Goal: Task Accomplishment & Management: Manage account settings

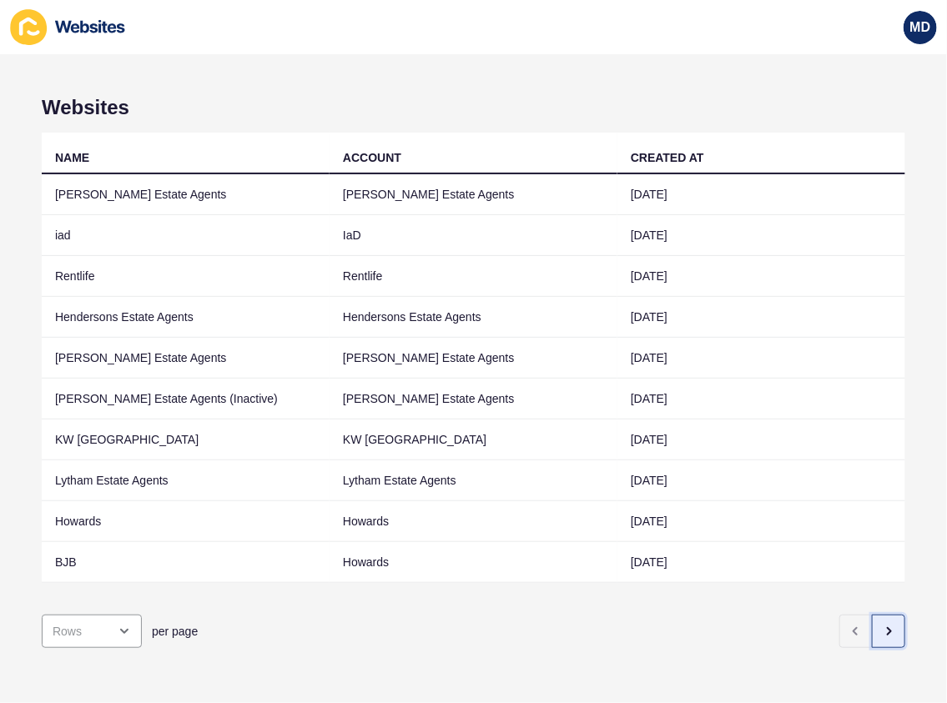
click at [872, 615] on button "button" at bounding box center [888, 631] width 33 height 33
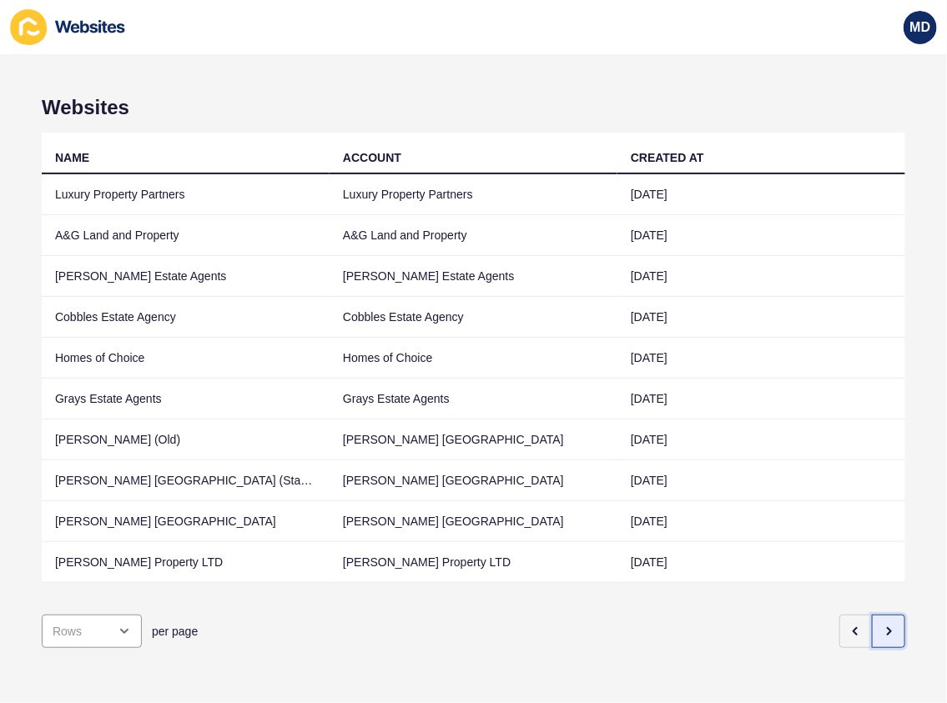
click at [883, 630] on button "button" at bounding box center [888, 631] width 33 height 33
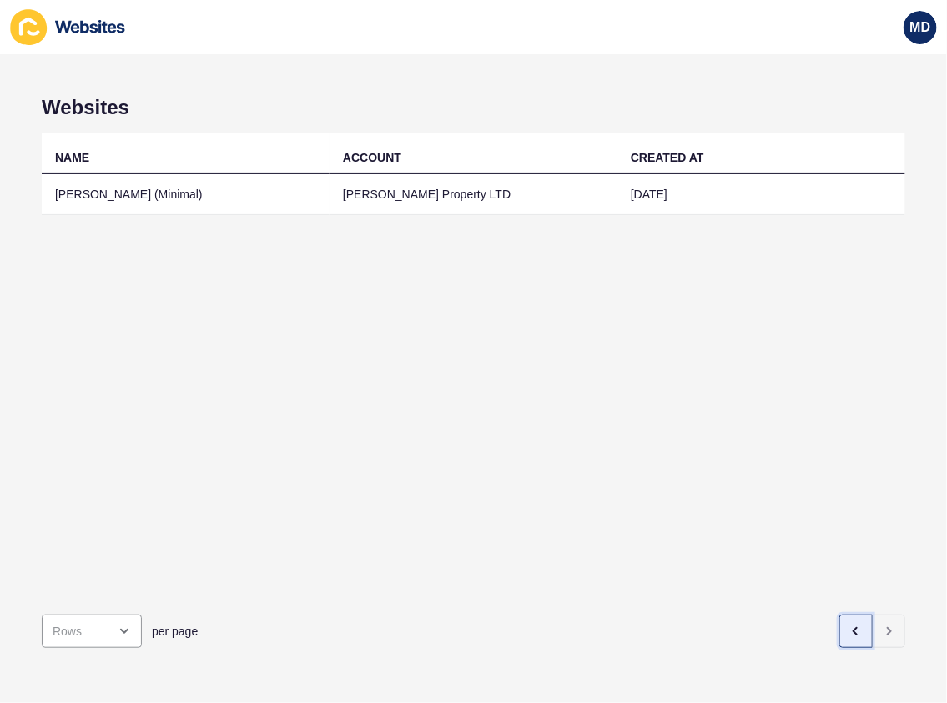
click at [843, 615] on button "button" at bounding box center [855, 631] width 33 height 33
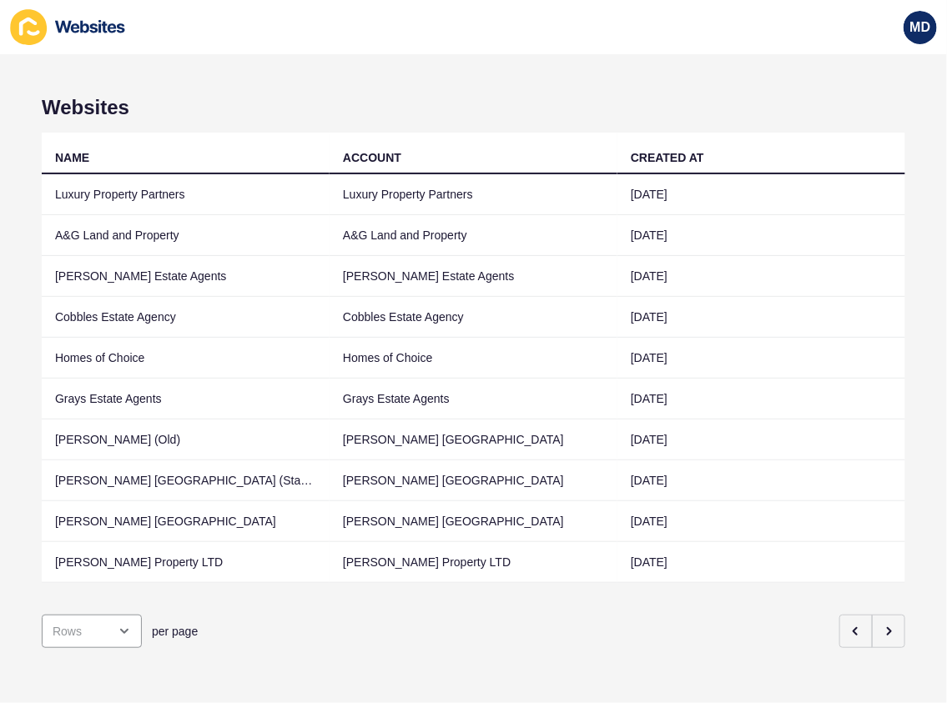
click at [817, 616] on div "per page" at bounding box center [441, 631] width 808 height 33
click at [849, 625] on icon "button" at bounding box center [855, 631] width 13 height 13
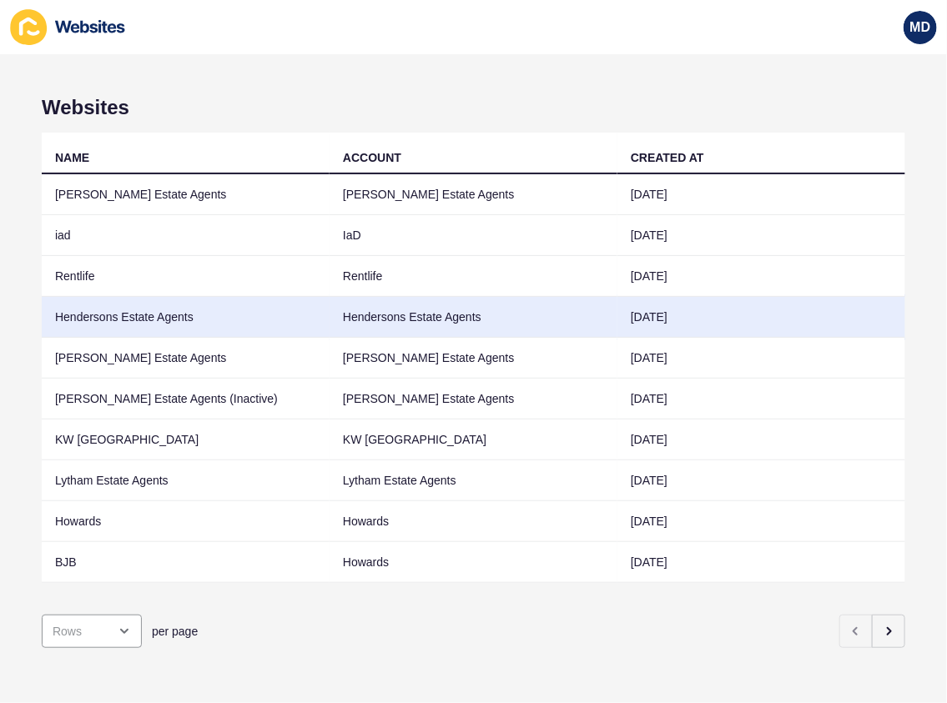
click at [220, 297] on td "Hendersons Estate Agents" at bounding box center [186, 317] width 288 height 41
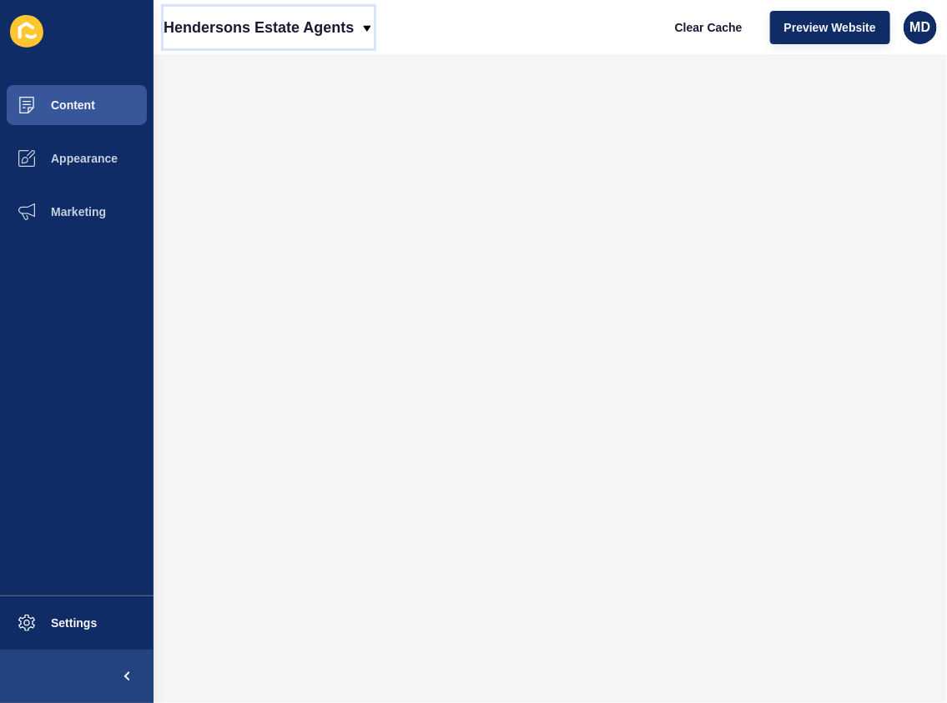
click at [245, 12] on p "Hendersons Estate Agents" at bounding box center [259, 28] width 190 height 42
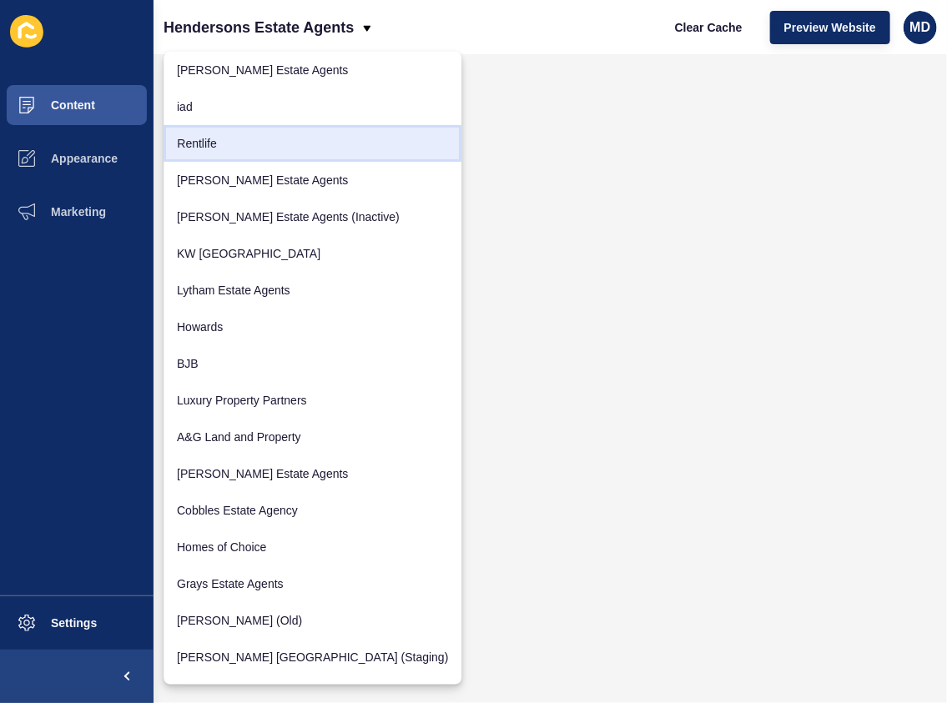
click at [247, 145] on link "Rentlife" at bounding box center [313, 143] width 298 height 37
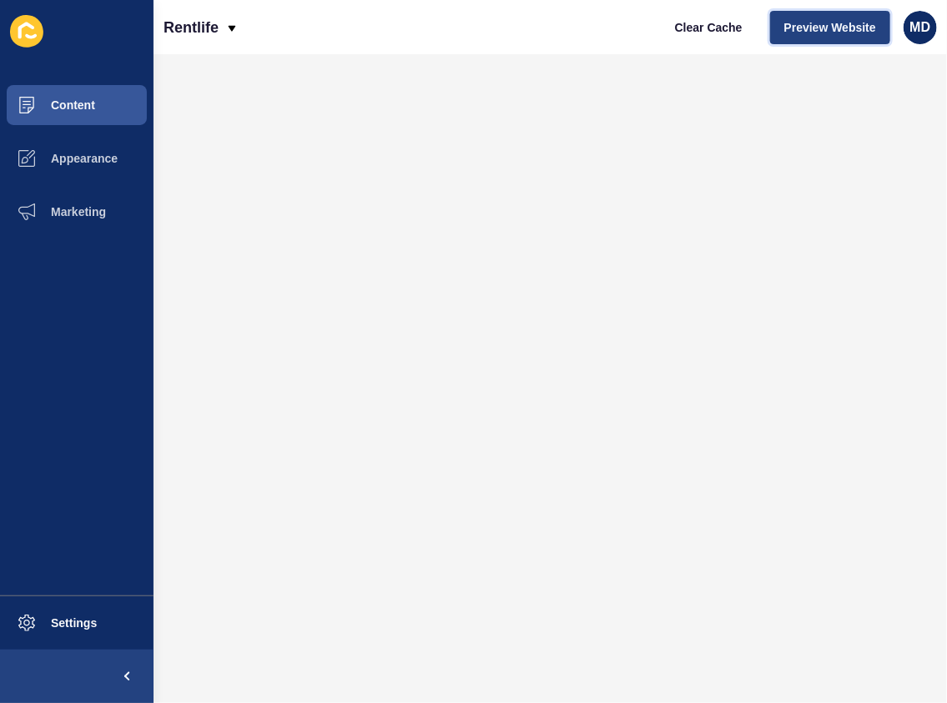
click at [814, 34] on span "Preview Website" at bounding box center [830, 27] width 92 height 17
click at [79, 92] on button "Content" at bounding box center [77, 104] width 154 height 53
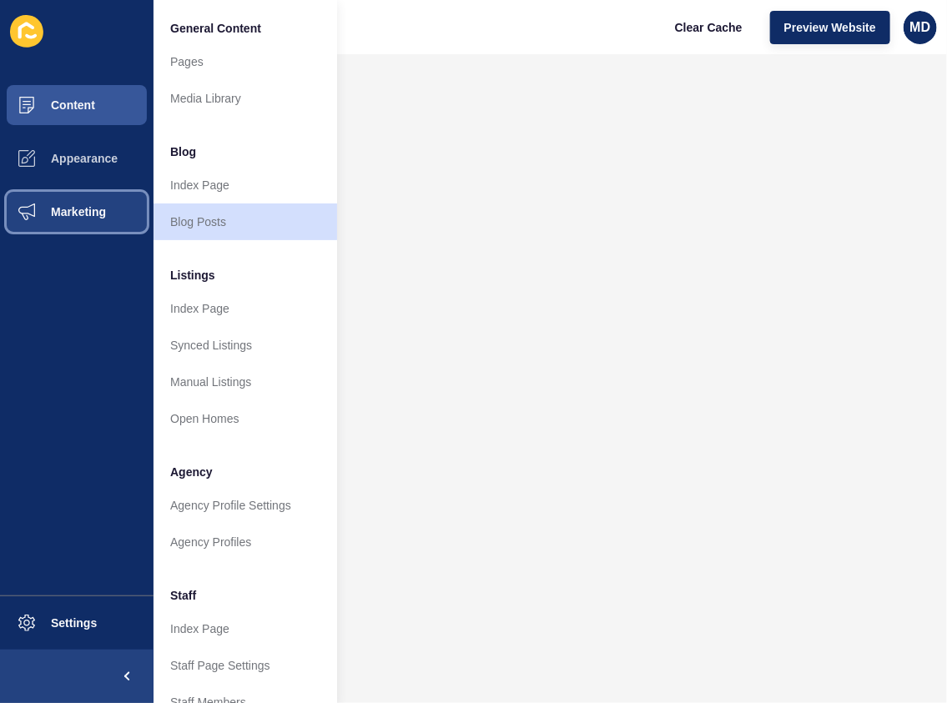
click at [69, 238] on button "Marketing" at bounding box center [77, 211] width 154 height 53
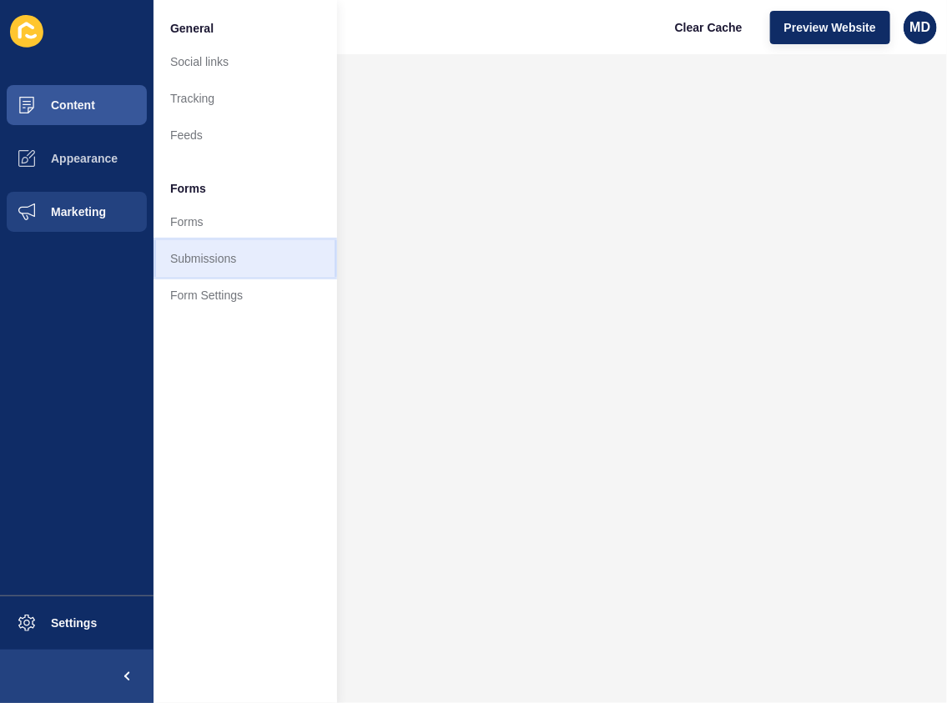
click at [179, 250] on link "Submissions" at bounding box center [246, 258] width 184 height 37
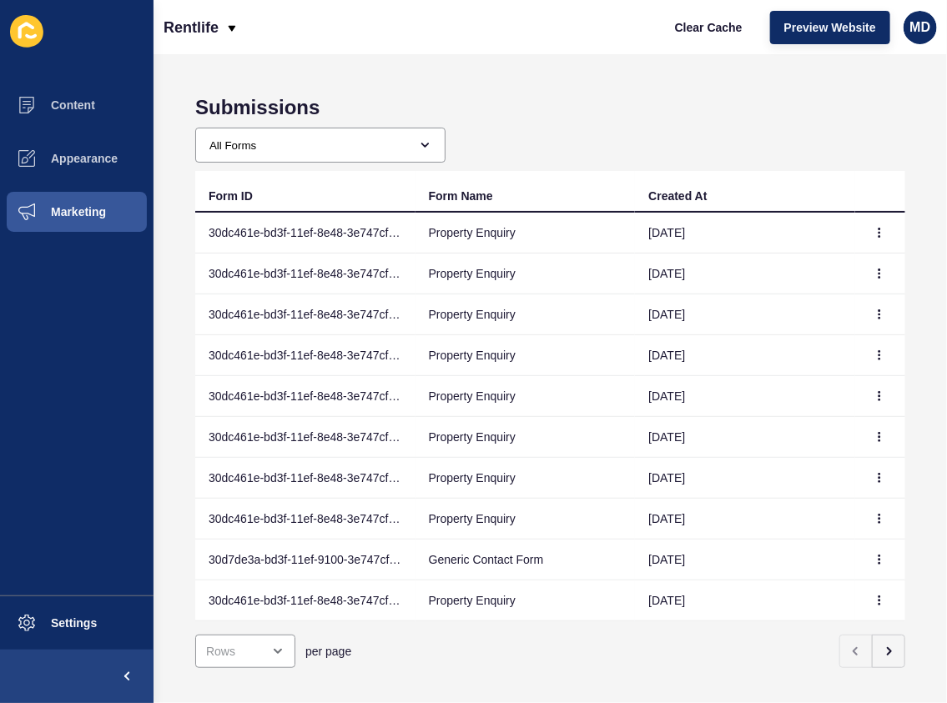
scroll to position [30, 0]
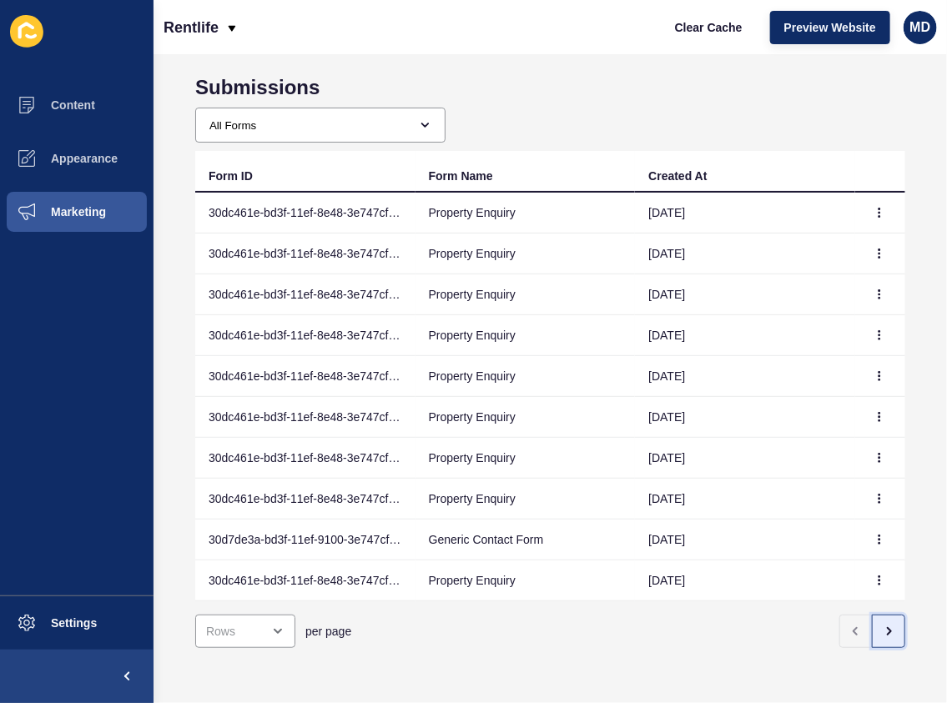
click at [882, 625] on icon "button" at bounding box center [888, 631] width 13 height 13
click at [852, 626] on button "button" at bounding box center [855, 631] width 33 height 33
click at [867, 210] on button "button" at bounding box center [879, 212] width 25 height 23
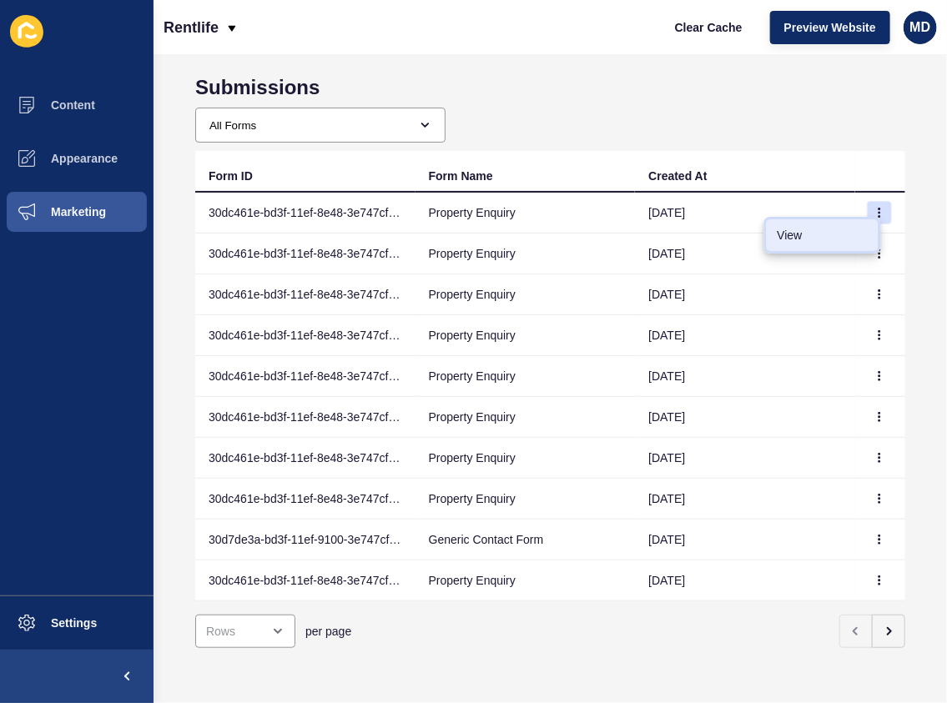
click at [850, 230] on link "View" at bounding box center [821, 235] width 117 height 37
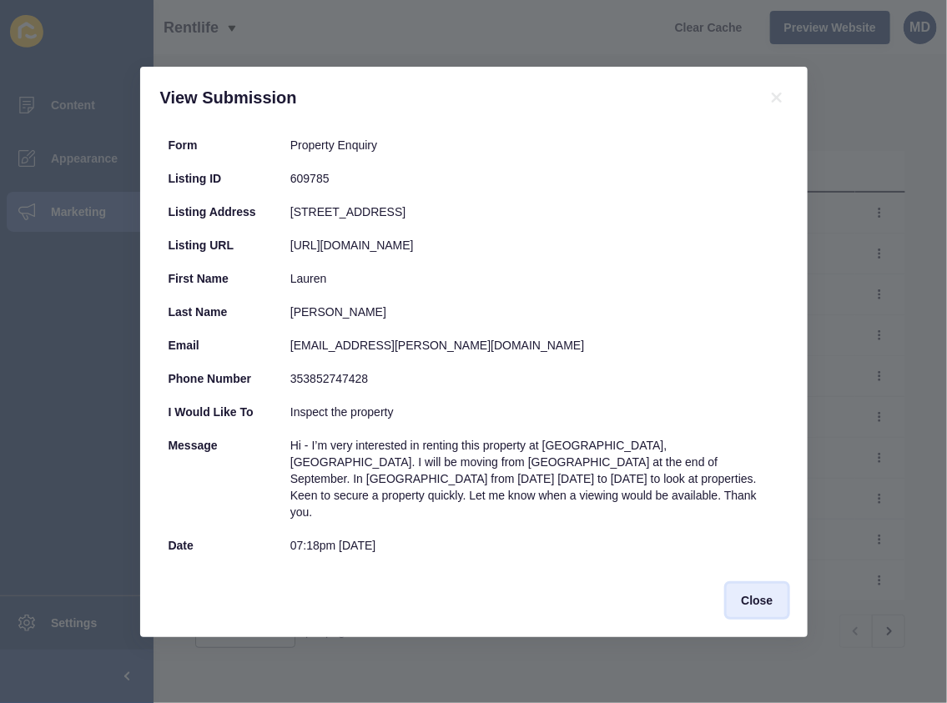
click at [752, 592] on span "Close" at bounding box center [757, 600] width 32 height 17
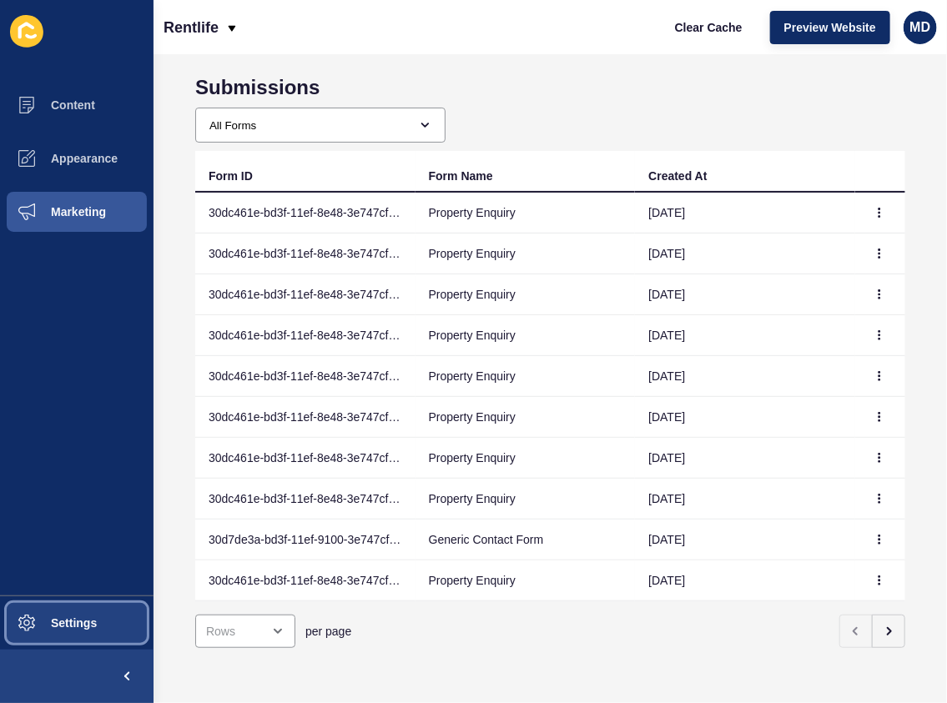
click at [49, 612] on span at bounding box center [26, 623] width 53 height 53
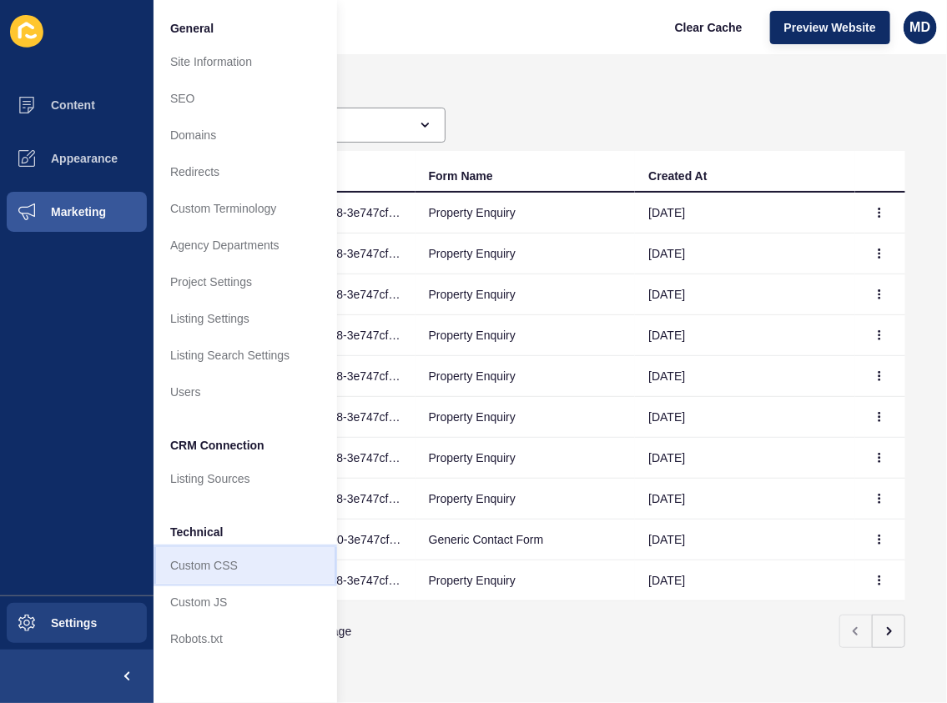
click at [199, 570] on link "Custom CSS" at bounding box center [246, 565] width 184 height 37
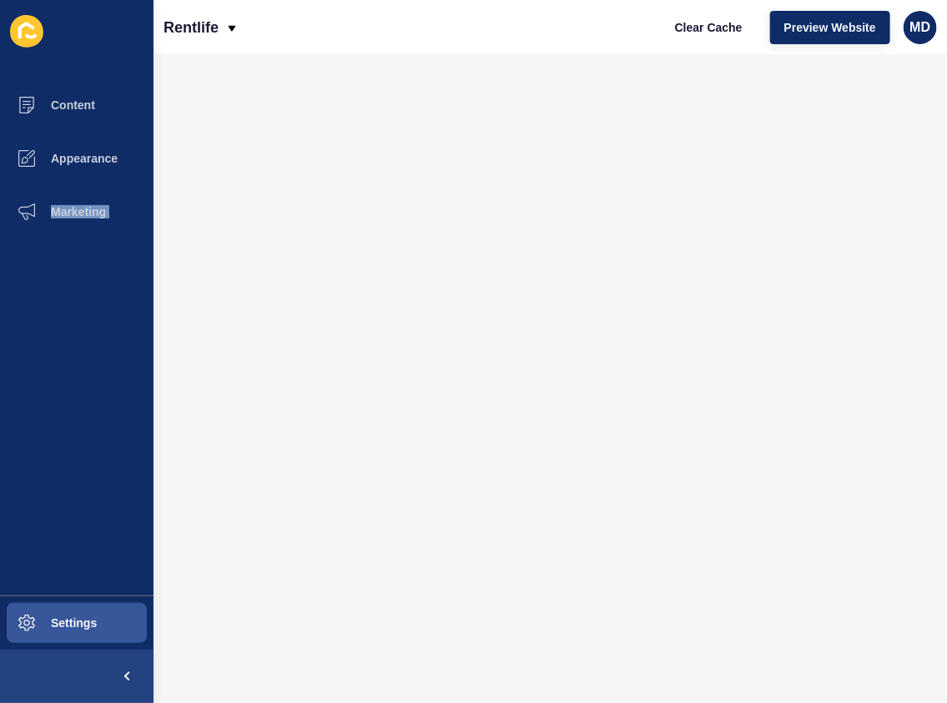
drag, startPoint x: 57, startPoint y: 594, endPoint x: 61, endPoint y: 605, distance: 11.6
click at [60, 599] on div "Content Appearance Marketing Settings" at bounding box center [77, 351] width 154 height 703
click at [66, 613] on button "Settings" at bounding box center [77, 623] width 154 height 53
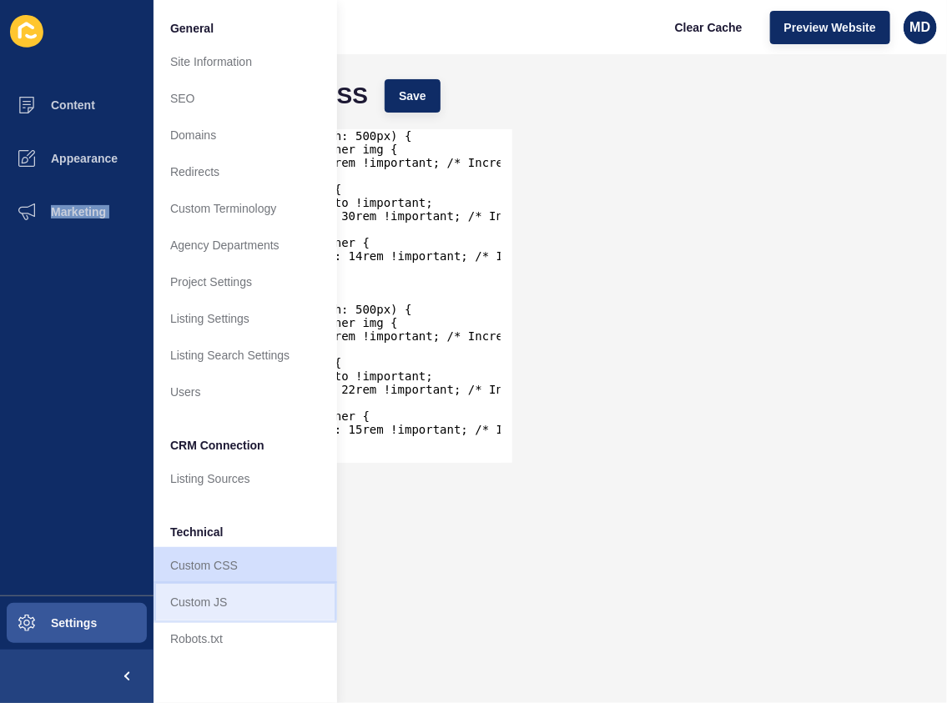
click at [210, 591] on link "Custom JS" at bounding box center [246, 602] width 184 height 37
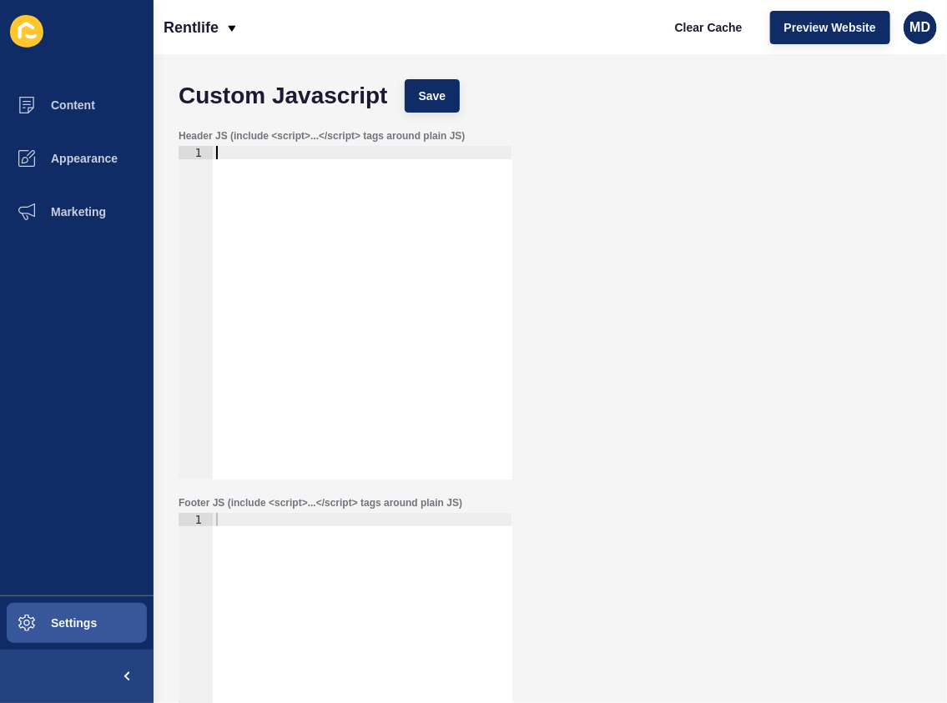
click at [304, 154] on div at bounding box center [363, 326] width 300 height 360
paste textarea "<meta name="google-site-verification" content="MdGo6TV56J38yIyi3BP4SoQVsNhIC6cb…"
type textarea "<meta name="google-site-verification" content="MdGo6TV56J38yIyi3BP4SoQVsNhIC6cb…"
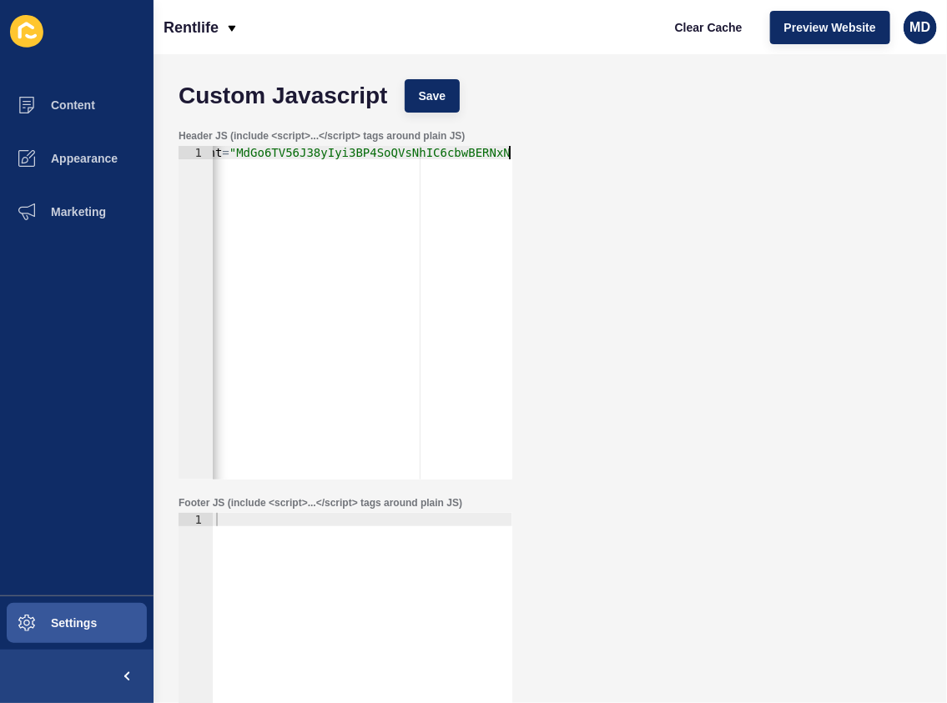
scroll to position [0, 310]
click at [436, 92] on span "Save" at bounding box center [433, 96] width 28 height 17
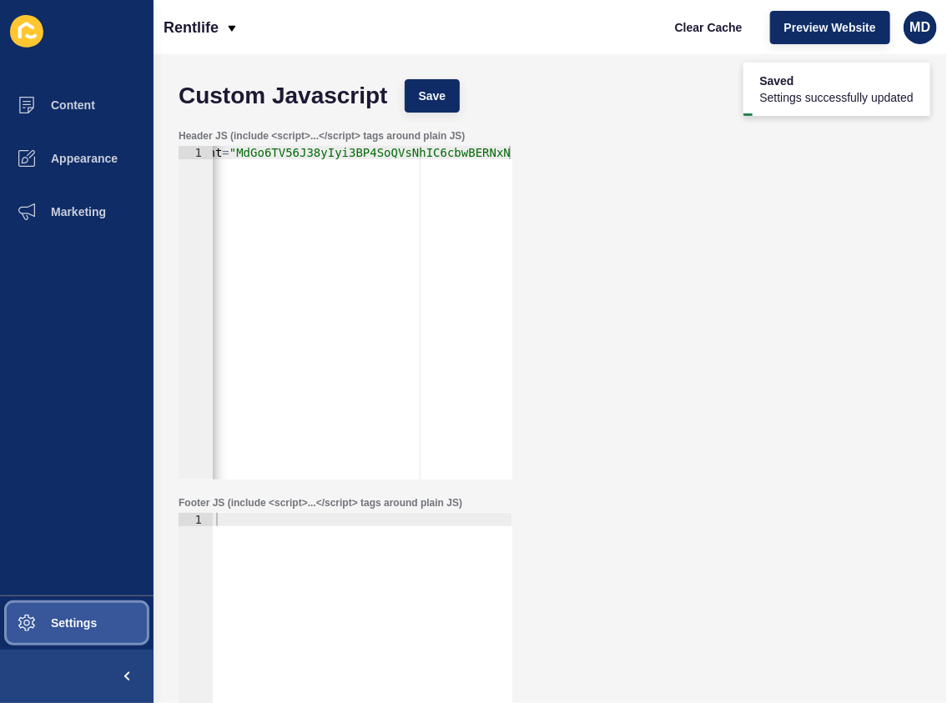
click at [62, 619] on span "Settings" at bounding box center [46, 623] width 99 height 13
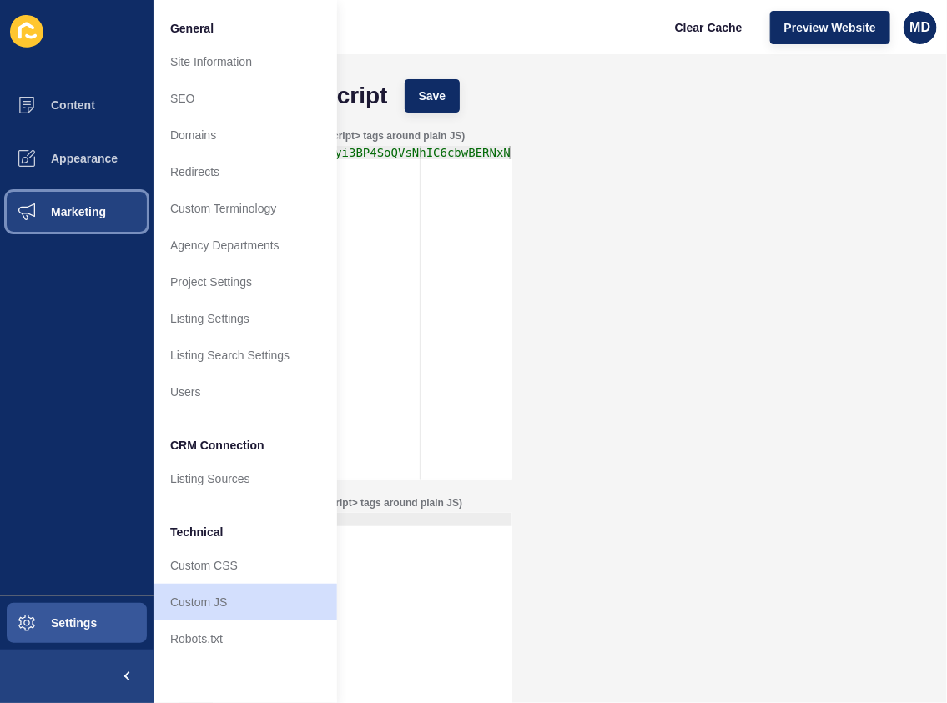
click at [34, 219] on icon at bounding box center [26, 212] width 17 height 17
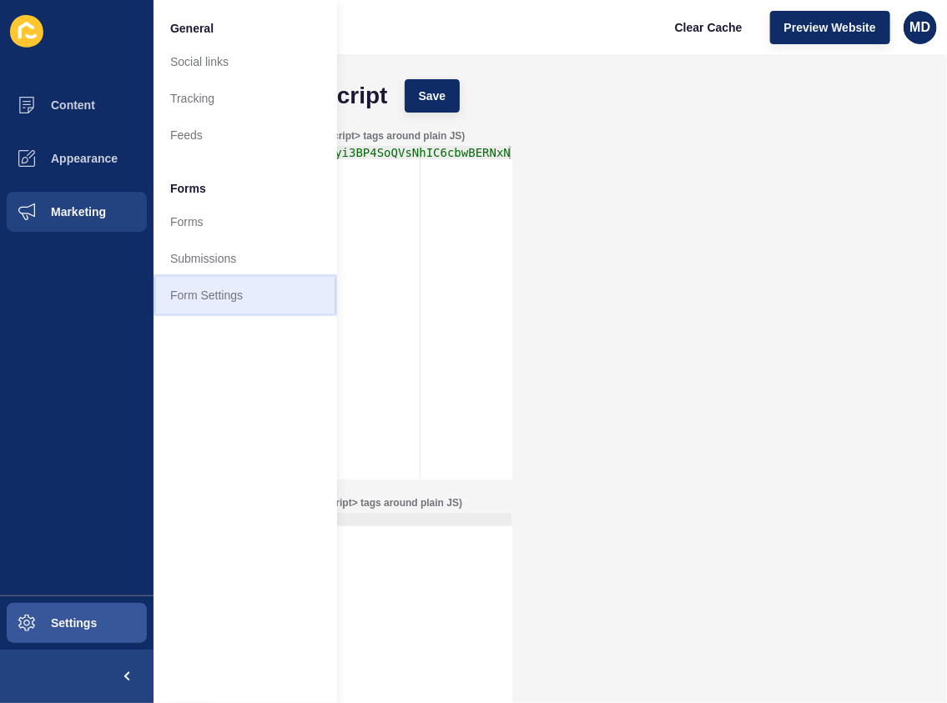
click at [208, 294] on link "Form Settings" at bounding box center [246, 295] width 184 height 37
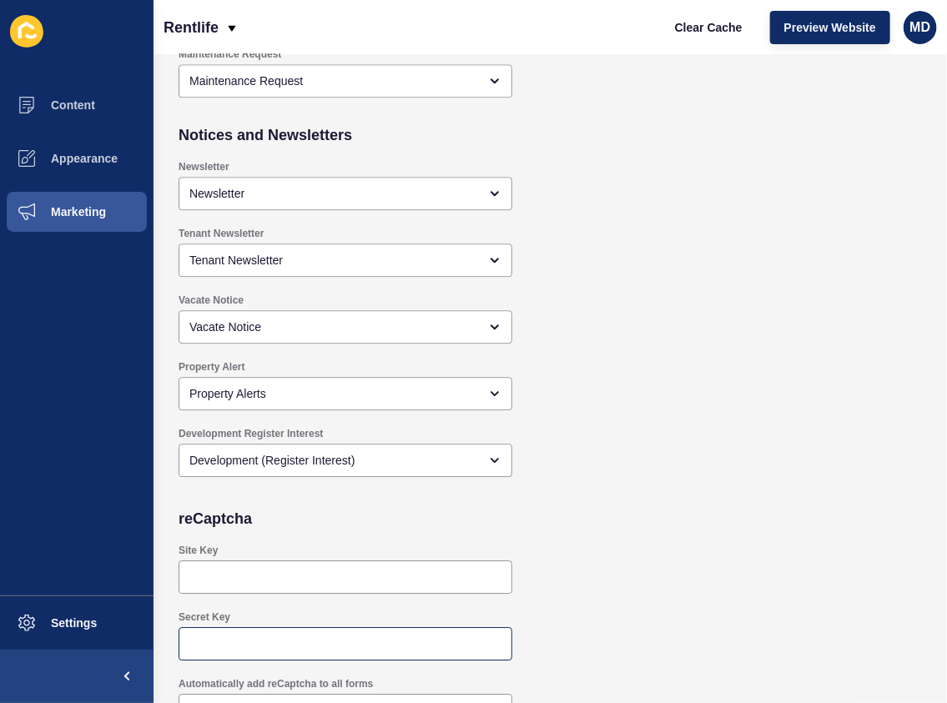
scroll to position [1500, 0]
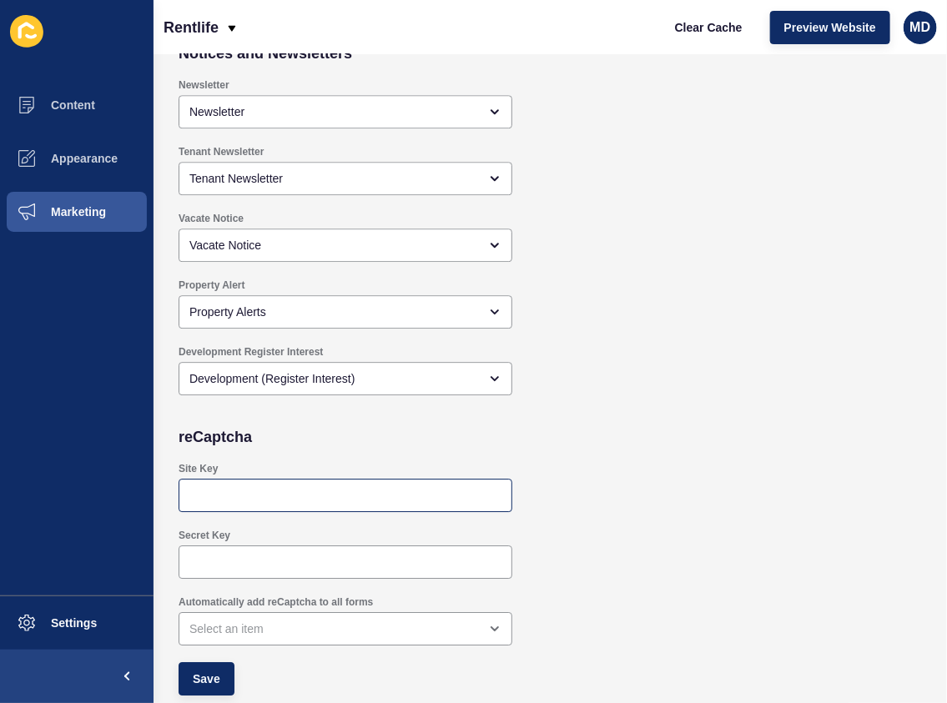
click at [249, 506] on div at bounding box center [346, 495] width 334 height 33
paste input "6Lf6yKkrAAAAAG7ECH37DTMYFtXgwUQdrhoOWIGd"
type input "6Lf6yKkrAAAAAG7ECH37DTMYFtXgwUQdrhoOWIGd"
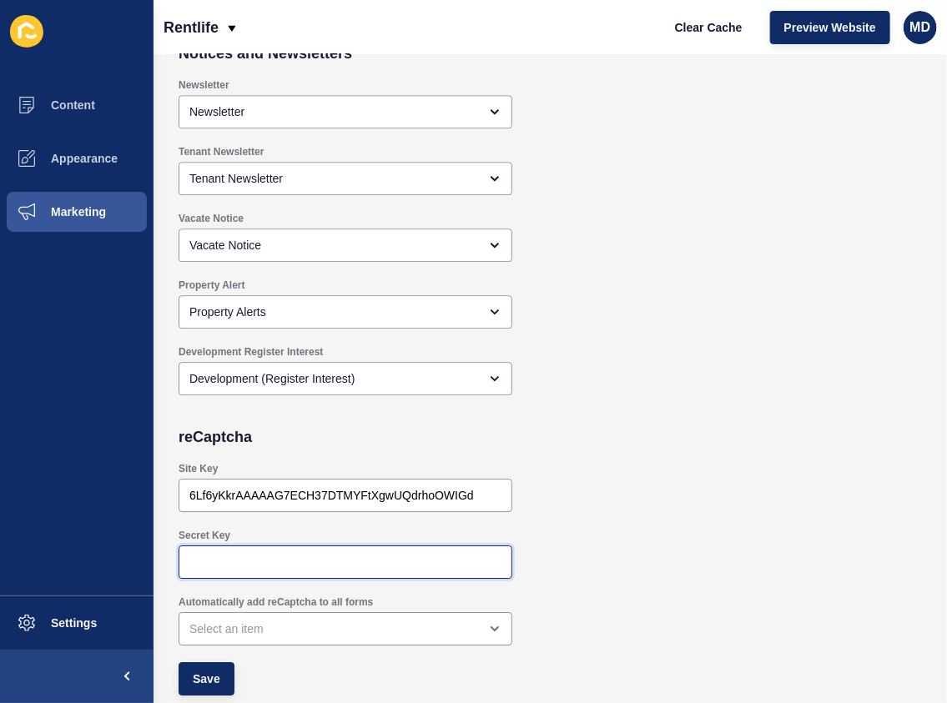
click at [253, 556] on input "Secret Key" at bounding box center [345, 562] width 312 height 17
paste input "6Lf6yKkrAAAAAI225pz436bDL6z6YGlBesx50fmS"
type input "6Lf6yKkrAAAAAI225pz436bDL6z6YGlBesx50fmS"
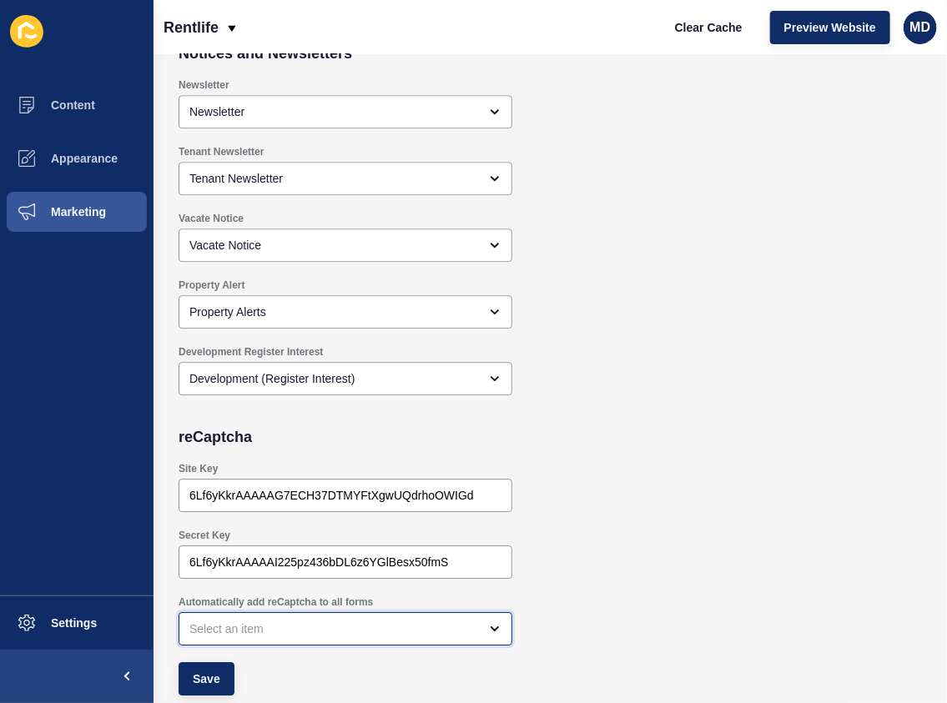
click at [267, 621] on div "open menu" at bounding box center [333, 629] width 289 height 17
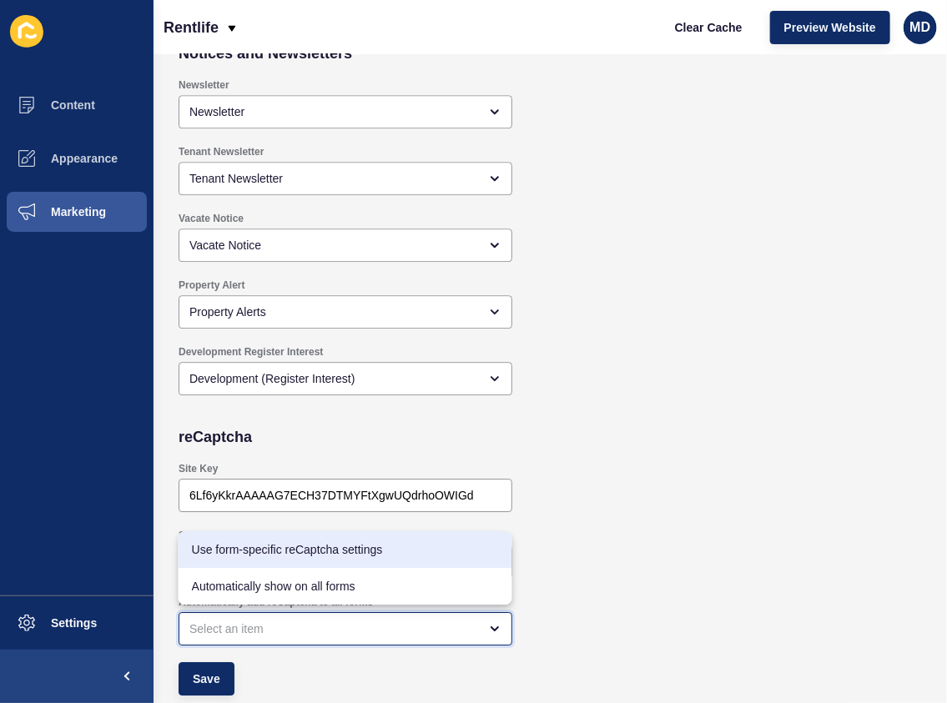
click at [260, 559] on div "Use form-specific reCaptcha settings" at bounding box center [346, 549] width 334 height 37
type input "Use form-specific reCaptcha settings"
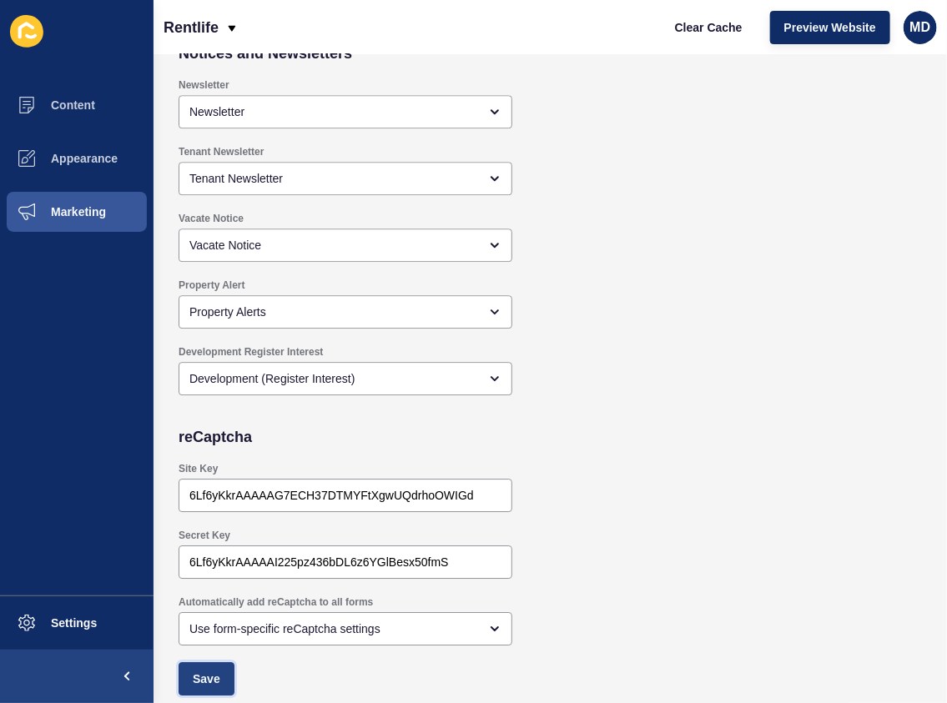
click at [208, 679] on span "Save" at bounding box center [207, 679] width 28 height 17
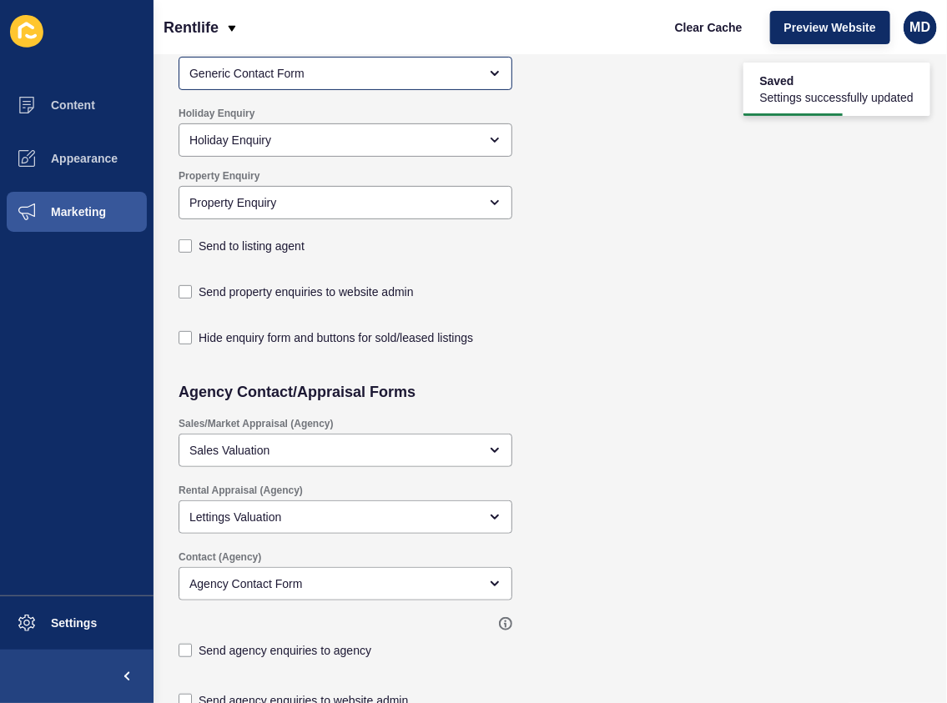
scroll to position [0, 0]
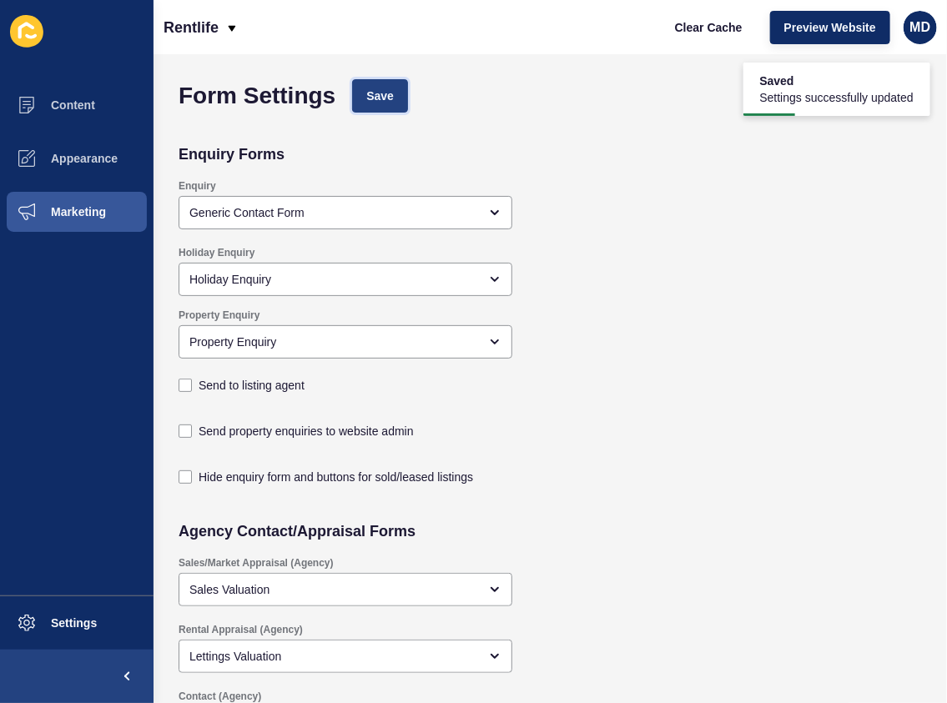
click at [361, 91] on button "Save" at bounding box center [380, 95] width 56 height 33
click at [707, 33] on span "Clear Cache" at bounding box center [709, 27] width 68 height 17
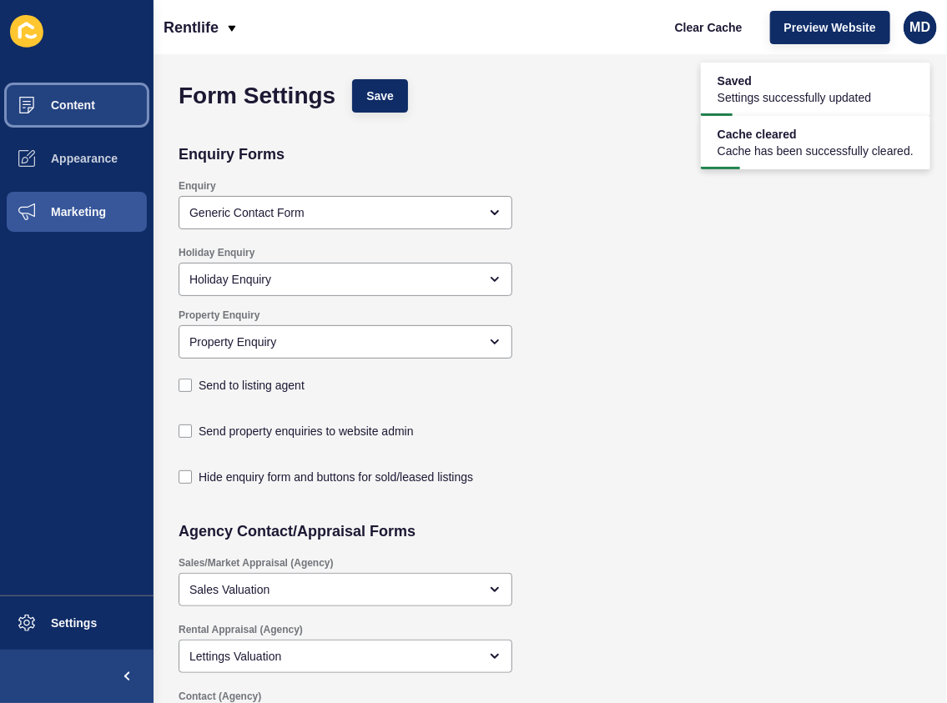
click at [68, 106] on span "Content" at bounding box center [46, 104] width 98 height 13
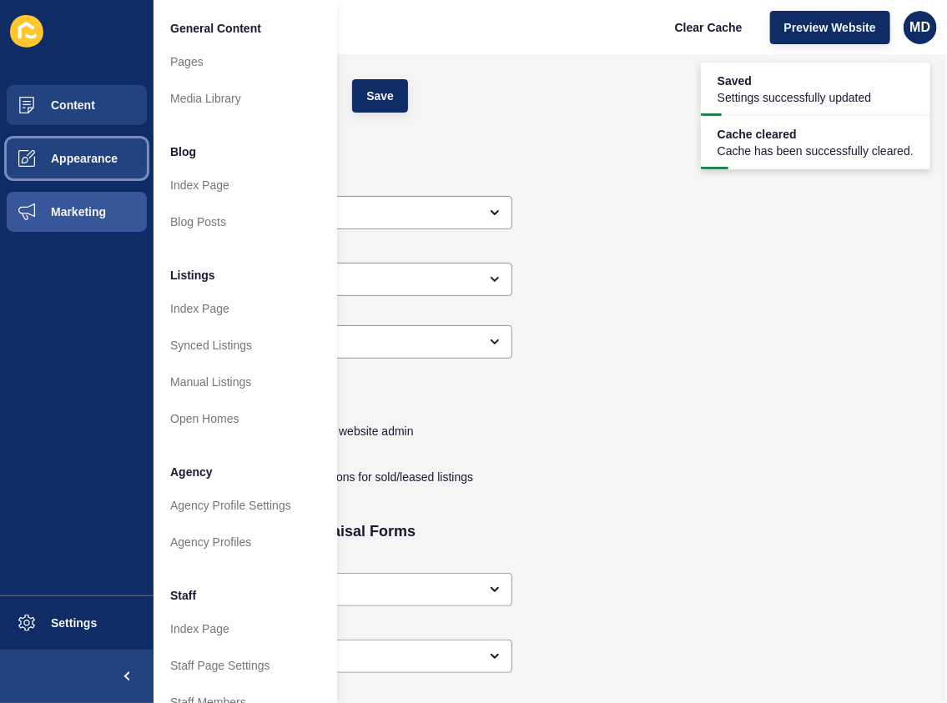
click at [91, 159] on span "Appearance" at bounding box center [57, 158] width 120 height 13
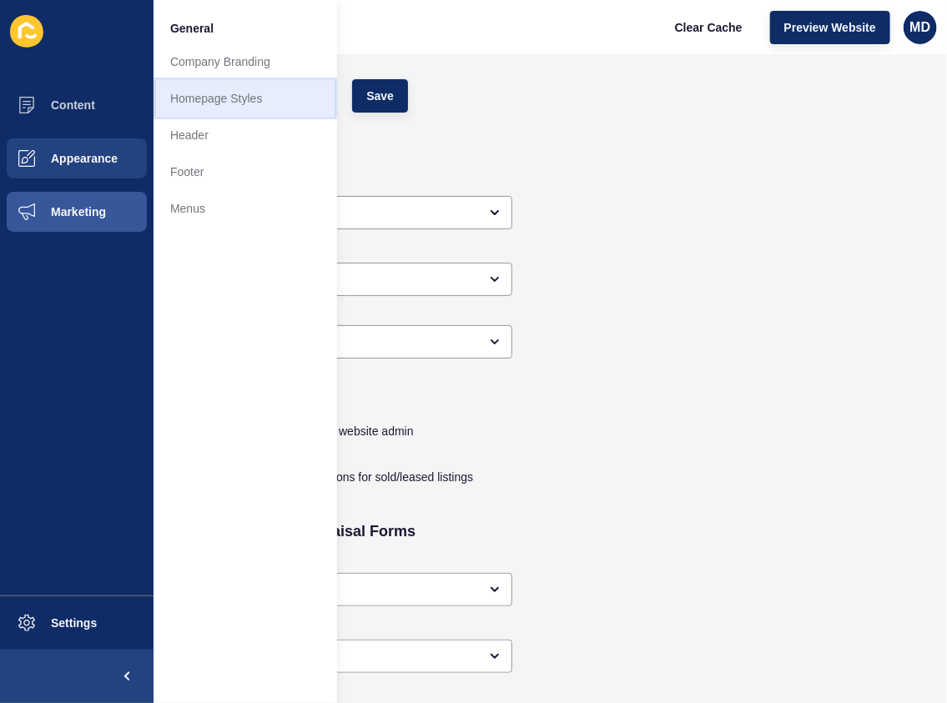
click at [203, 95] on link "Homepage Styles" at bounding box center [246, 98] width 184 height 37
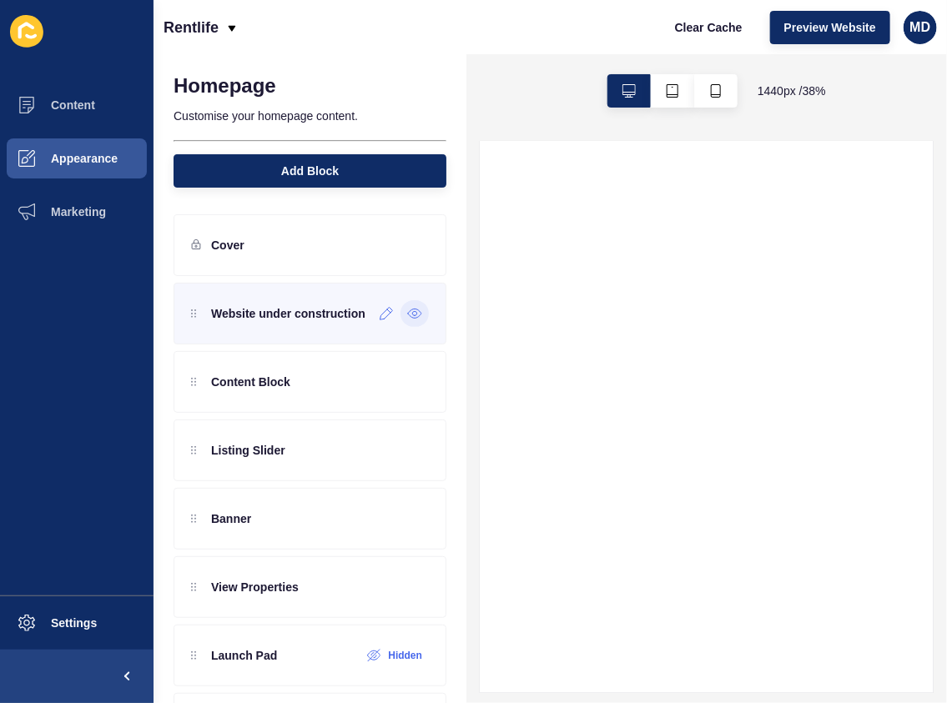
click at [407, 314] on icon at bounding box center [414, 313] width 15 height 13
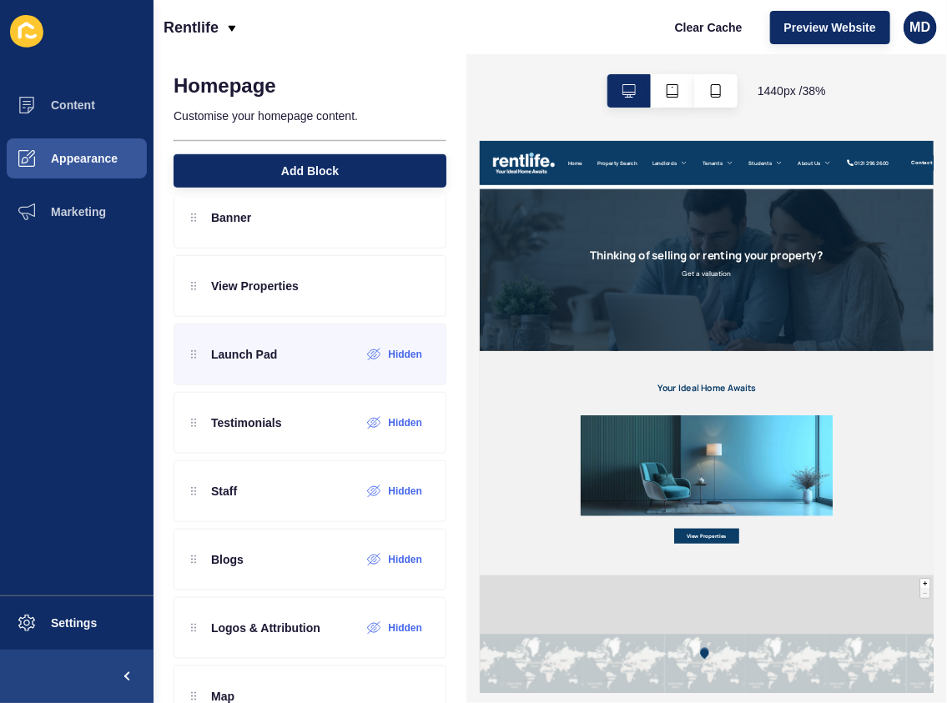
scroll to position [379, 0]
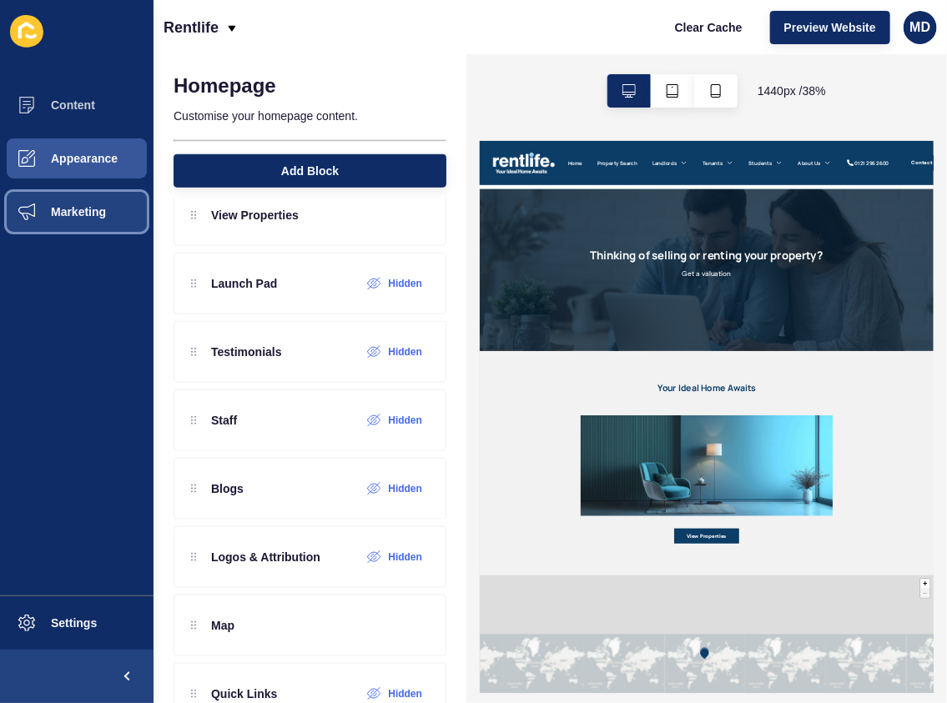
click at [75, 200] on button "Marketing" at bounding box center [77, 211] width 154 height 53
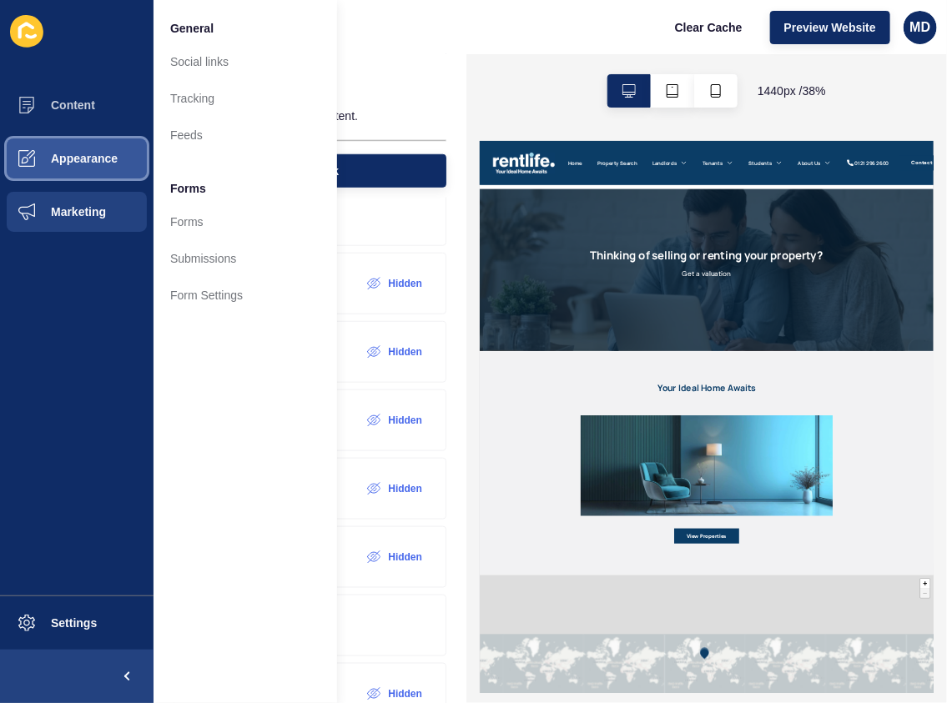
click at [78, 178] on button "Appearance" at bounding box center [77, 158] width 154 height 53
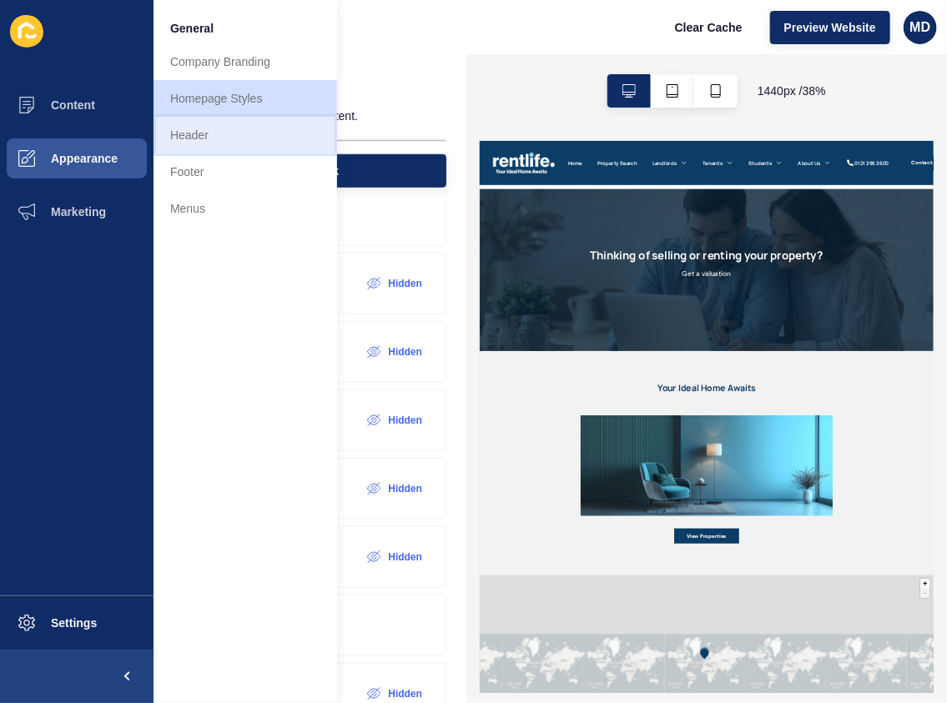
click at [219, 142] on link "Header" at bounding box center [246, 135] width 184 height 37
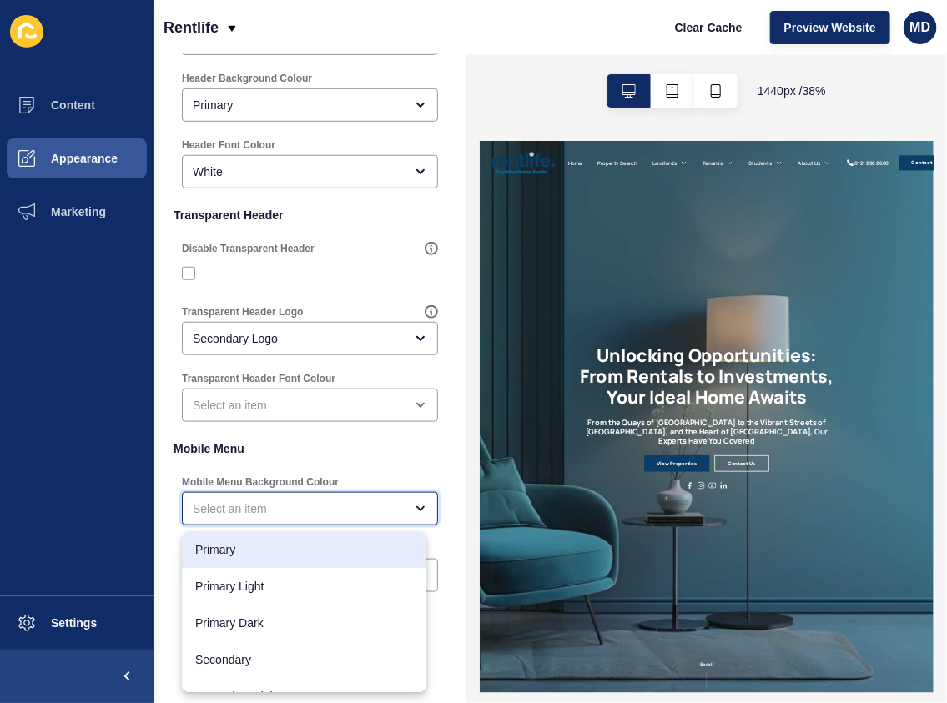
click at [310, 560] on div "Primary" at bounding box center [304, 549] width 244 height 37
type input "Primary"
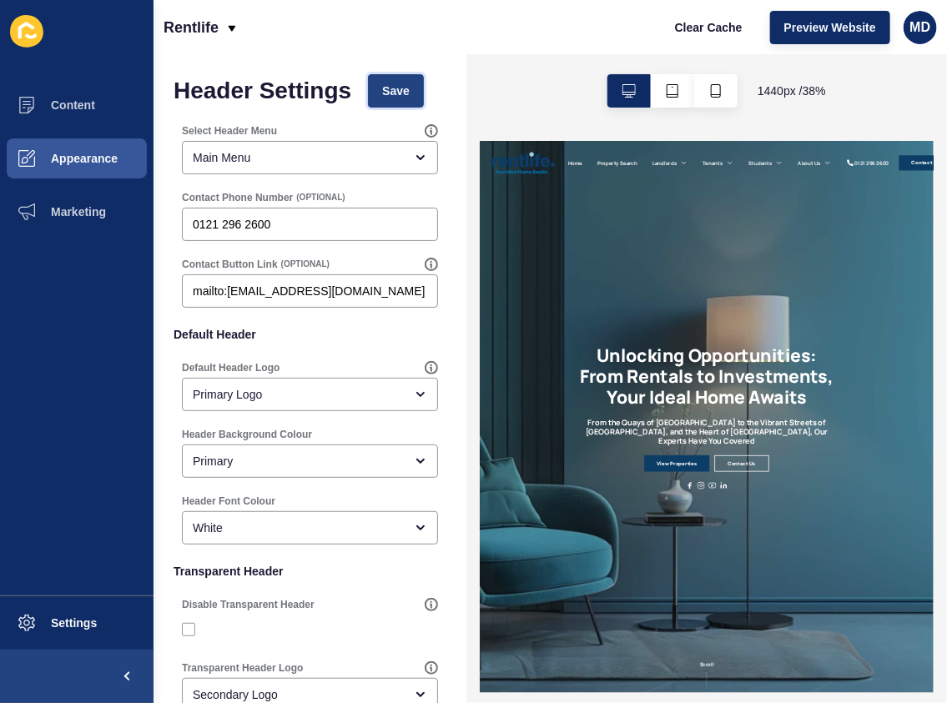
click at [391, 90] on span "Save" at bounding box center [396, 91] width 28 height 17
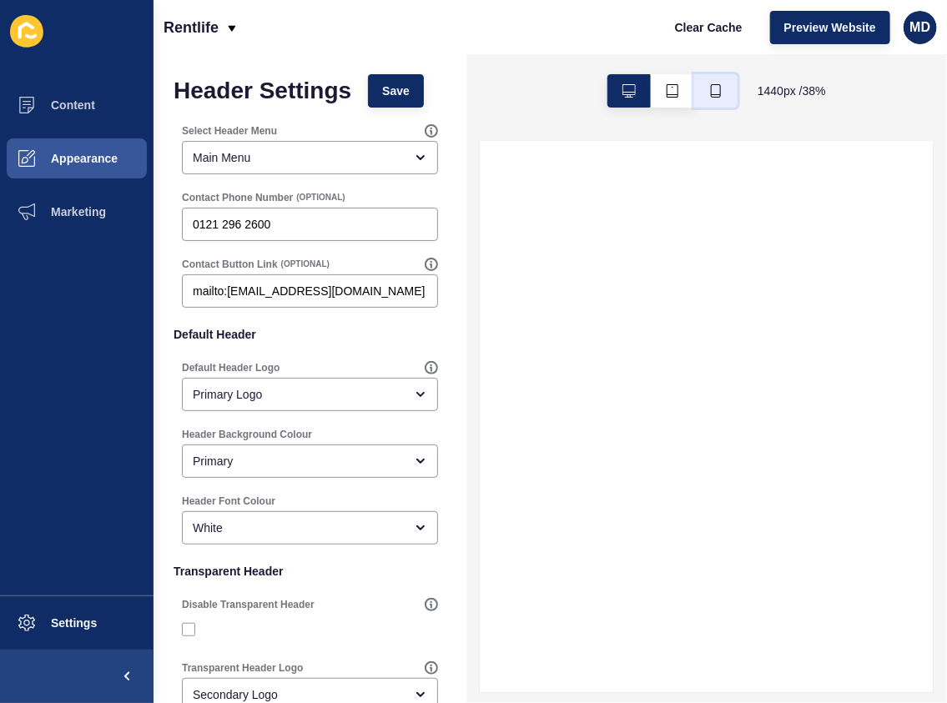
click at [712, 93] on icon "button" at bounding box center [715, 90] width 13 height 13
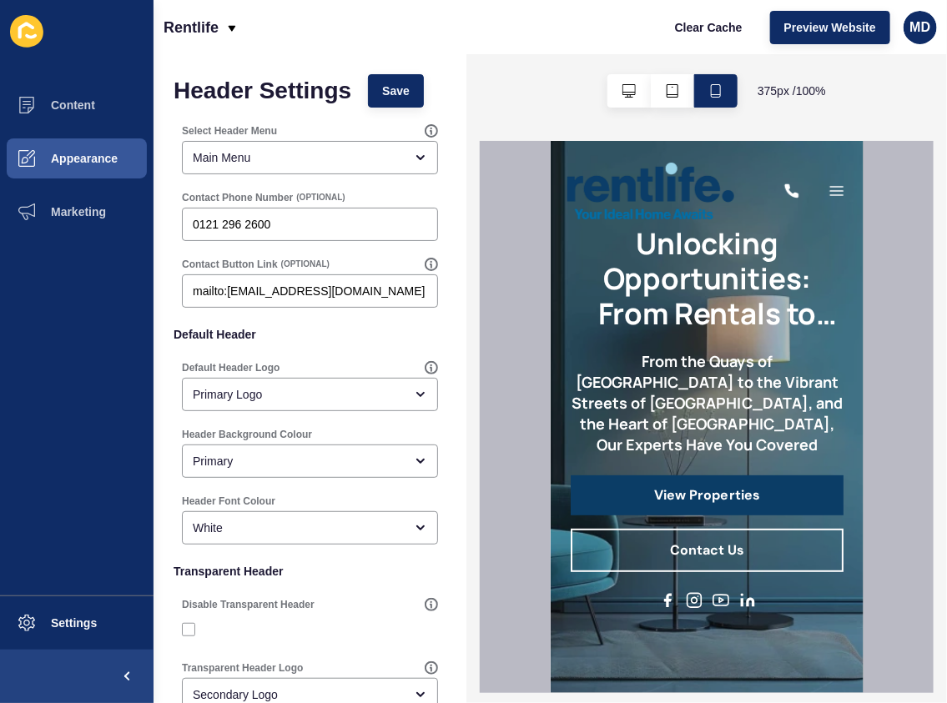
click at [818, 177] on div at bounding box center [821, 190] width 50 height 83
click at [830, 186] on icon "button" at bounding box center [836, 190] width 13 height 8
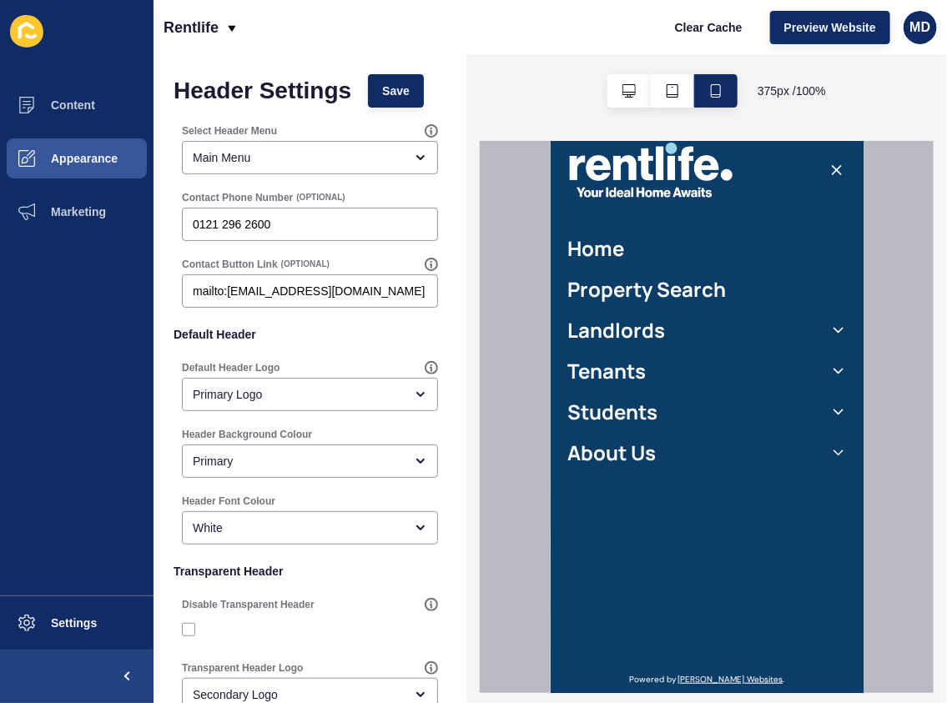
click at [830, 158] on div at bounding box center [705, 170] width 279 height 42
click at [830, 169] on icon "button" at bounding box center [836, 169] width 17 height 17
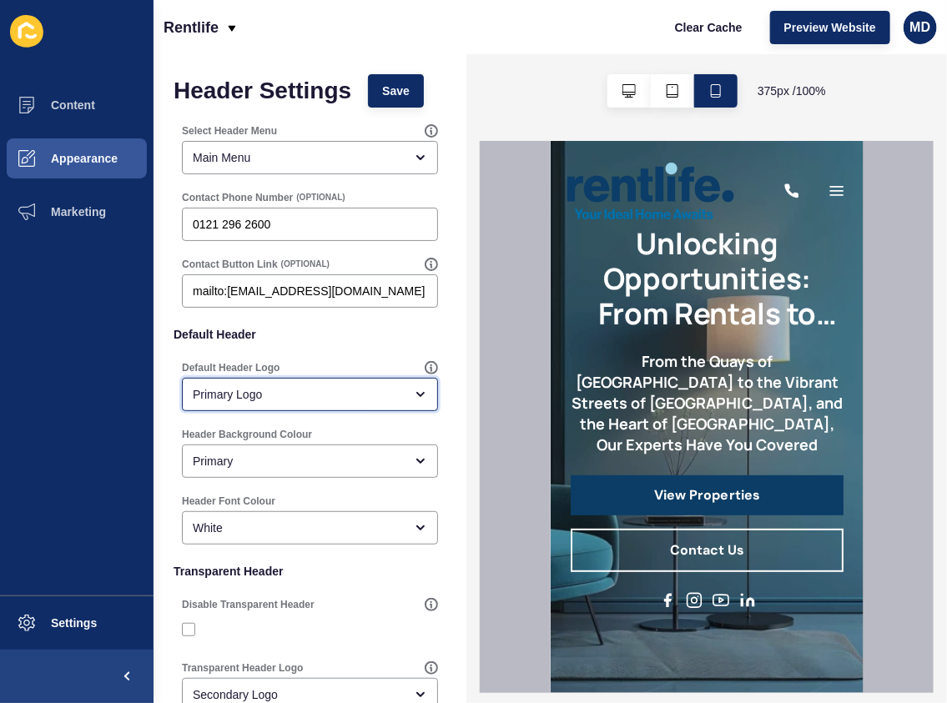
click at [259, 394] on div "Primary Logo" at bounding box center [298, 394] width 211 height 17
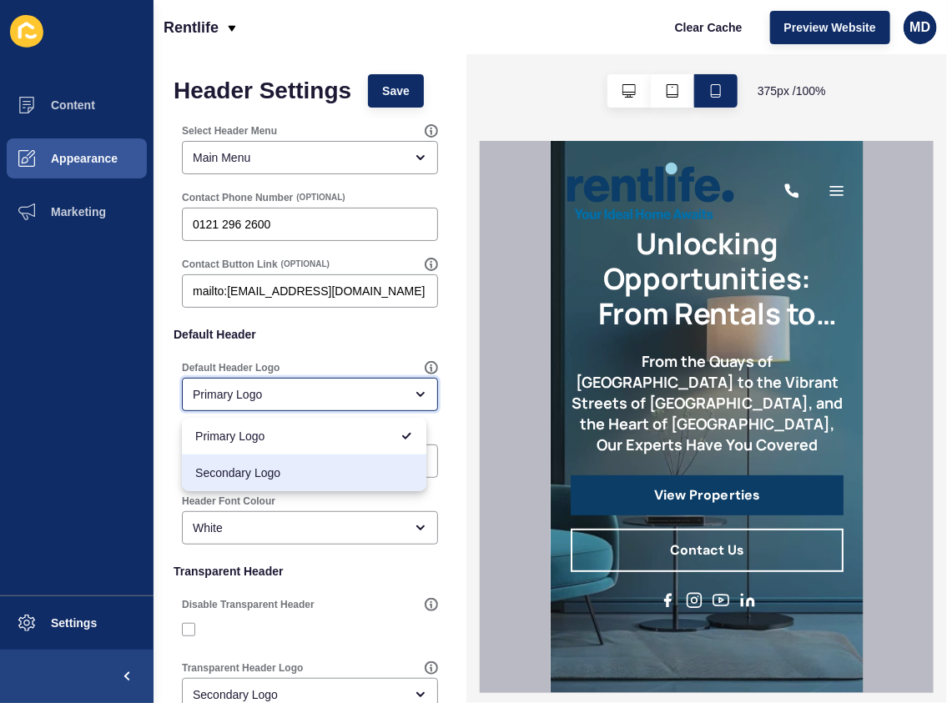
click at [241, 461] on div "Secondary Logo" at bounding box center [304, 473] width 244 height 37
type input "Secondary Logo"
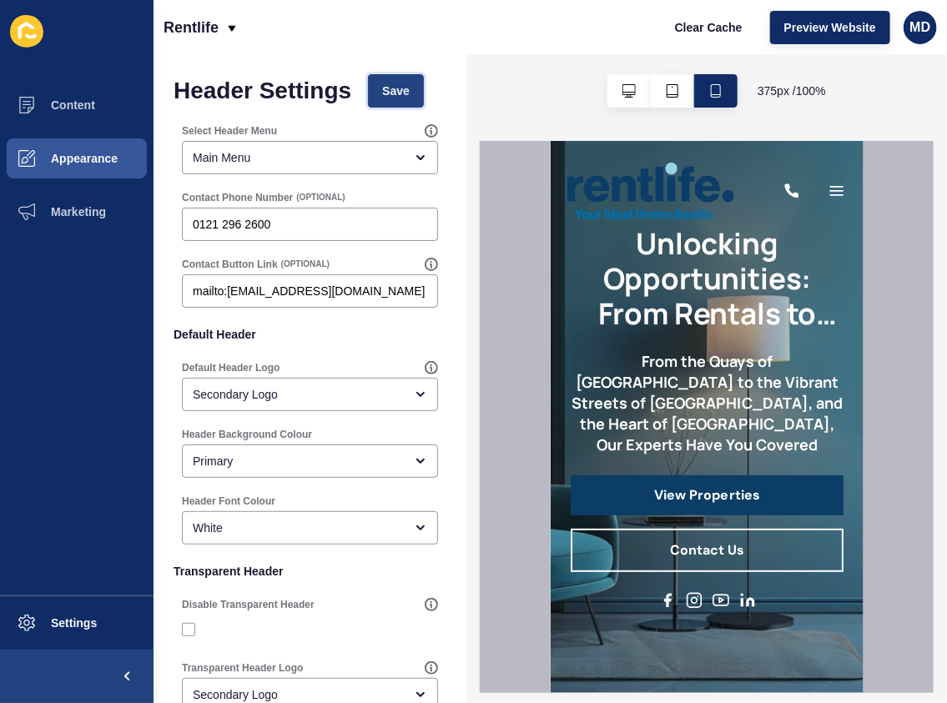
click at [405, 103] on button "Save" at bounding box center [396, 90] width 56 height 33
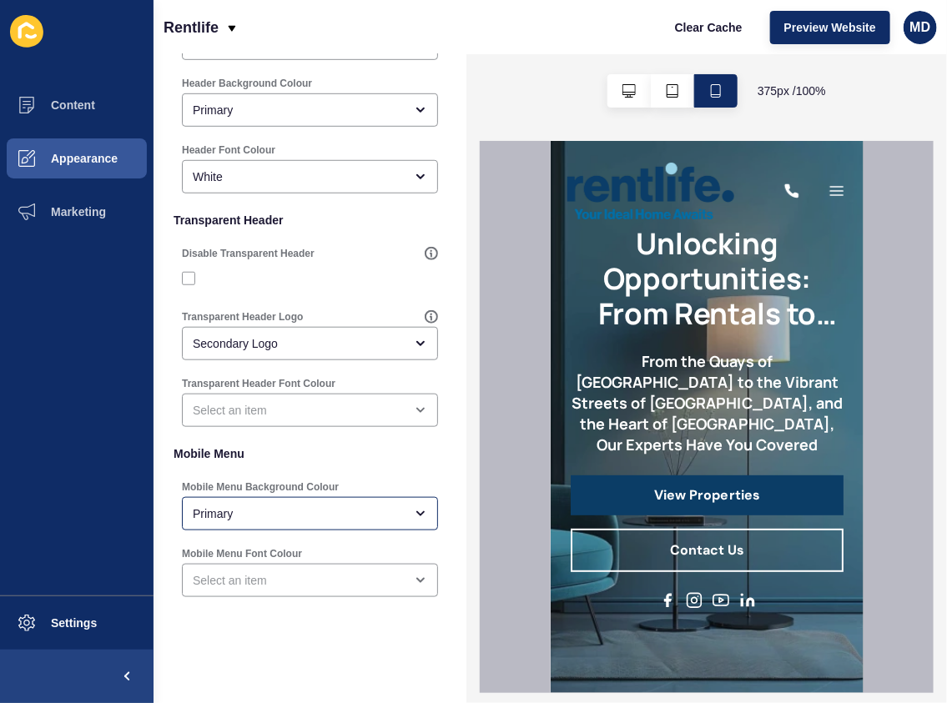
scroll to position [356, 0]
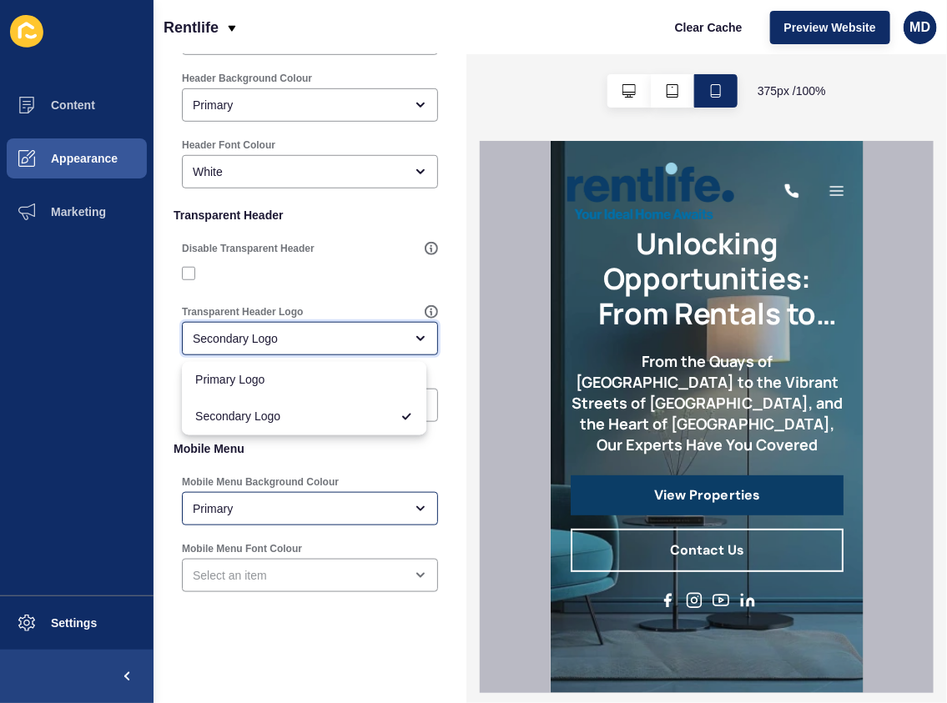
click at [275, 327] on div "Secondary Logo" at bounding box center [310, 338] width 256 height 33
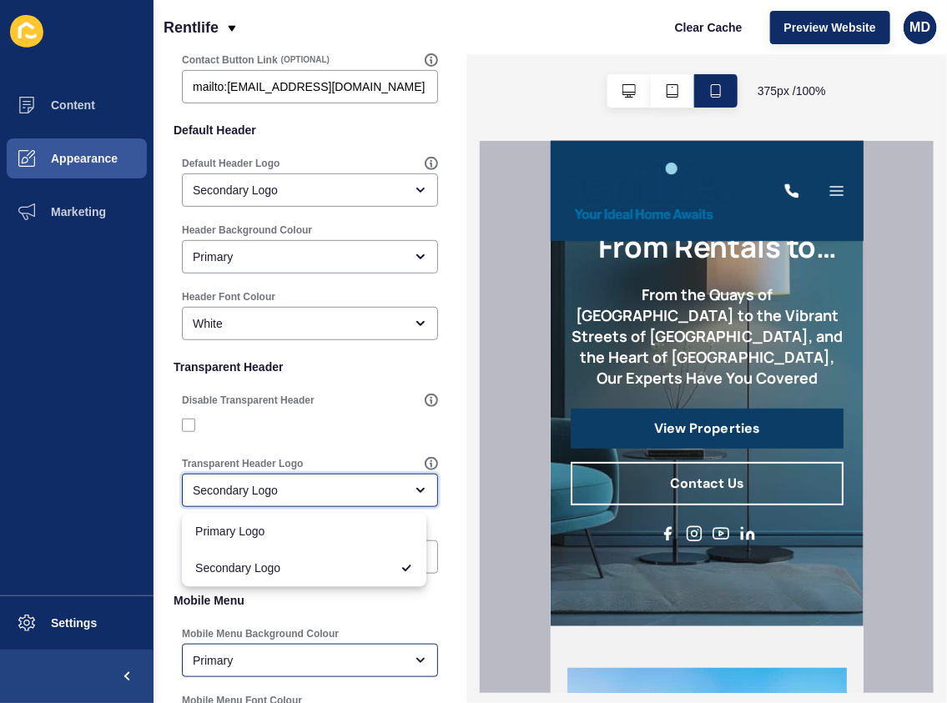
scroll to position [0, 0]
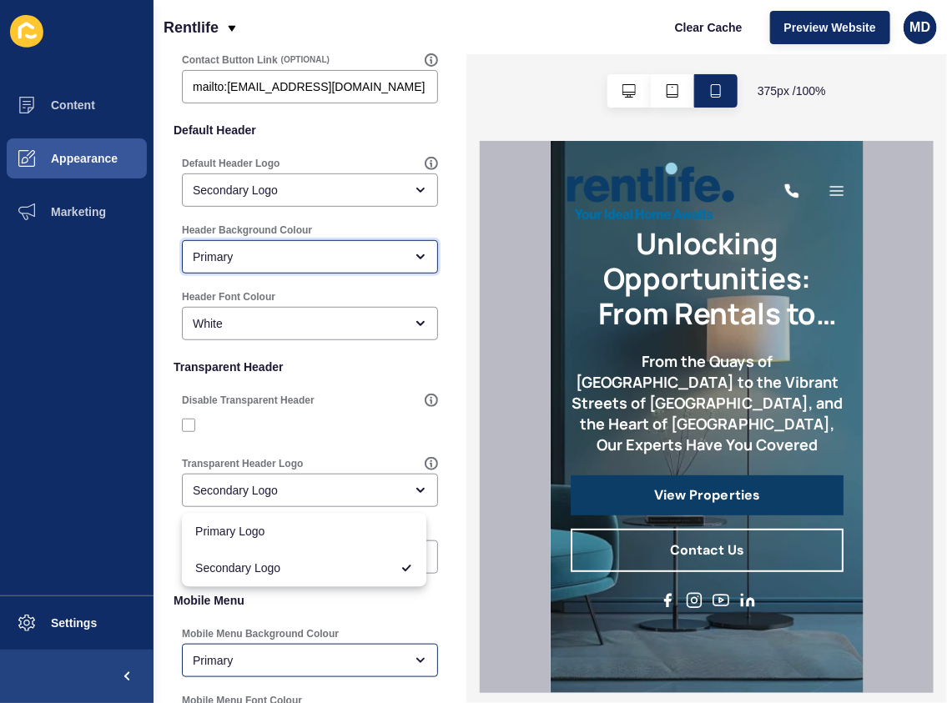
click at [219, 251] on div "Primary" at bounding box center [298, 257] width 211 height 17
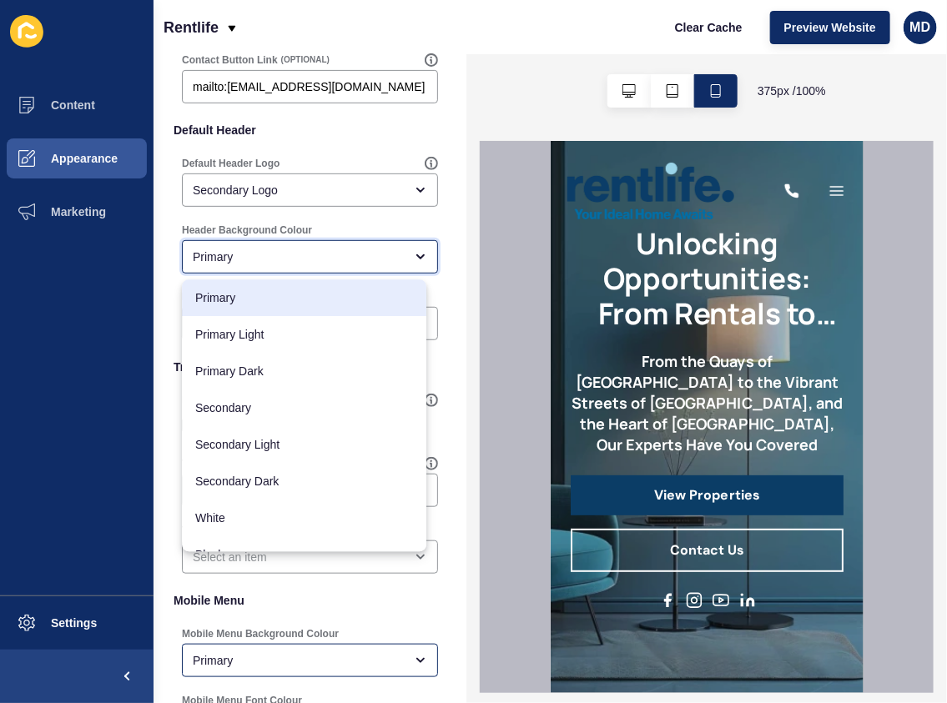
click at [260, 290] on span "Primary" at bounding box center [304, 297] width 218 height 17
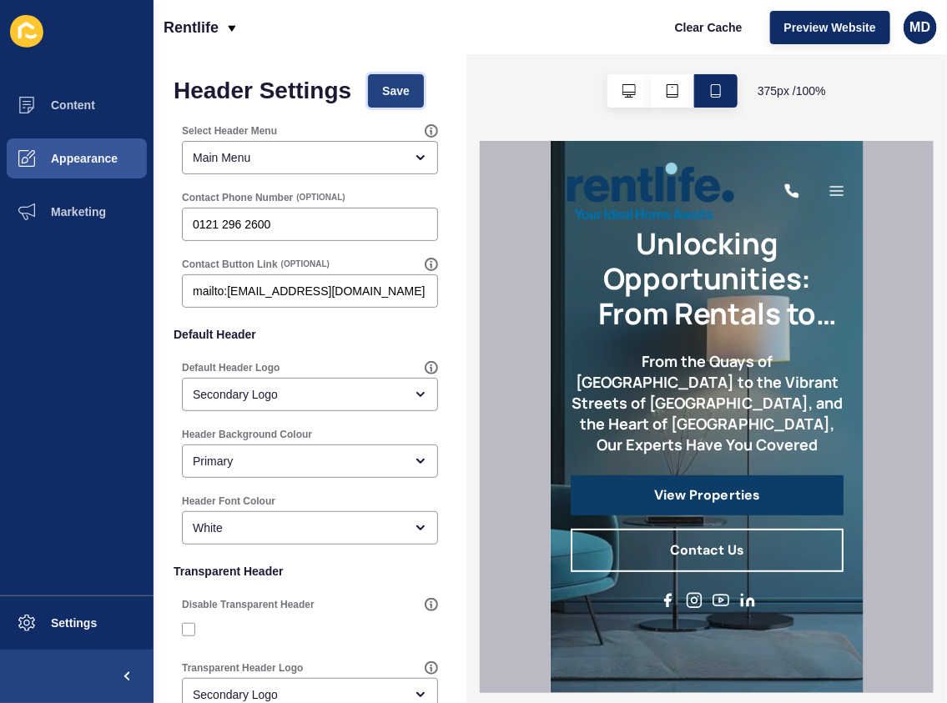
click at [388, 89] on span "Save" at bounding box center [396, 91] width 28 height 17
click at [63, 154] on span "Appearance" at bounding box center [57, 158] width 120 height 13
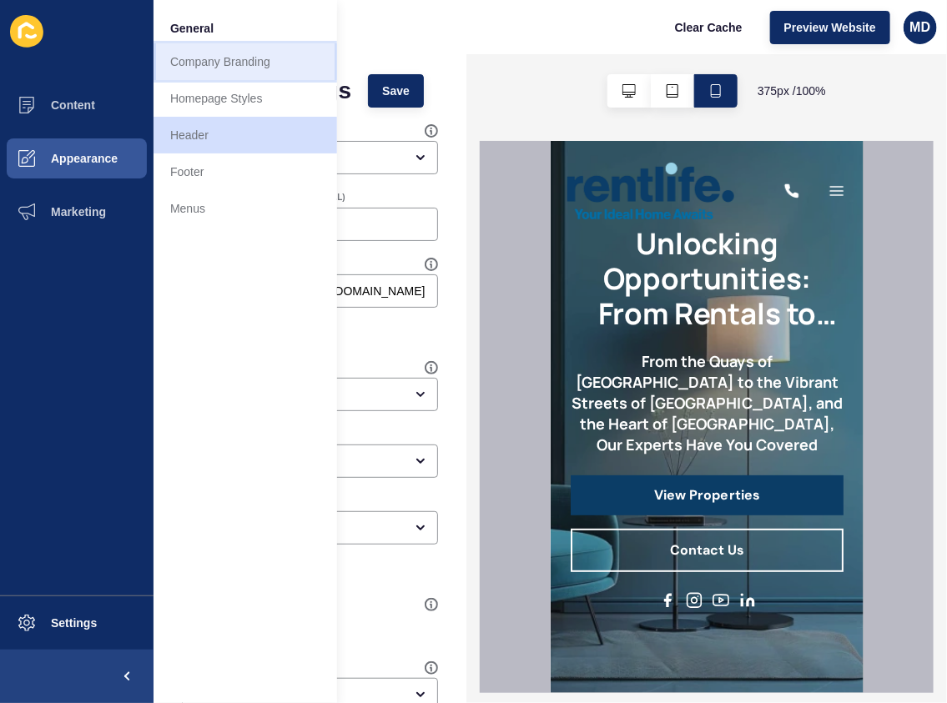
click at [202, 59] on link "Company Branding" at bounding box center [246, 61] width 184 height 37
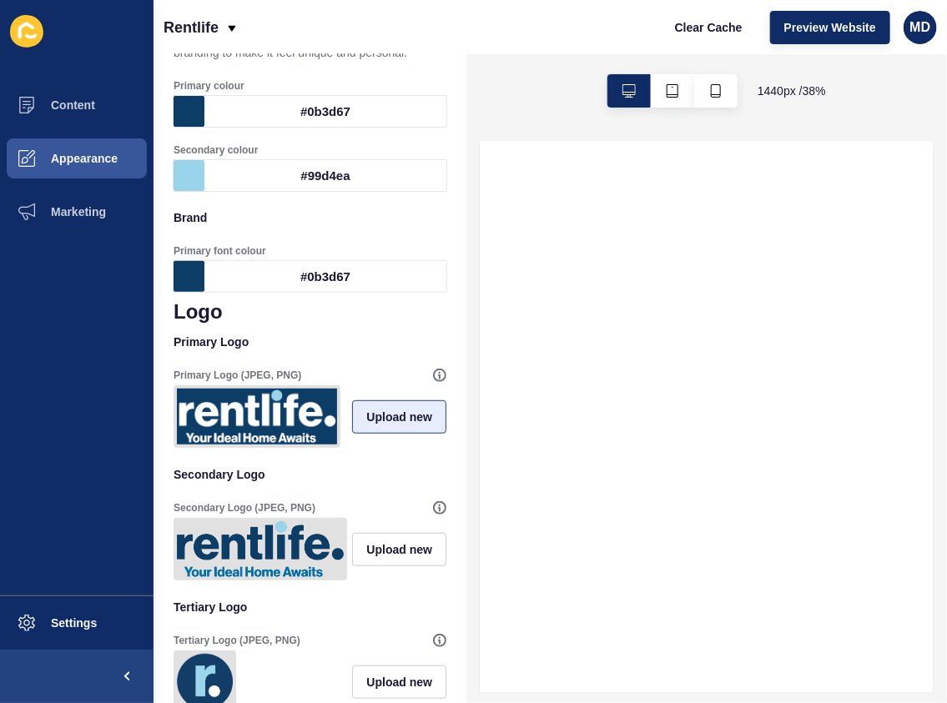
scroll to position [227, 0]
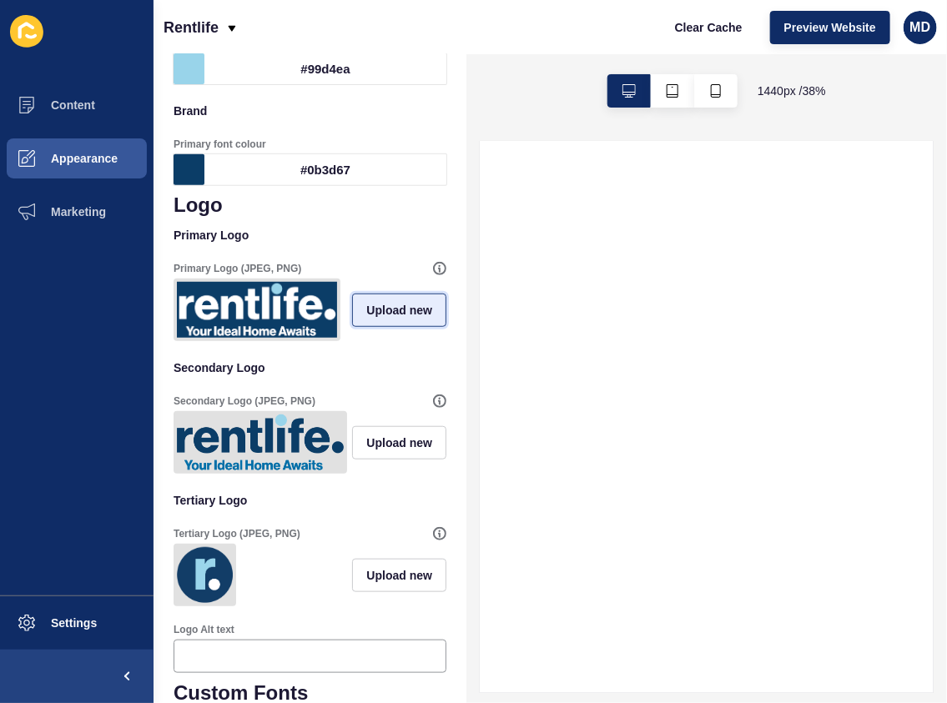
click at [385, 315] on span "Upload new" at bounding box center [399, 310] width 66 height 17
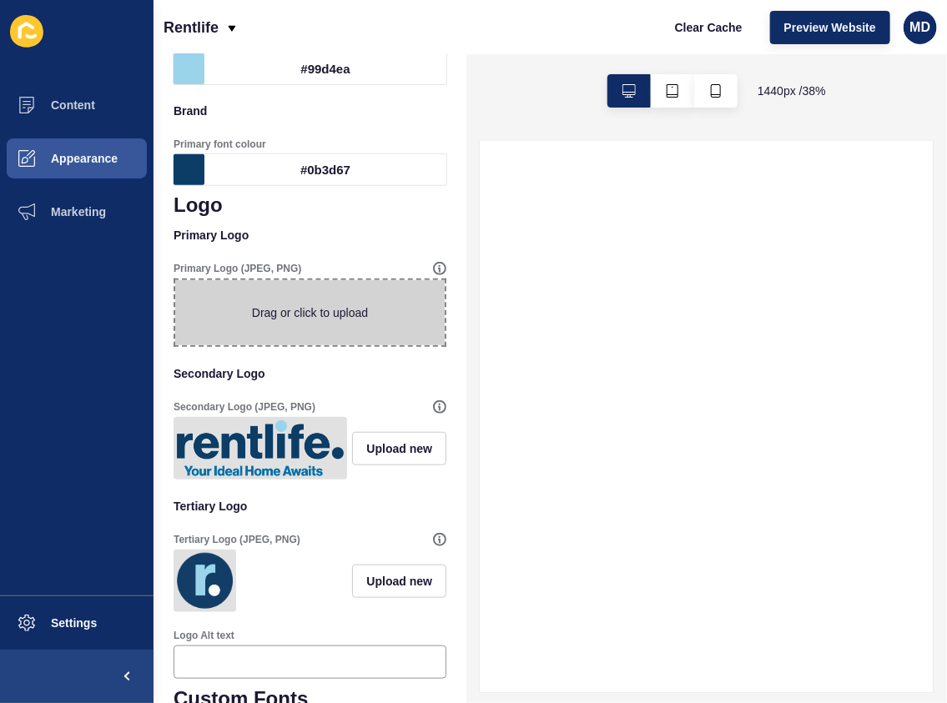
click at [317, 315] on span at bounding box center [309, 312] width 269 height 65
click at [175, 280] on input "Drag or click to upload" at bounding box center [175, 280] width 0 height 0
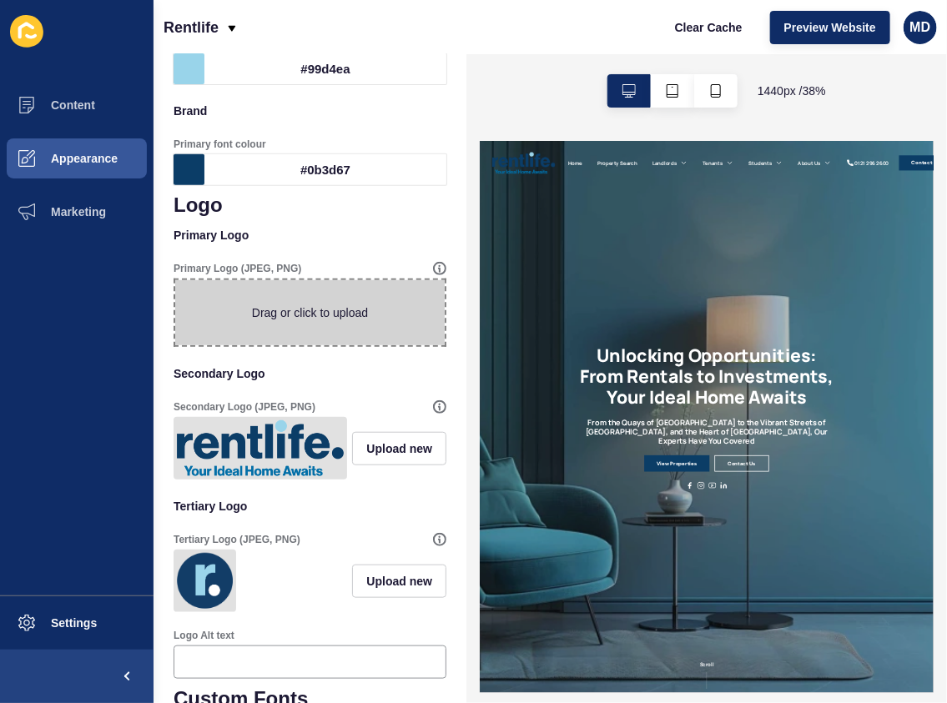
scroll to position [0, 0]
type input "C:\fakepath\Homes_of_Choice_-_Homepage__2_-removebg-preview.png"
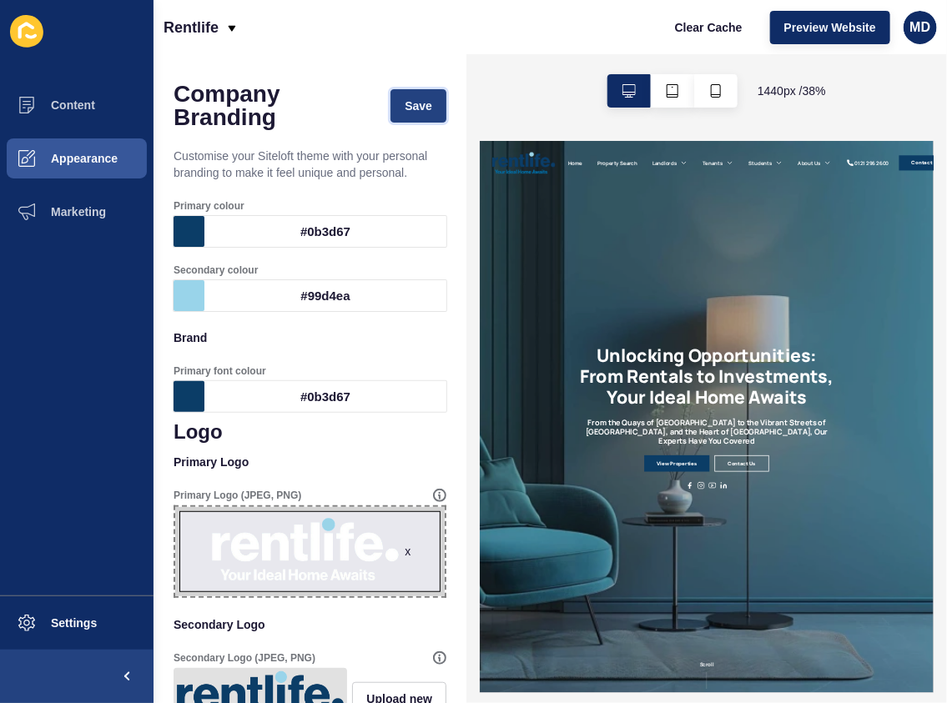
click at [406, 111] on span "Save" at bounding box center [419, 106] width 28 height 17
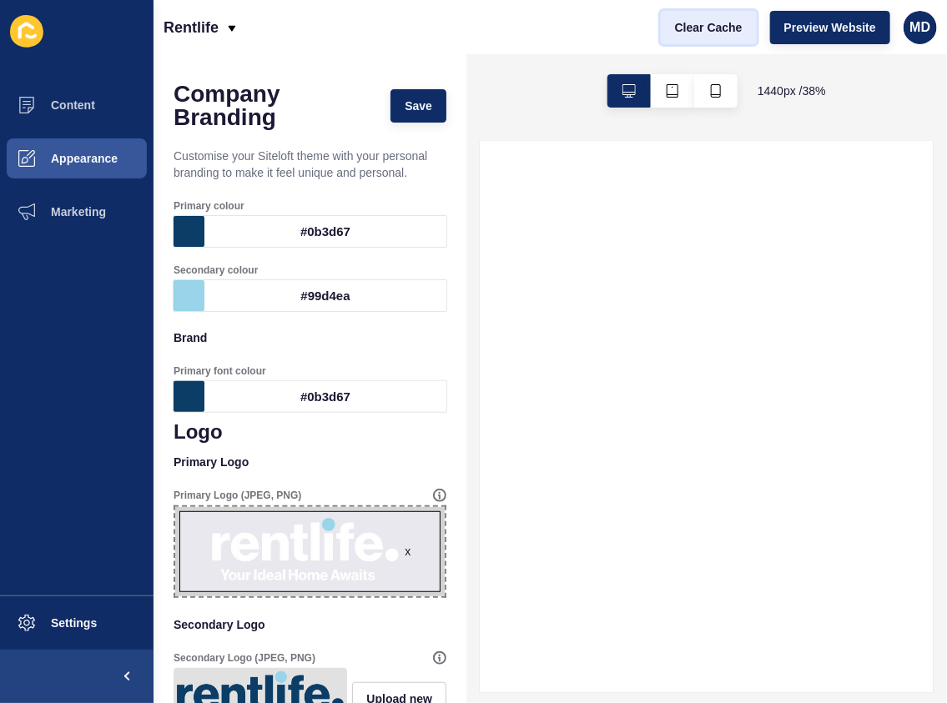
click at [733, 28] on span "Clear Cache" at bounding box center [709, 27] width 68 height 17
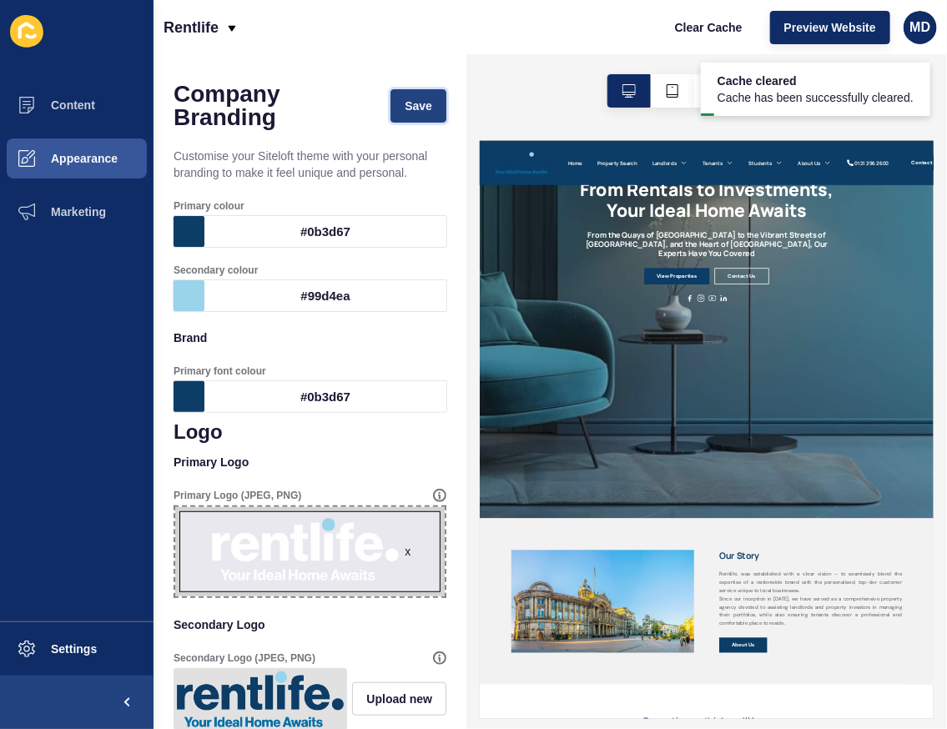
click at [407, 114] on button "Save" at bounding box center [418, 105] width 56 height 33
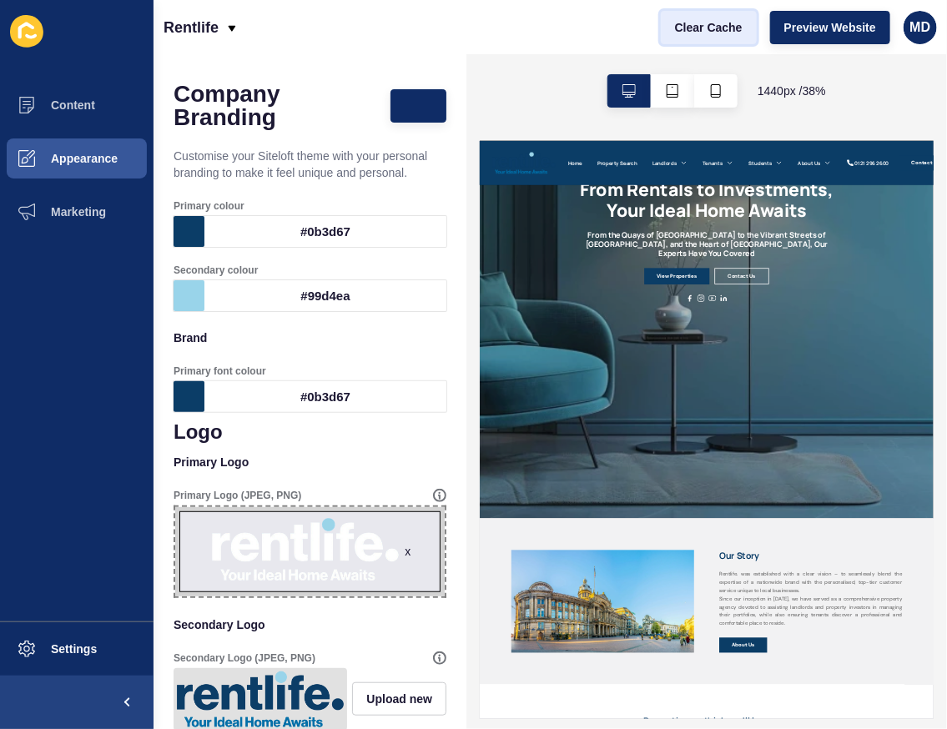
click at [685, 17] on button "Clear Cache" at bounding box center [709, 27] width 96 height 33
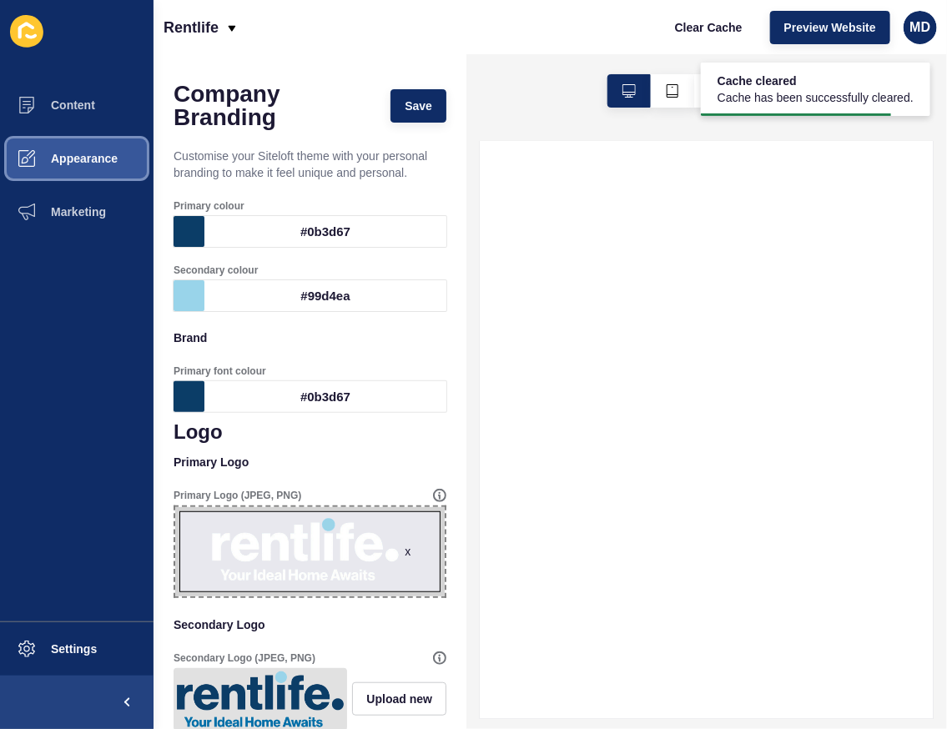
click at [108, 154] on span "Appearance" at bounding box center [57, 158] width 120 height 13
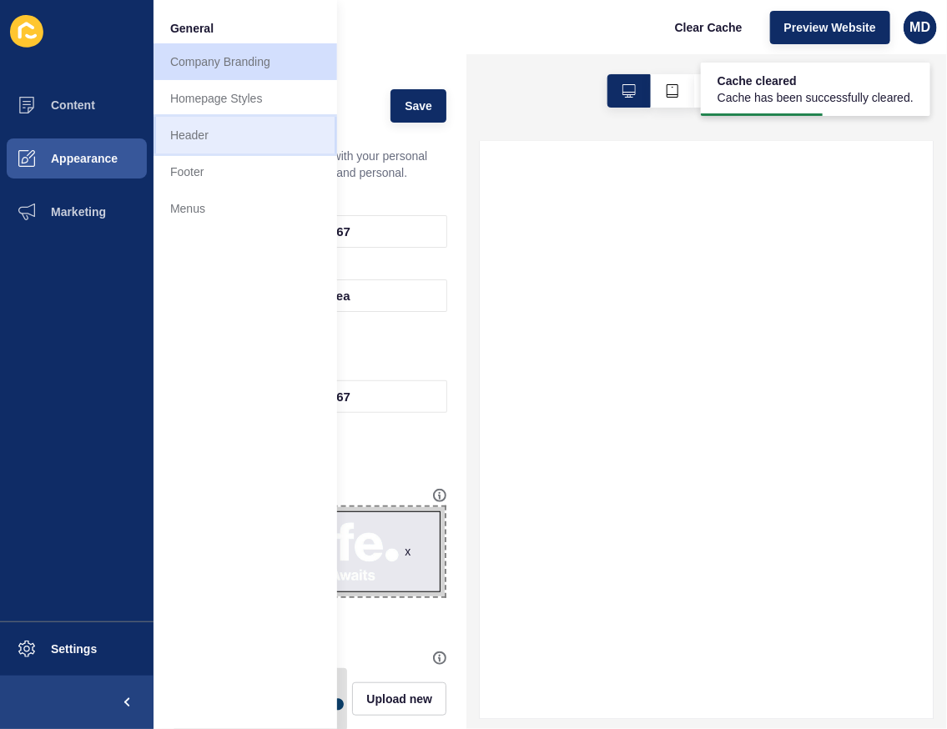
click at [207, 125] on link "Header" at bounding box center [246, 135] width 184 height 37
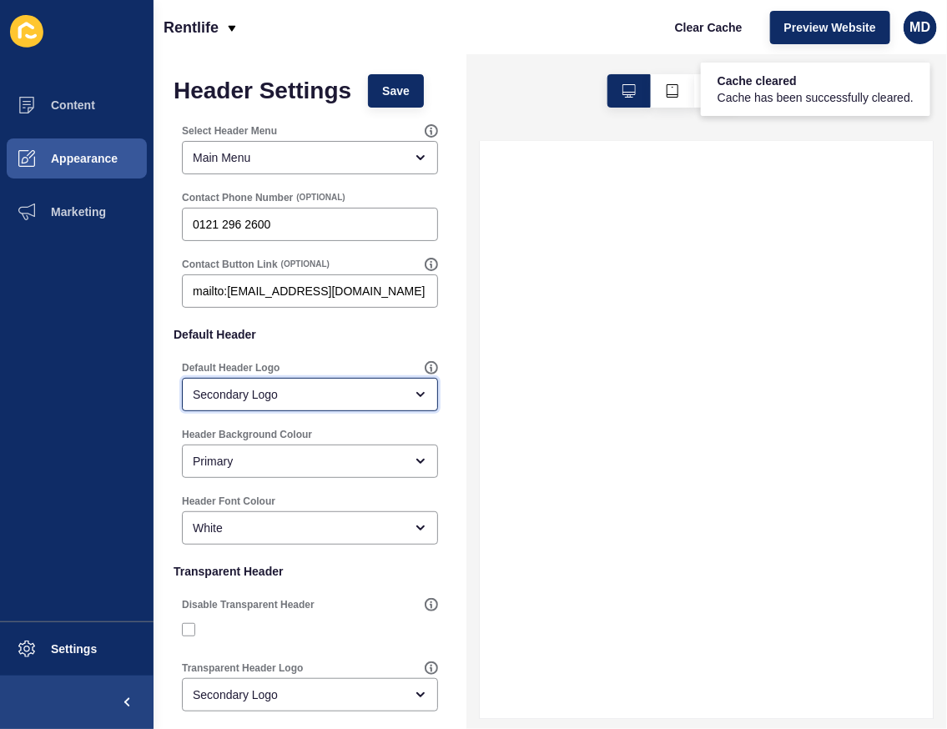
click at [231, 395] on div "Secondary Logo" at bounding box center [298, 394] width 211 height 17
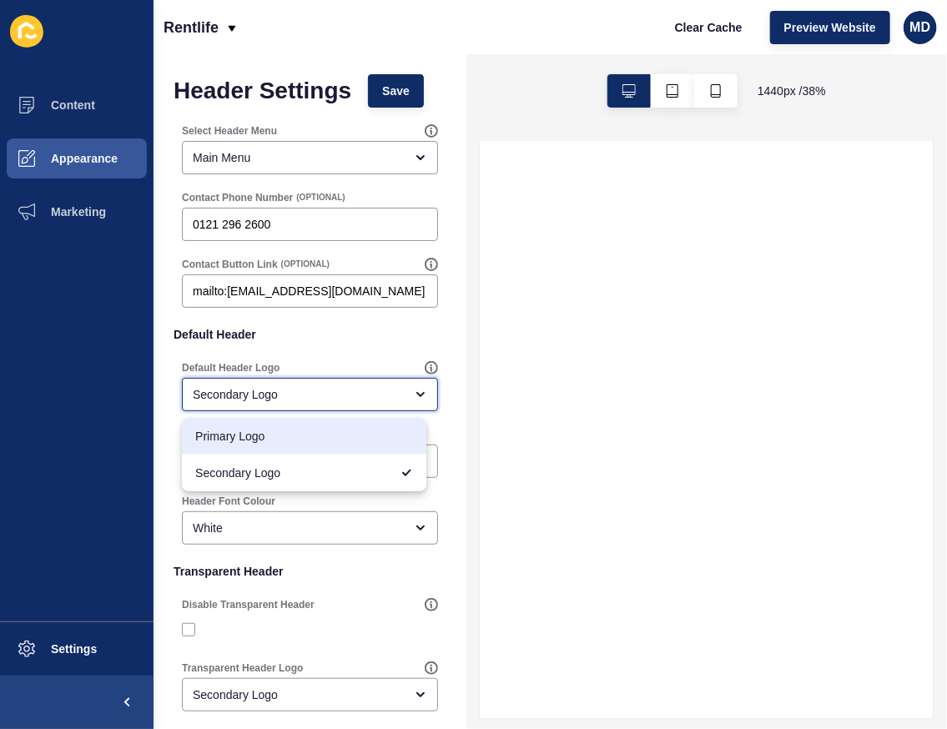
drag, startPoint x: 223, startPoint y: 425, endPoint x: 268, endPoint y: 327, distance: 107.5
click at [218, 429] on div "Primary Logo" at bounding box center [304, 436] width 244 height 37
type input "Primary Logo"
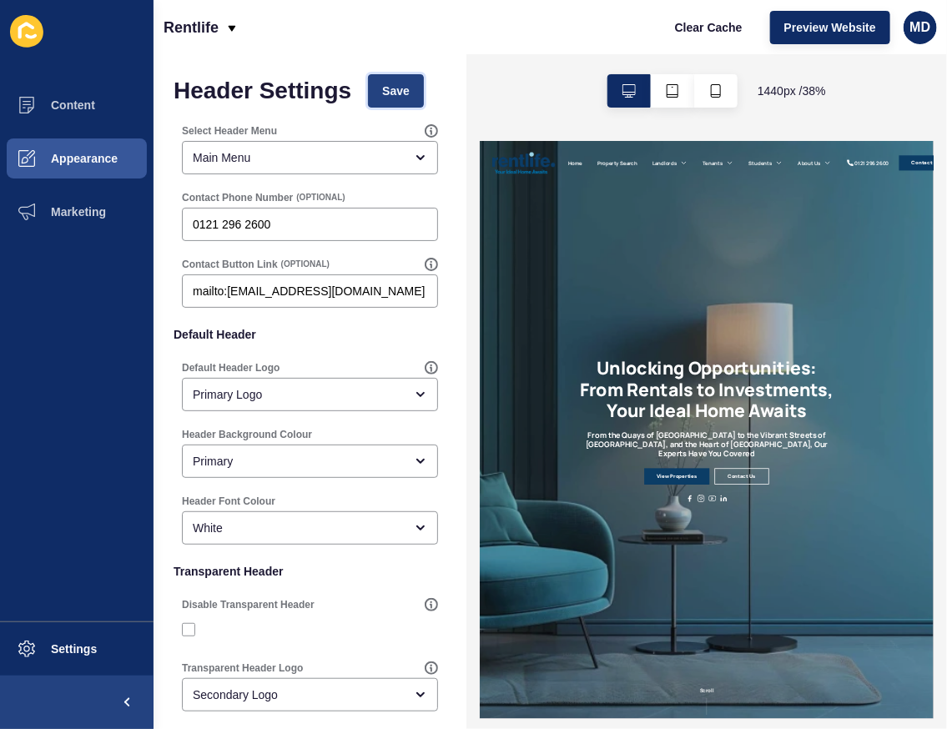
click at [378, 97] on button "Save" at bounding box center [396, 90] width 56 height 33
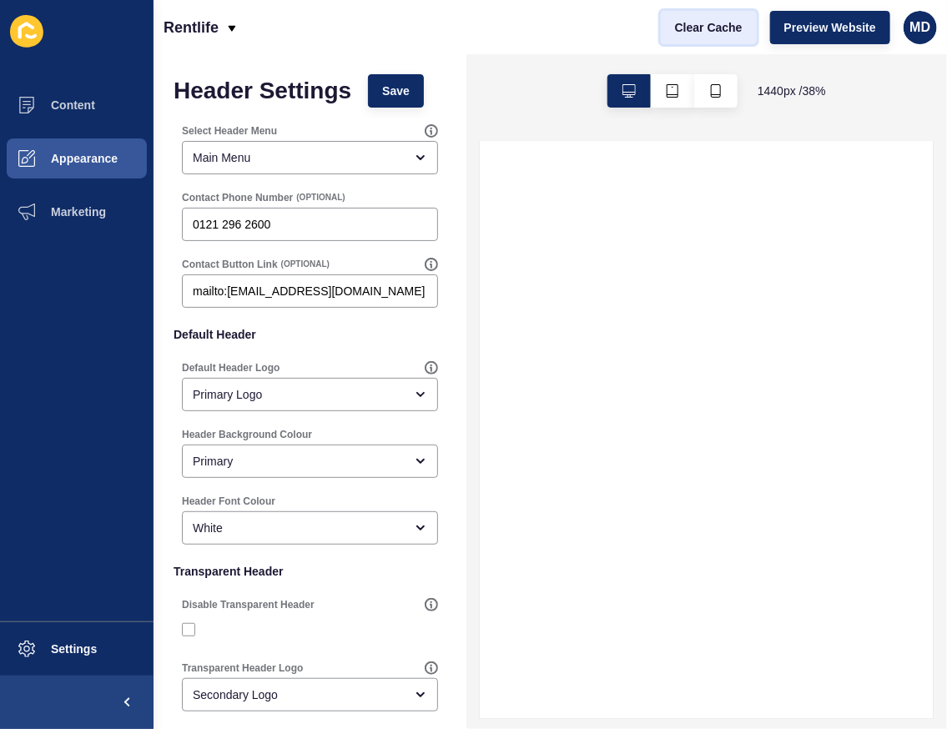
click at [721, 35] on button "Clear Cache" at bounding box center [709, 27] width 96 height 33
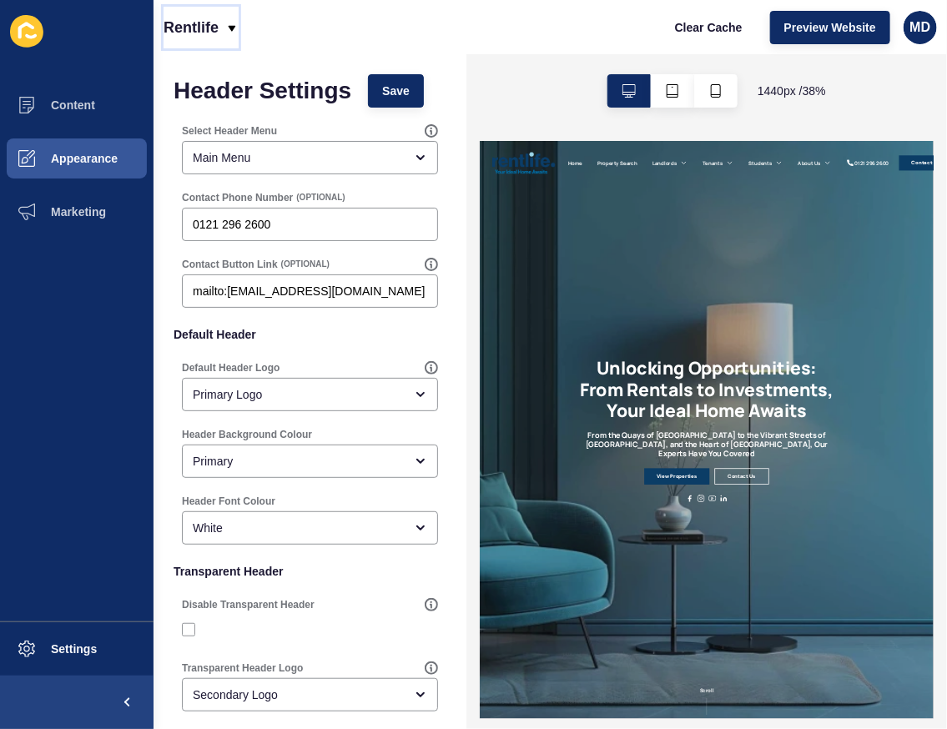
drag, startPoint x: 209, startPoint y: 47, endPoint x: 208, endPoint y: 34, distance: 12.6
click at [210, 42] on p "Rentlife" at bounding box center [191, 28] width 55 height 42
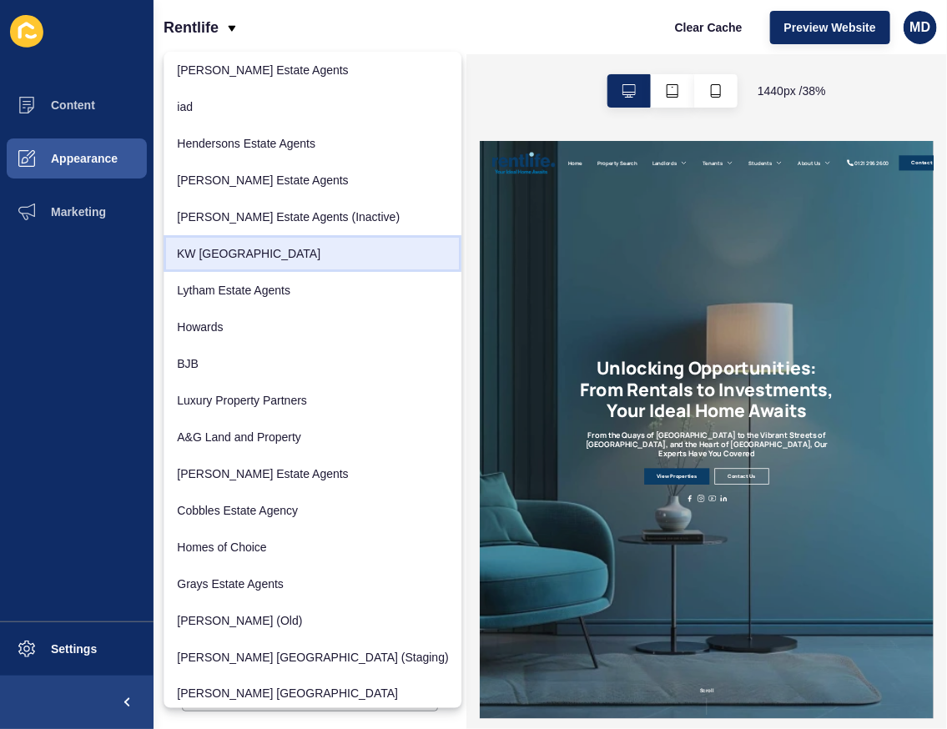
click at [239, 259] on link "KW Scotland" at bounding box center [313, 253] width 298 height 37
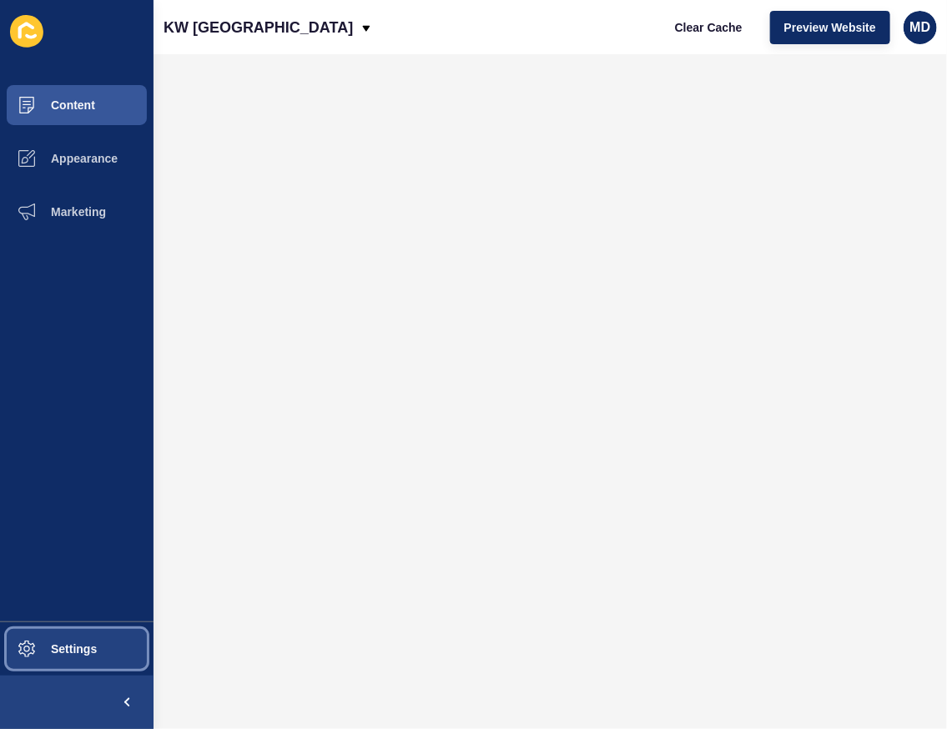
click at [75, 626] on button "Settings" at bounding box center [77, 648] width 154 height 53
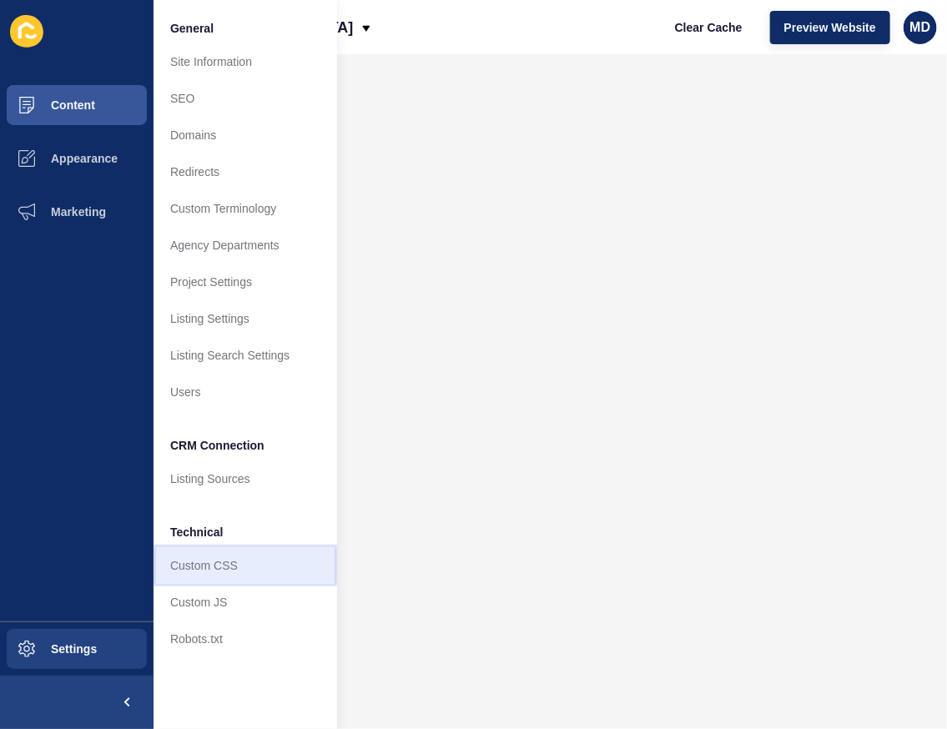
click at [198, 568] on link "Custom CSS" at bounding box center [246, 565] width 184 height 37
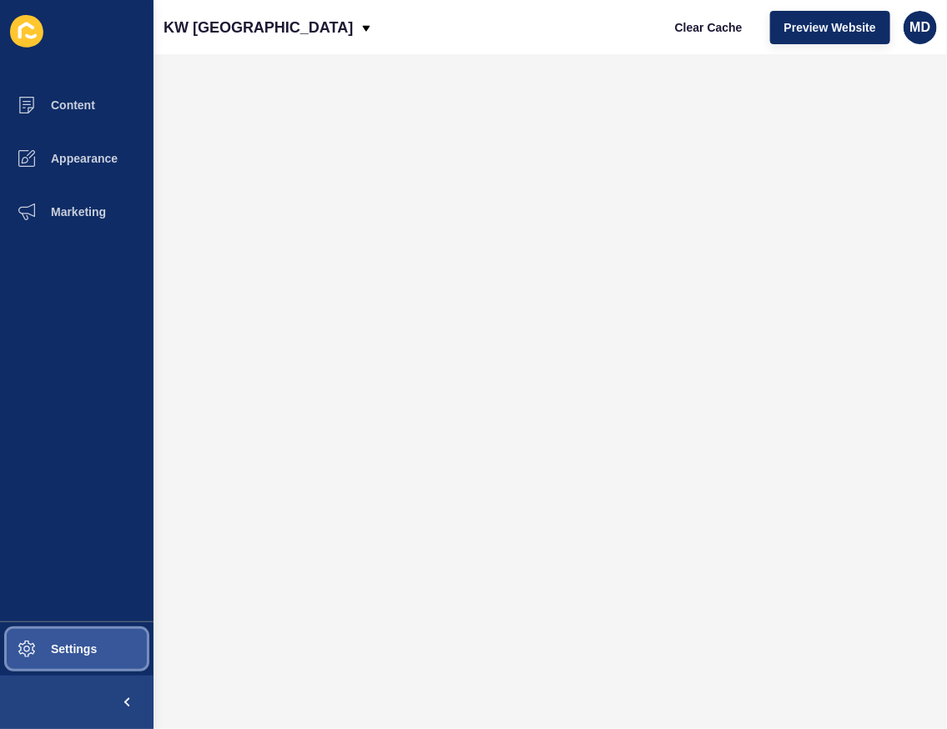
drag, startPoint x: 73, startPoint y: 647, endPoint x: 106, endPoint y: 634, distance: 35.2
click at [77, 647] on span "Settings" at bounding box center [46, 648] width 99 height 13
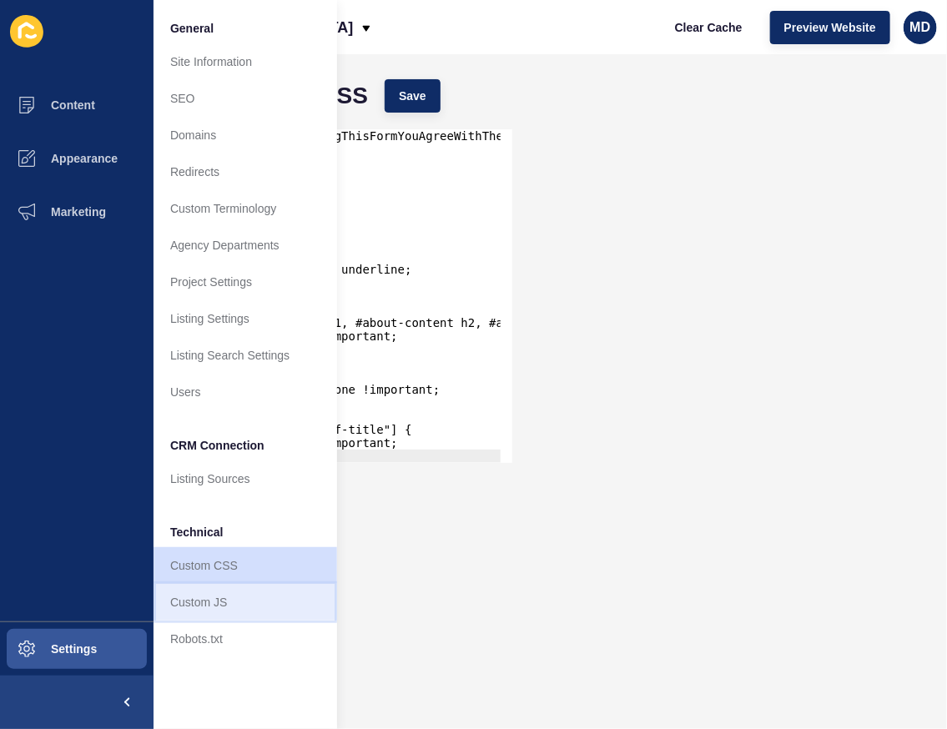
click at [169, 602] on link "Custom JS" at bounding box center [246, 602] width 184 height 37
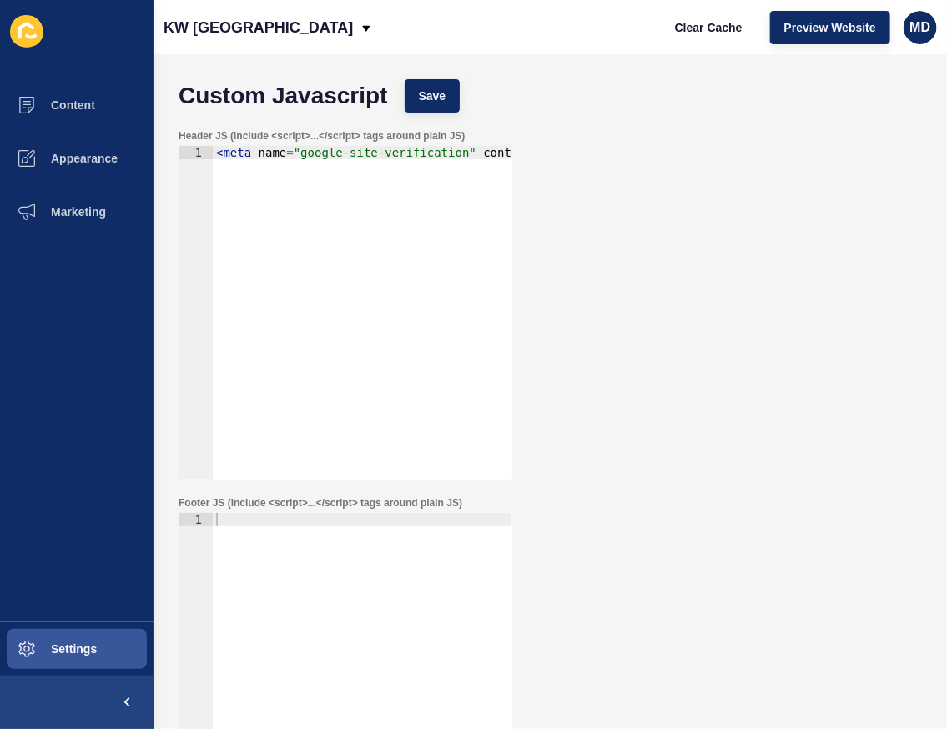
type textarea "<meta name="google-site-verification" content="vacTYWZOZS9YNBrh2-wQfpAkSrjlfRZF…"
click at [281, 165] on div "< meta name = "google-site-verification" content = "vacTYWZOZS9YNBrh2-wQfpAkSrj…" at bounding box center [518, 320] width 610 height 349
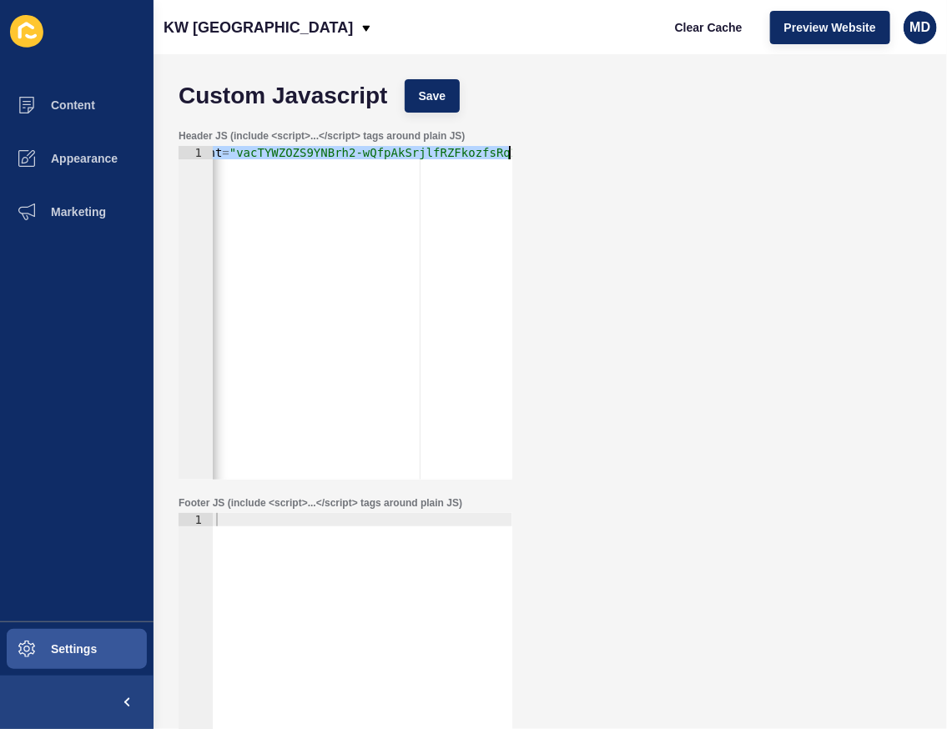
scroll to position [0, 310]
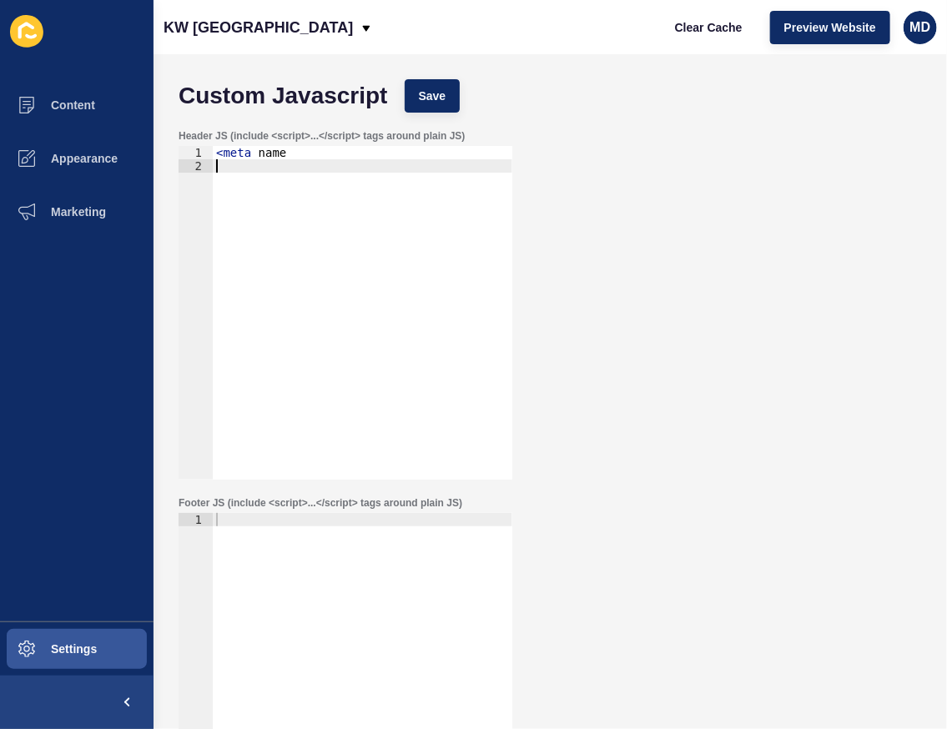
paste textarea "<meta name="google-site-verification" content="iXWLgSnw38CJx_LIcWudLCSD2nuXC1HG…"
type textarea "<meta name="google-site-verification" content="iXWLgSnw38CJx_LIcWudLCSD2nuXC1HG…"
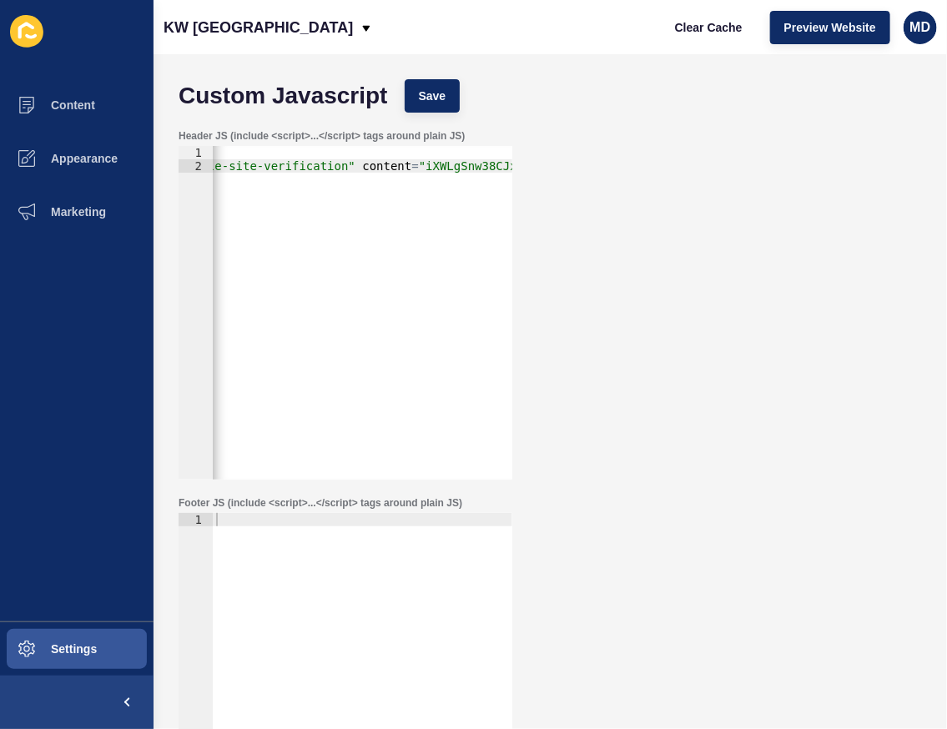
scroll to position [0, 0]
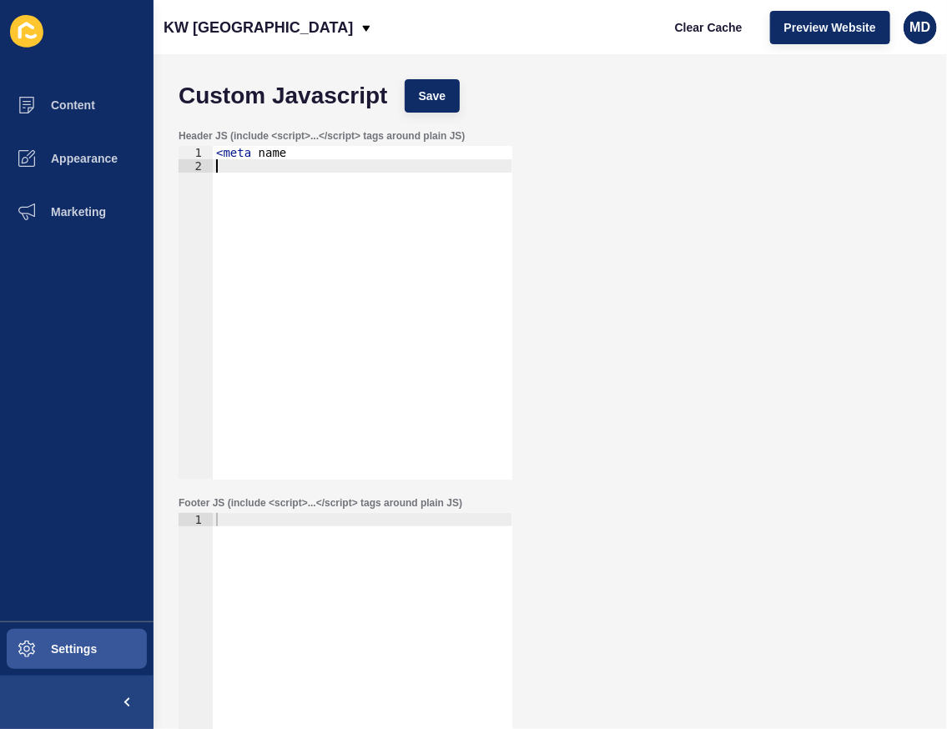
type textarea "<meta name="google-site-verification" content="vacTYWZOZS9YNBrh2-wQfpAkSrjlfRZF…"
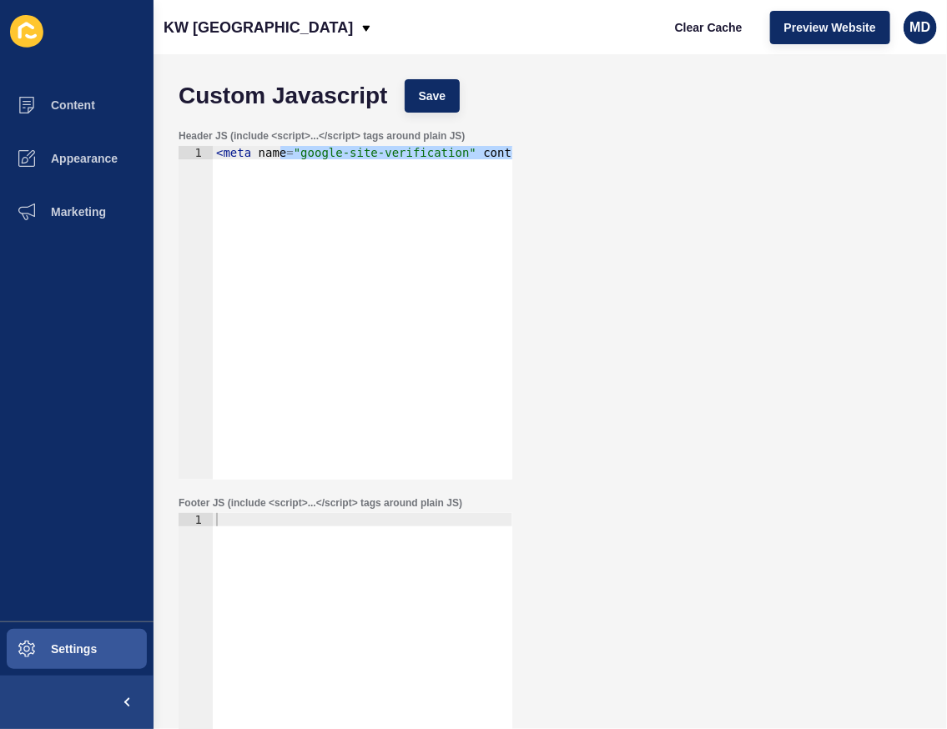
click at [328, 177] on div "< meta name = "google-site-verification" content = "vacTYWZOZS9YNBrh2-wQfpAkSrj…" at bounding box center [363, 313] width 300 height 334
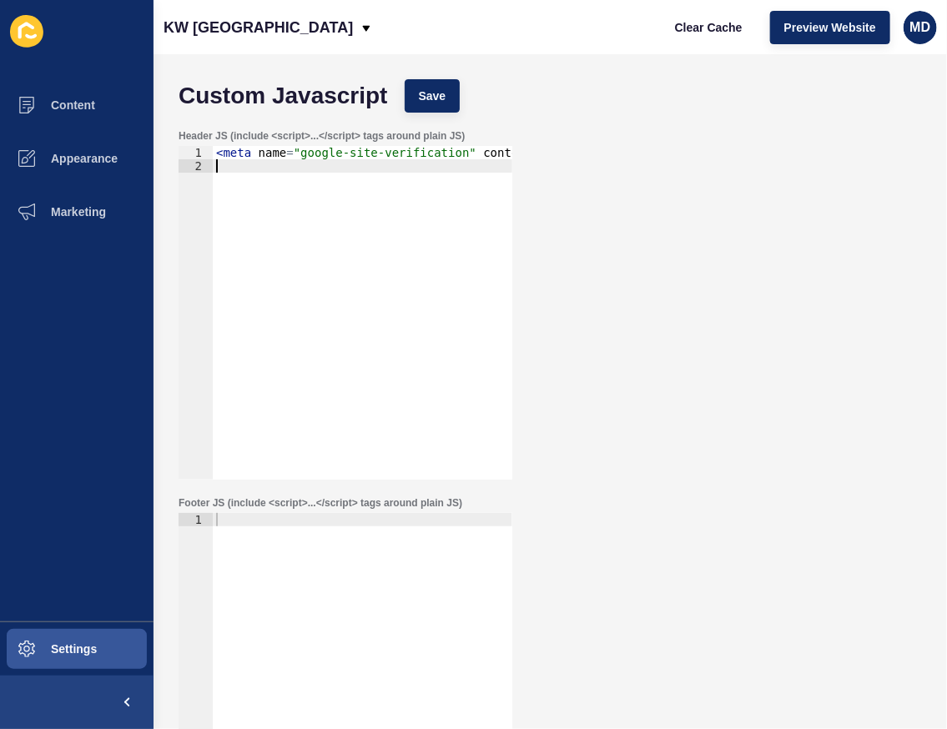
paste textarea "<meta name="google-site-verification" content="iXWLgSnw38CJx_LIcWudLCSD2nuXC1HG…"
type textarea "<meta name="google-site-verification" content="iXWLgSnw38CJx_LIcWudLCSD2nuXC1HG…"
click at [435, 95] on span "Save" at bounding box center [433, 96] width 28 height 17
click at [229, 22] on p "KW Scotland" at bounding box center [258, 28] width 189 height 42
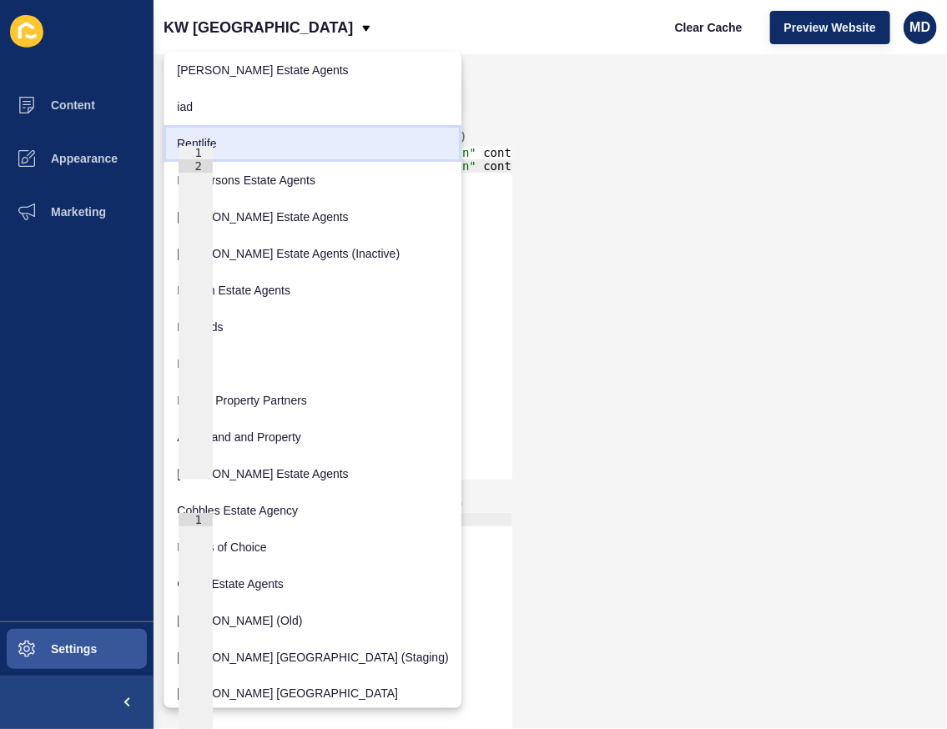
click at [275, 150] on link "Rentlife" at bounding box center [313, 143] width 298 height 37
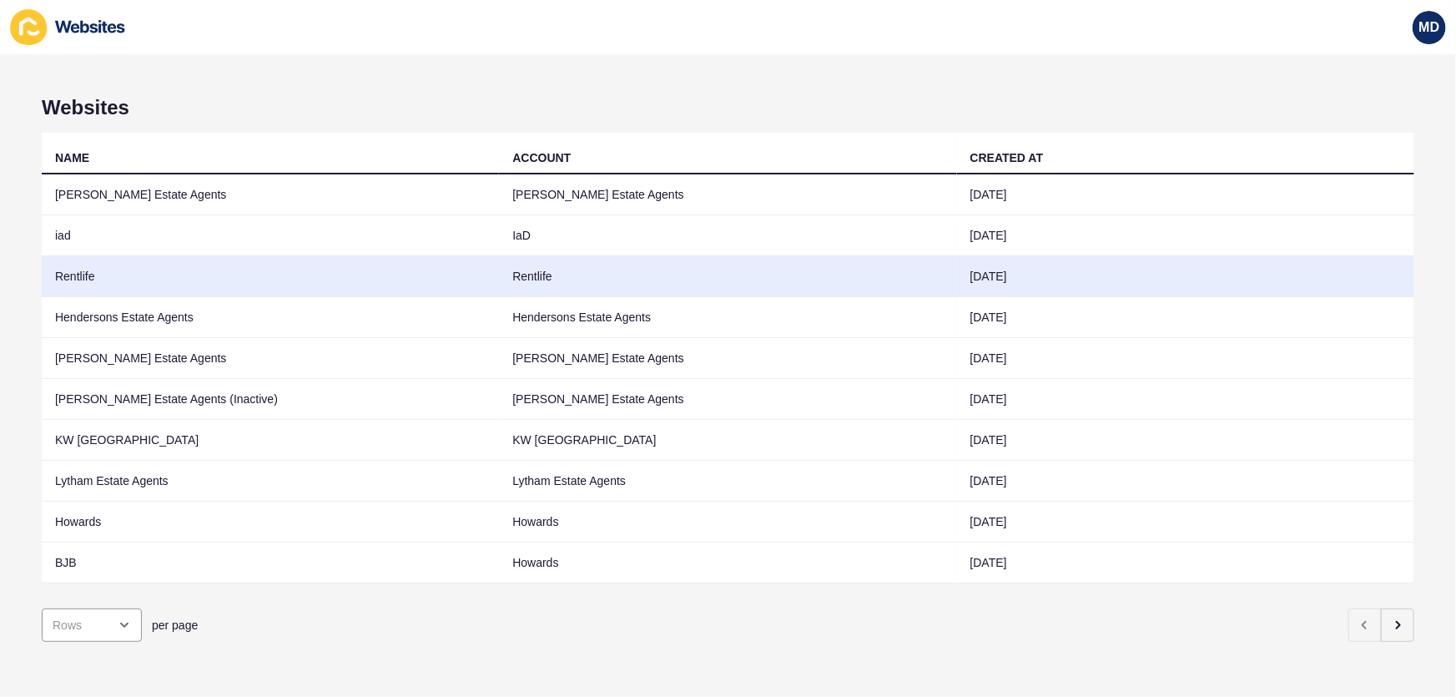
click at [184, 262] on td "Rentlife" at bounding box center [270, 276] width 457 height 41
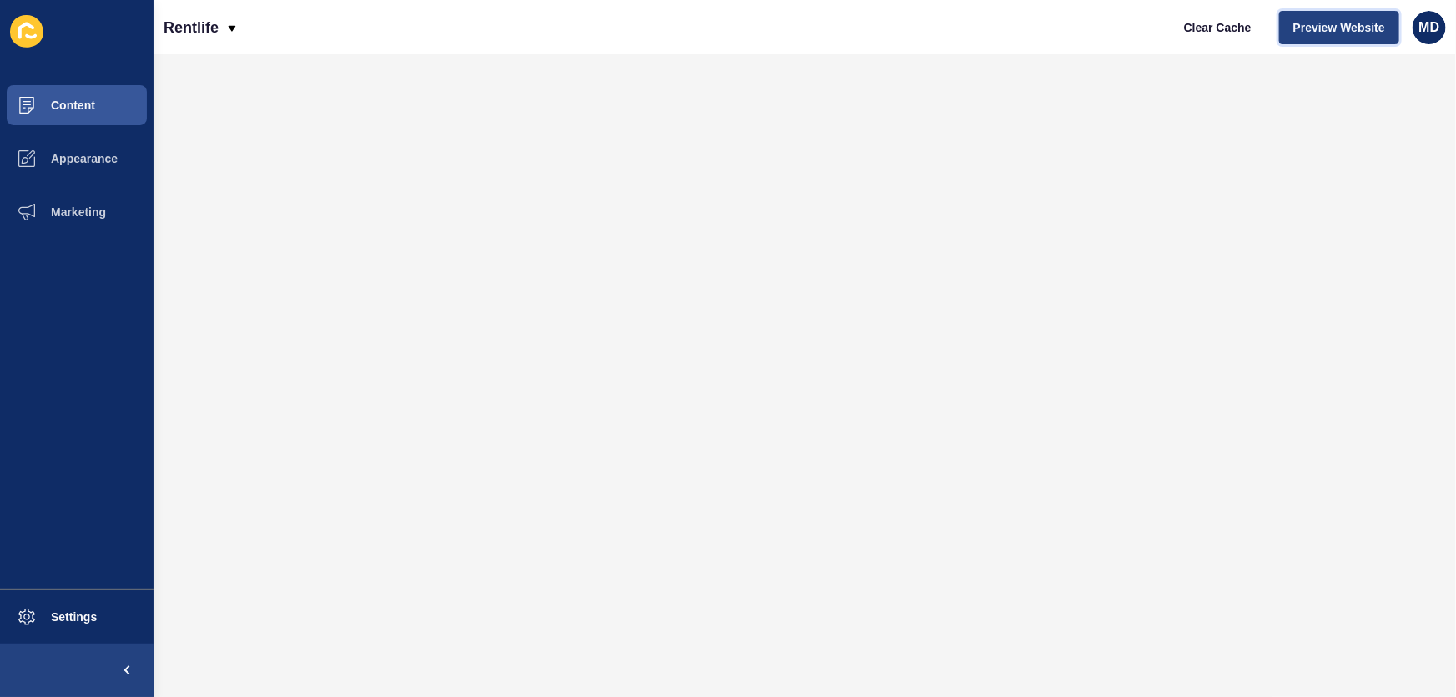
click at [1359, 38] on button "Preview Website" at bounding box center [1339, 27] width 120 height 33
click at [70, 621] on span "Settings" at bounding box center [46, 616] width 99 height 13
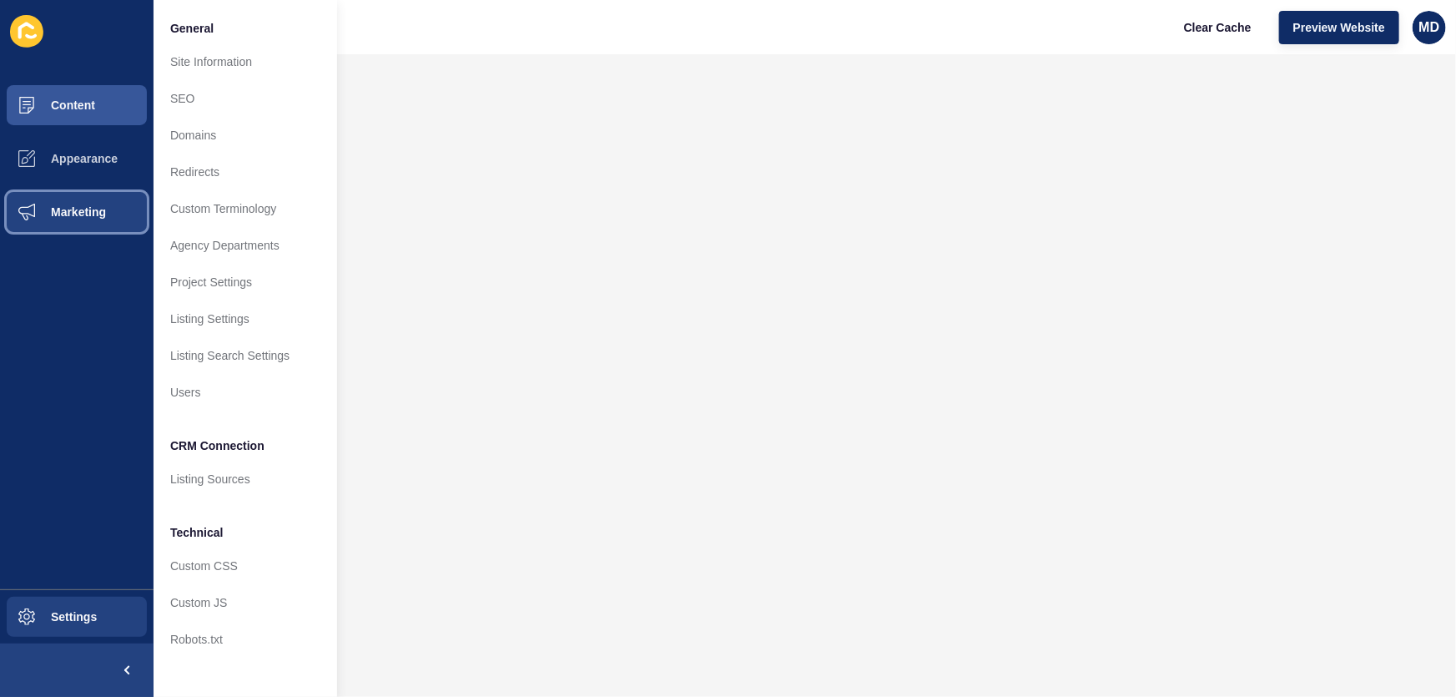
drag, startPoint x: 111, startPoint y: 202, endPoint x: 145, endPoint y: 205, distance: 34.4
click at [113, 203] on button "Marketing" at bounding box center [77, 211] width 154 height 53
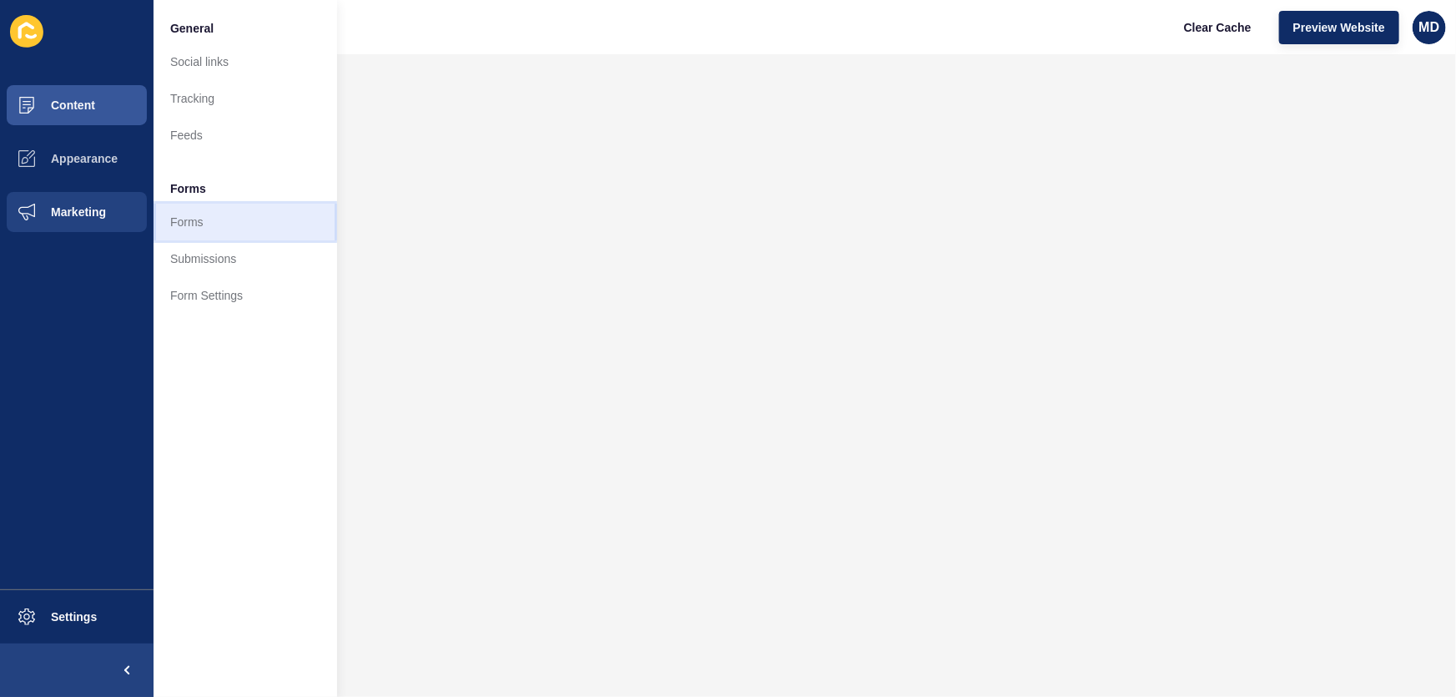
click at [191, 220] on link "Forms" at bounding box center [246, 222] width 184 height 37
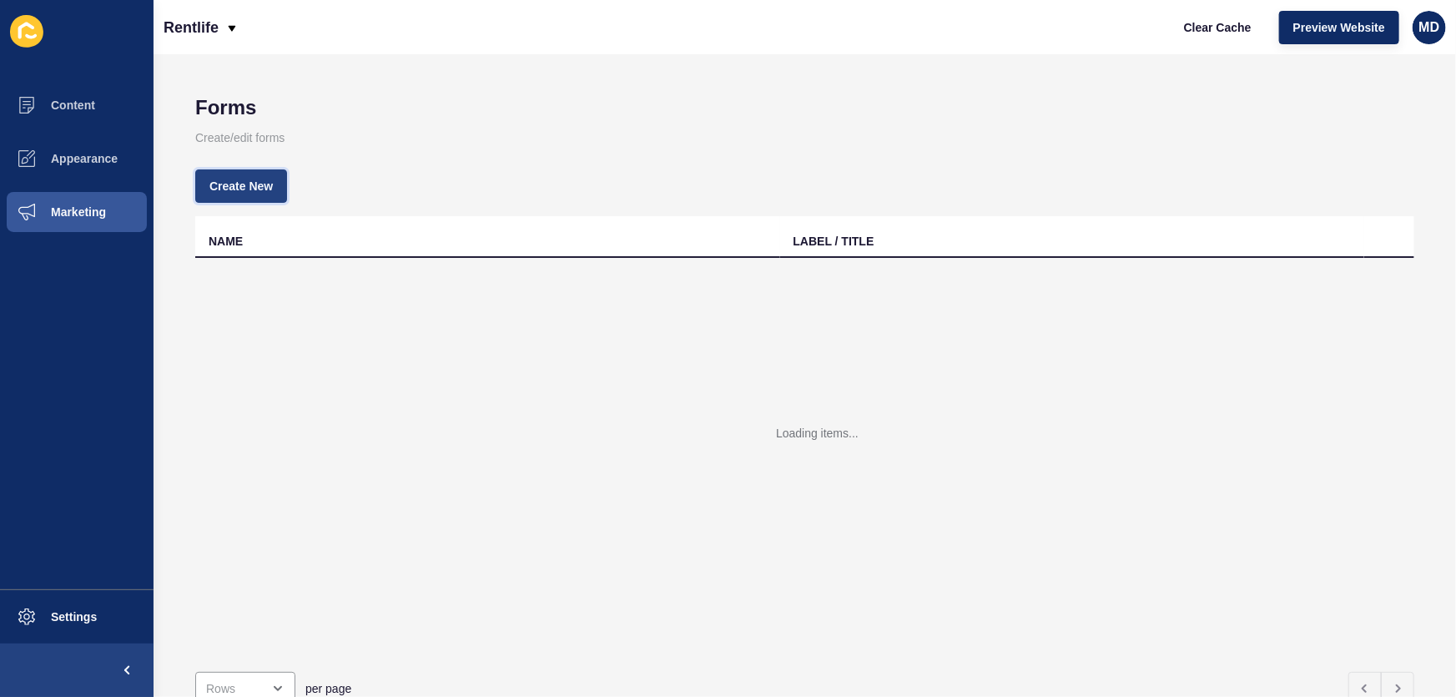
click at [244, 183] on span "Create New" at bounding box center [240, 186] width 63 height 17
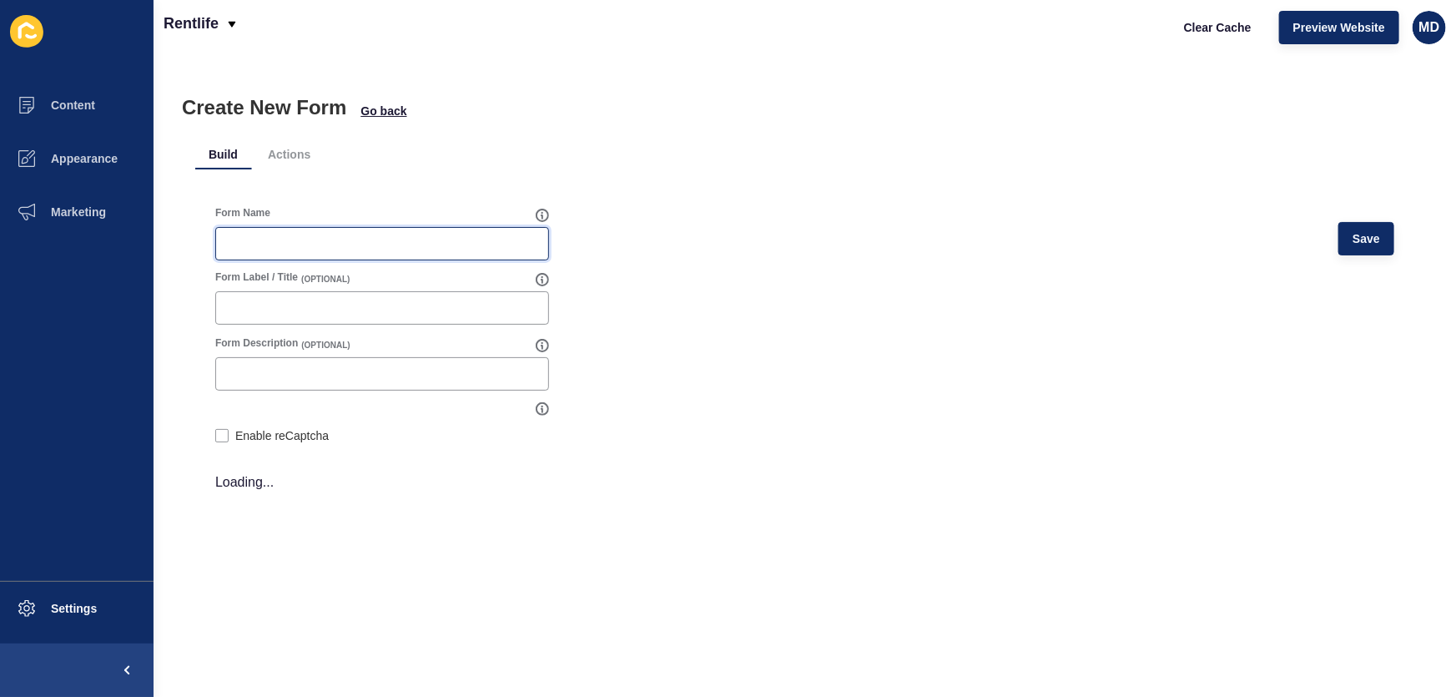
click at [270, 247] on input "Form Name" at bounding box center [382, 243] width 312 height 17
paste input "how-we-let-your-property"
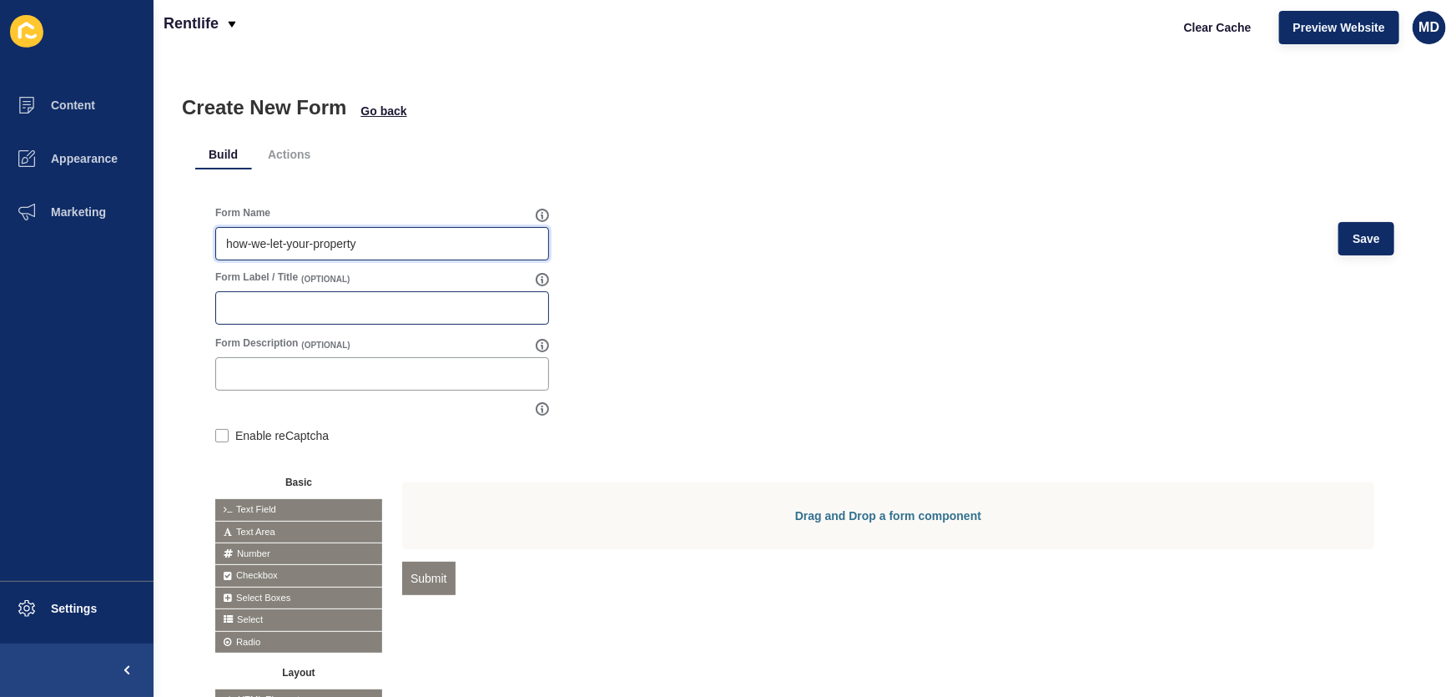
type input "how-we-let-your-property"
click at [301, 323] on div at bounding box center [382, 307] width 334 height 33
click at [335, 312] on input "How we let your proprty" at bounding box center [382, 308] width 312 height 17
type input "How we let your property"
click at [369, 243] on input "how-we-let-your-property" at bounding box center [382, 243] width 312 height 17
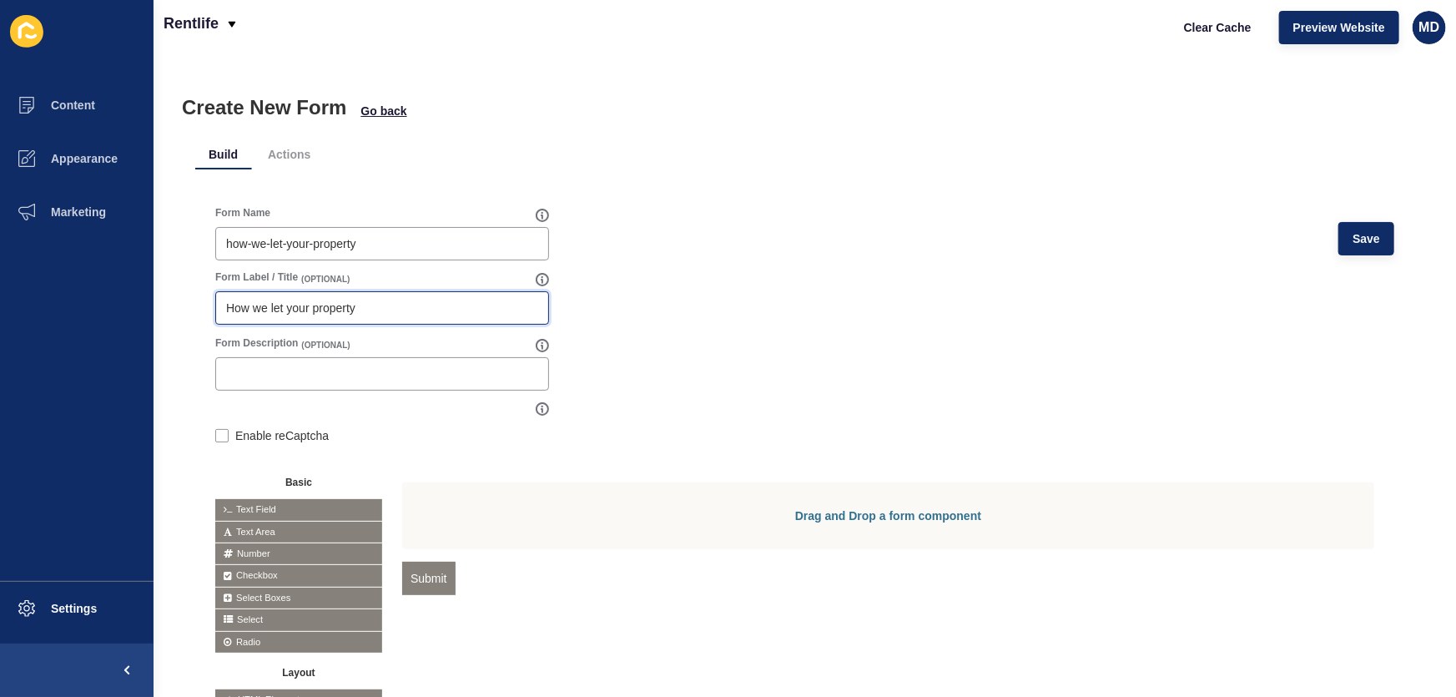
click at [370, 315] on input "How we let your property" at bounding box center [382, 308] width 312 height 17
drag, startPoint x: 352, startPoint y: 247, endPoint x: 132, endPoint y: 249, distance: 220.3
click at [132, 249] on div "Content Appearance Marketing Settings Rentlife Clear Cache Preview Website MD C…" at bounding box center [728, 348] width 1456 height 697
paste input "How we let your"
type input "How we let your property"
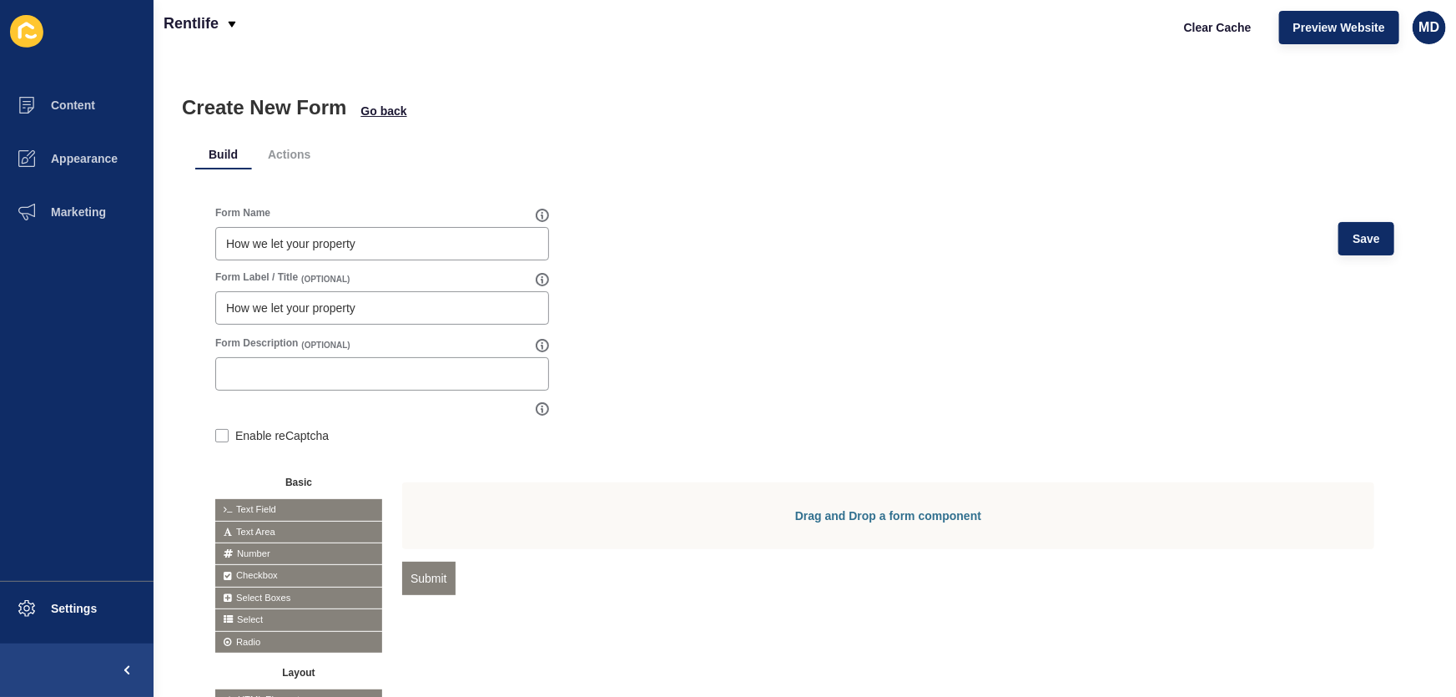
click at [581, 198] on div "Form Name How we let your property Save Form Label / Title (OPTIONAL) How we le…" at bounding box center [804, 469] width 1219 height 567
click at [354, 383] on div at bounding box center [382, 373] width 334 height 33
paste input "How we let your property"
type input "How we let your property"
click at [220, 433] on label at bounding box center [221, 435] width 13 height 13
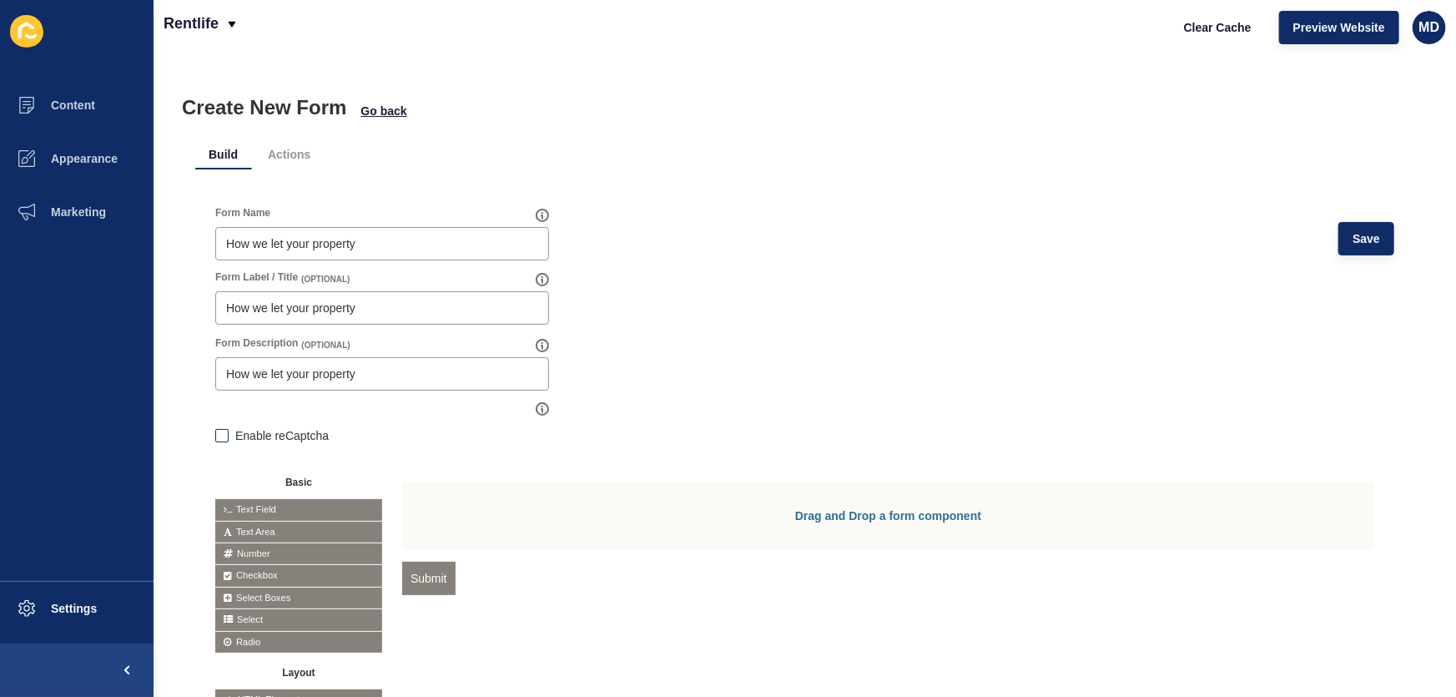
click at [220, 433] on input "Enable reCaptcha" at bounding box center [220, 437] width 11 height 11
checkbox input "true"
drag, startPoint x: 385, startPoint y: 383, endPoint x: 181, endPoint y: 377, distance: 203.6
click at [182, 380] on div "Create New Form Go back Build Actions Form Name How we let your property Save F…" at bounding box center [805, 375] width 1302 height 642
drag, startPoint x: 387, startPoint y: 316, endPoint x: 226, endPoint y: 305, distance: 161.4
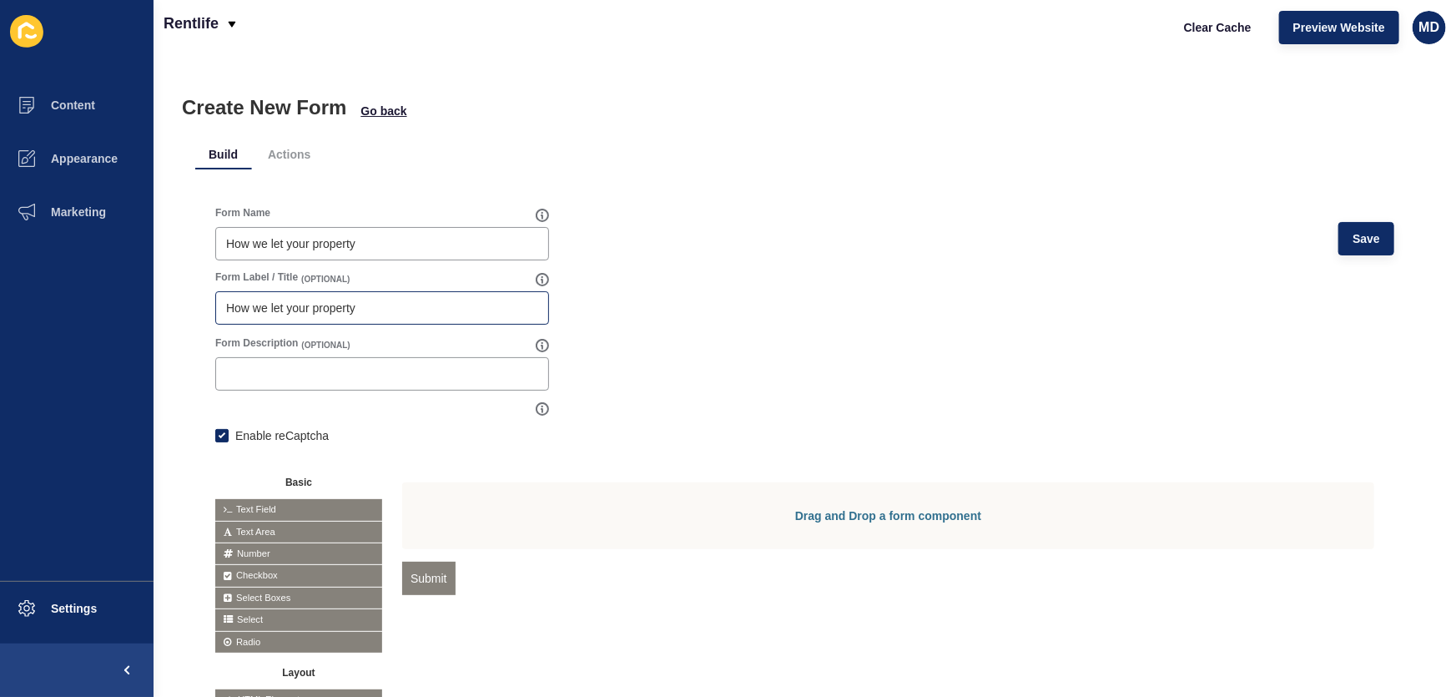
click at [159, 305] on div "Create New Form Go back Build Actions Form Name How we let your property Save F…" at bounding box center [805, 375] width 1302 height 642
click at [459, 319] on div "How we let your property" at bounding box center [382, 307] width 334 height 33
click at [453, 316] on div "How we let your property" at bounding box center [382, 307] width 334 height 33
type input "Enquiry Form"
click at [1338, 233] on button "Save" at bounding box center [1366, 238] width 56 height 33
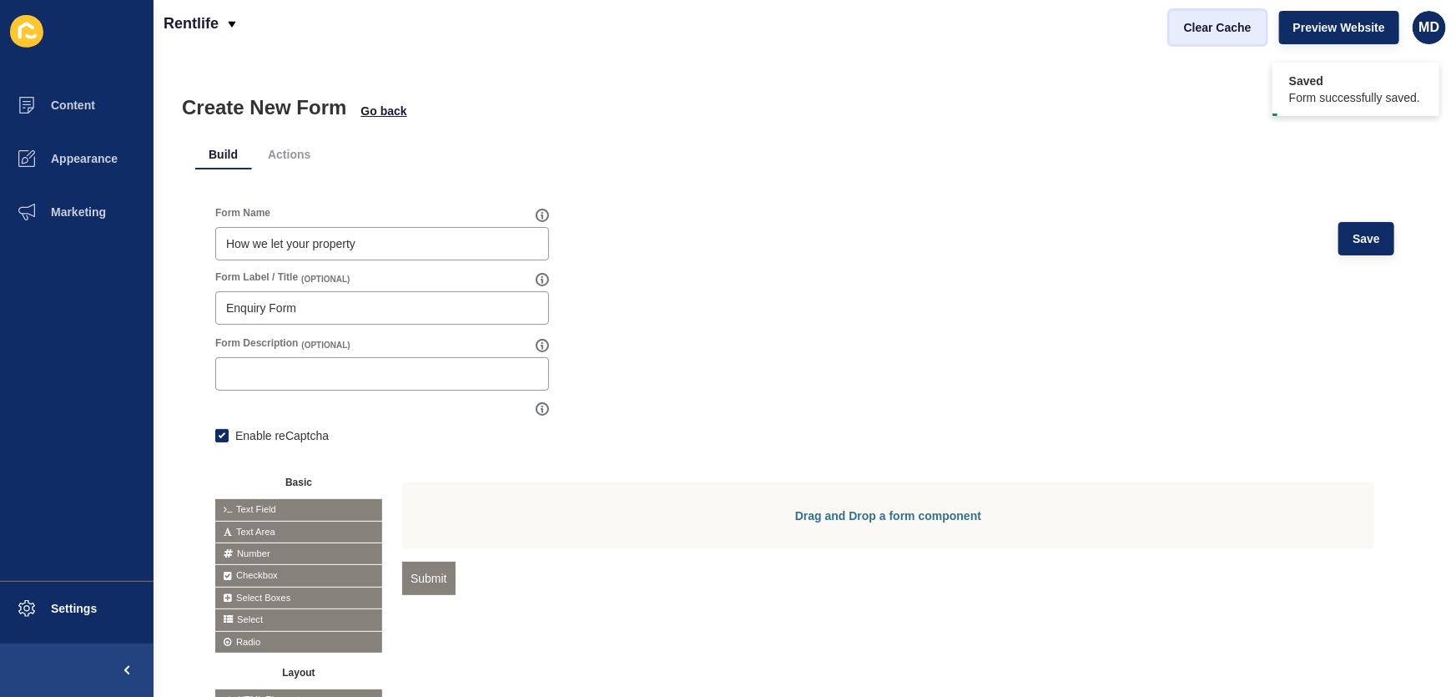
click at [1218, 30] on span "Clear Cache" at bounding box center [1218, 27] width 68 height 17
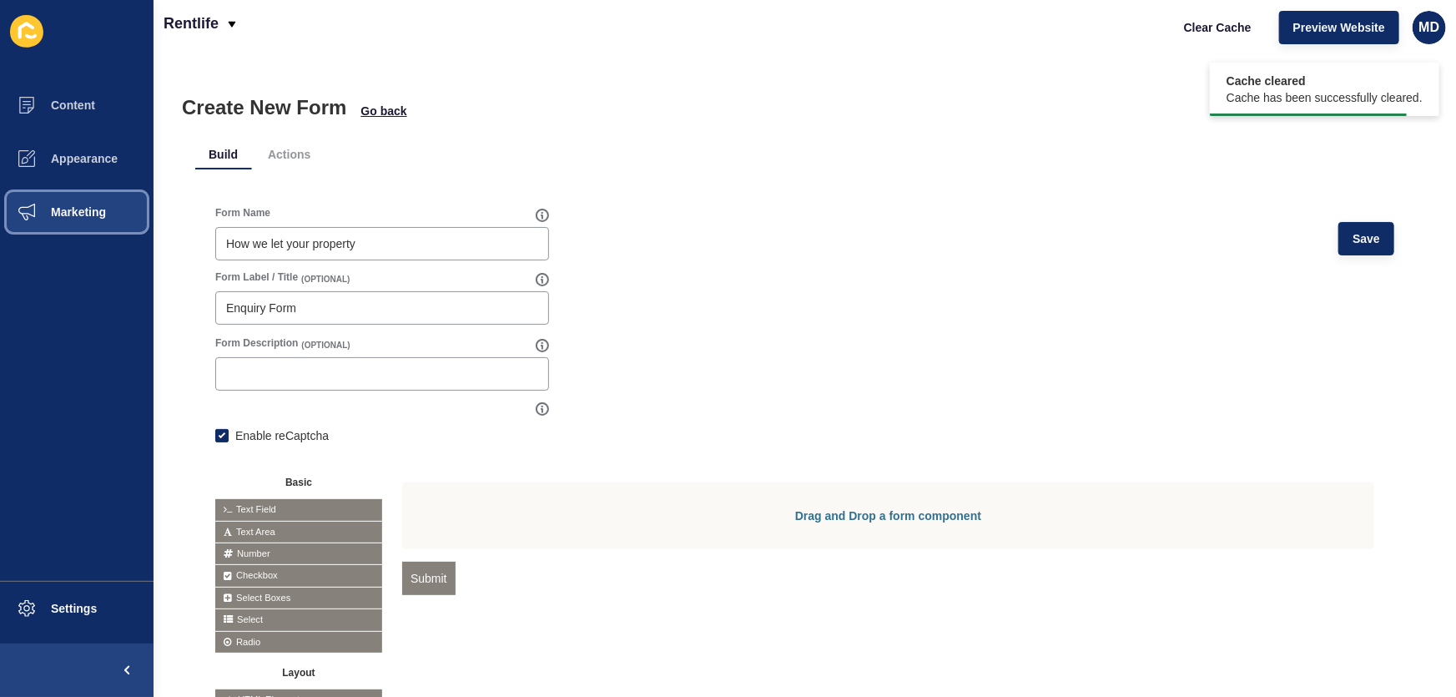
click at [38, 214] on span "Marketing" at bounding box center [51, 211] width 108 height 13
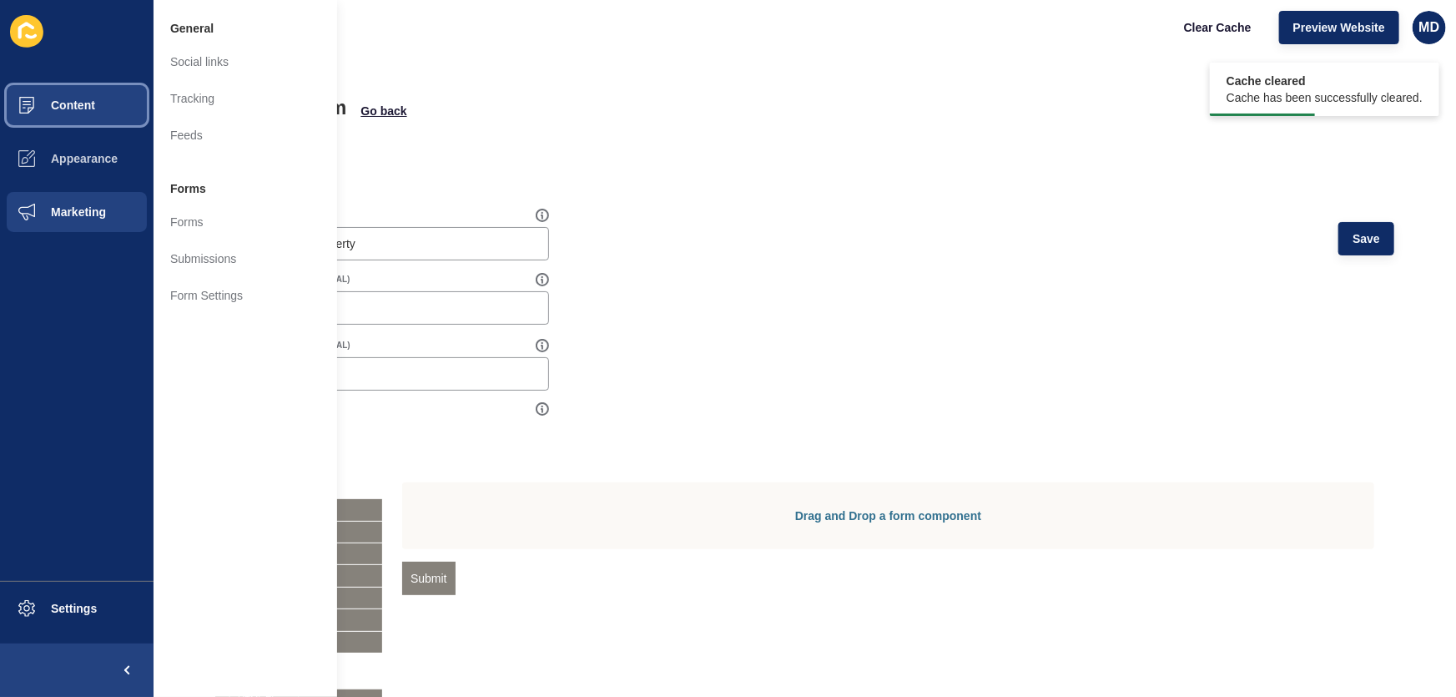
click at [73, 95] on button "Content" at bounding box center [77, 104] width 154 height 53
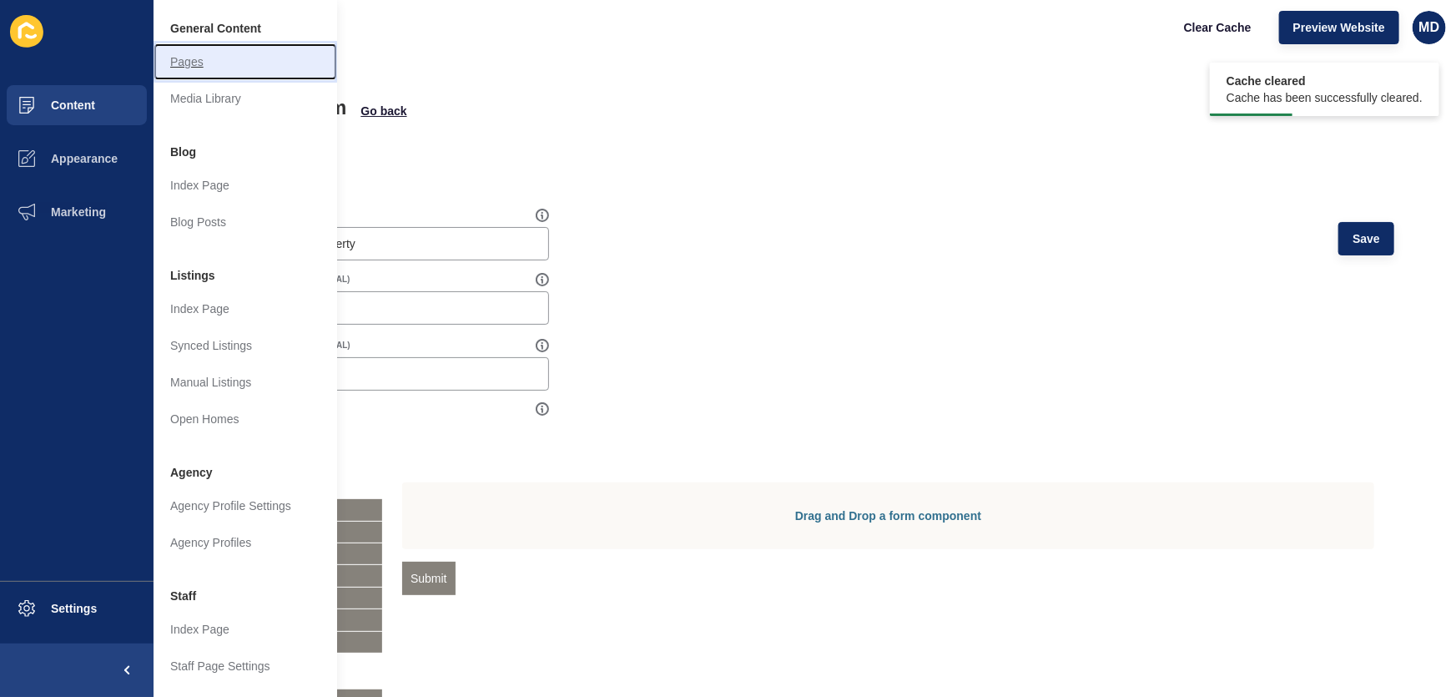
click at [218, 60] on link "Pages" at bounding box center [246, 61] width 184 height 37
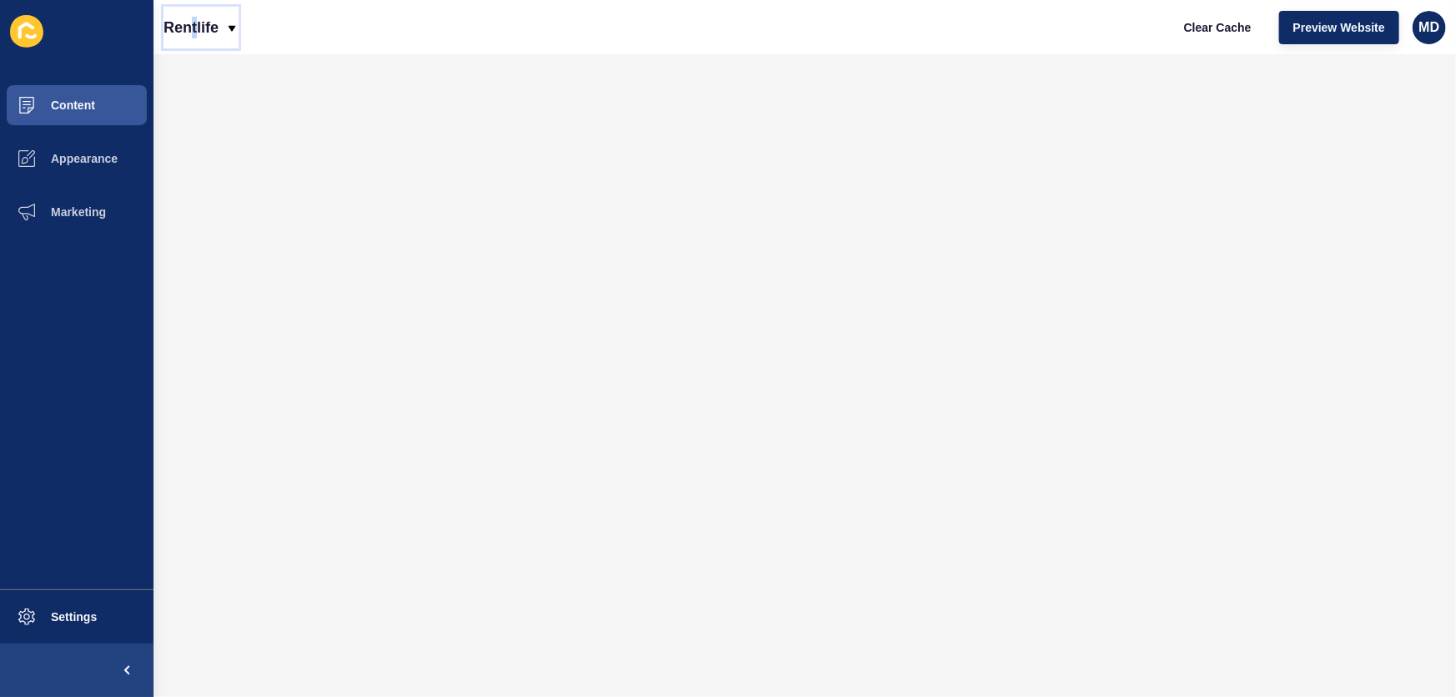
click at [197, 15] on p "Rentlife" at bounding box center [191, 28] width 55 height 42
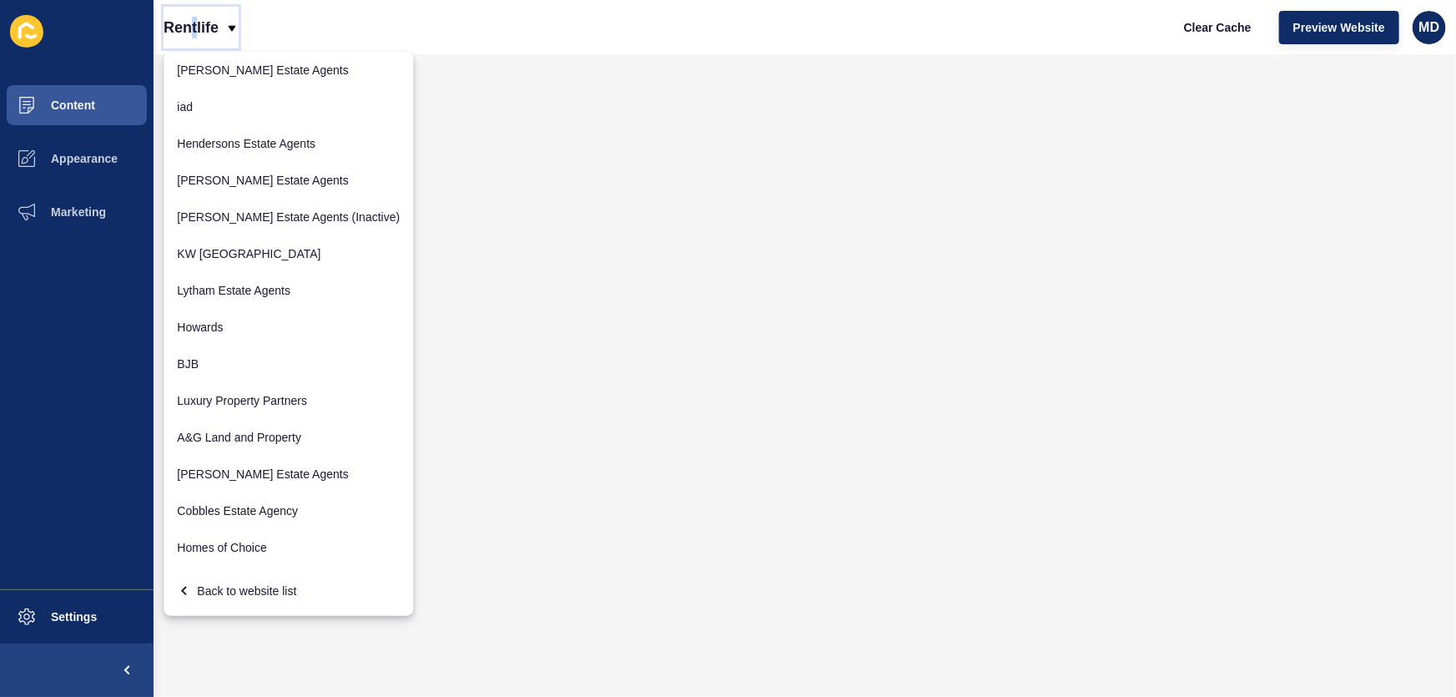
click at [197, 13] on p "Rentlife" at bounding box center [191, 28] width 55 height 42
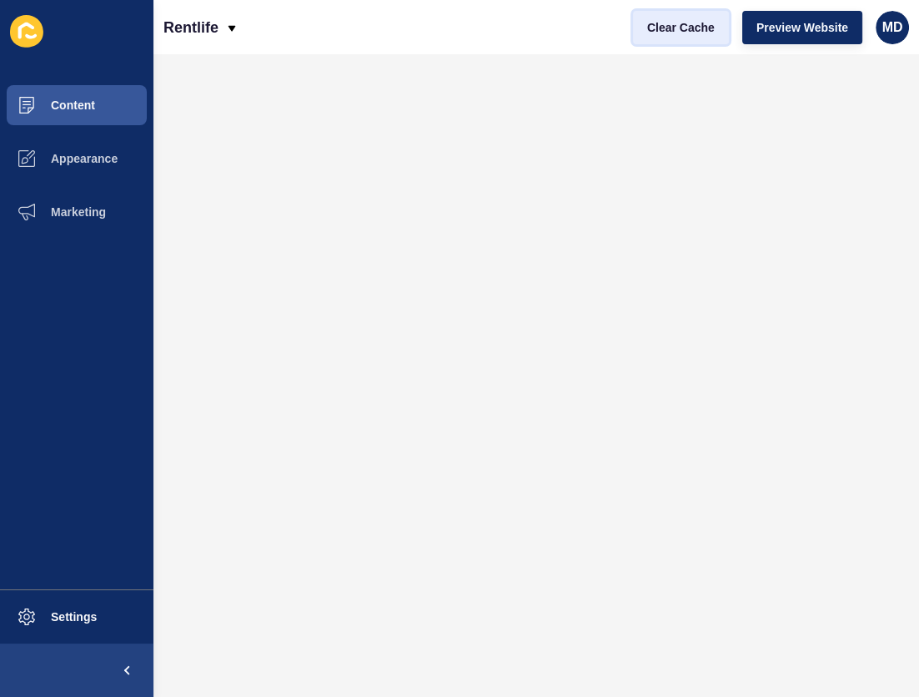
click at [707, 31] on span "Clear Cache" at bounding box center [681, 27] width 68 height 17
click at [710, 26] on span "Clear Cache" at bounding box center [681, 27] width 68 height 17
click at [90, 100] on span "Content" at bounding box center [46, 104] width 98 height 13
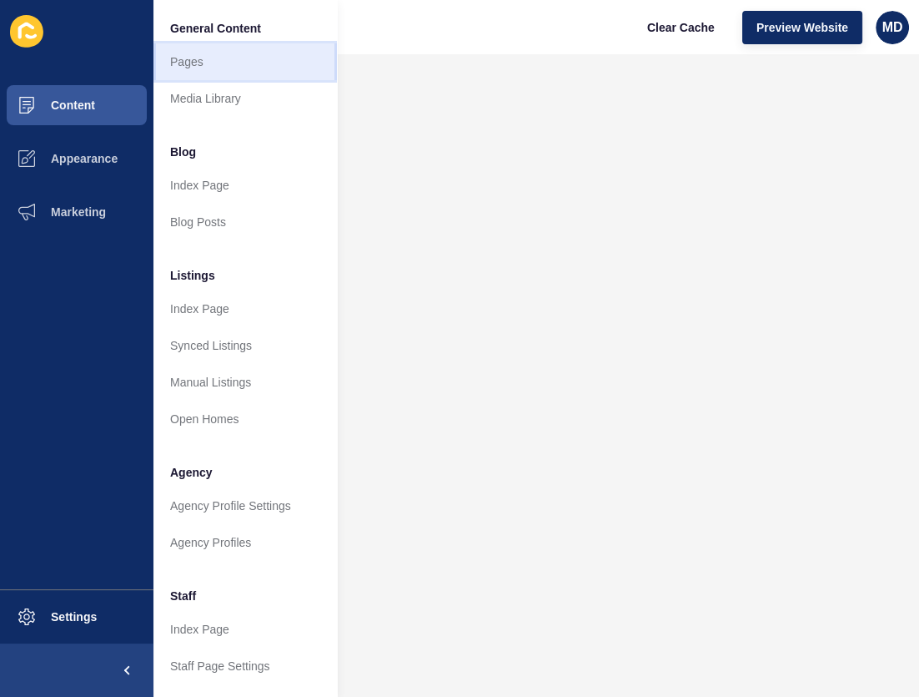
click at [189, 74] on link "Pages" at bounding box center [246, 61] width 184 height 37
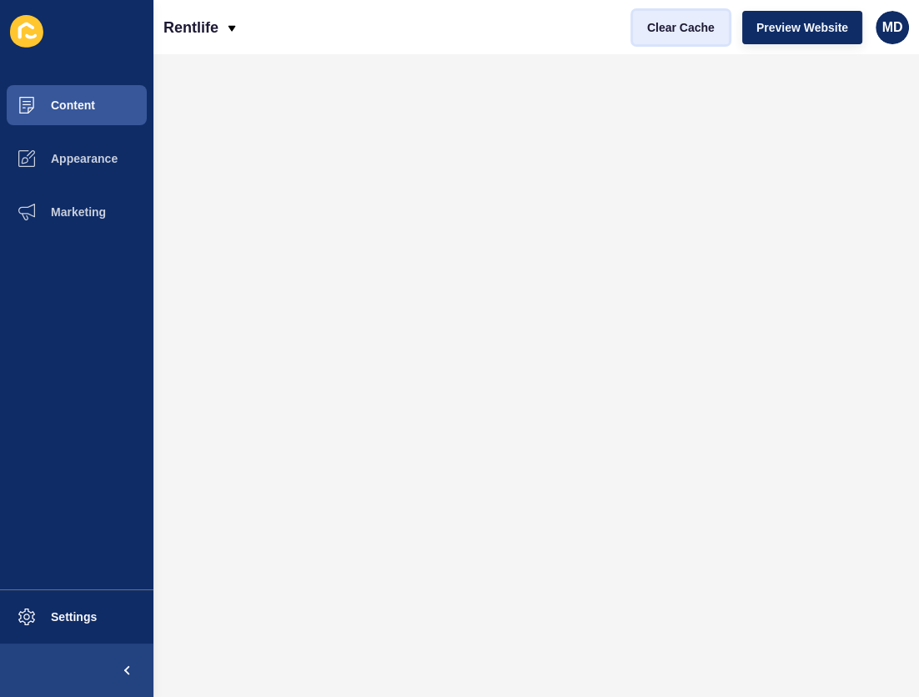
click at [708, 29] on span "Clear Cache" at bounding box center [681, 27] width 68 height 17
drag, startPoint x: 97, startPoint y: 115, endPoint x: 138, endPoint y: 112, distance: 41.8
click at [99, 113] on button "Content" at bounding box center [77, 104] width 154 height 53
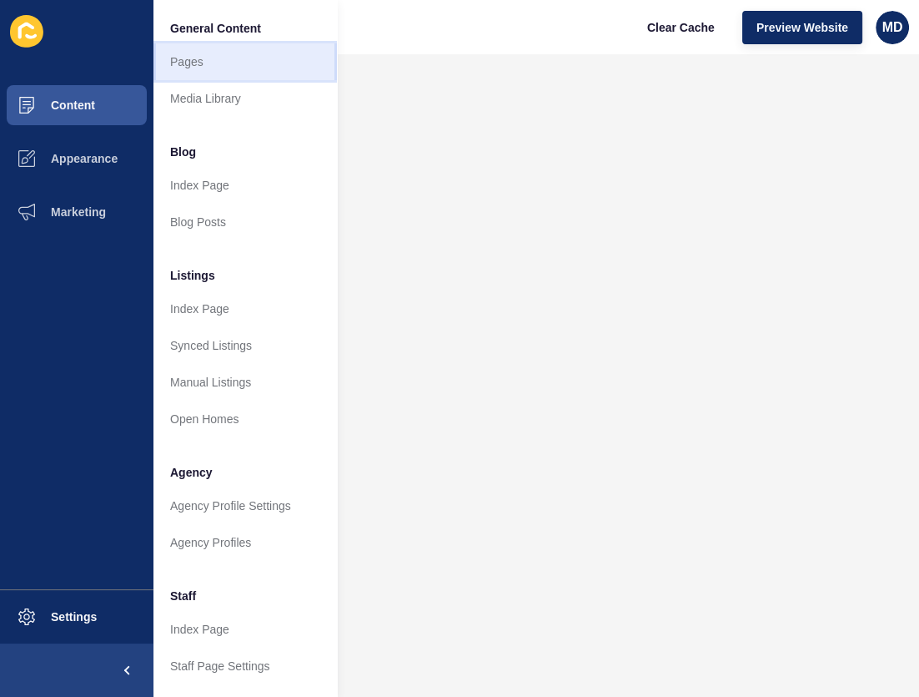
click at [210, 63] on link "Pages" at bounding box center [246, 61] width 184 height 37
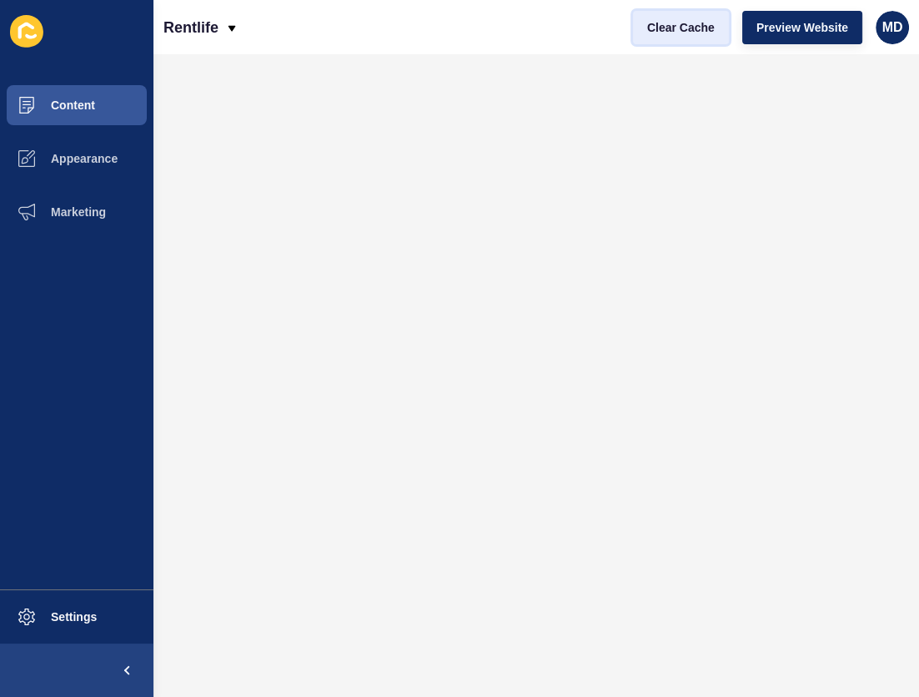
click at [707, 32] on span "Clear Cache" at bounding box center [681, 27] width 68 height 17
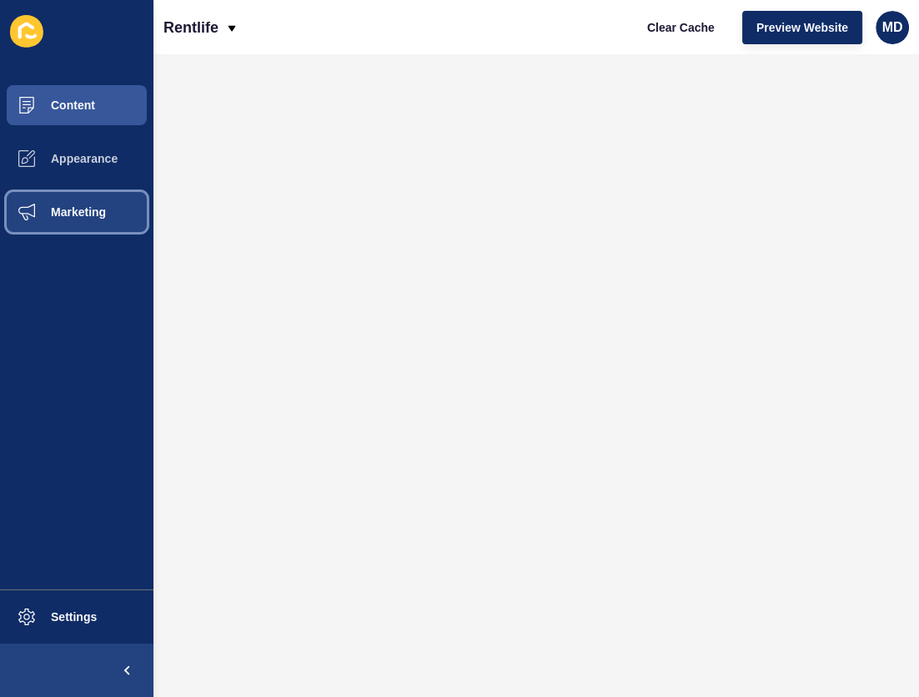
click at [138, 209] on button "Marketing" at bounding box center [77, 211] width 154 height 53
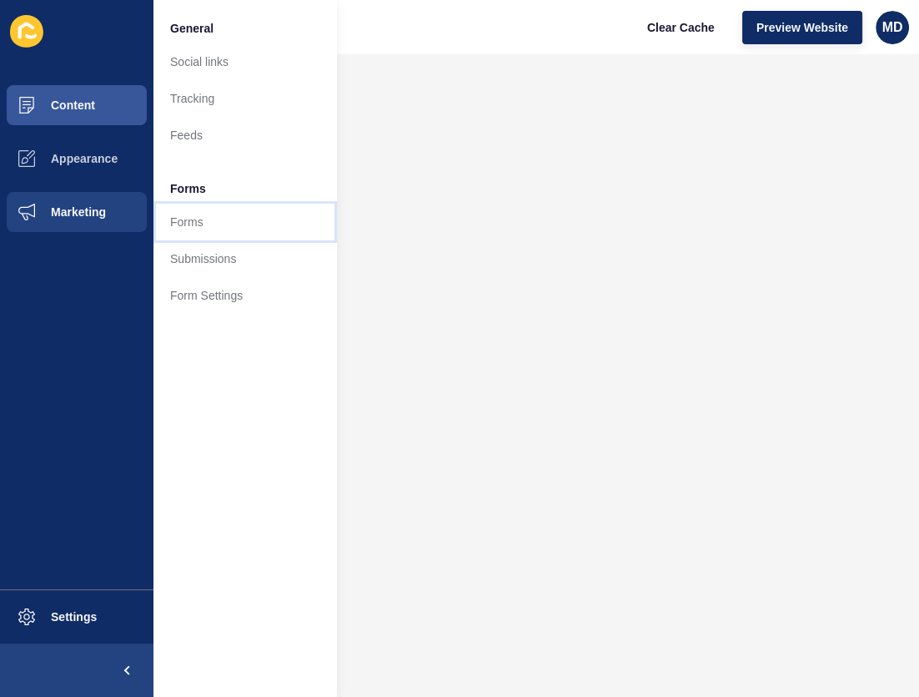
drag, startPoint x: 218, startPoint y: 225, endPoint x: 300, endPoint y: 230, distance: 82.7
click at [219, 225] on link "Forms" at bounding box center [246, 222] width 184 height 37
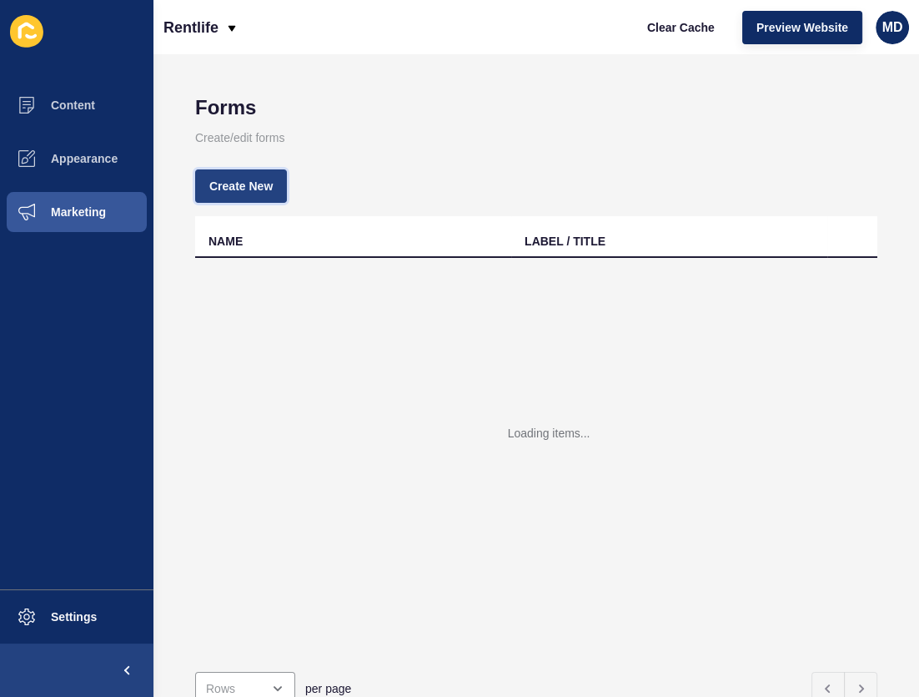
click at [254, 191] on span "Create New" at bounding box center [240, 186] width 63 height 17
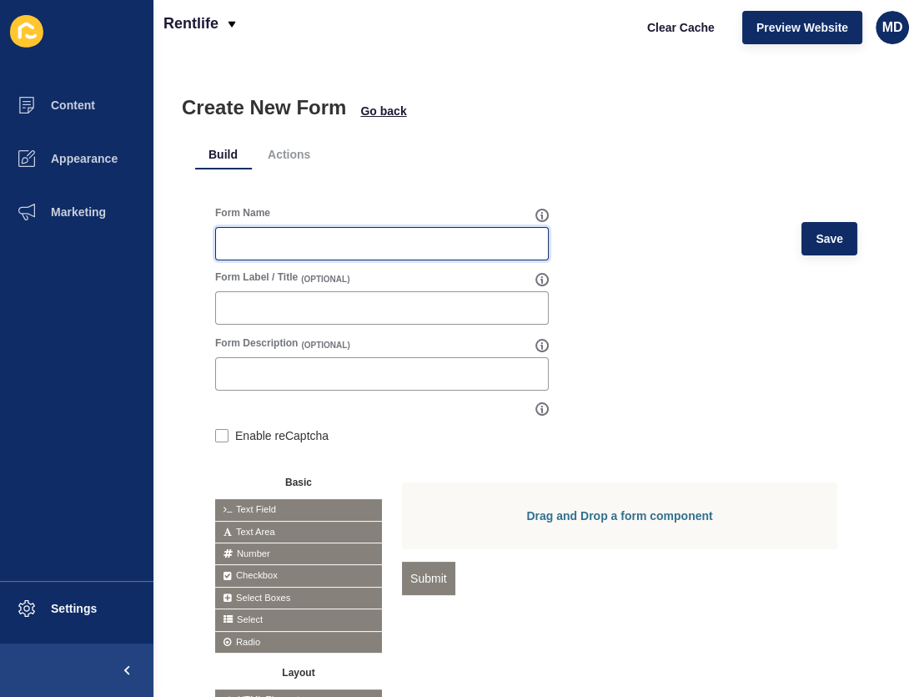
click at [435, 245] on input "Form Name" at bounding box center [382, 243] width 312 height 17
paste input "Investment Property"
type input "Investment Property"
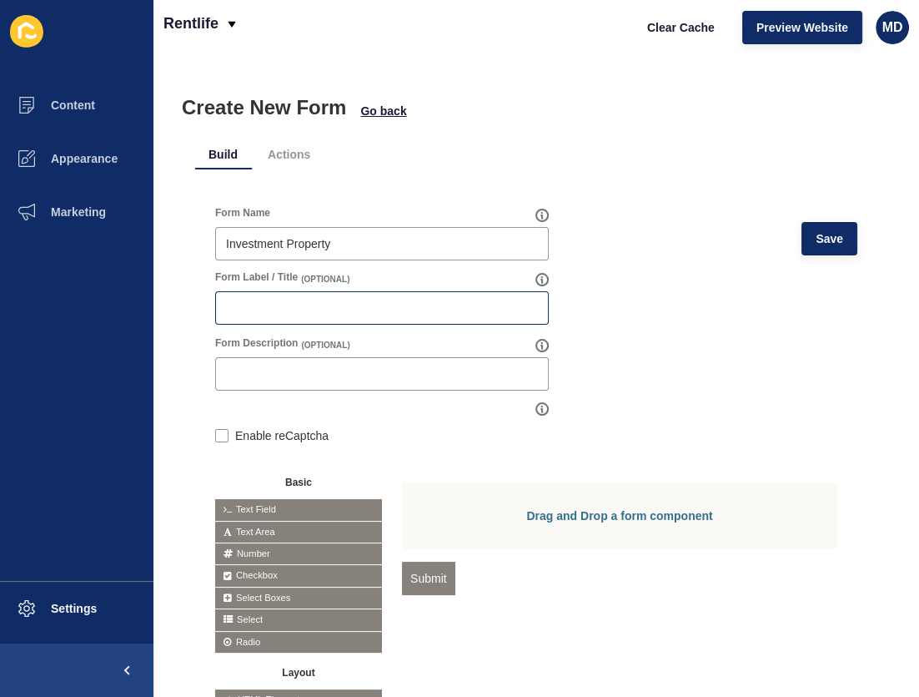
click at [354, 318] on div at bounding box center [382, 307] width 334 height 33
paste input "Investment Property"
click at [350, 313] on input "Investment Property" at bounding box center [382, 308] width 312 height 17
type input "Investment Property"
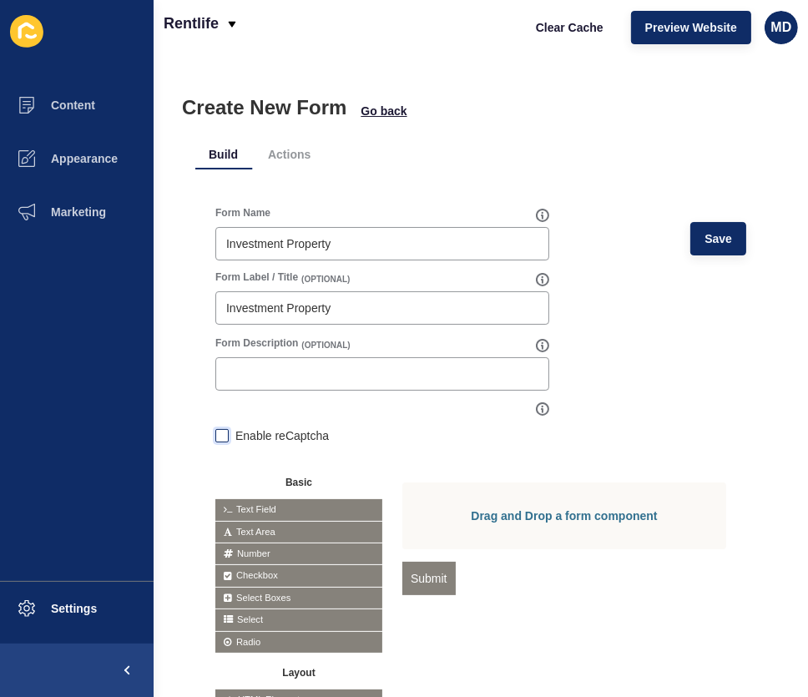
click at [218, 434] on label at bounding box center [221, 435] width 13 height 13
click at [218, 434] on input "Enable reCaptcha" at bounding box center [220, 437] width 11 height 11
checkbox input "true"
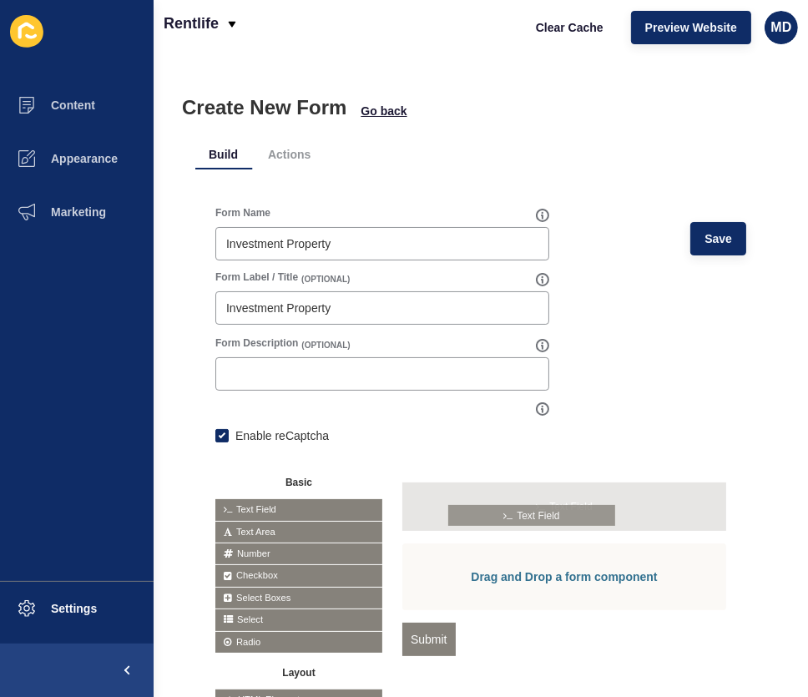
drag, startPoint x: 279, startPoint y: 504, endPoint x: 517, endPoint y: 510, distance: 238.7
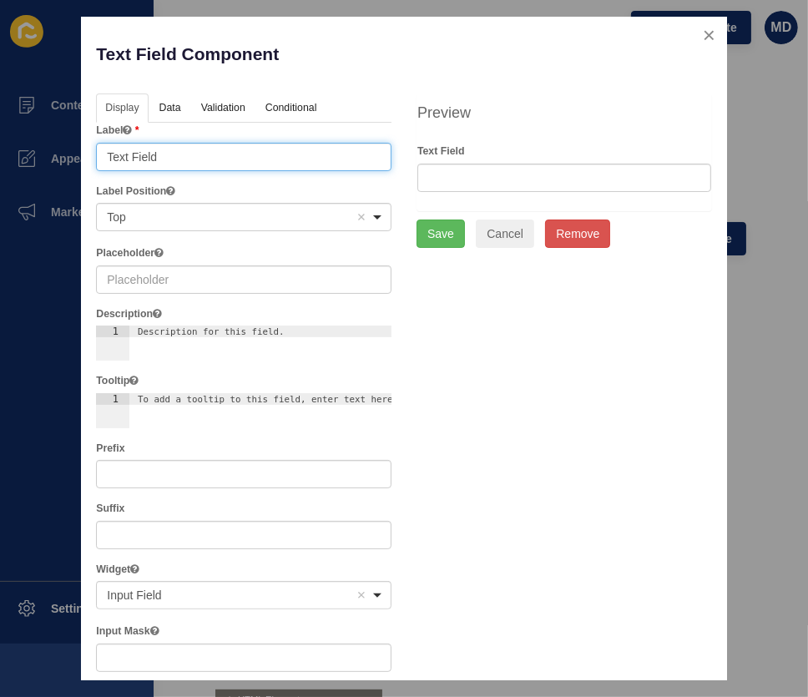
drag, startPoint x: 206, startPoint y: 154, endPoint x: -102, endPoint y: 192, distance: 310.2
click at [0, 192] on html "Content Appearance Marketing Settings Rentlife Clear Cache Preview Website MD C…" at bounding box center [404, 348] width 808 height 697
type input "First Name"
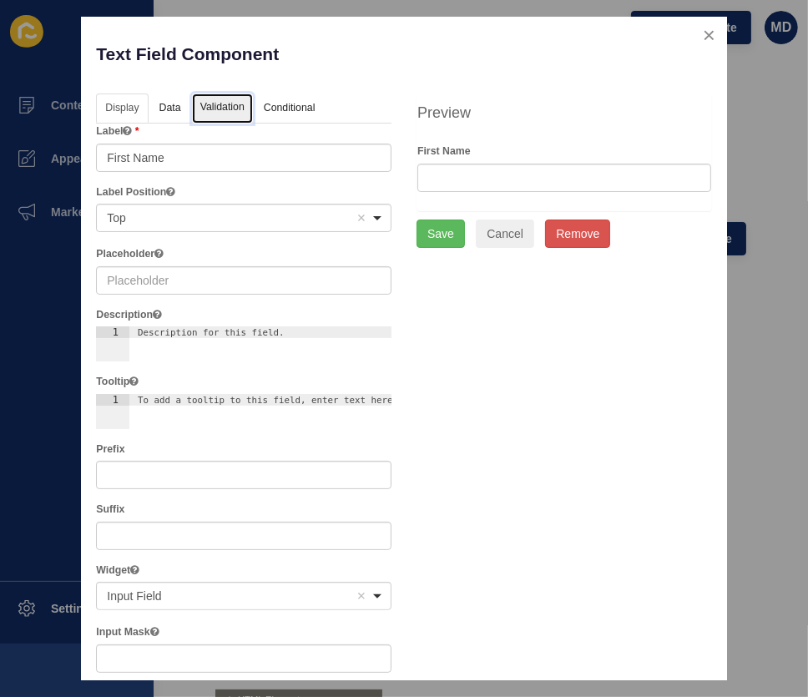
click at [218, 114] on link "Validation" at bounding box center [222, 108] width 61 height 31
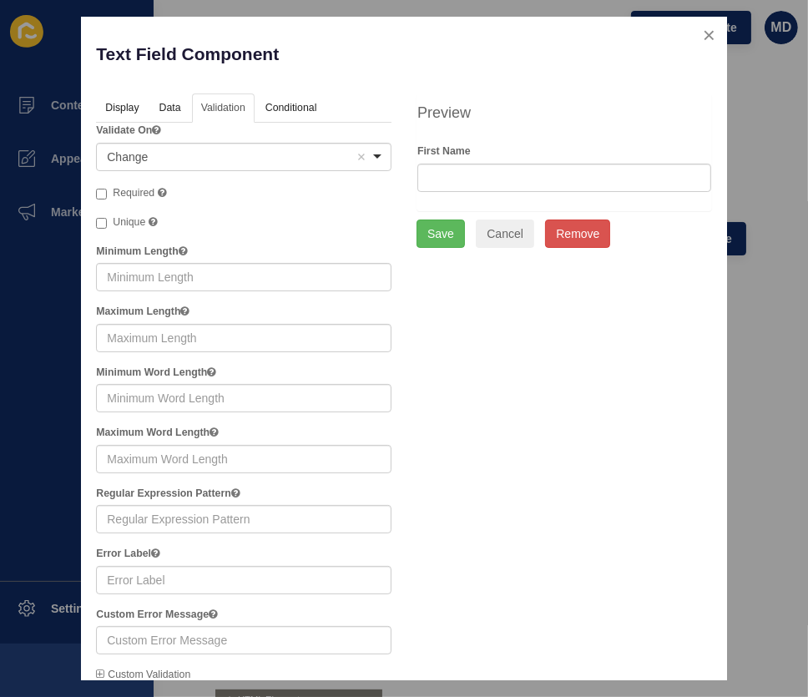
click at [124, 191] on span "Required" at bounding box center [134, 193] width 42 height 12
click at [107, 191] on input "Required" at bounding box center [101, 194] width 11 height 11
checkbox input "true"
click at [430, 230] on button "Save" at bounding box center [440, 233] width 48 height 28
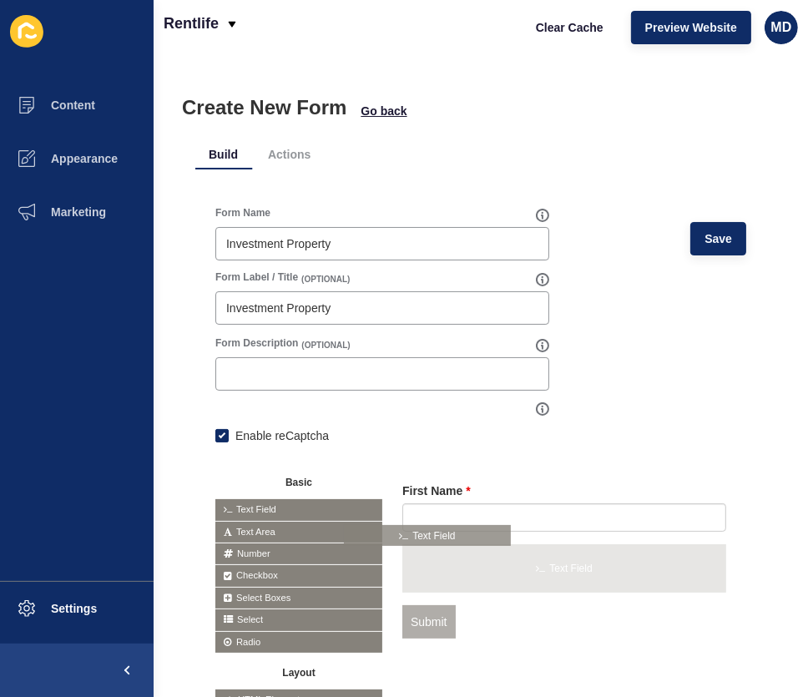
drag, startPoint x: 274, startPoint y: 500, endPoint x: 446, endPoint y: 549, distance: 178.8
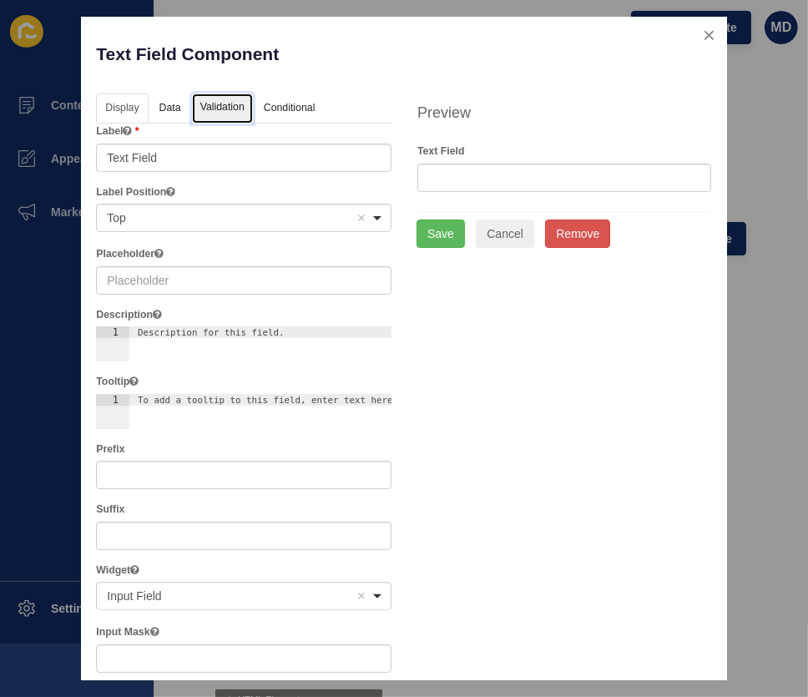
click at [217, 111] on link "Validation" at bounding box center [222, 108] width 61 height 31
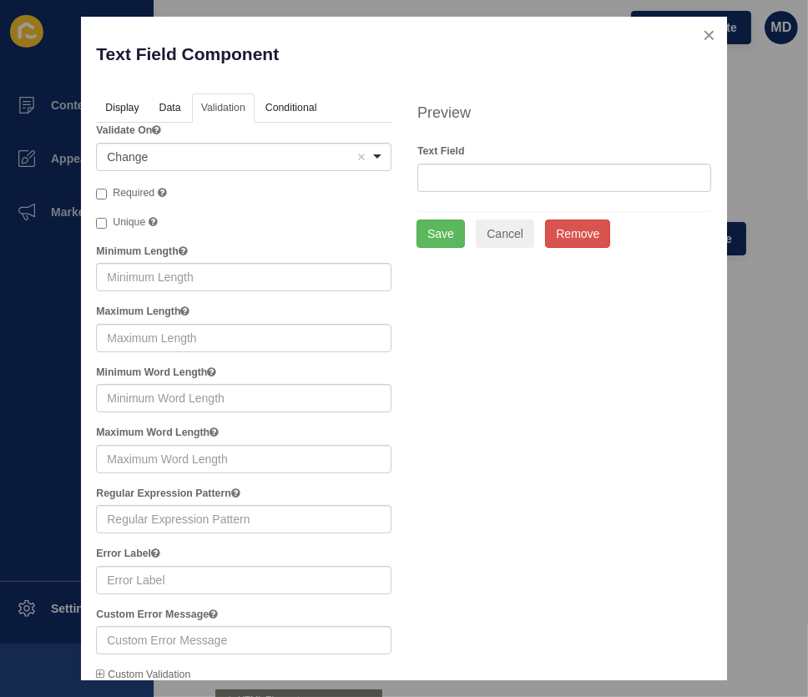
click at [108, 189] on label "Required" at bounding box center [131, 193] width 70 height 17
click at [107, 189] on input "Required" at bounding box center [101, 194] width 11 height 11
checkbox input "true"
click at [103, 101] on link "Display" at bounding box center [121, 108] width 50 height 31
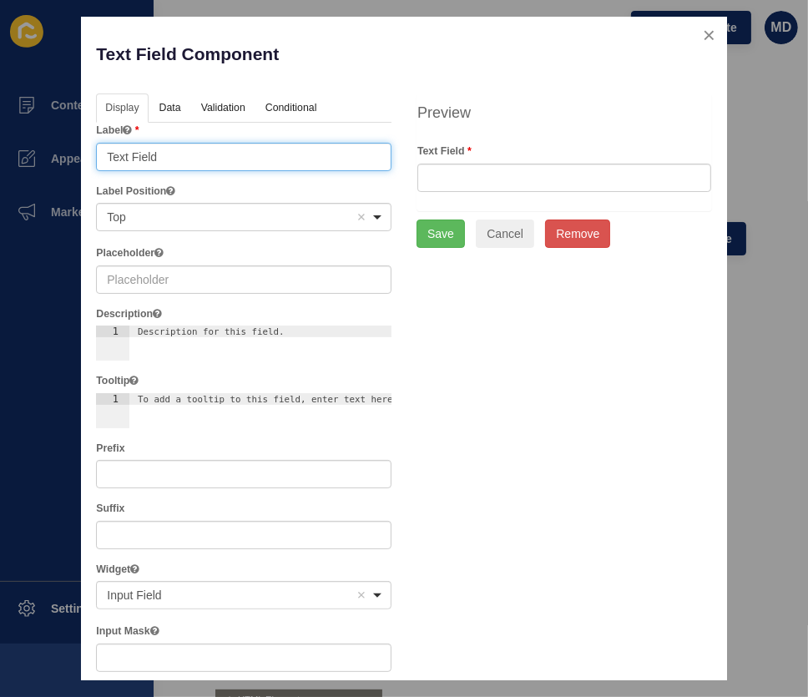
drag, startPoint x: 159, startPoint y: 159, endPoint x: -129, endPoint y: 157, distance: 287.8
click at [0, 157] on html "Content Appearance Marketing Settings Rentlife Clear Cache Preview Website MD C…" at bounding box center [404, 348] width 808 height 697
type input "Last Name"
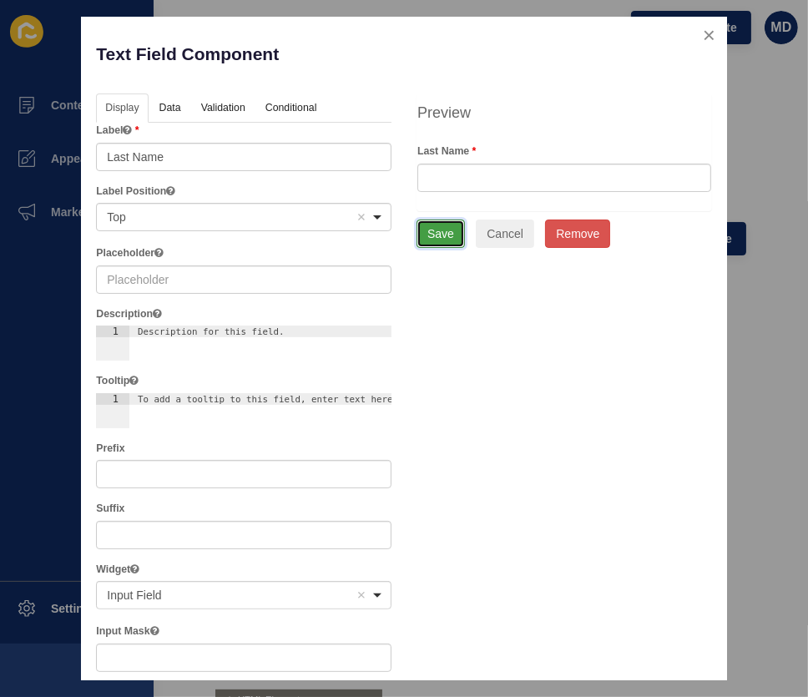
click at [434, 234] on button "Save" at bounding box center [440, 233] width 48 height 28
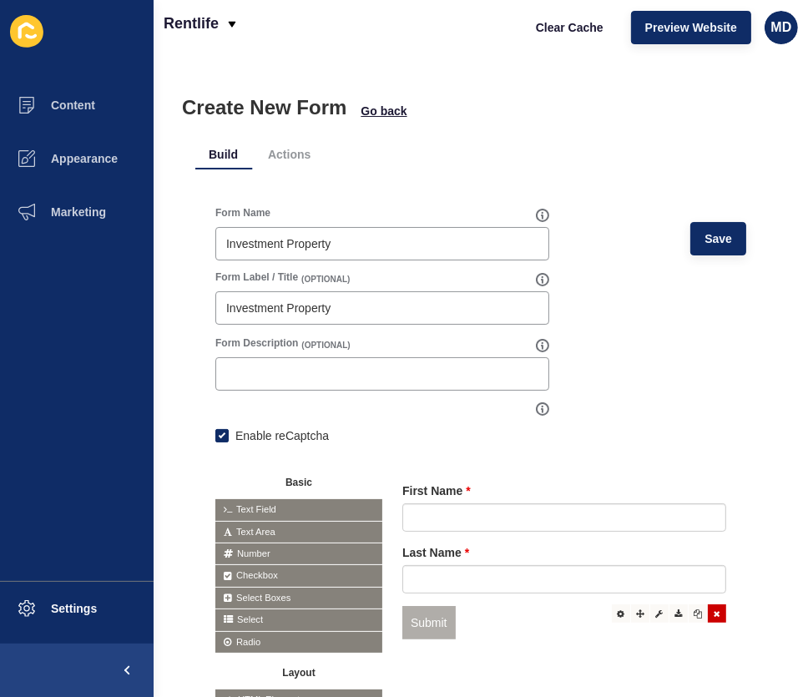
click at [707, 616] on div at bounding box center [716, 613] width 18 height 18
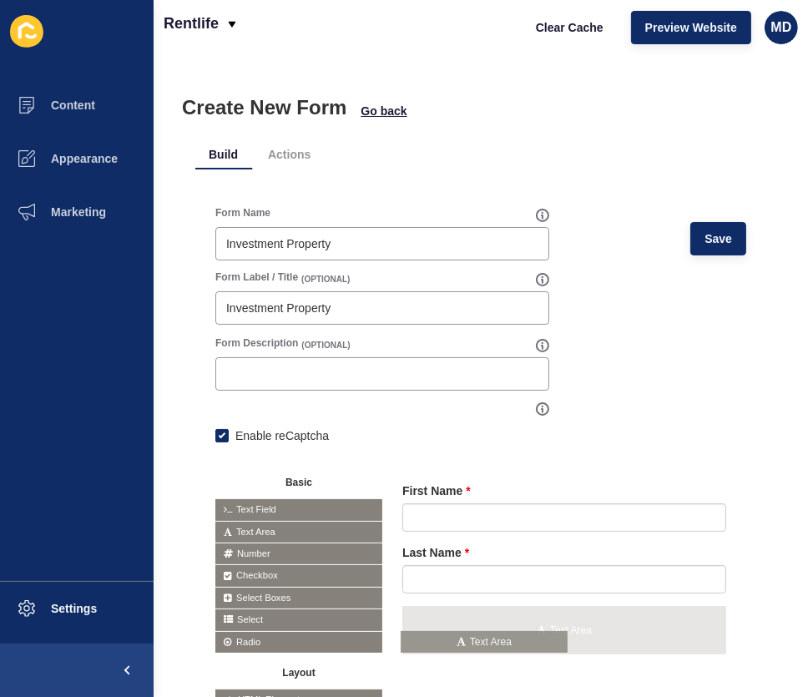
drag, startPoint x: 311, startPoint y: 532, endPoint x: 496, endPoint y: 644, distance: 216.3
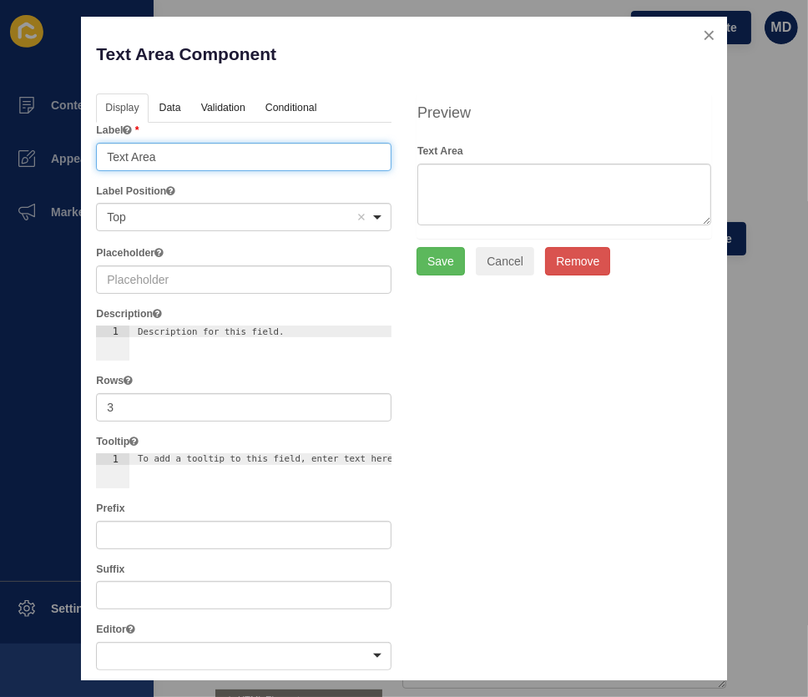
drag, startPoint x: 189, startPoint y: 150, endPoint x: 36, endPoint y: 149, distance: 153.5
click at [37, 150] on div "Text Area Component Help Display Data Validation API Conditional Logic Layout L…" at bounding box center [404, 348] width 808 height 697
type input "Message"
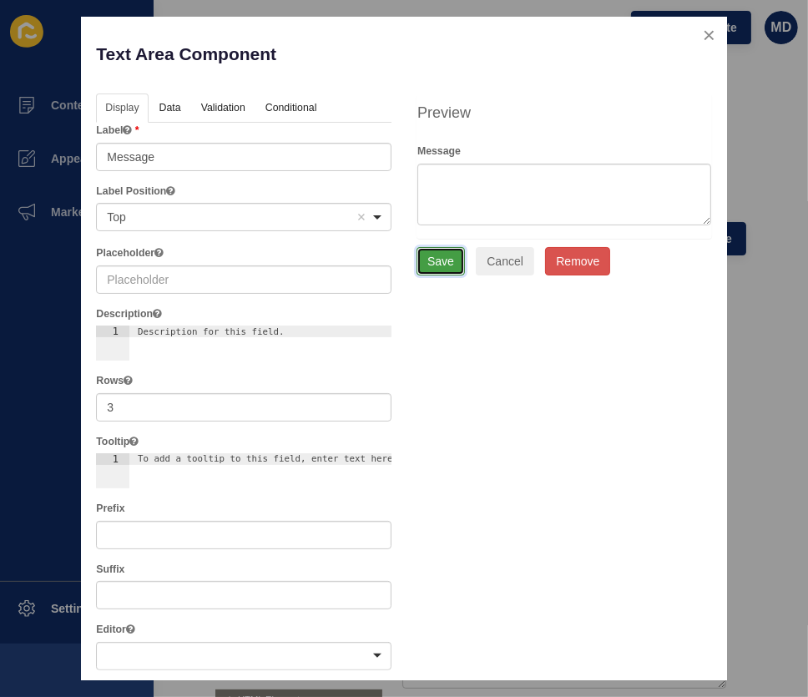
click at [416, 261] on button "Save" at bounding box center [440, 261] width 48 height 28
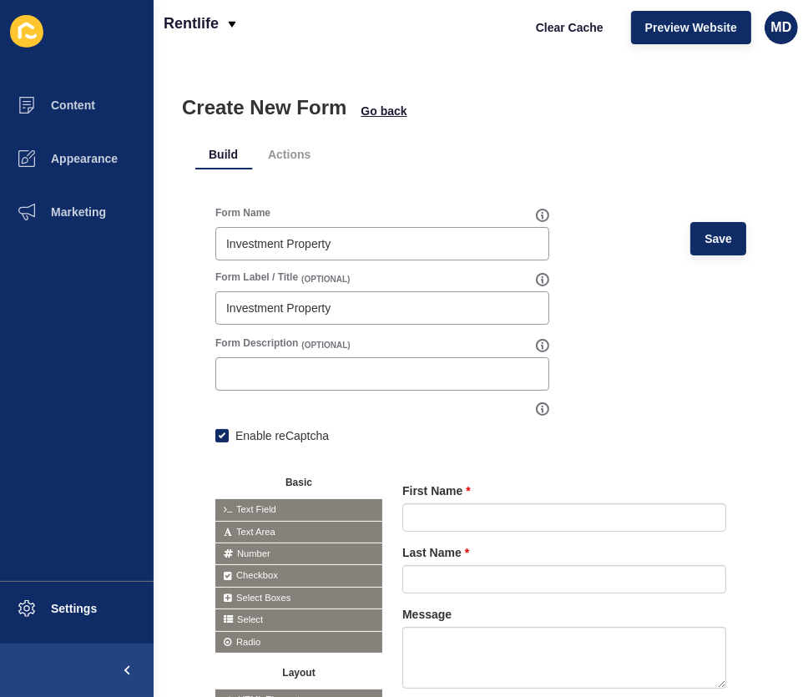
scroll to position [75, 0]
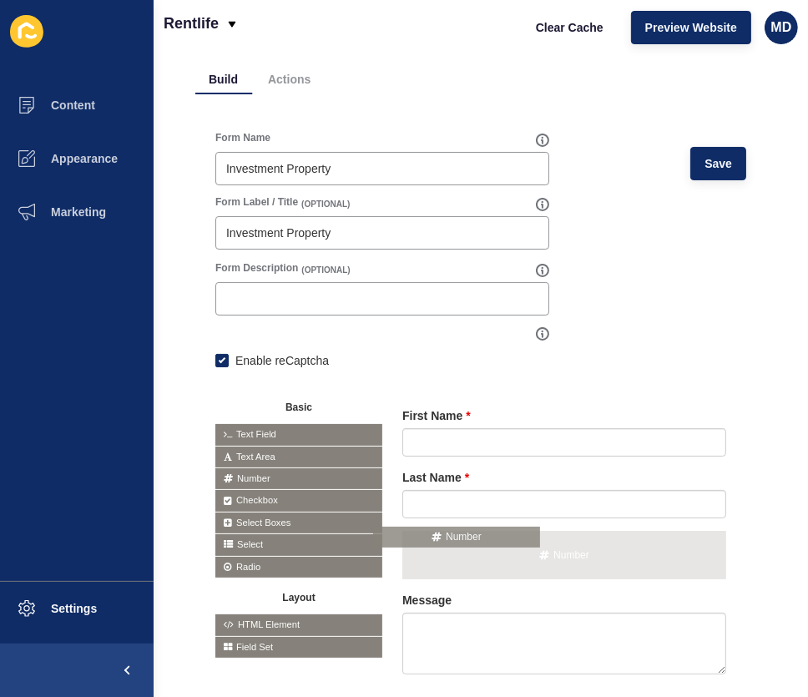
drag, startPoint x: 301, startPoint y: 474, endPoint x: 459, endPoint y: 534, distance: 168.7
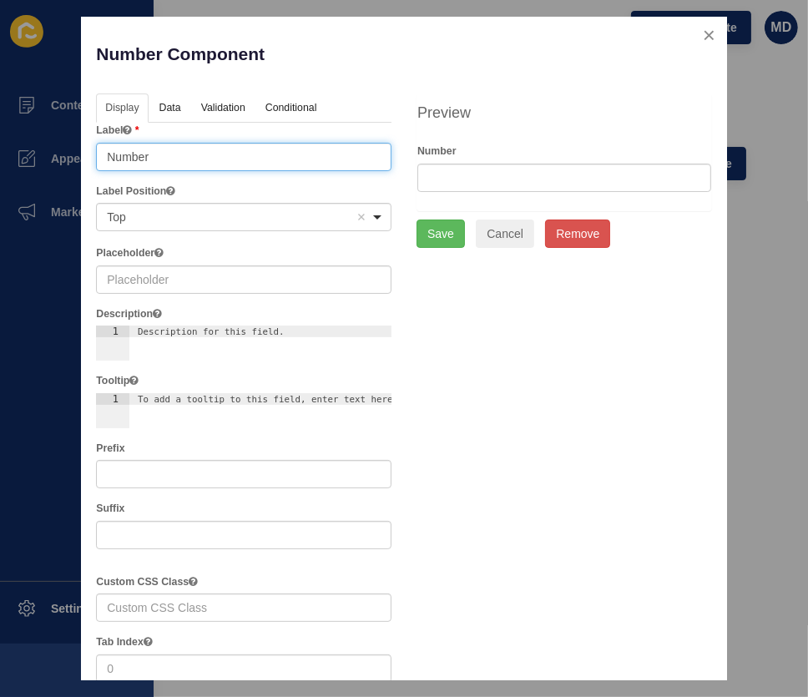
drag, startPoint x: 194, startPoint y: 164, endPoint x: 26, endPoint y: 143, distance: 169.8
click at [26, 143] on div "Number Component Help Display Data Validation API Conditional Logic Layout Labe…" at bounding box center [404, 348] width 808 height 697
type input "Mobile Number"
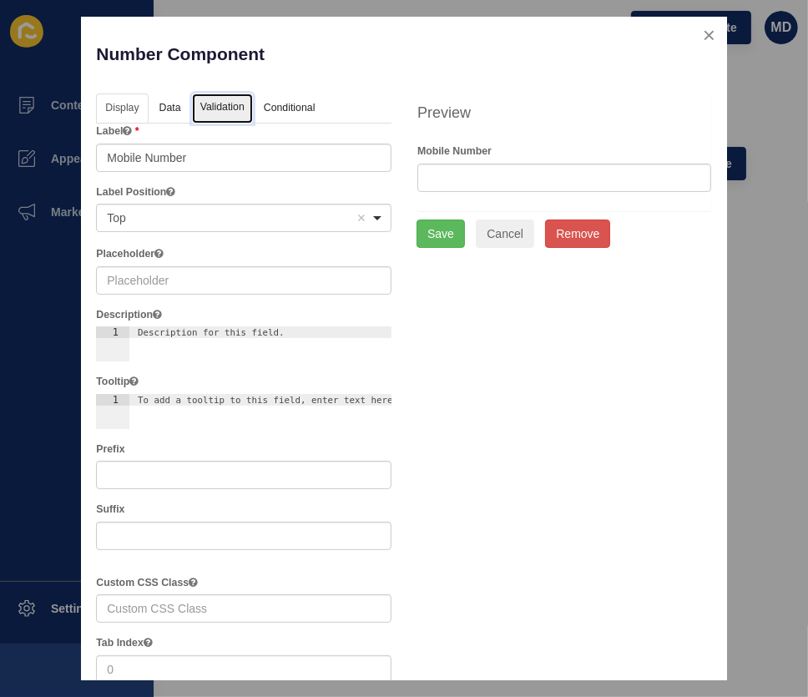
click at [211, 114] on link "Validation" at bounding box center [222, 108] width 61 height 31
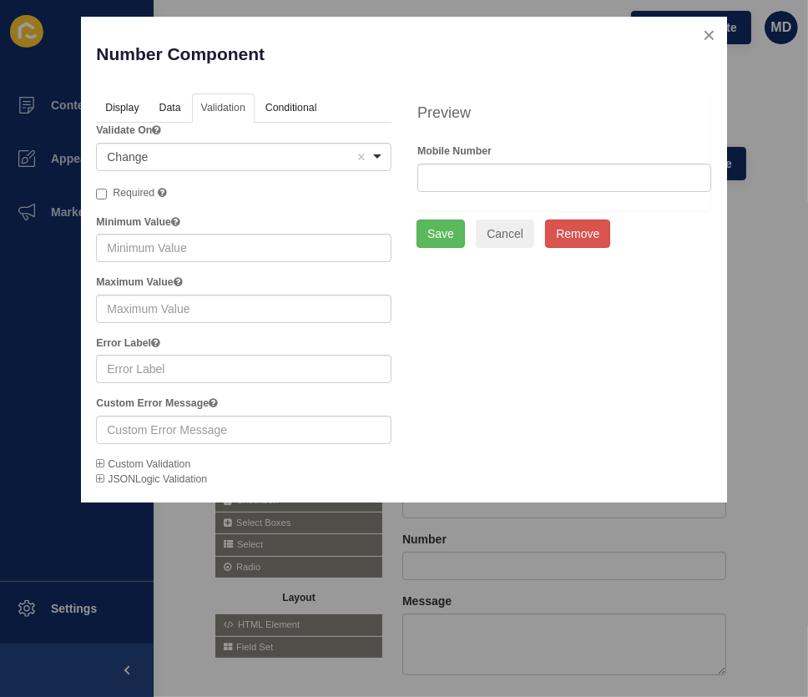
drag, startPoint x: 142, startPoint y: 184, endPoint x: 390, endPoint y: 220, distance: 250.4
click at [143, 186] on label "Required" at bounding box center [131, 193] width 70 height 17
click at [107, 189] on input "Required" at bounding box center [101, 194] width 11 height 11
checkbox input "true"
click at [448, 233] on button "Save" at bounding box center [440, 233] width 48 height 28
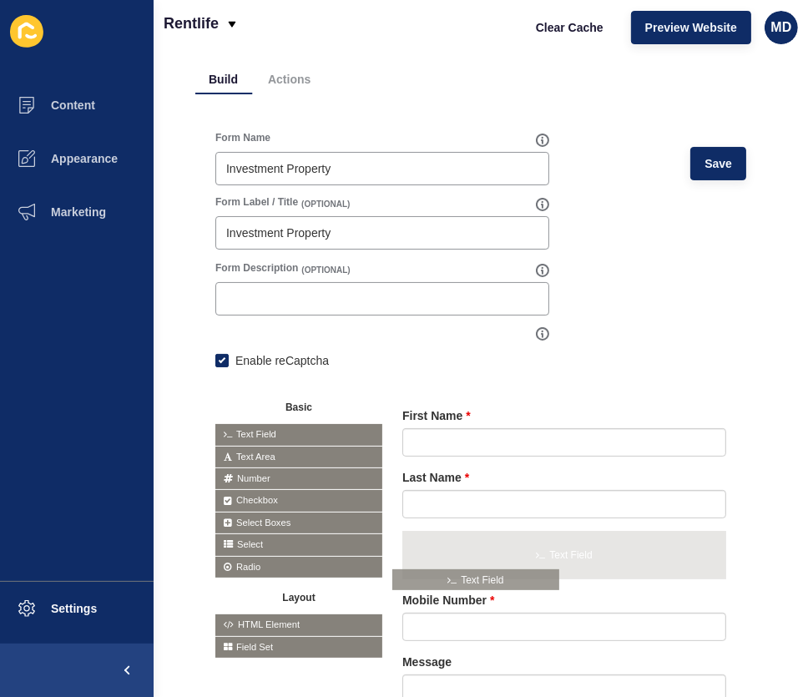
drag, startPoint x: 315, startPoint y: 433, endPoint x: 492, endPoint y: 579, distance: 230.0
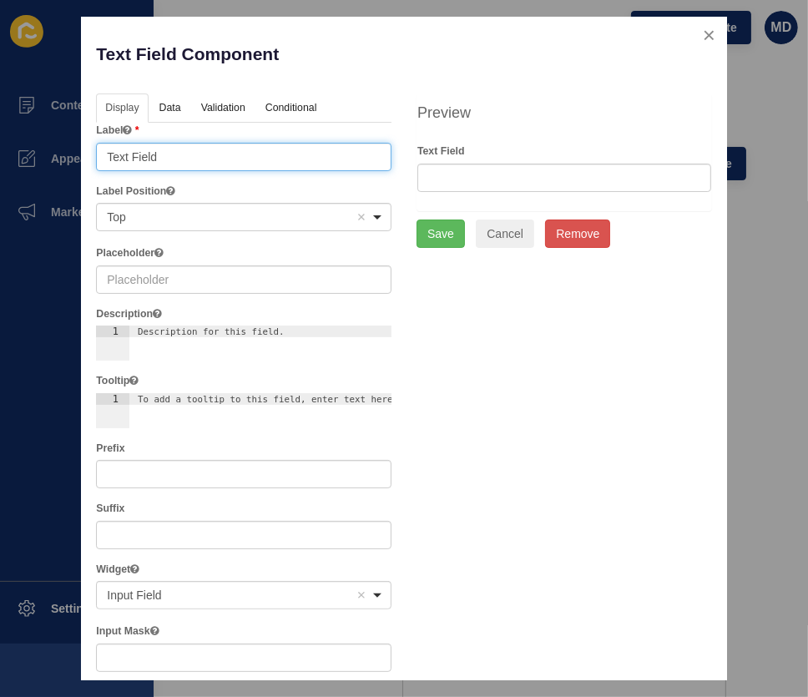
drag, startPoint x: 202, startPoint y: 152, endPoint x: 3, endPoint y: 142, distance: 199.6
click at [3, 142] on div "Text Field Component Help Display Data Validation API Conditional Logic Layout …" at bounding box center [404, 348] width 808 height 697
type input "Email"
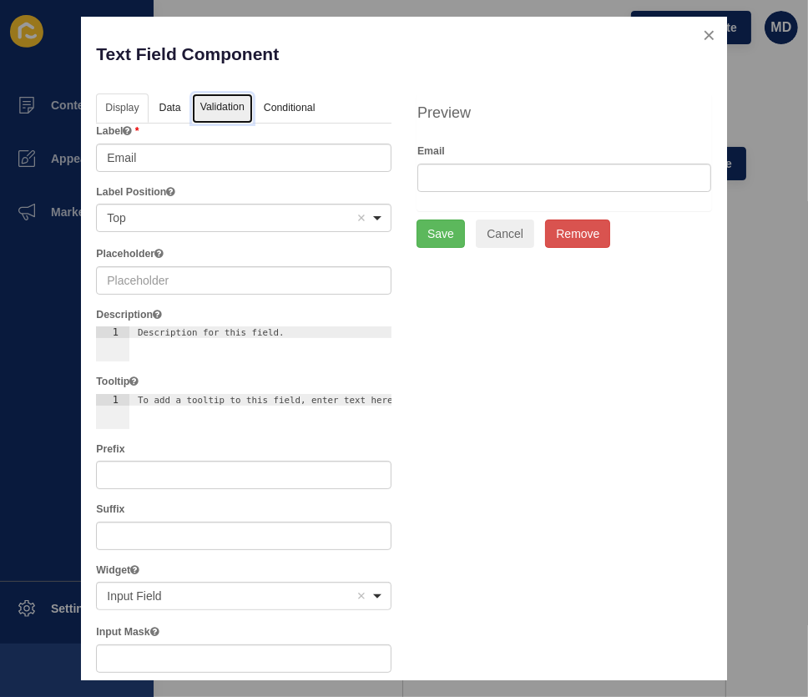
drag, startPoint x: 208, startPoint y: 112, endPoint x: 201, endPoint y: 135, distance: 24.3
click at [209, 112] on link "Validation" at bounding box center [222, 108] width 61 height 31
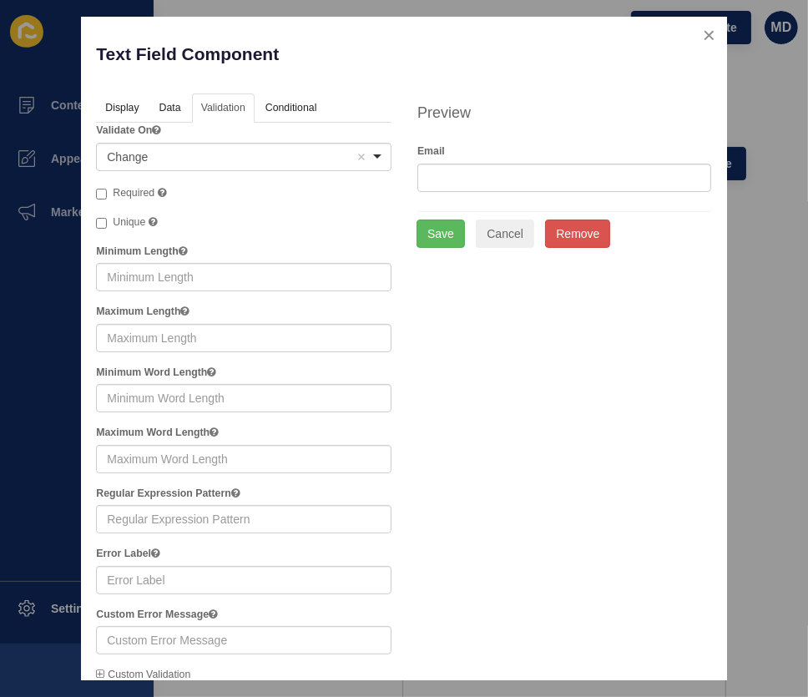
click at [130, 195] on span "Required" at bounding box center [134, 193] width 42 height 12
click at [107, 195] on input "Required" at bounding box center [101, 194] width 11 height 11
checkbox input "true"
click at [418, 241] on button "Save" at bounding box center [440, 233] width 48 height 28
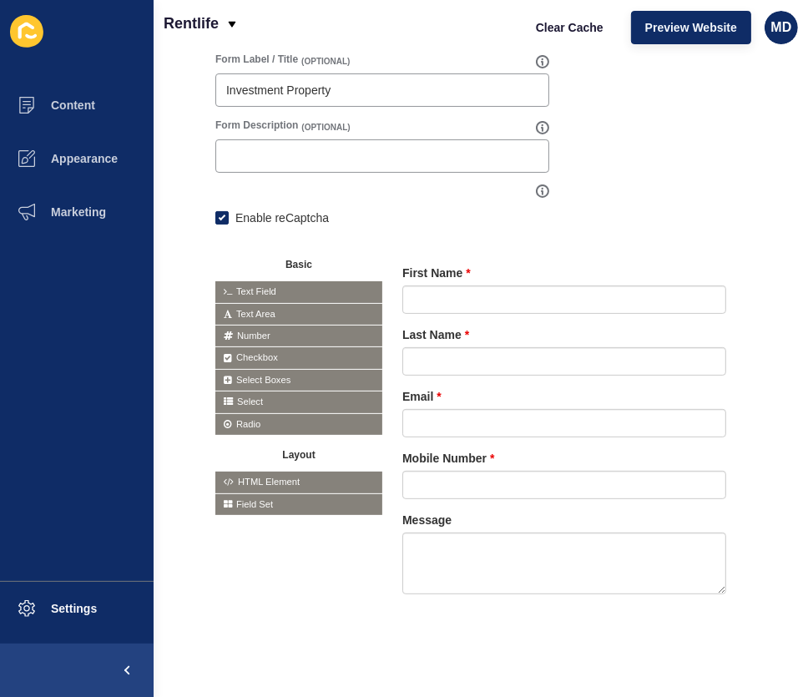
scroll to position [0, 0]
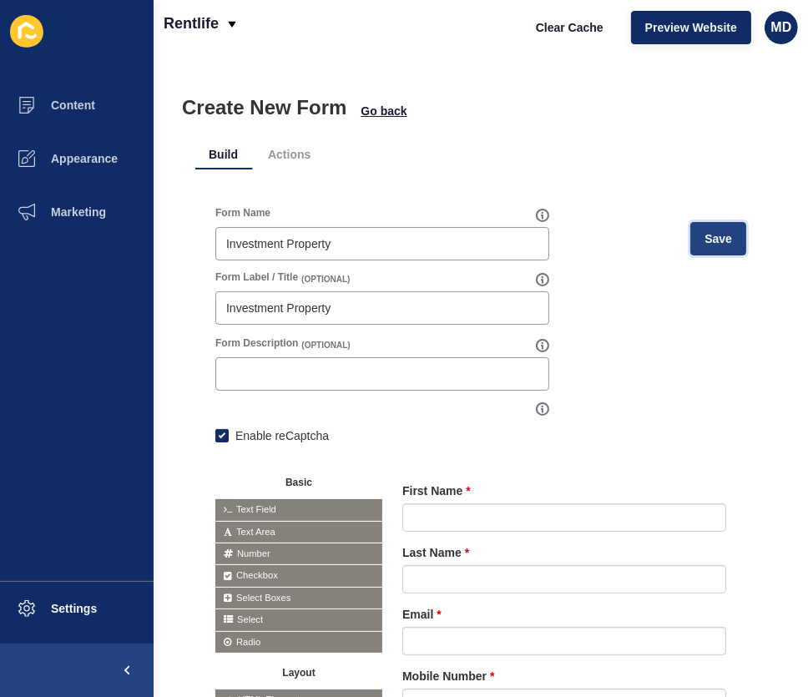
click at [707, 225] on button "Save" at bounding box center [718, 238] width 56 height 33
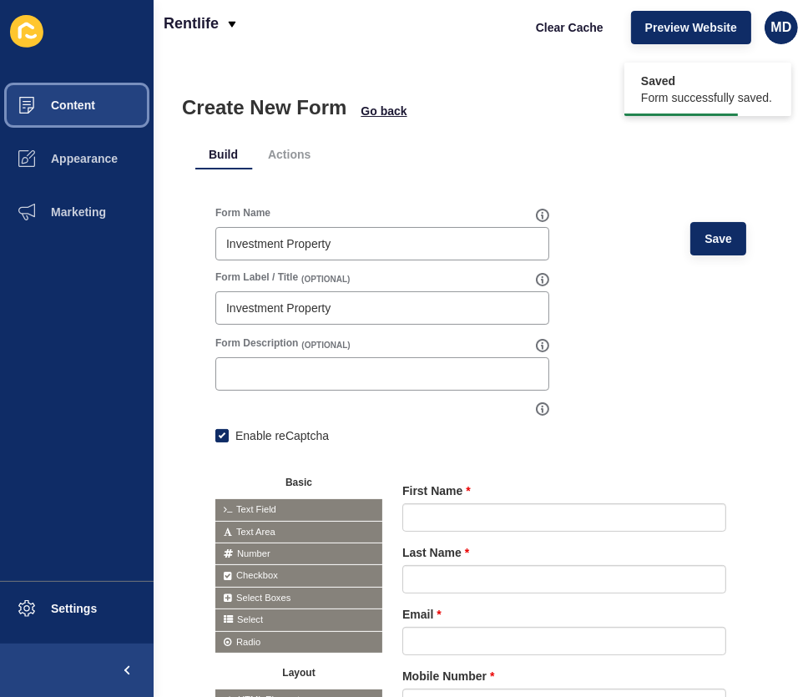
click at [78, 108] on span "Content" at bounding box center [46, 104] width 98 height 13
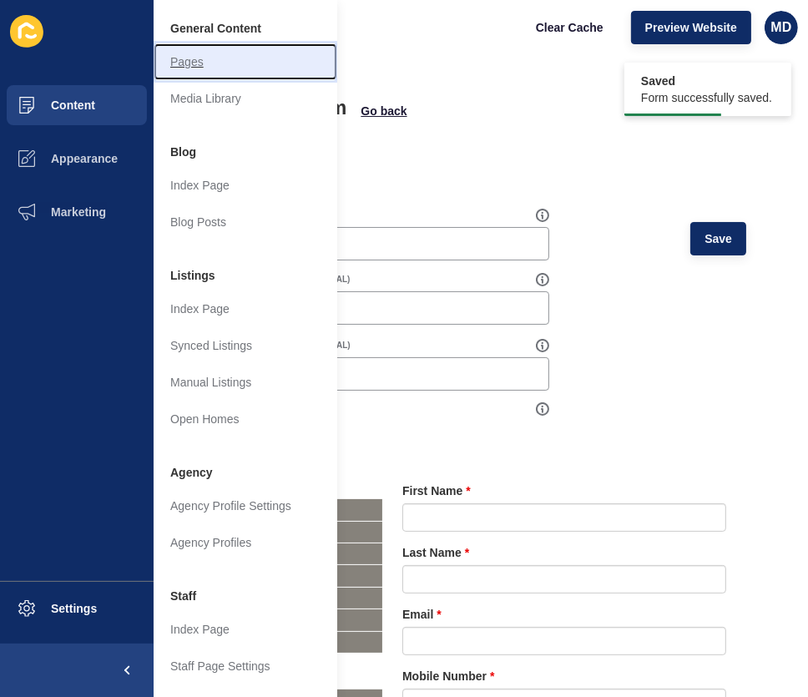
click at [202, 60] on link "Pages" at bounding box center [246, 61] width 184 height 37
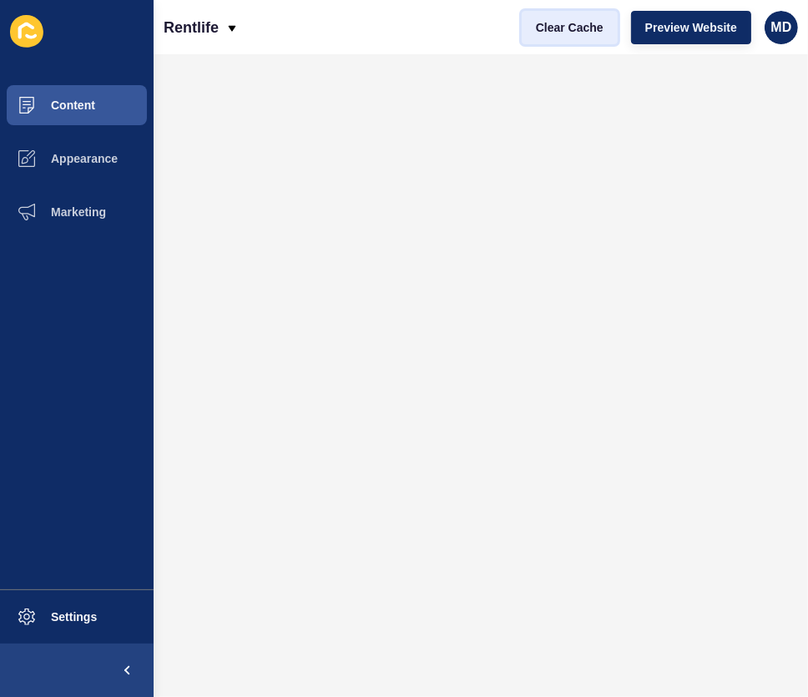
click at [545, 33] on span "Clear Cache" at bounding box center [570, 27] width 68 height 17
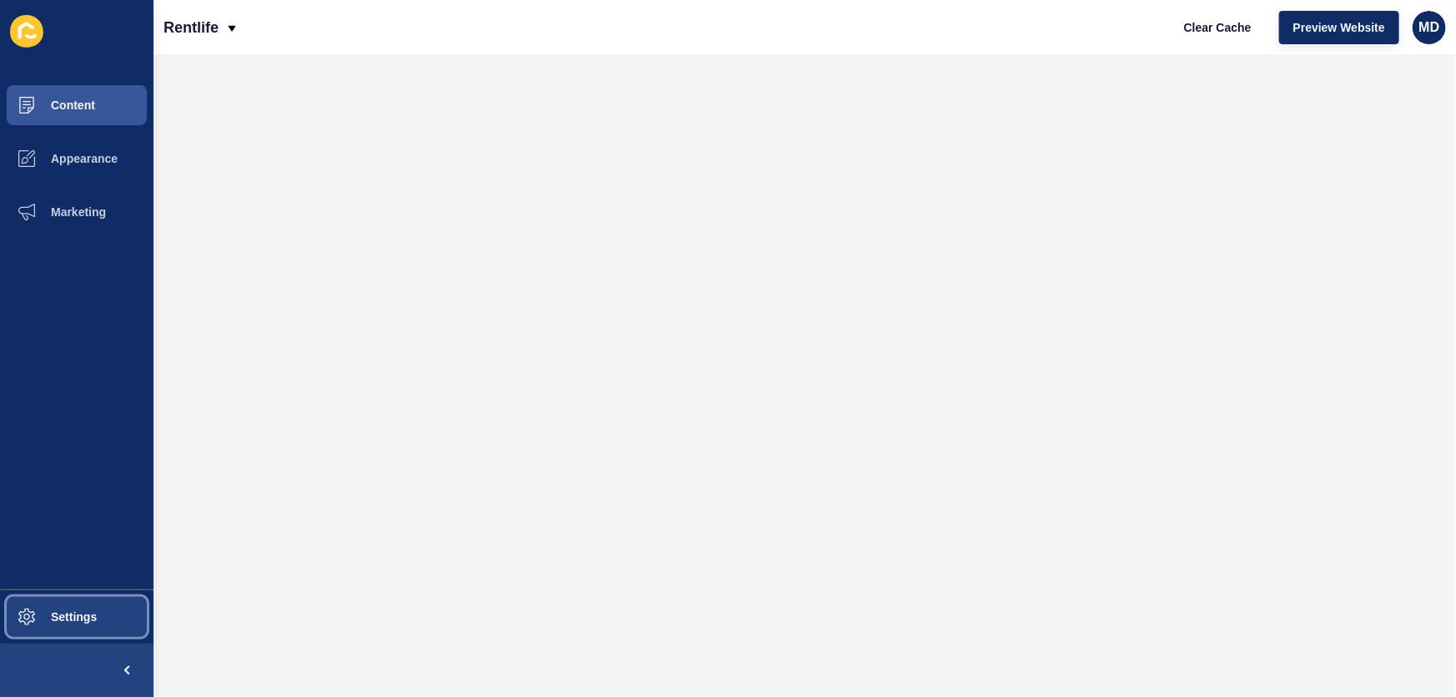
click at [57, 609] on button "Settings" at bounding box center [77, 616] width 154 height 53
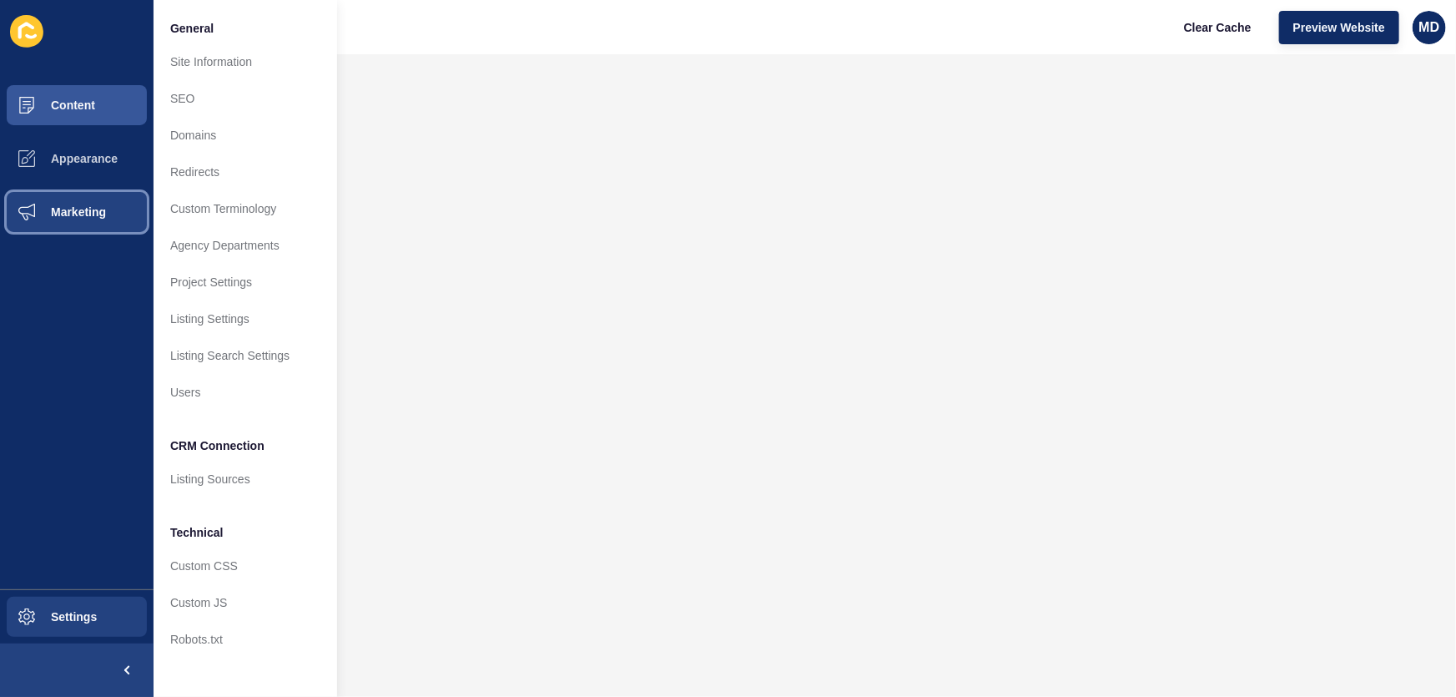
click at [51, 217] on span "Marketing" at bounding box center [51, 211] width 108 height 13
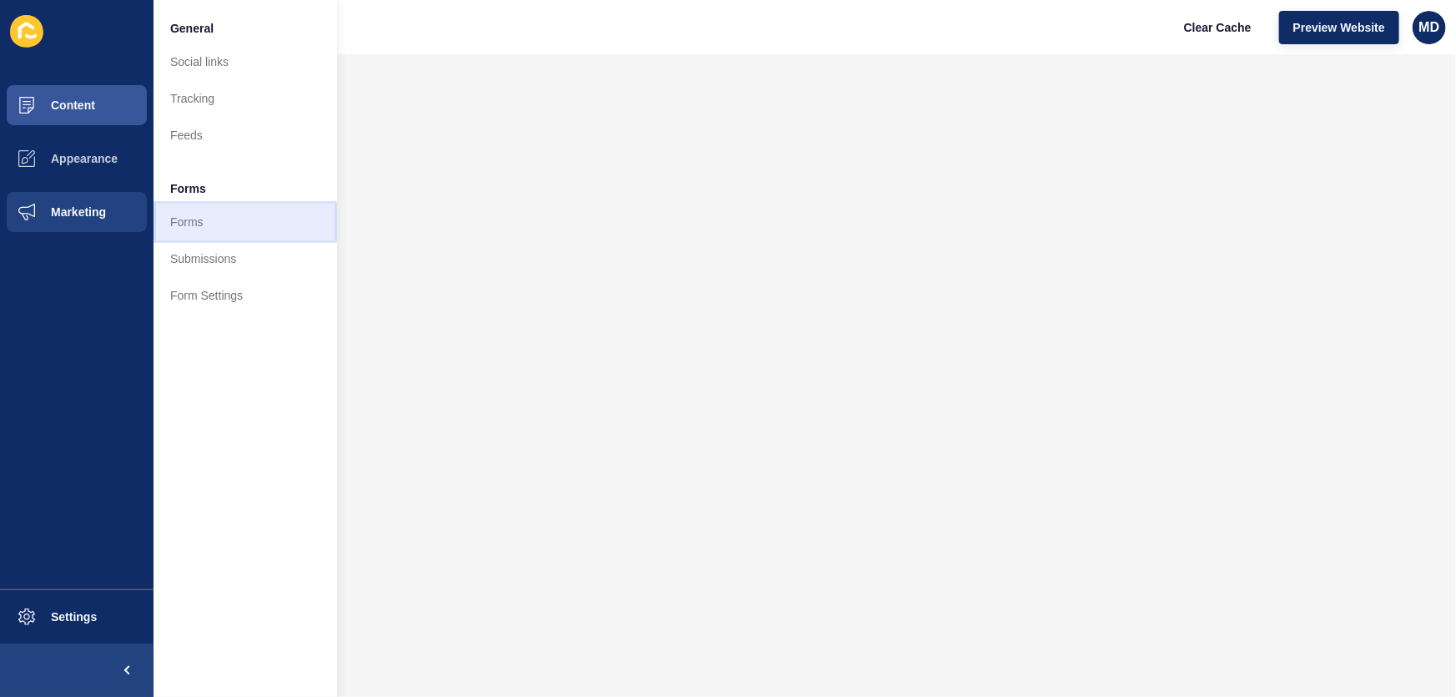
click at [222, 215] on link "Forms" at bounding box center [246, 222] width 184 height 37
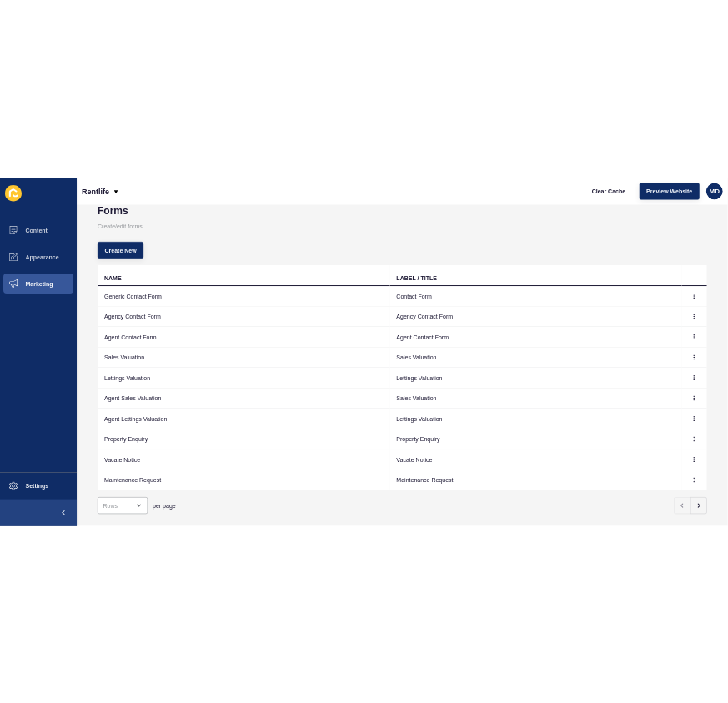
scroll to position [81, 0]
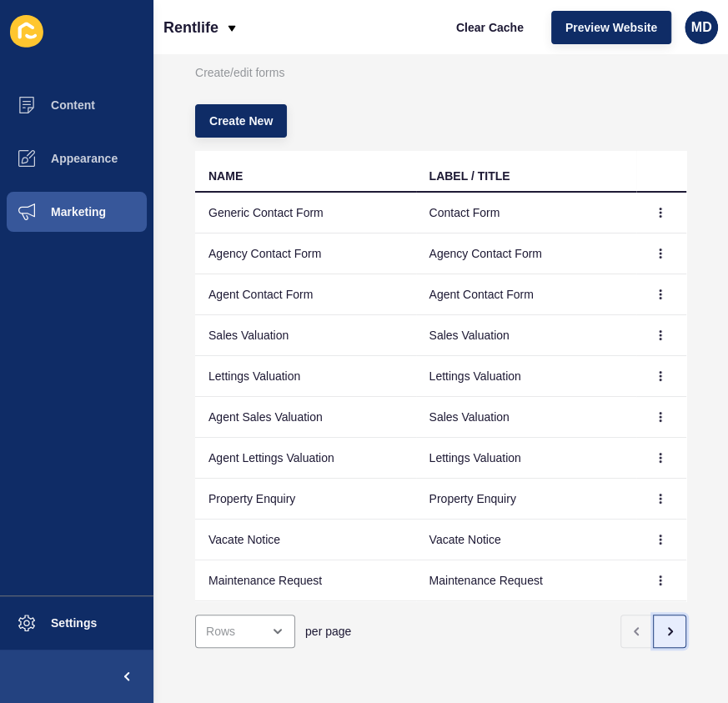
click at [657, 633] on button "button" at bounding box center [669, 631] width 33 height 33
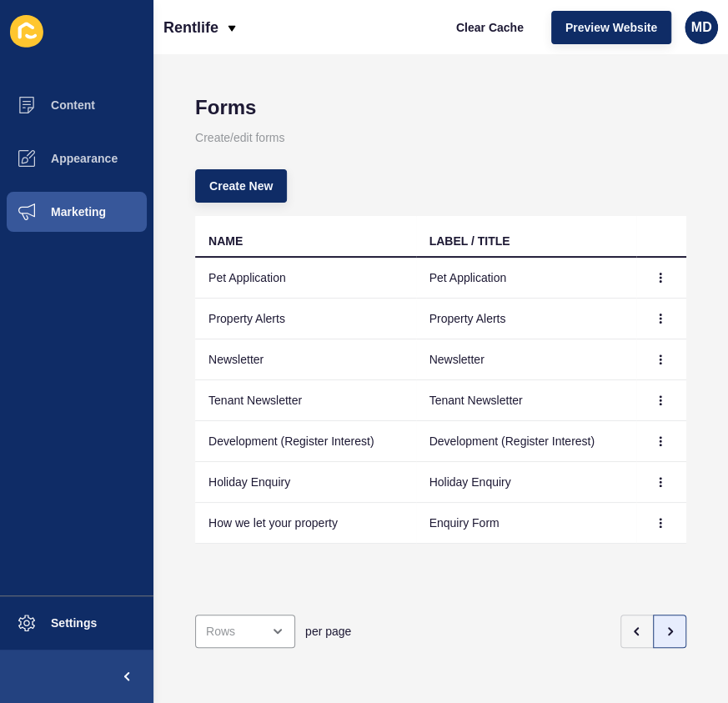
scroll to position [0, 0]
click at [656, 524] on icon "button" at bounding box center [661, 523] width 10 height 10
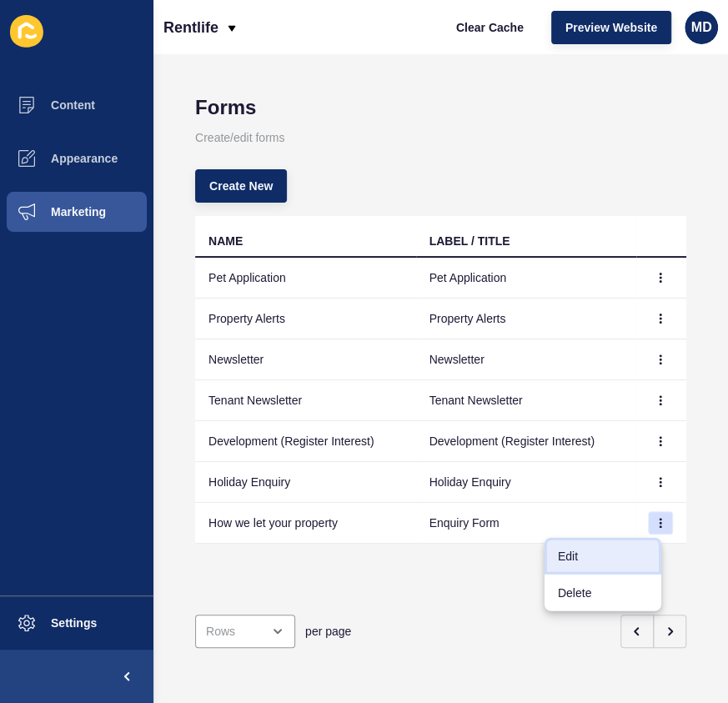
click at [609, 549] on link "Edit" at bounding box center [603, 556] width 117 height 37
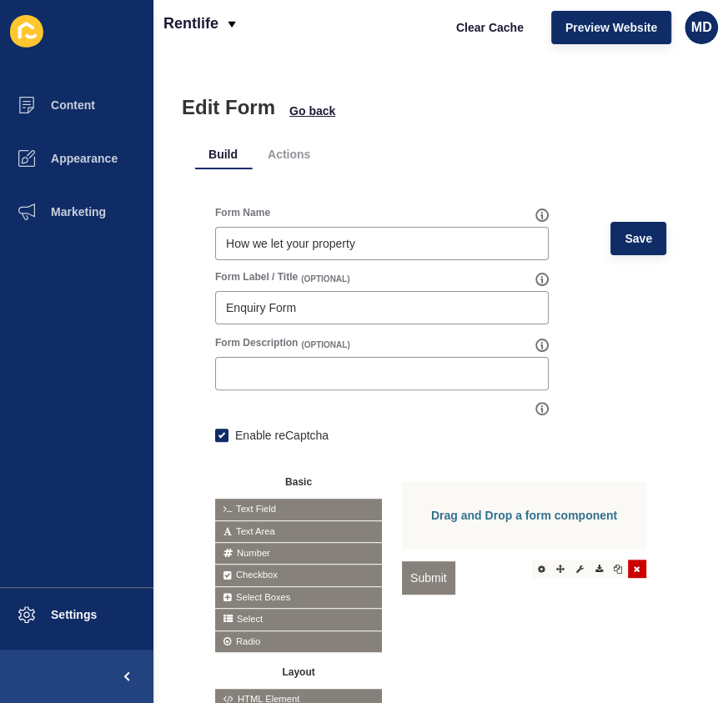
click at [629, 578] on div at bounding box center [637, 569] width 18 height 18
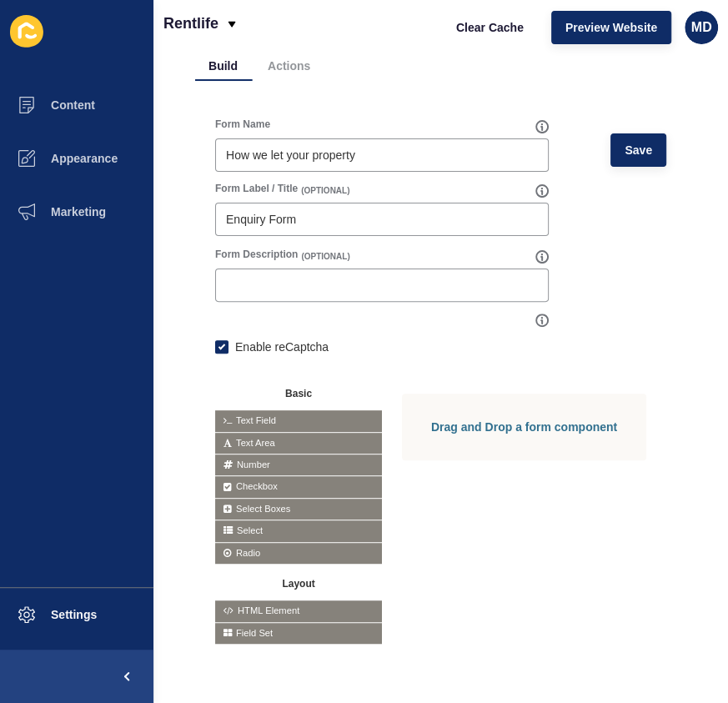
scroll to position [102, 0]
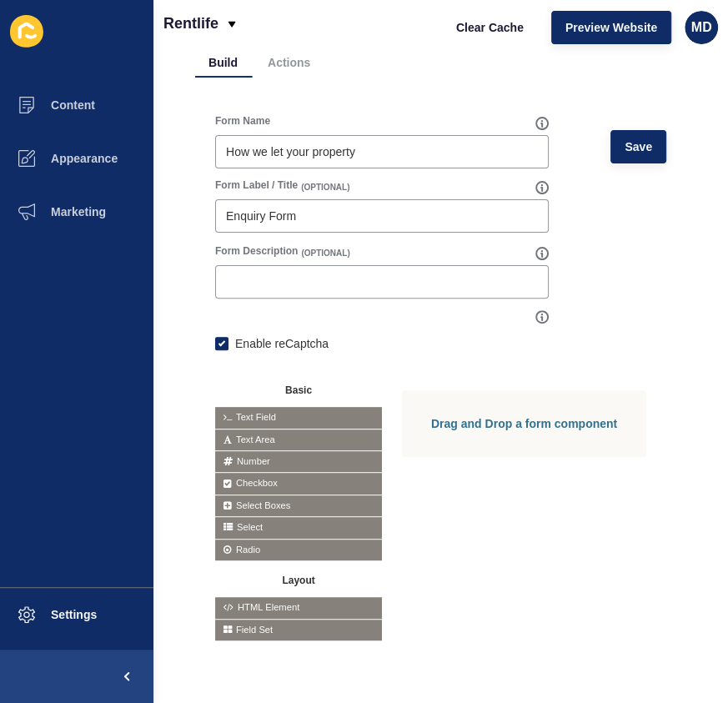
click at [486, 418] on div "Drag and Drop a form component" at bounding box center [524, 423] width 244 height 67
drag, startPoint x: 300, startPoint y: 405, endPoint x: 504, endPoint y: 414, distance: 203.8
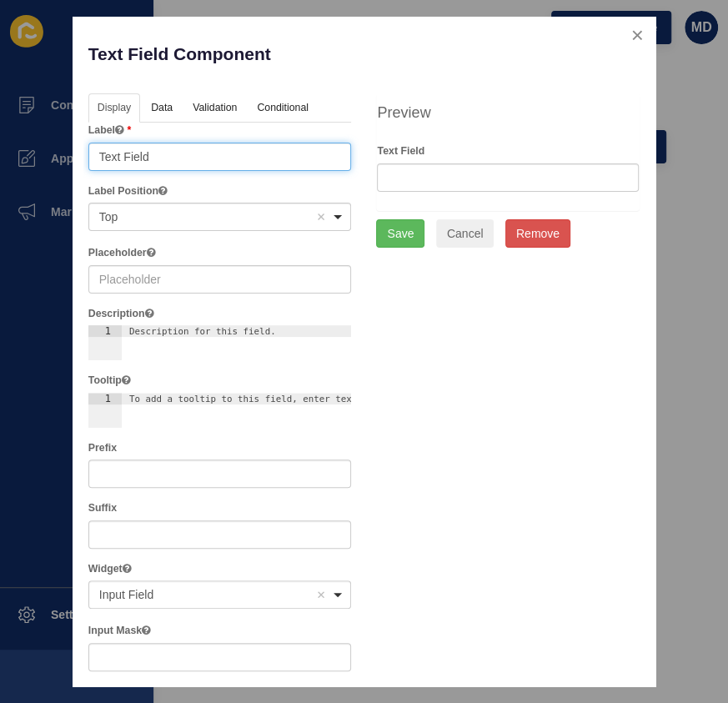
drag, startPoint x: 155, startPoint y: 157, endPoint x: -67, endPoint y: 131, distance: 223.4
click at [0, 131] on html "Content Appearance Marketing Settings Rentlife Clear Cache Preview Website MD E…" at bounding box center [364, 351] width 728 height 703
type input "First Name"
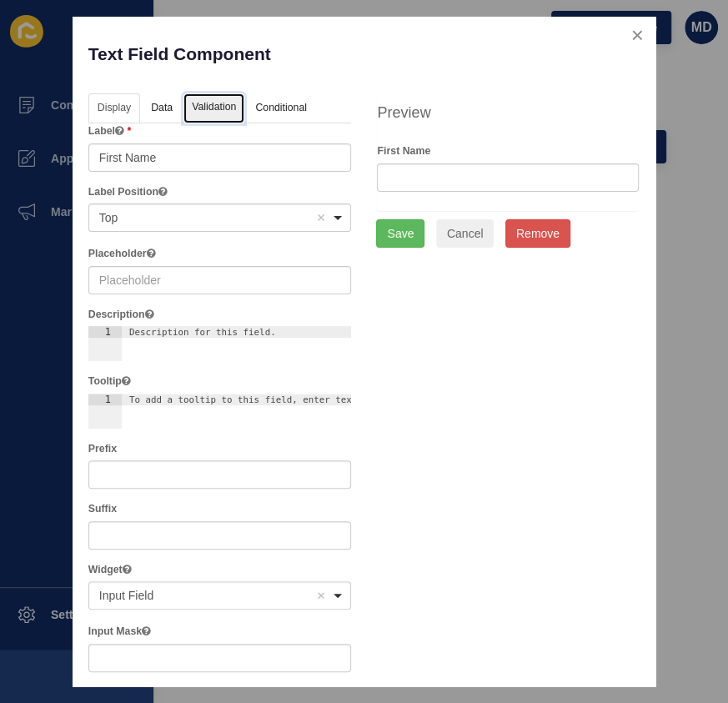
click at [226, 111] on link "Validation" at bounding box center [214, 108] width 61 height 31
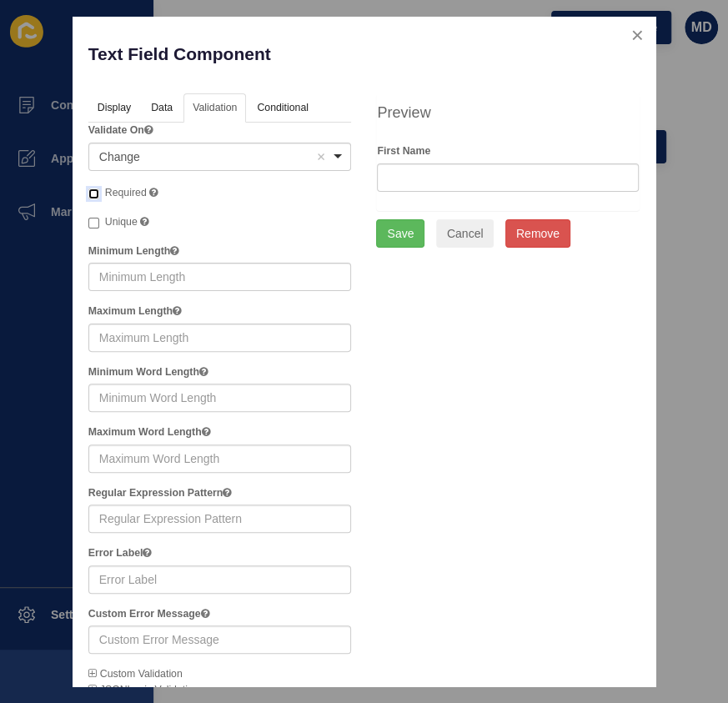
click at [94, 191] on input "Required" at bounding box center [93, 194] width 11 height 11
checkbox input "true"
click at [111, 99] on link "Display" at bounding box center [113, 108] width 50 height 31
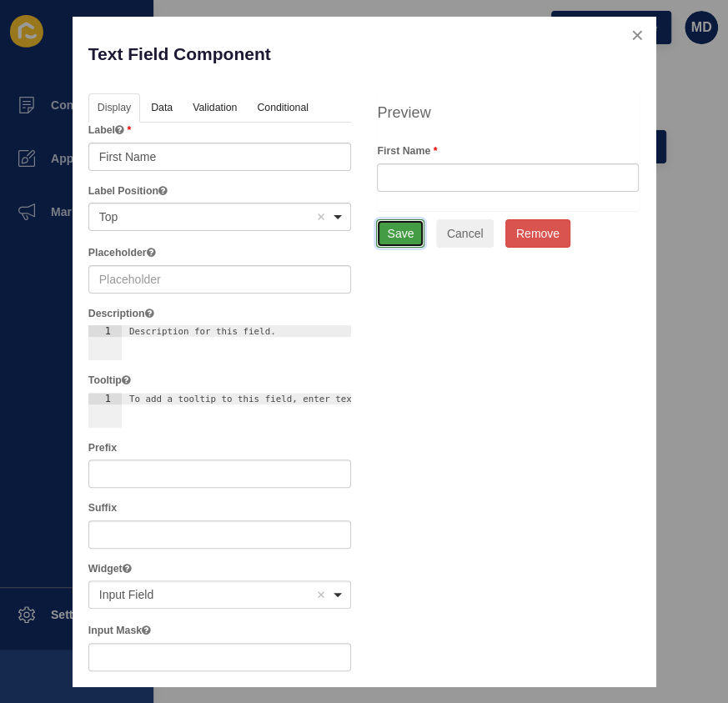
click at [405, 228] on button "Save" at bounding box center [400, 233] width 48 height 28
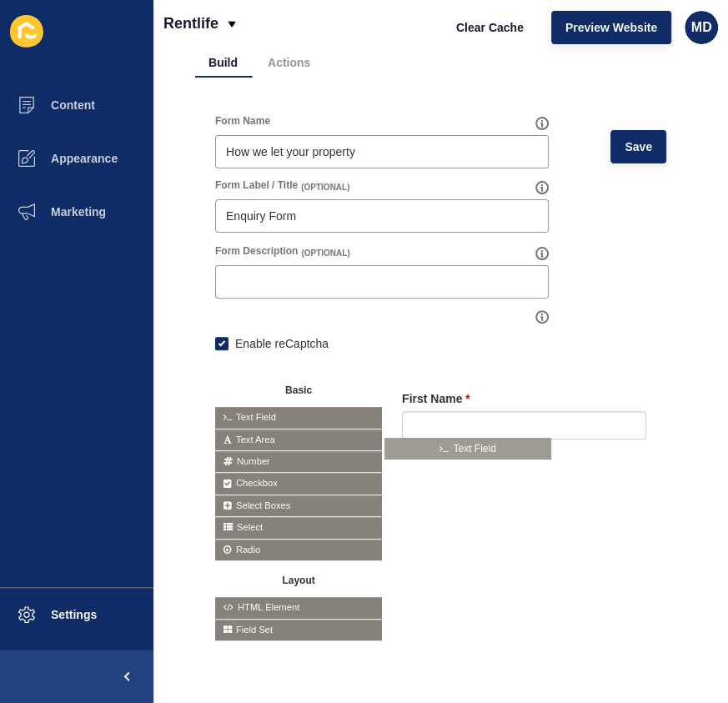
drag, startPoint x: 279, startPoint y: 408, endPoint x: 449, endPoint y: 450, distance: 175.2
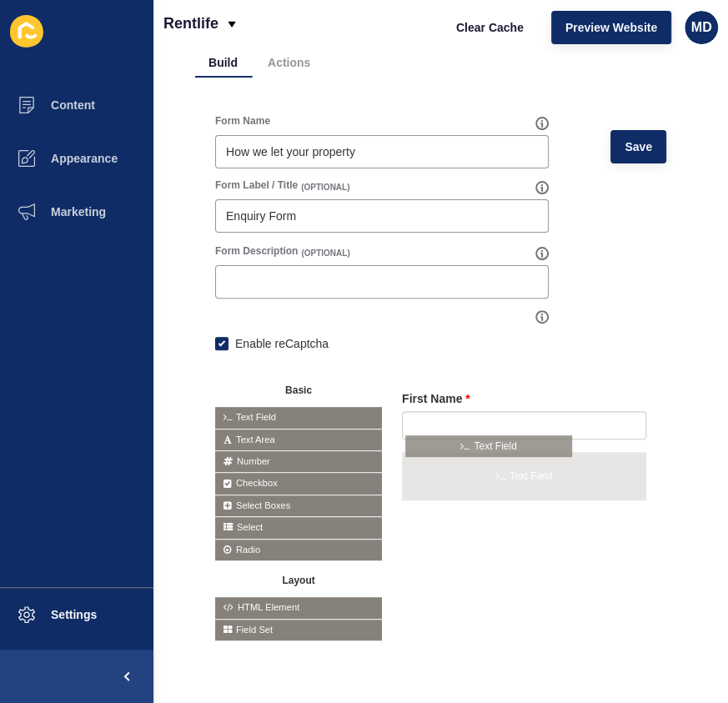
drag, startPoint x: 286, startPoint y: 399, endPoint x: 479, endPoint y: 438, distance: 196.7
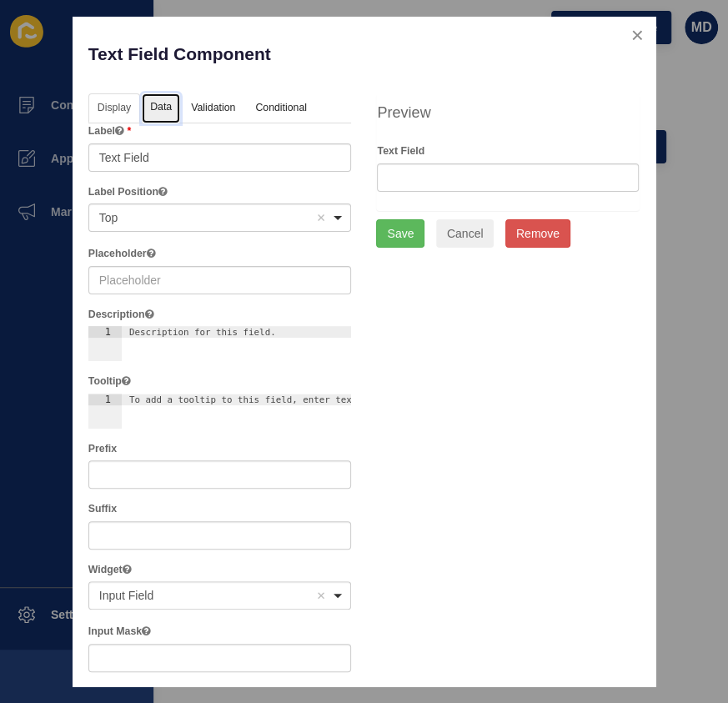
click at [143, 106] on link "Data" at bounding box center [161, 108] width 38 height 31
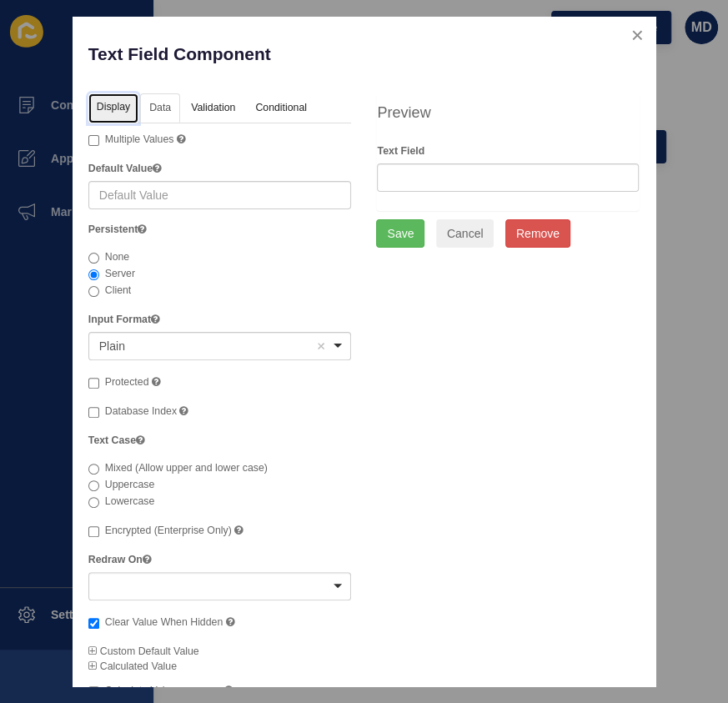
click at [108, 100] on link "Display" at bounding box center [113, 108] width 50 height 31
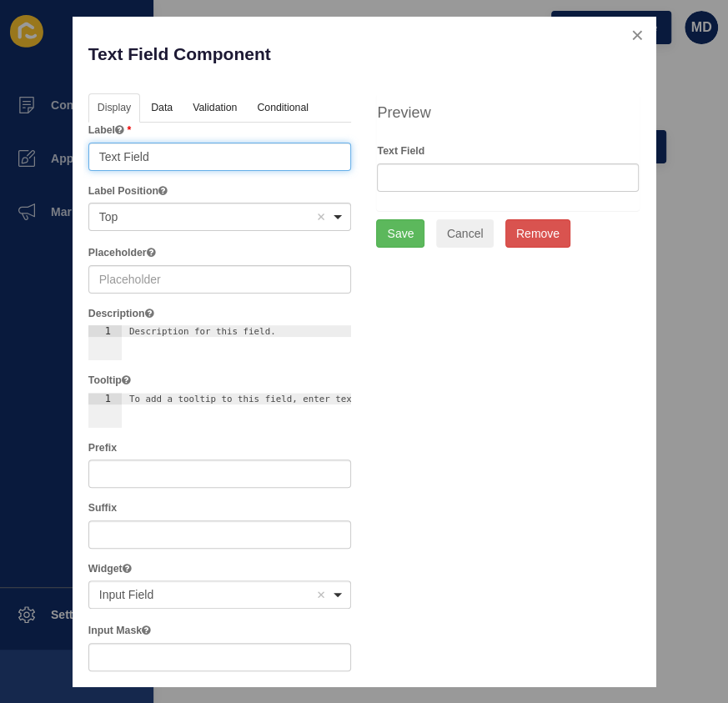
click at [260, 159] on input "Text Field" at bounding box center [220, 157] width 264 height 28
type input "l"
type input "Last Name"
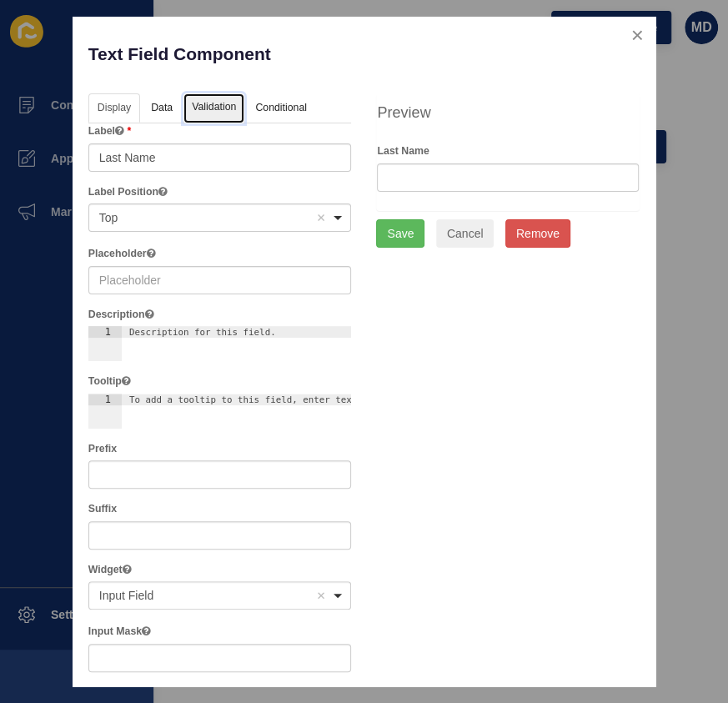
click at [233, 104] on link "Validation" at bounding box center [214, 108] width 61 height 31
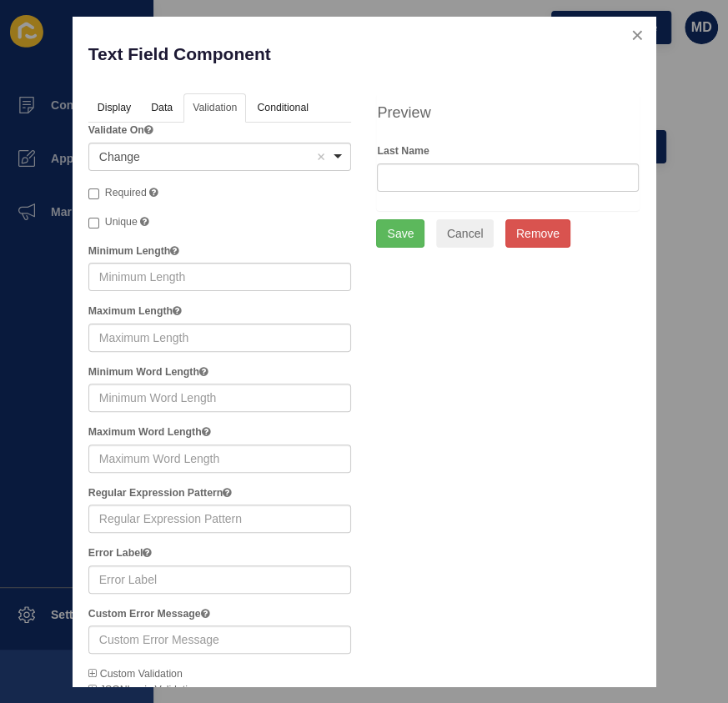
click at [103, 192] on label "Required A required field must be filled in before the form can be submitted." at bounding box center [123, 193] width 70 height 17
click at [99, 192] on input "Required A required field must be filled in before the form can be submitted." at bounding box center [93, 194] width 11 height 11
checkbox input "true"
click at [400, 228] on button "Save" at bounding box center [400, 233] width 48 height 28
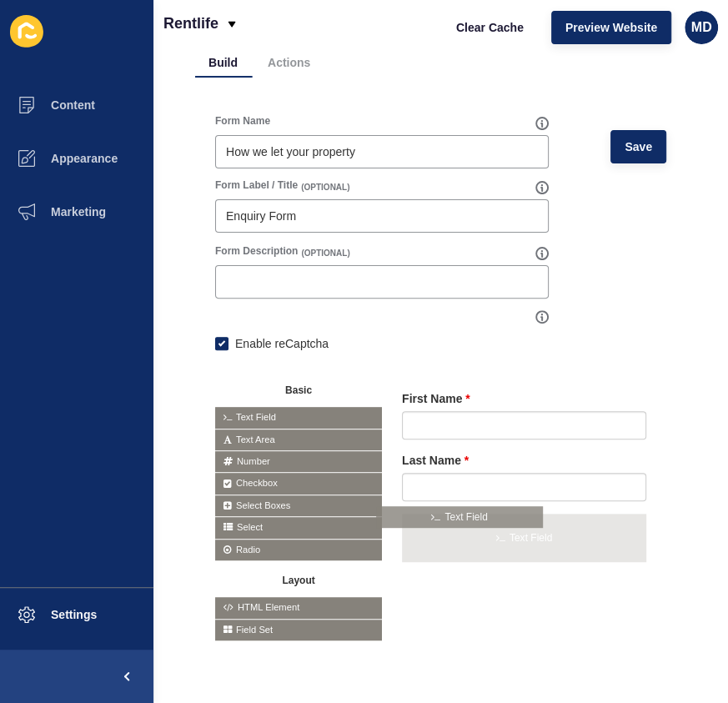
drag, startPoint x: 257, startPoint y: 406, endPoint x: 419, endPoint y: 517, distance: 196.2
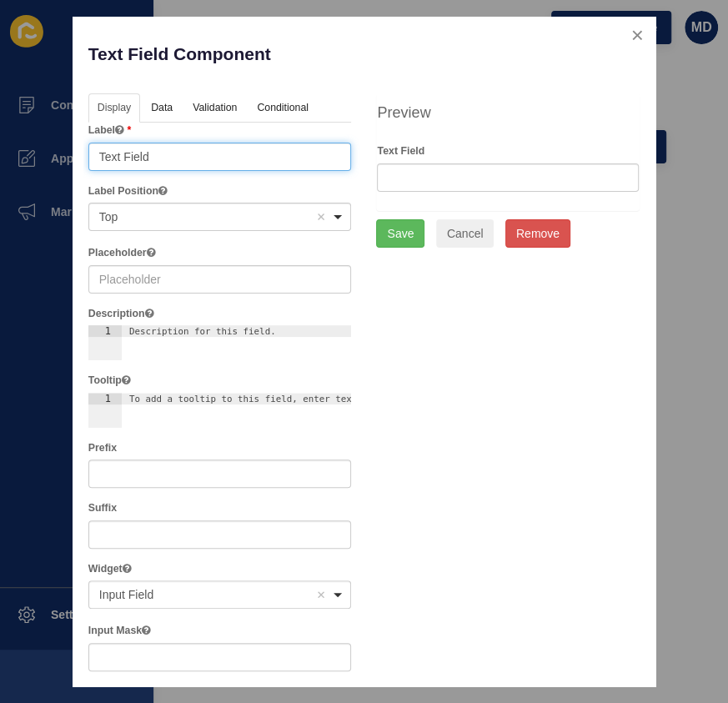
drag, startPoint x: 159, startPoint y: 159, endPoint x: -70, endPoint y: 148, distance: 229.7
click at [0, 148] on html "Content Appearance Marketing Settings Rentlife Clear Cache Preview Website MD E…" at bounding box center [364, 351] width 728 height 703
type input "Email"
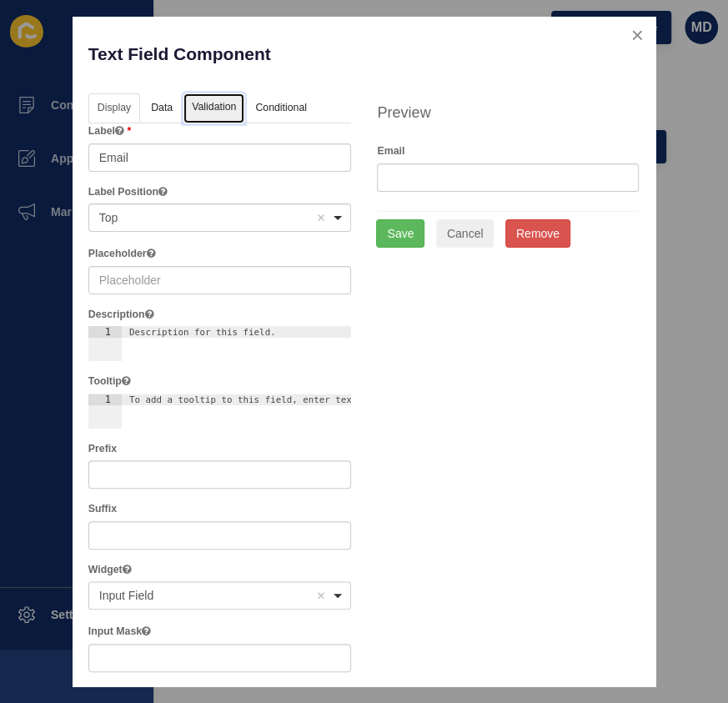
click at [193, 104] on link "Validation" at bounding box center [214, 108] width 61 height 31
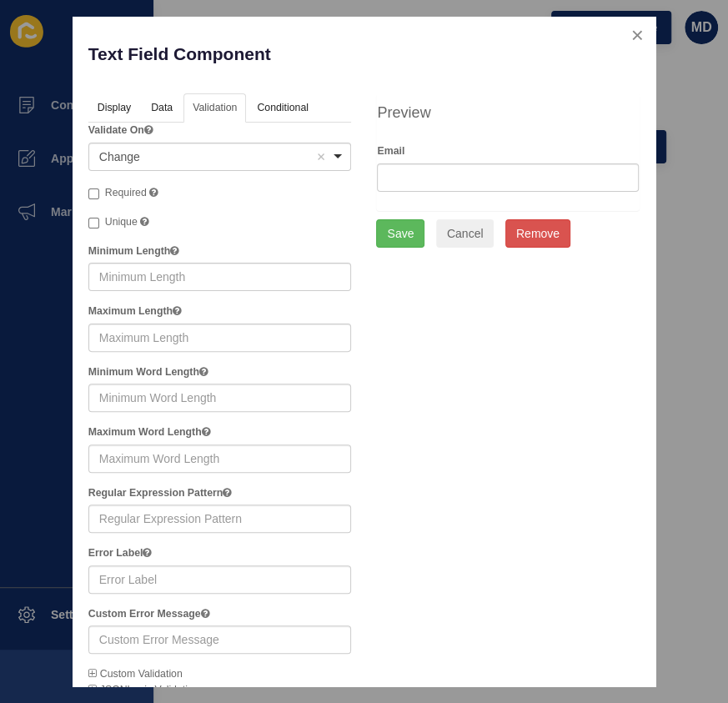
click at [123, 193] on span "Required" at bounding box center [126, 193] width 42 height 12
click at [99, 193] on input "Required" at bounding box center [93, 194] width 11 height 11
checkbox input "true"
click at [383, 234] on button "Save" at bounding box center [400, 233] width 48 height 28
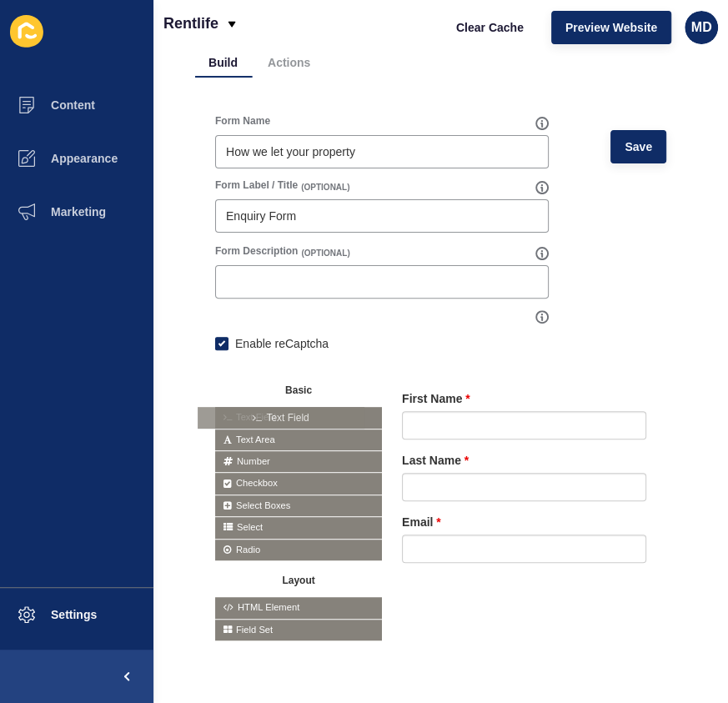
drag, startPoint x: 322, startPoint y: 400, endPoint x: 302, endPoint y: 408, distance: 21.4
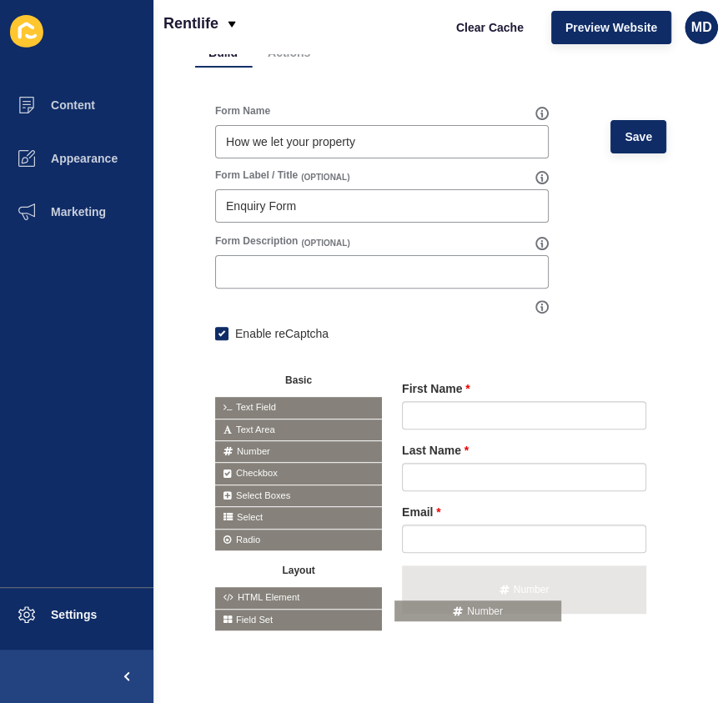
drag, startPoint x: 284, startPoint y: 446, endPoint x: 466, endPoint y: 607, distance: 243.5
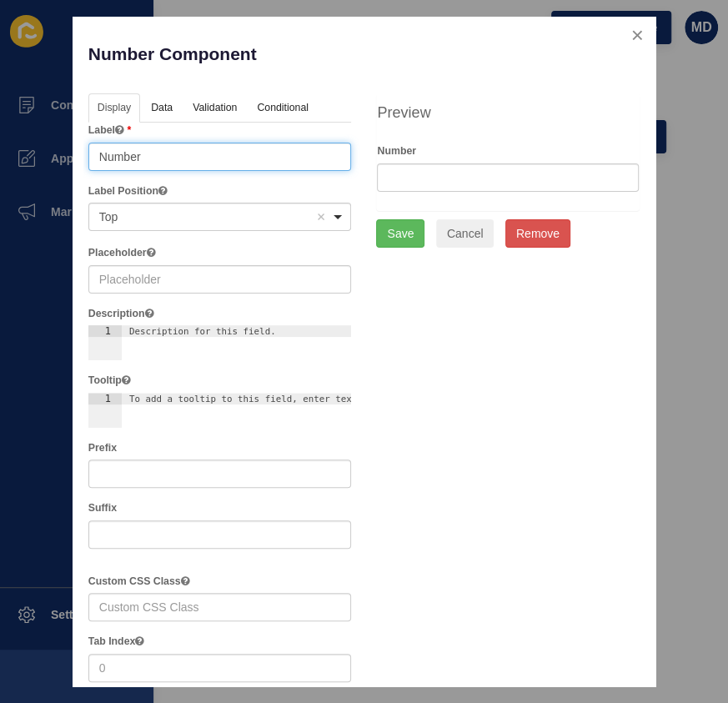
drag, startPoint x: 159, startPoint y: 155, endPoint x: -3, endPoint y: 138, distance: 163.6
click at [0, 138] on html "Content Appearance Marketing Settings Rentlife Clear Cache Preview Website MD E…" at bounding box center [364, 351] width 728 height 703
type input "Mobile Number"
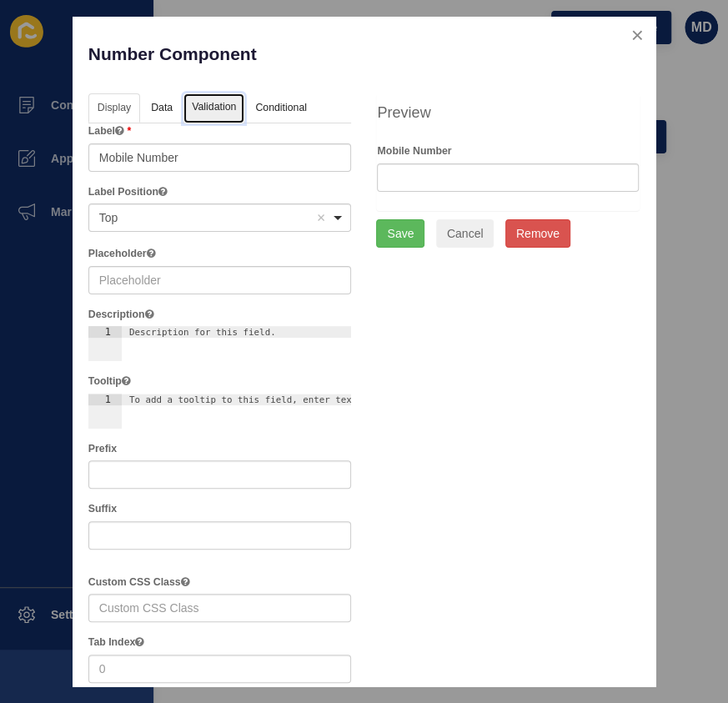
click at [226, 100] on link "Validation" at bounding box center [214, 108] width 61 height 31
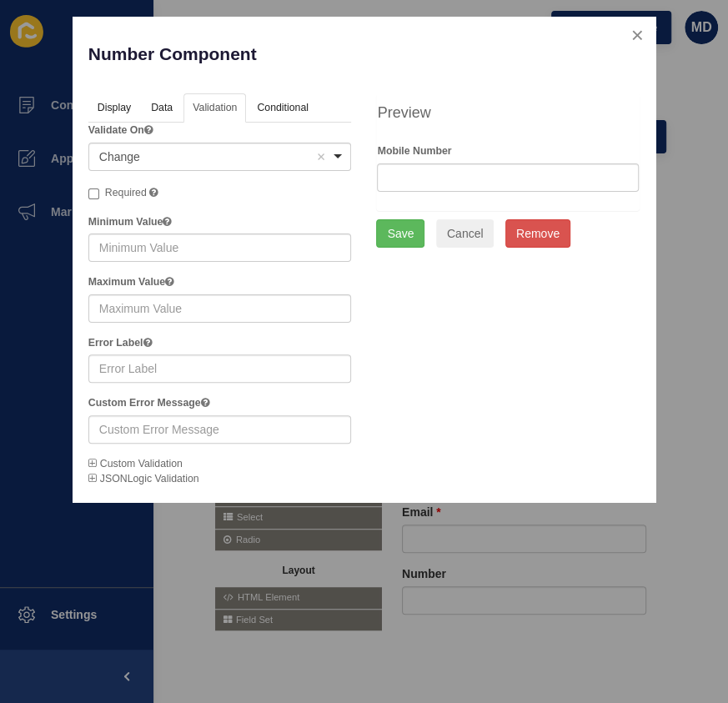
click at [96, 186] on label "Required" at bounding box center [123, 193] width 70 height 17
click at [96, 189] on input "Required" at bounding box center [93, 194] width 11 height 11
checkbox input "true"
click at [398, 231] on button "Save" at bounding box center [400, 233] width 48 height 28
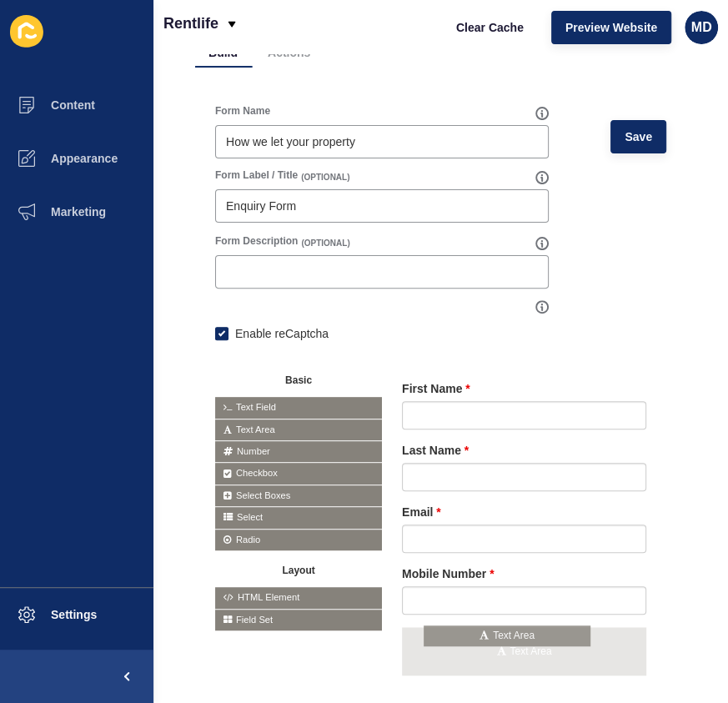
drag, startPoint x: 284, startPoint y: 420, endPoint x: 491, endPoint y: 627, distance: 292.6
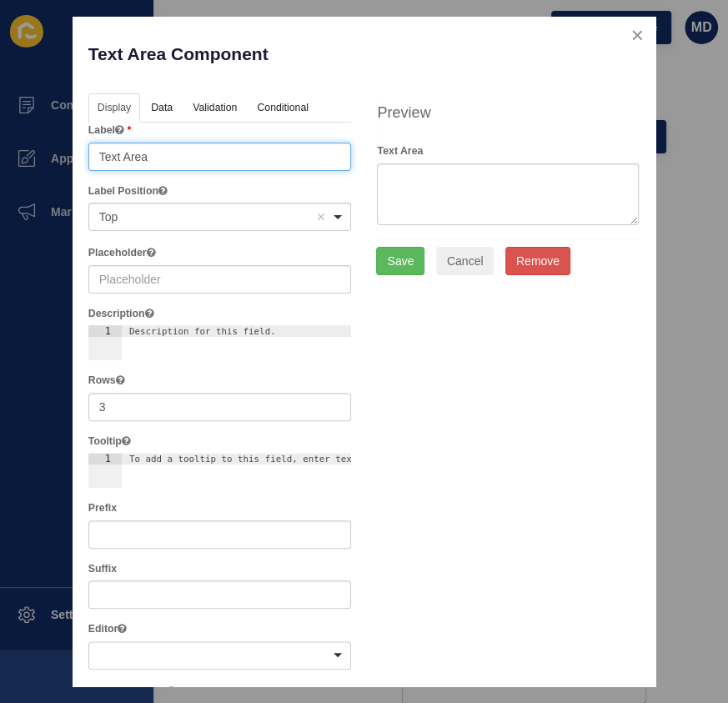
drag, startPoint x: 166, startPoint y: 157, endPoint x: -38, endPoint y: 145, distance: 203.9
click at [0, 145] on html "Content Appearance Marketing Settings Rentlife Clear Cache Preview Website MD E…" at bounding box center [364, 351] width 728 height 703
type input "Message"
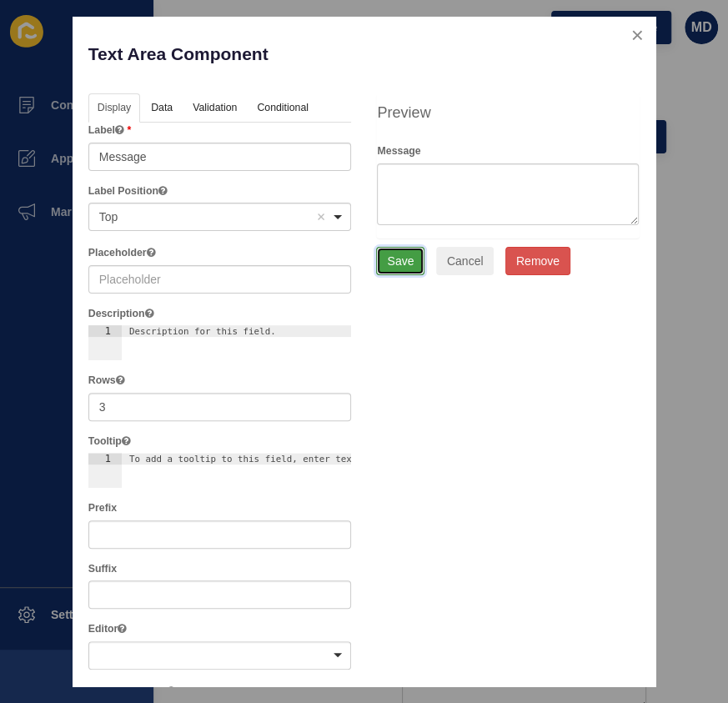
click at [392, 267] on button "Save" at bounding box center [400, 261] width 48 height 28
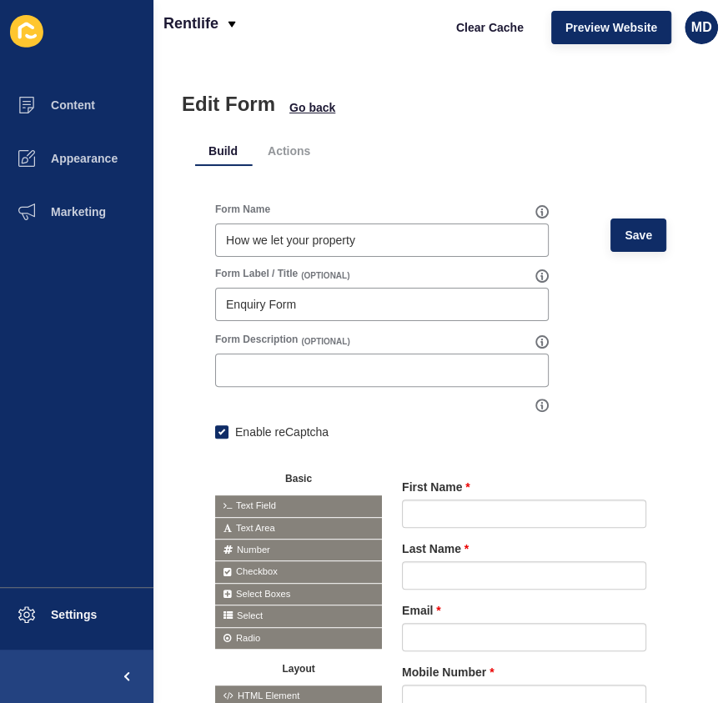
scroll to position [0, 0]
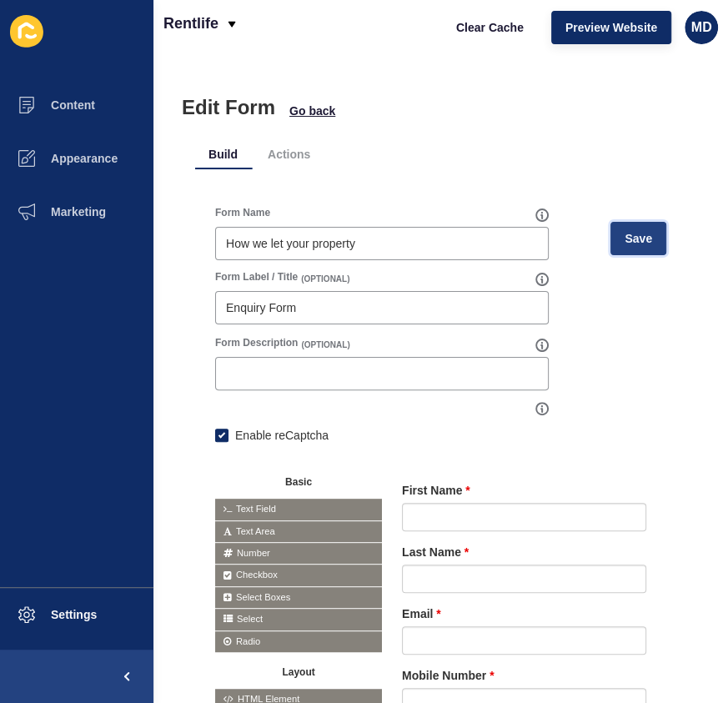
click at [625, 238] on span "Save" at bounding box center [639, 238] width 28 height 17
click at [484, 27] on span "Clear Cache" at bounding box center [490, 27] width 68 height 17
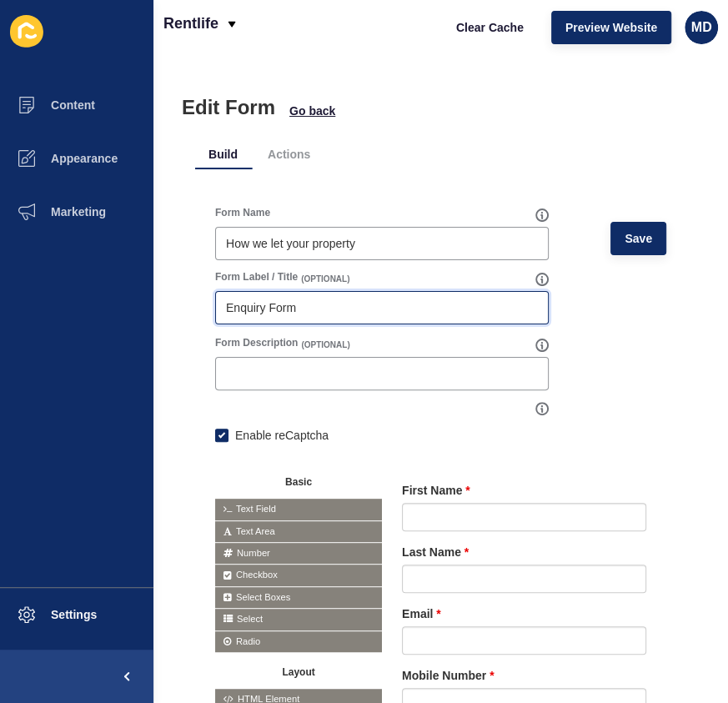
drag, startPoint x: 321, startPoint y: 309, endPoint x: 184, endPoint y: 281, distance: 140.4
click at [184, 281] on div "Edit Form Go back Build Actions Form Name How we let your property Save Form La…" at bounding box center [441, 378] width 575 height 649
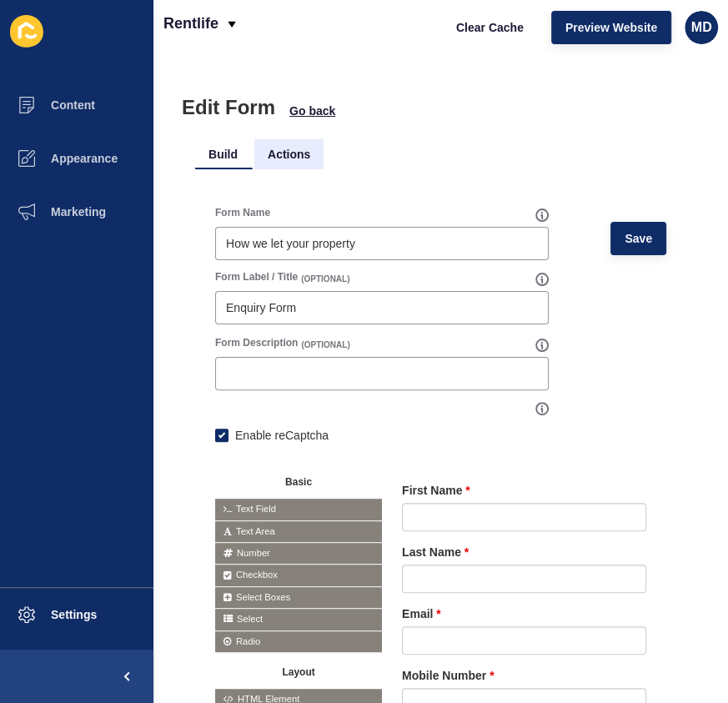
click at [295, 159] on li "Actions" at bounding box center [288, 154] width 69 height 30
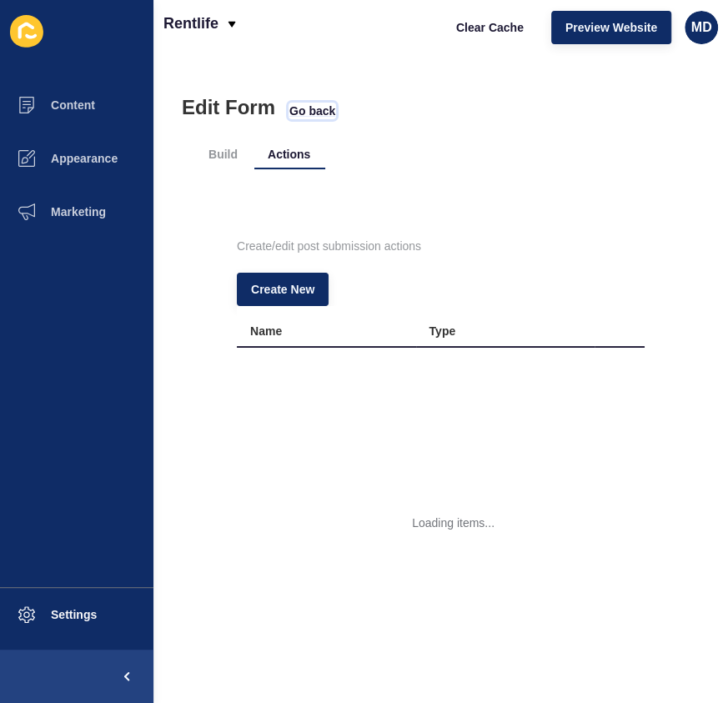
click at [300, 104] on span "Go back" at bounding box center [312, 111] width 46 height 17
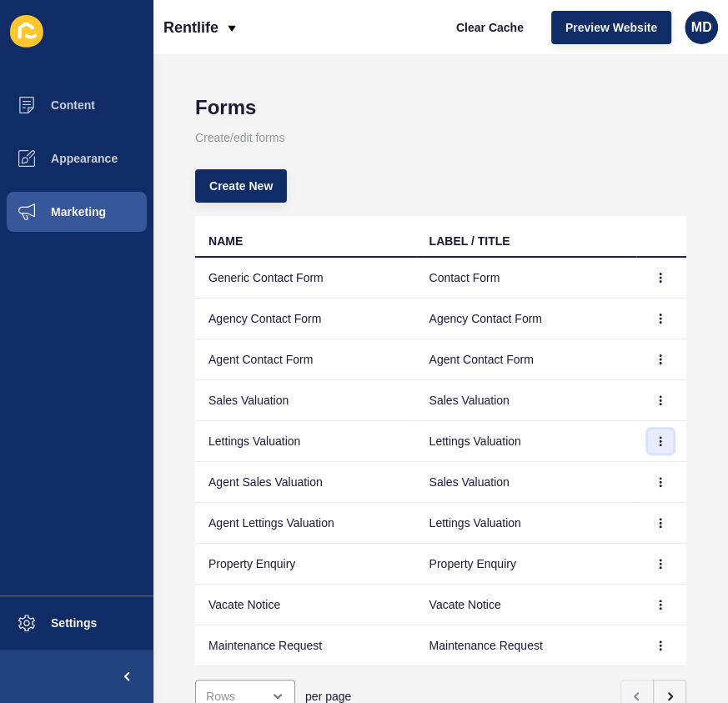
click at [650, 431] on button "button" at bounding box center [660, 441] width 25 height 23
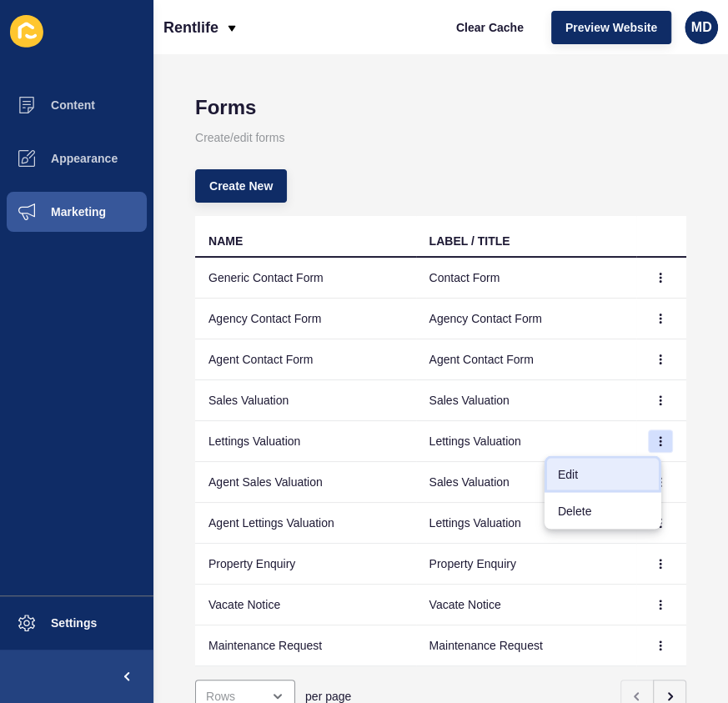
click at [586, 478] on link "Edit" at bounding box center [603, 474] width 117 height 37
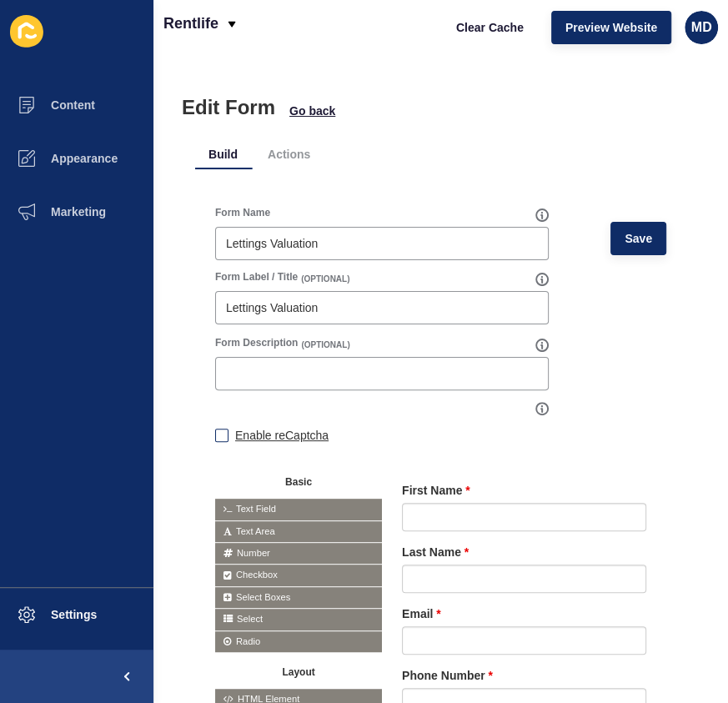
click at [247, 435] on label "Enable reCaptcha" at bounding box center [281, 435] width 93 height 17
click at [226, 435] on input "Enable reCaptcha" at bounding box center [220, 437] width 11 height 11
checkbox input "true"
click at [613, 250] on button "Save" at bounding box center [639, 238] width 56 height 33
click at [308, 106] on span "Go back" at bounding box center [312, 111] width 46 height 17
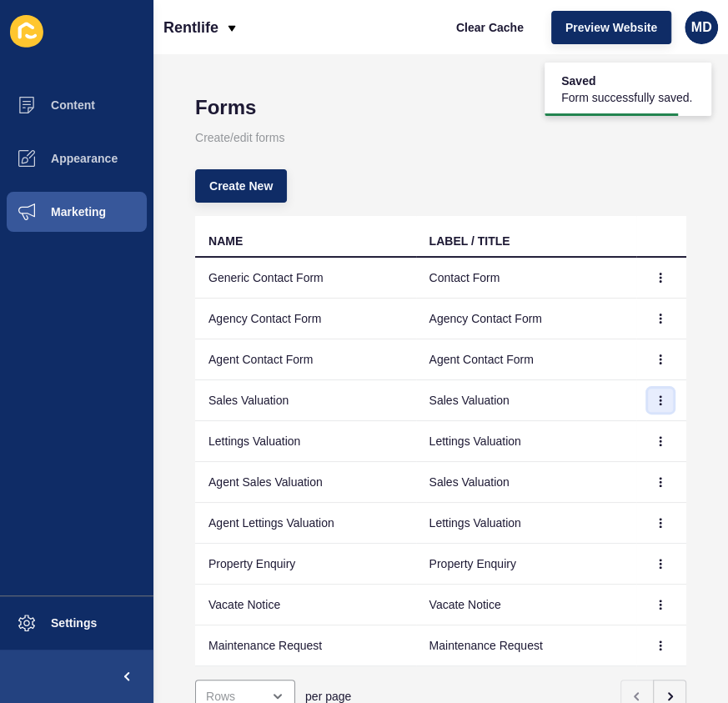
click at [661, 402] on icon "button" at bounding box center [661, 400] width 1 height 8
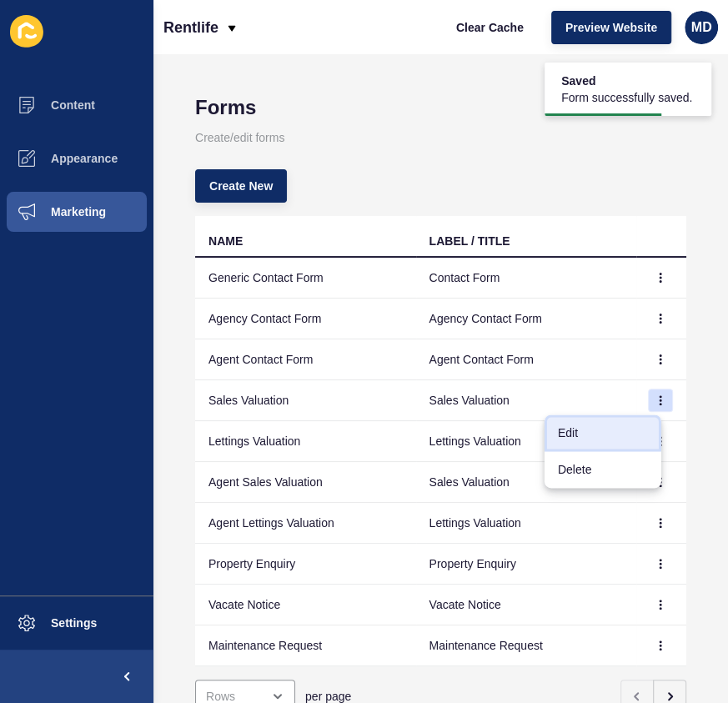
click at [620, 426] on link "Edit" at bounding box center [603, 433] width 117 height 37
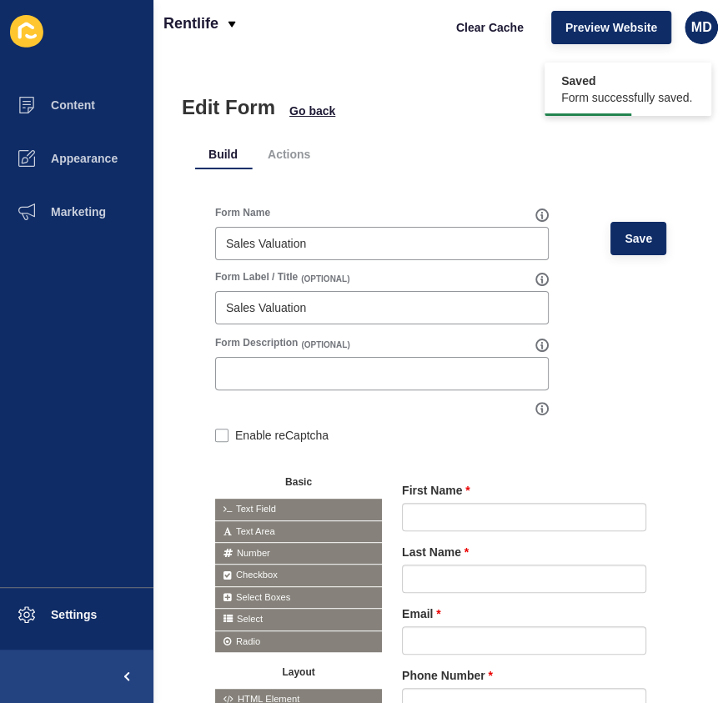
drag, startPoint x: 237, startPoint y: 435, endPoint x: 289, endPoint y: 405, distance: 59.4
click at [239, 434] on label "Enable reCaptcha" at bounding box center [281, 435] width 93 height 17
drag, startPoint x: 217, startPoint y: 434, endPoint x: 293, endPoint y: 368, distance: 100.5
click at [218, 434] on label at bounding box center [221, 435] width 13 height 13
click at [218, 434] on input "Enable reCaptcha" at bounding box center [220, 437] width 11 height 11
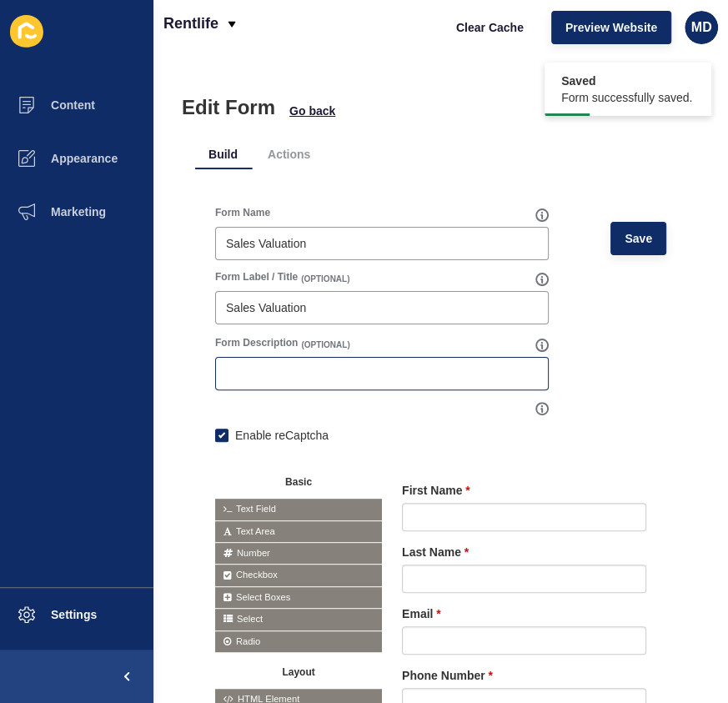
checkbox input "true"
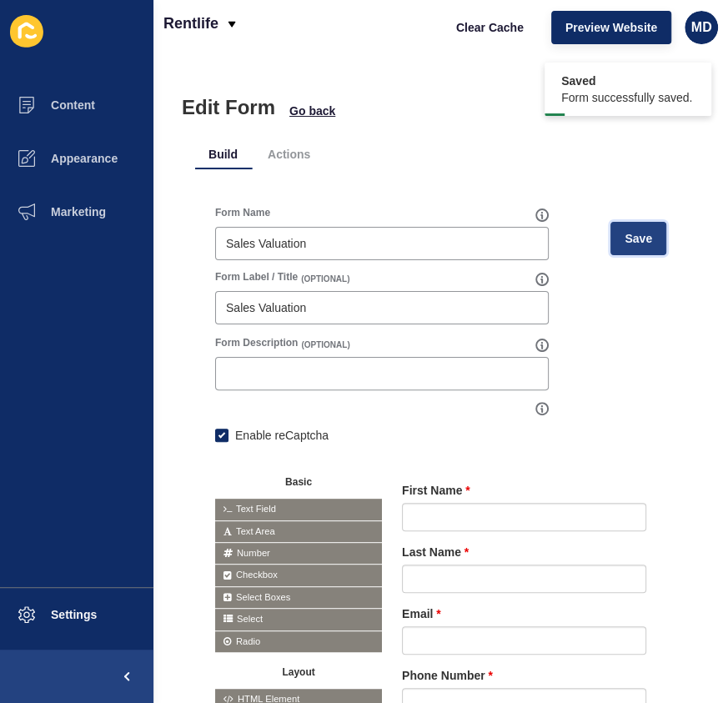
click at [625, 243] on span "Save" at bounding box center [639, 238] width 28 height 17
click at [309, 105] on span "Go back" at bounding box center [312, 111] width 46 height 17
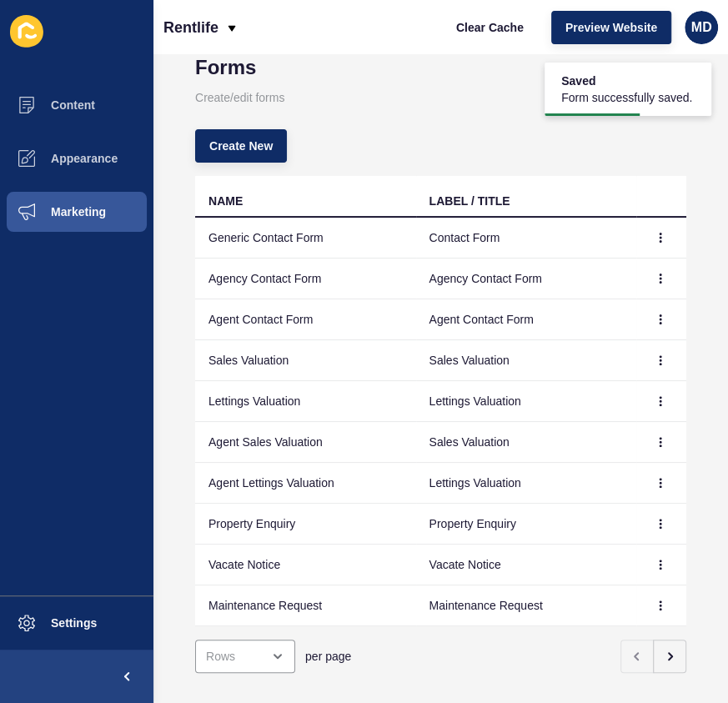
scroll to position [75, 0]
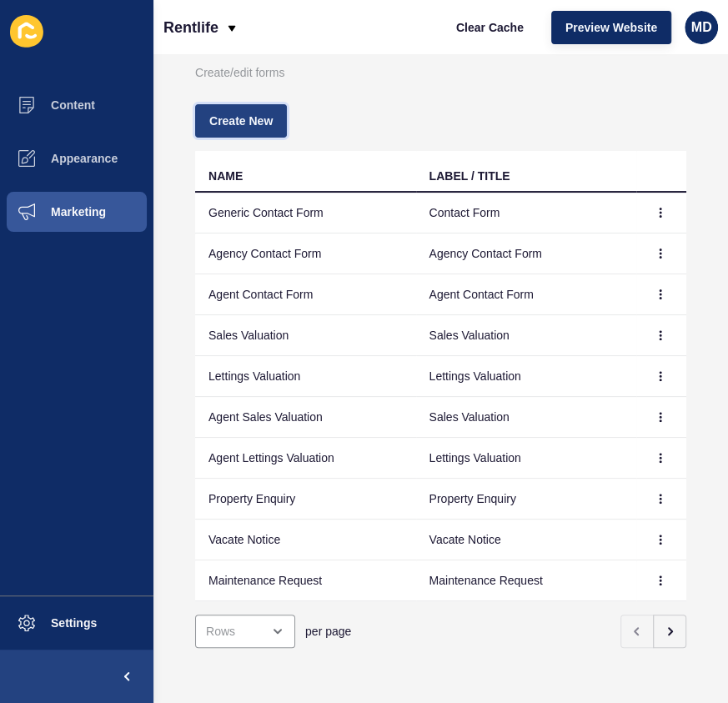
click at [252, 115] on span "Create New" at bounding box center [240, 121] width 63 height 17
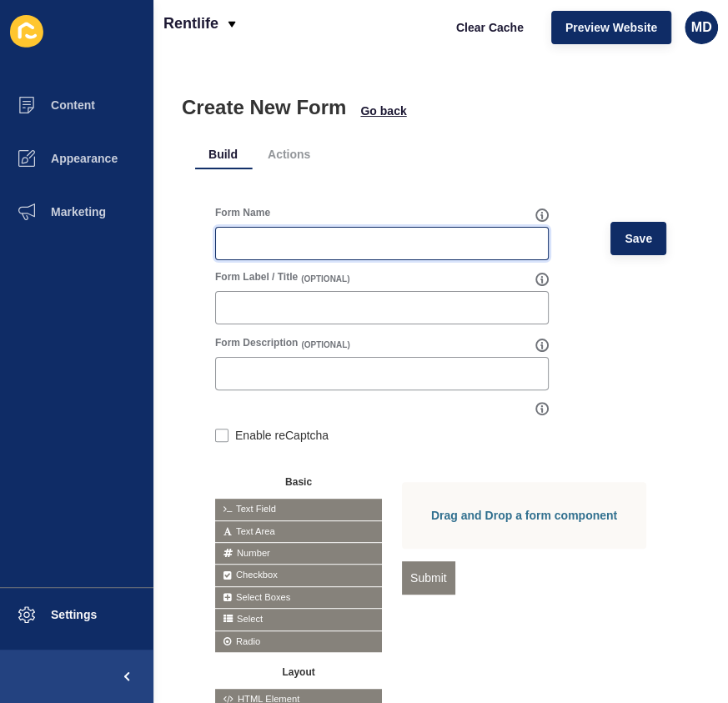
click at [335, 249] on input "Form Name" at bounding box center [382, 243] width 312 height 17
paste input "Management Services"
type input "Management Services"
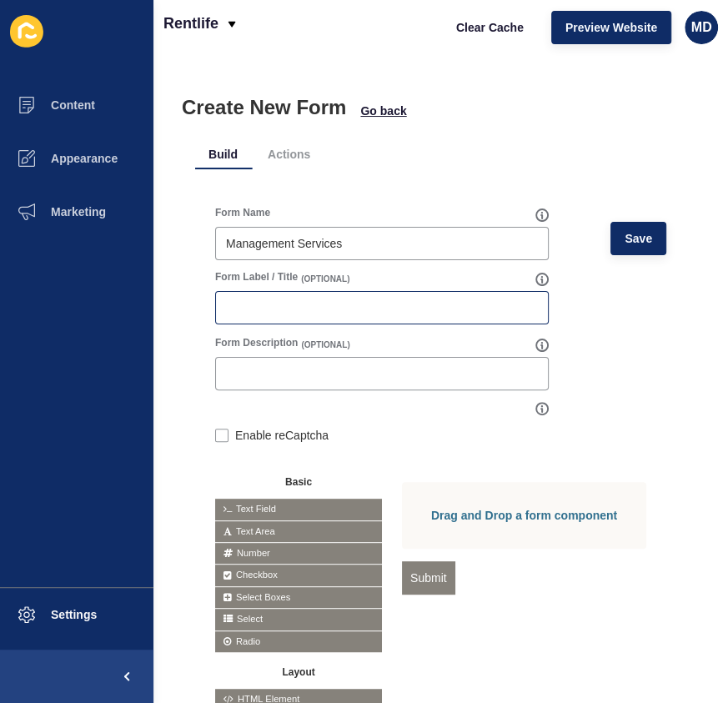
click at [309, 322] on div at bounding box center [382, 307] width 334 height 33
paste input "Enquiry Form"
type input "Enquiry Form"
click at [219, 437] on label at bounding box center [221, 435] width 13 height 13
click at [219, 437] on input "Enable reCaptcha" at bounding box center [220, 437] width 11 height 11
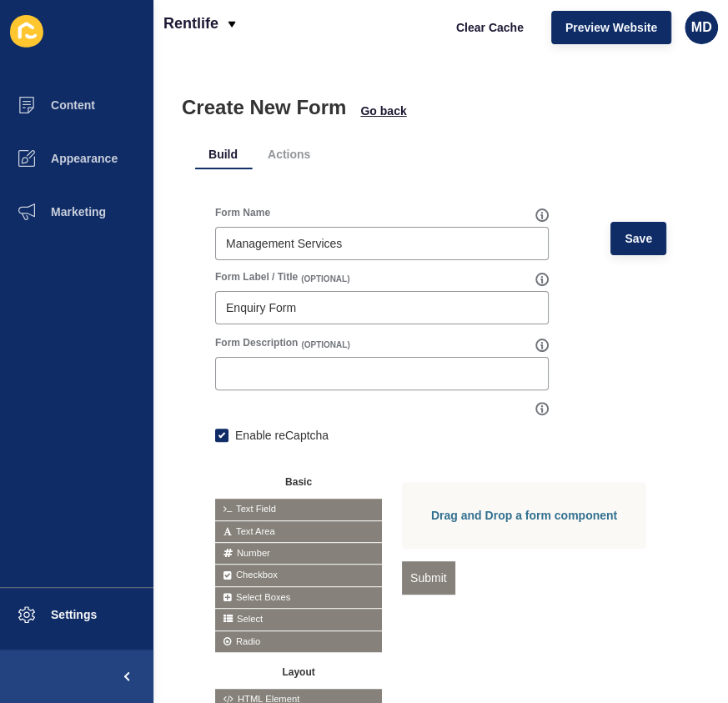
checkbox input "true"
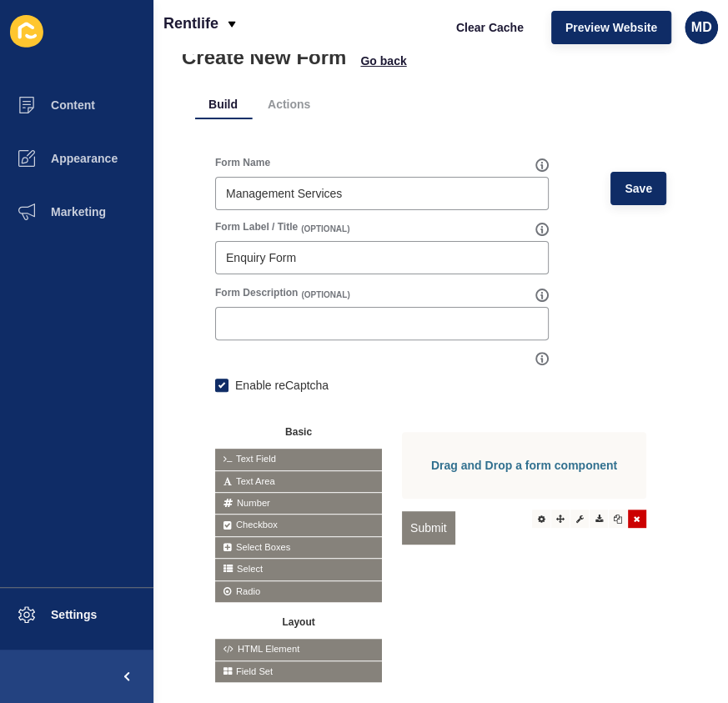
scroll to position [102, 0]
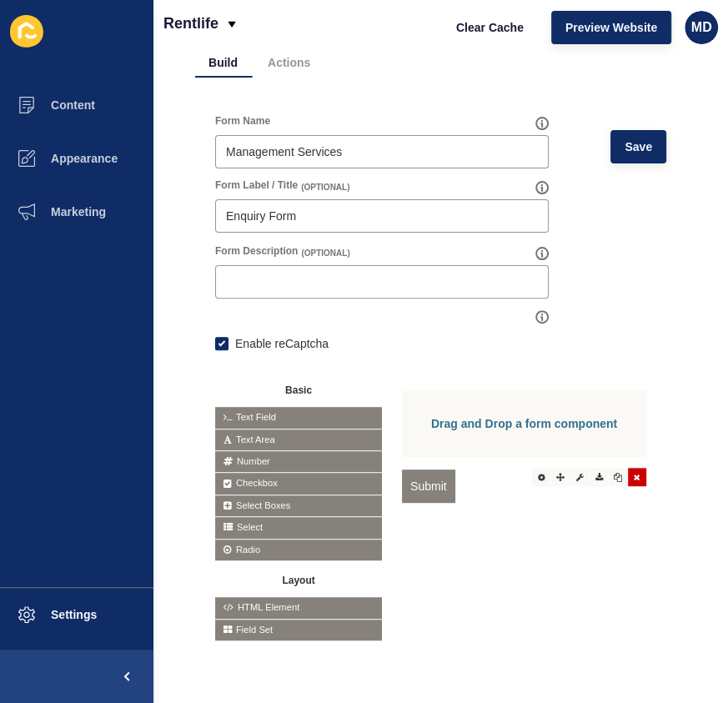
click at [634, 481] on icon at bounding box center [637, 477] width 7 height 8
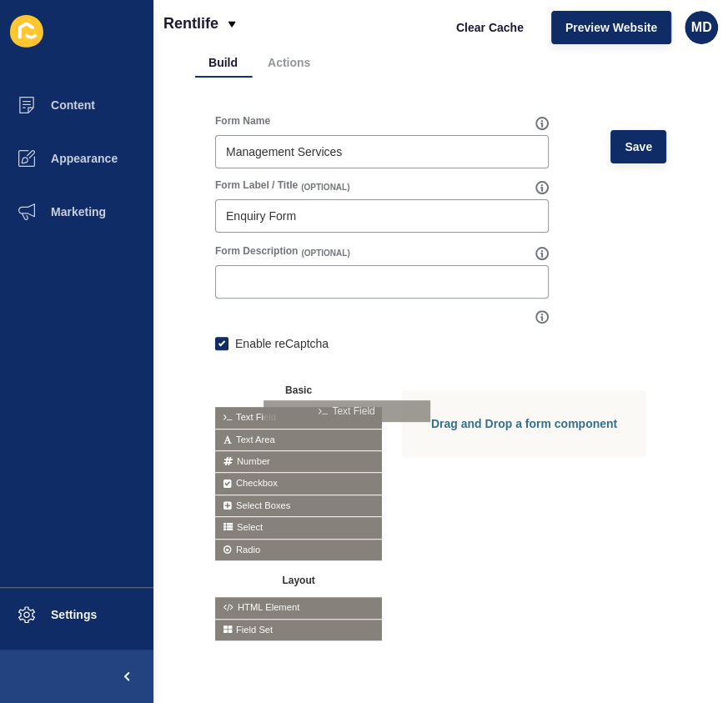
drag, startPoint x: 249, startPoint y: 400, endPoint x: 461, endPoint y: 415, distance: 212.5
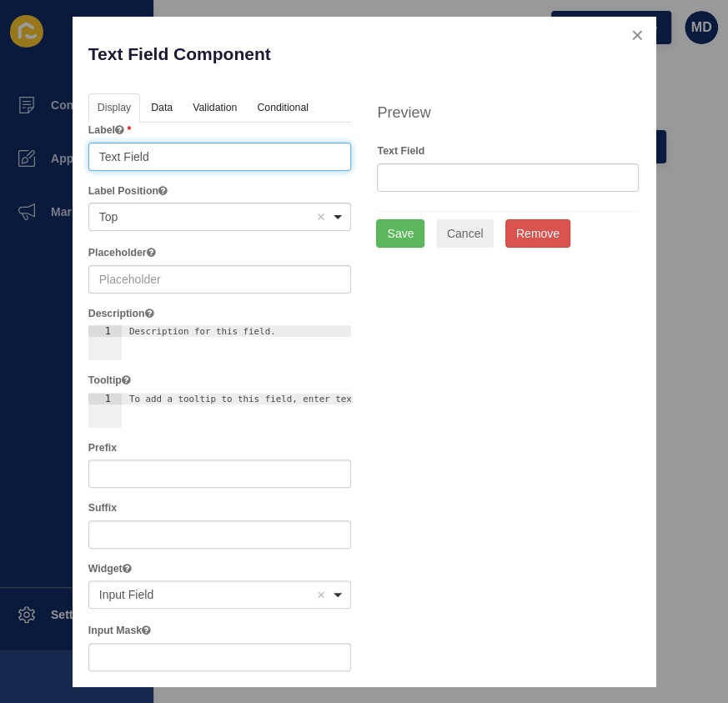
drag, startPoint x: 156, startPoint y: 153, endPoint x: 0, endPoint y: 135, distance: 157.0
click at [6, 136] on div "Text Field Component Help Display Data Validation API Conditional Logic Layout …" at bounding box center [364, 351] width 728 height 703
type input "First Name"
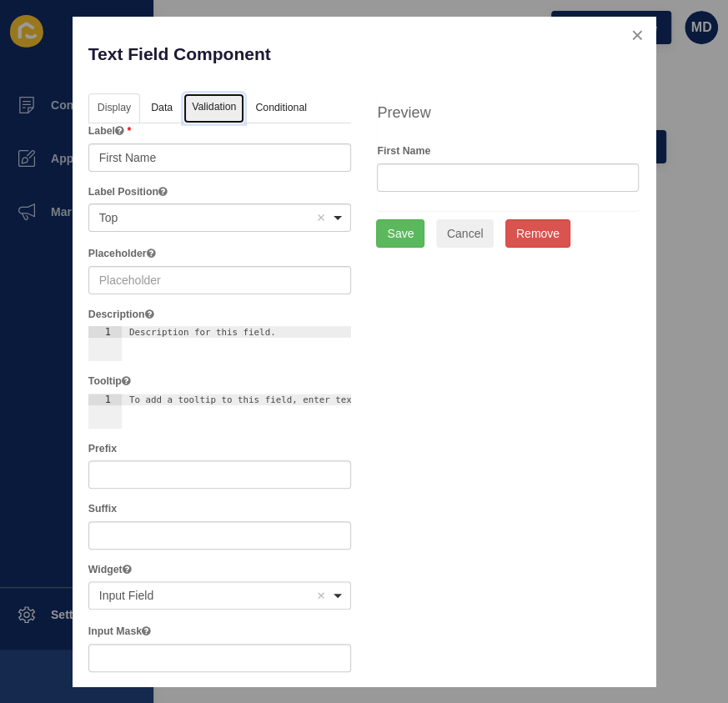
click at [228, 116] on link "Validation" at bounding box center [214, 108] width 61 height 31
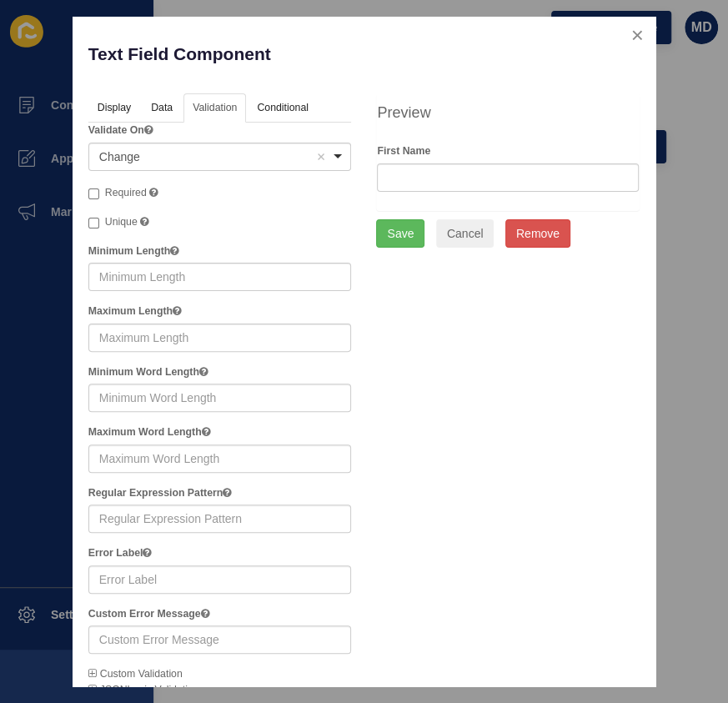
click at [113, 185] on label "Required" at bounding box center [123, 193] width 70 height 17
click at [99, 189] on input "Required" at bounding box center [93, 194] width 11 height 11
checkbox input "true"
click at [385, 229] on button "Save" at bounding box center [400, 233] width 48 height 28
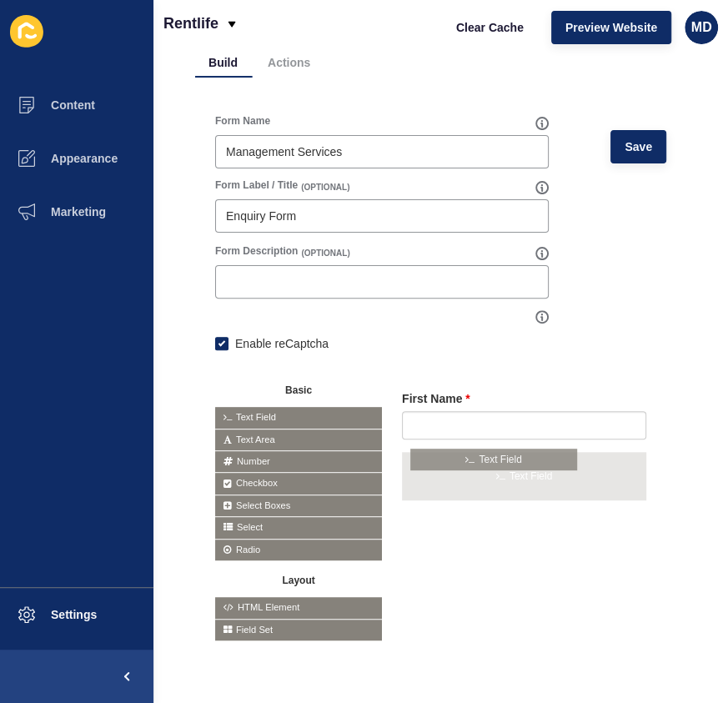
drag, startPoint x: 309, startPoint y: 402, endPoint x: 504, endPoint y: 455, distance: 202.2
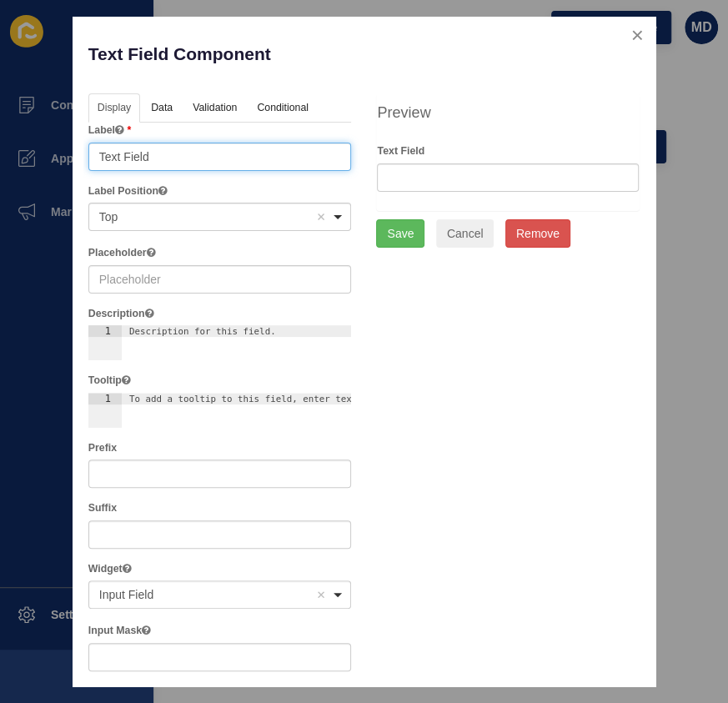
drag, startPoint x: 232, startPoint y: 168, endPoint x: -4, endPoint y: 142, distance: 237.5
click at [0, 142] on html "Content Appearance Marketing Settings Rentlife Clear Cache Preview Website MD C…" at bounding box center [364, 351] width 728 height 703
type input "Last Name"
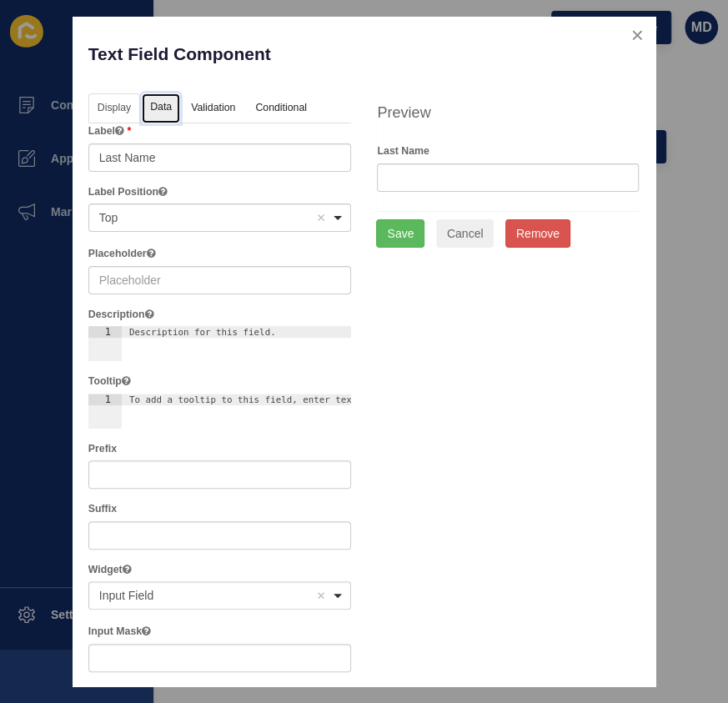
click at [161, 106] on link "Data" at bounding box center [161, 108] width 38 height 31
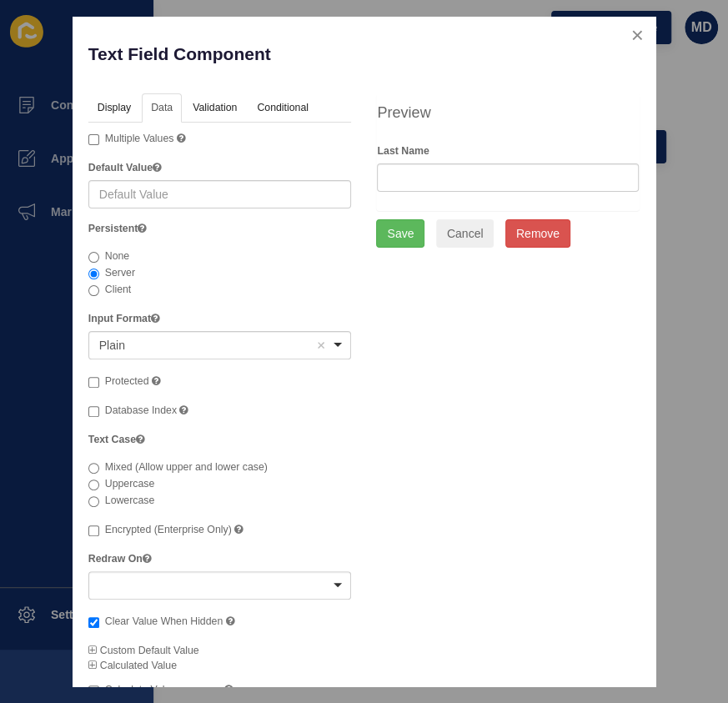
click at [108, 140] on span "Multiple Values" at bounding box center [139, 139] width 69 height 12
click at [99, 140] on input "Multiple Values" at bounding box center [93, 139] width 11 height 11
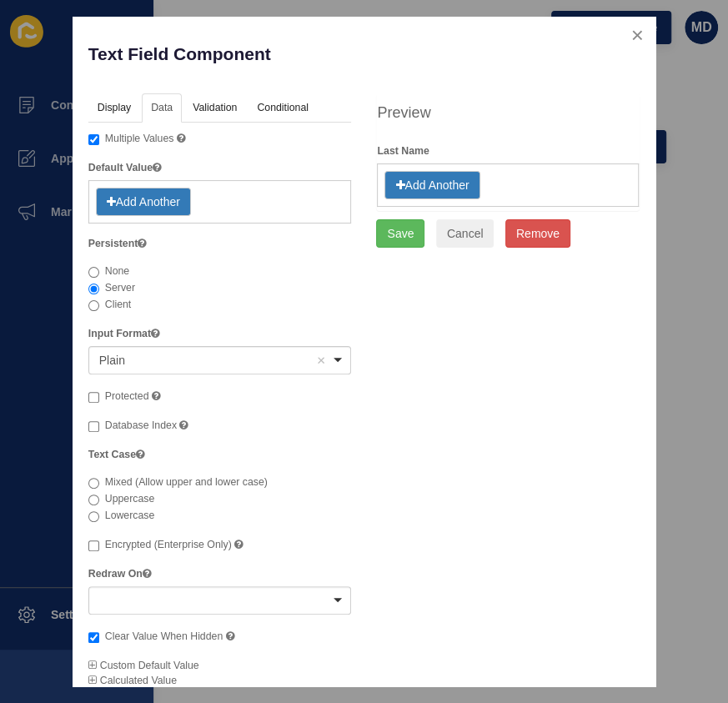
click at [108, 139] on span "Multiple Values" at bounding box center [139, 139] width 69 height 12
click at [99, 139] on input "Multiple Values" at bounding box center [93, 139] width 11 height 11
checkbox input "false"
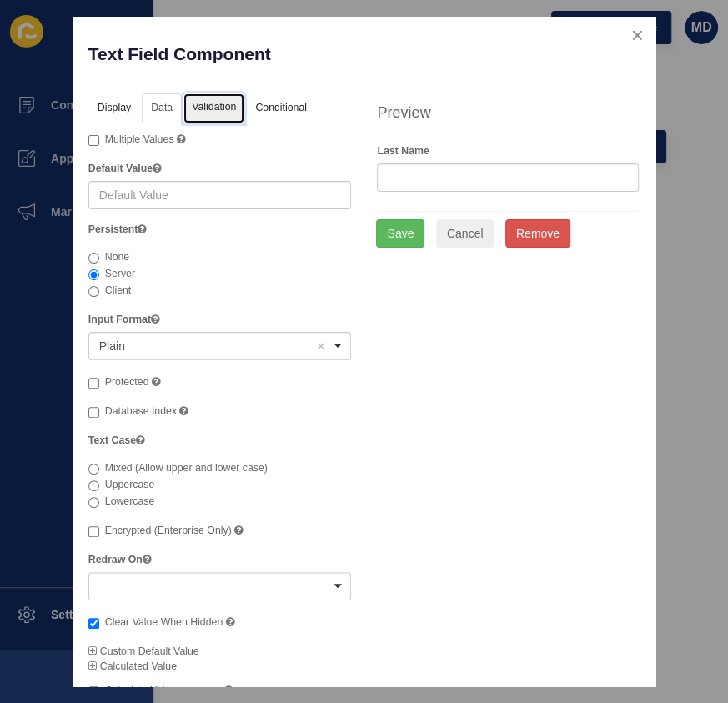
click at [205, 108] on link "Validation" at bounding box center [214, 108] width 61 height 31
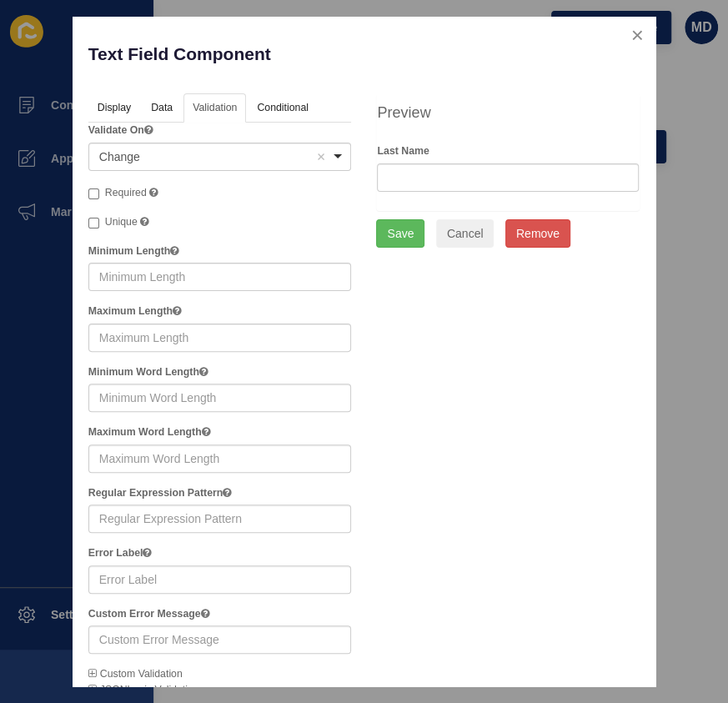
click at [115, 194] on span "Required" at bounding box center [126, 193] width 42 height 12
click at [383, 232] on button "Save" at bounding box center [400, 233] width 48 height 28
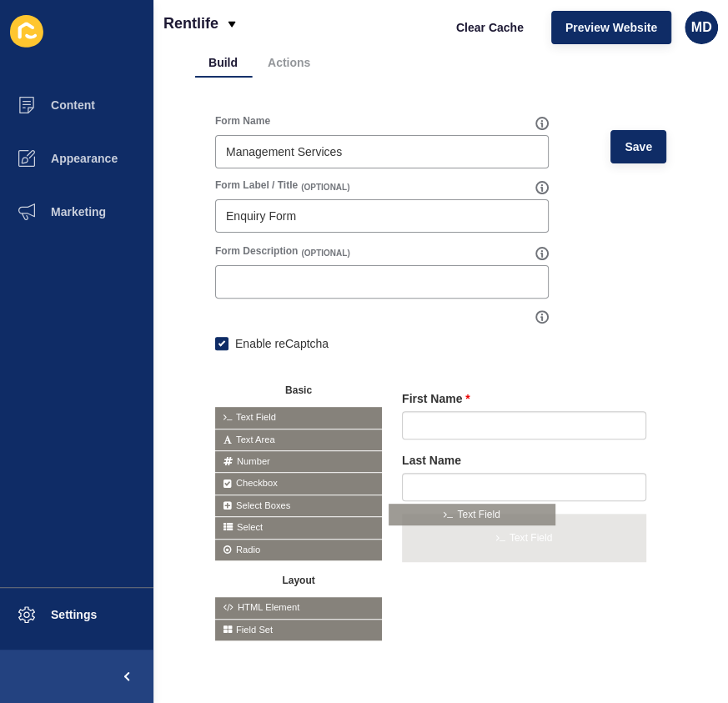
drag, startPoint x: 292, startPoint y: 400, endPoint x: 468, endPoint y: 509, distance: 206.8
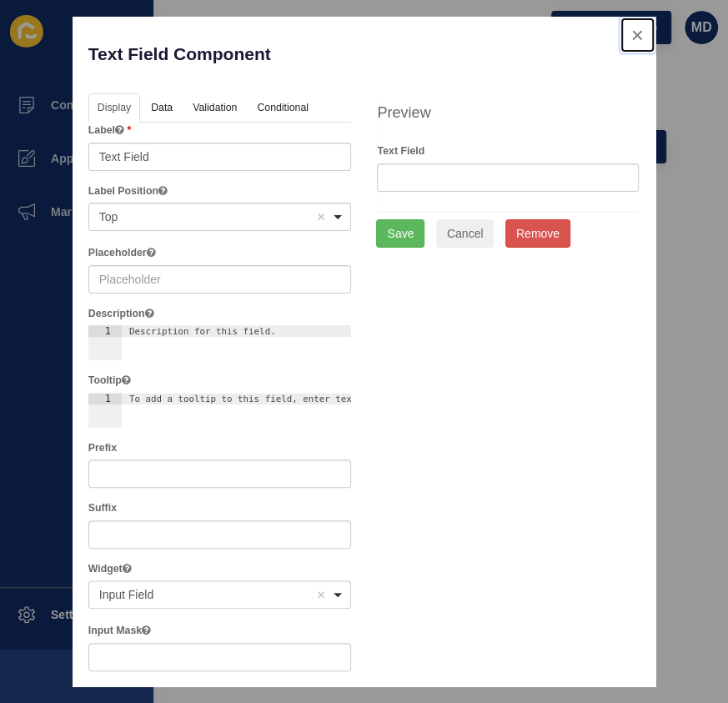
click at [621, 32] on button "close" at bounding box center [638, 35] width 34 height 35
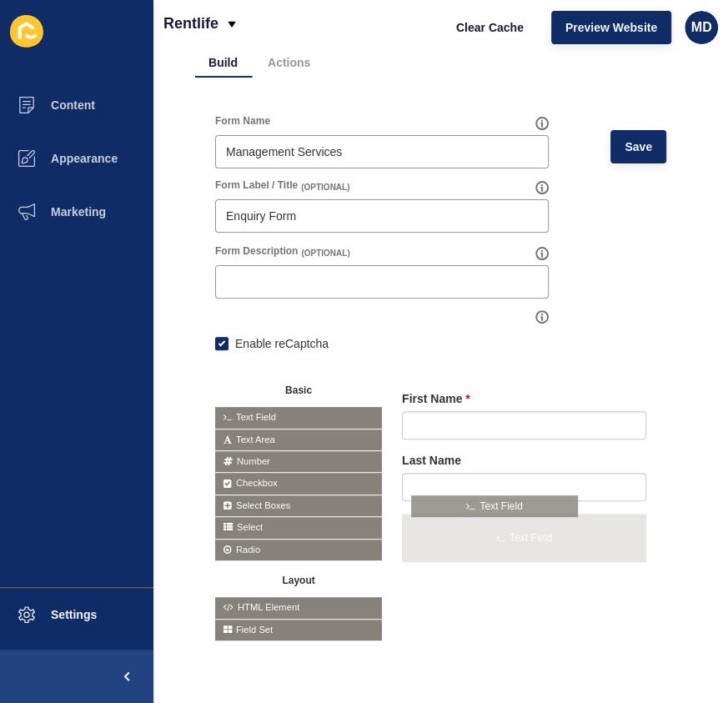
drag, startPoint x: 291, startPoint y: 396, endPoint x: 487, endPoint y: 496, distance: 220.1
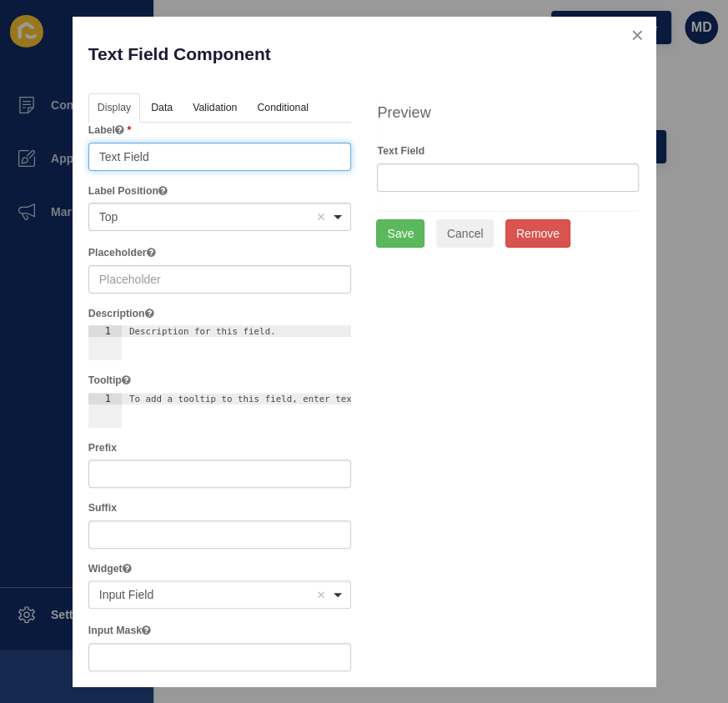
drag, startPoint x: 174, startPoint y: 159, endPoint x: 25, endPoint y: 157, distance: 148.5
click at [25, 157] on div "Text Field Component Help Display Data Validation API Conditional Logic Layout …" at bounding box center [364, 351] width 728 height 703
type input "Email"
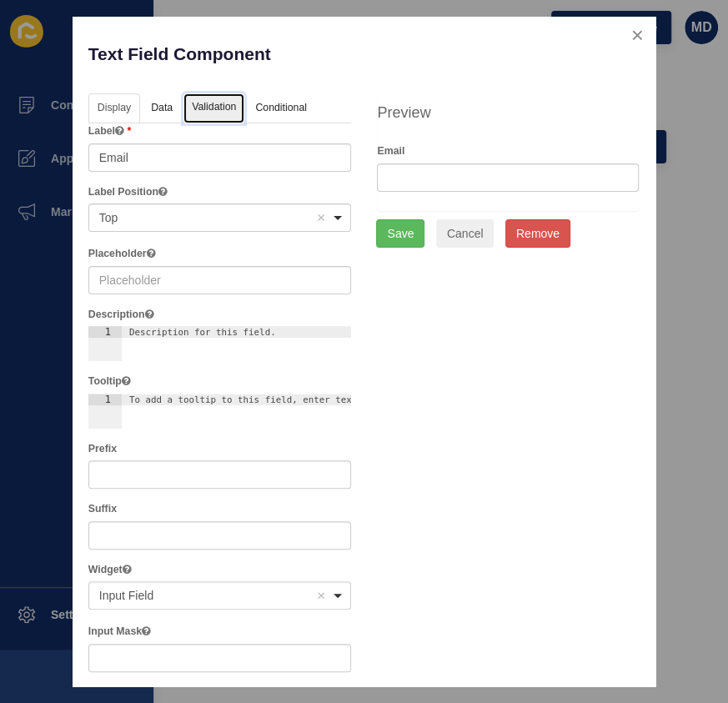
click at [196, 110] on link "Validation" at bounding box center [214, 108] width 61 height 31
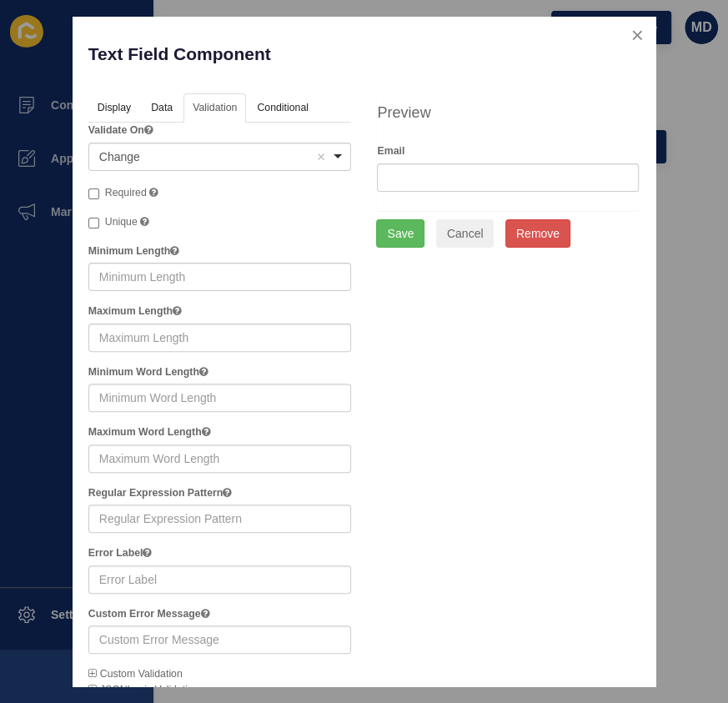
click at [118, 197] on span "Required" at bounding box center [126, 193] width 42 height 12
click at [99, 197] on input "Required" at bounding box center [93, 194] width 11 height 11
checkbox input "true"
click at [392, 241] on button "Save" at bounding box center [400, 233] width 48 height 28
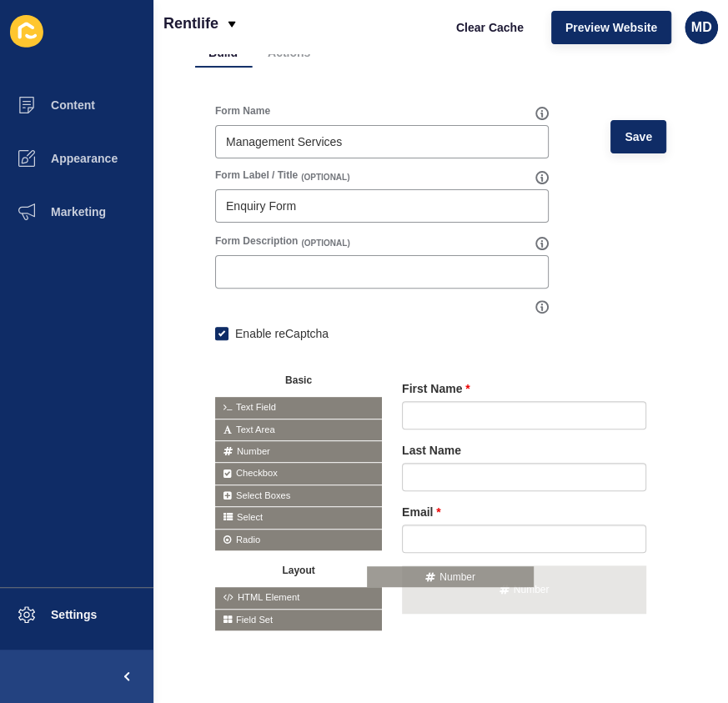
drag, startPoint x: 253, startPoint y: 446, endPoint x: 425, endPoint y: 593, distance: 226.0
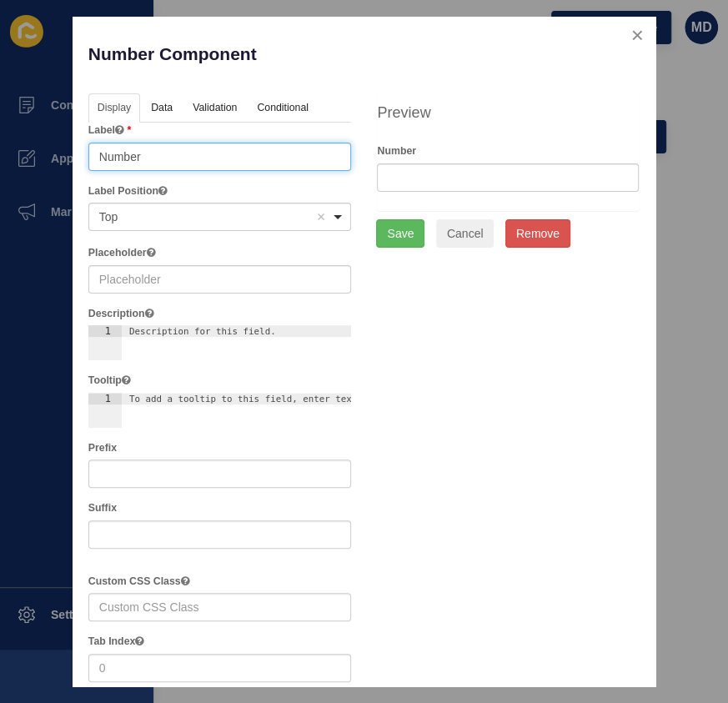
drag, startPoint x: 234, startPoint y: 153, endPoint x: -78, endPoint y: 154, distance: 312.9
click at [0, 154] on html "Content Appearance Marketing Settings Rentlife Clear Cache Preview Website MD C…" at bounding box center [364, 351] width 728 height 703
type input "Mobile Number"
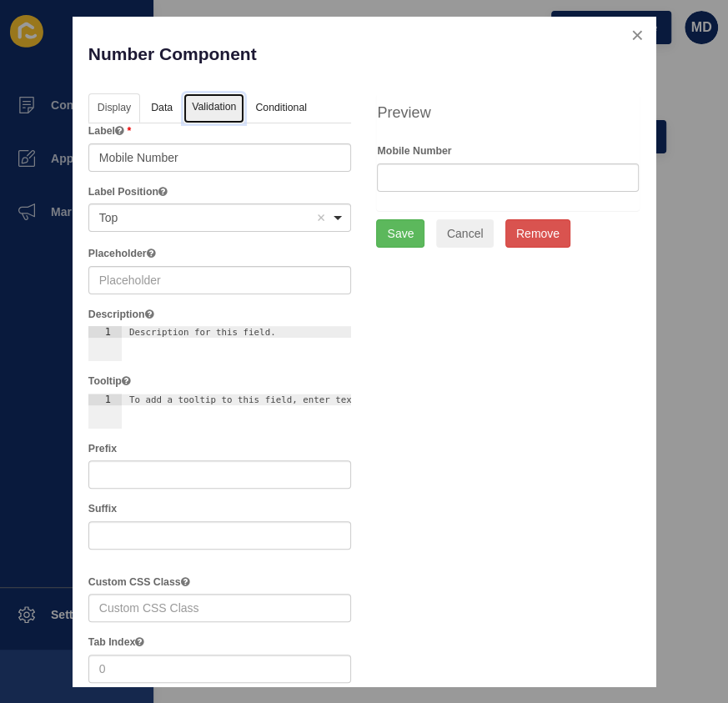
drag, startPoint x: 213, startPoint y: 106, endPoint x: 183, endPoint y: 117, distance: 31.9
click at [214, 106] on link "Validation" at bounding box center [214, 108] width 61 height 31
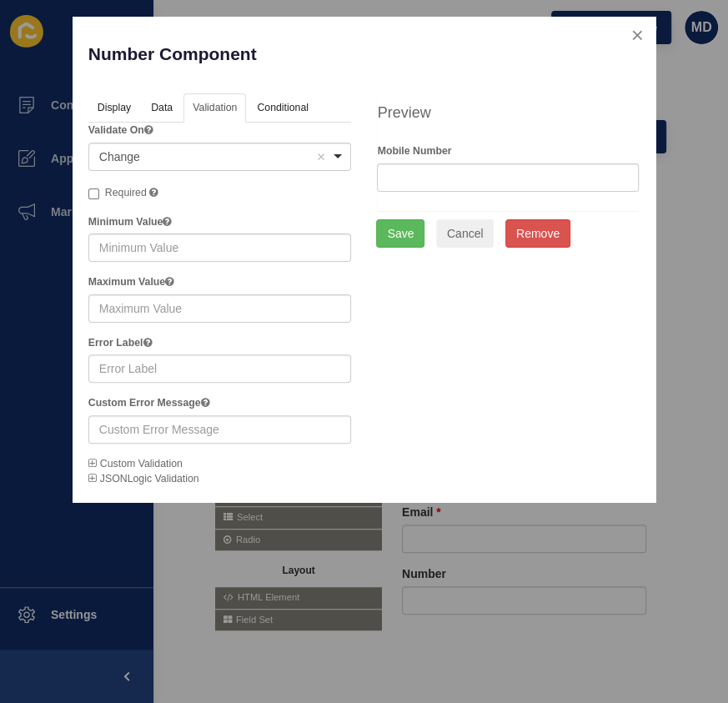
click at [127, 189] on span "Required" at bounding box center [126, 193] width 42 height 12
click at [99, 189] on input "Required" at bounding box center [93, 194] width 11 height 11
checkbox input "true"
click at [379, 238] on button "Save" at bounding box center [400, 233] width 48 height 28
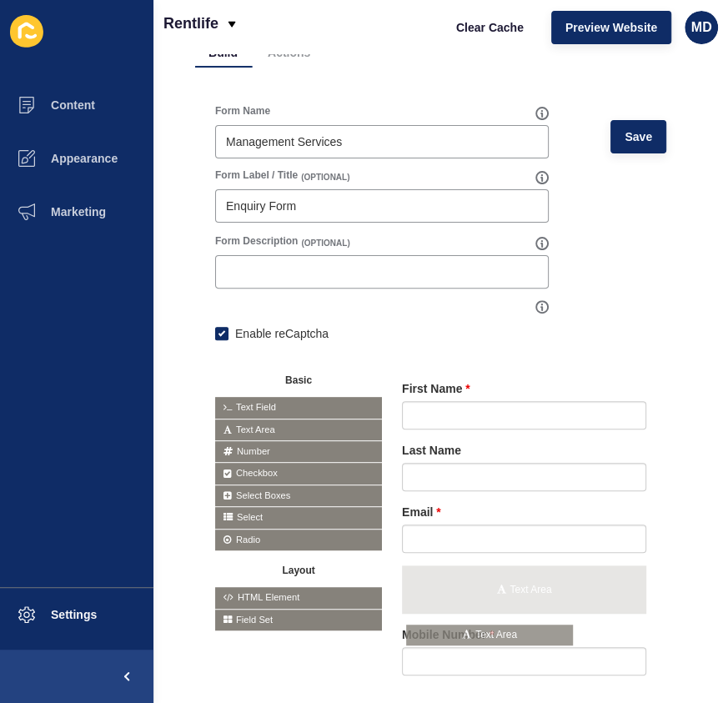
drag, startPoint x: 284, startPoint y: 424, endPoint x: 475, endPoint y: 631, distance: 281.6
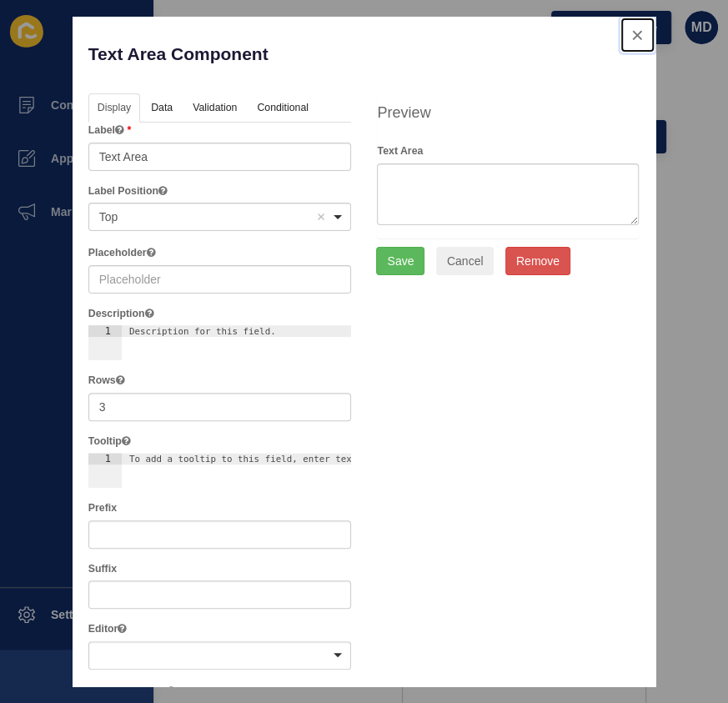
click at [627, 37] on button "close" at bounding box center [638, 35] width 34 height 35
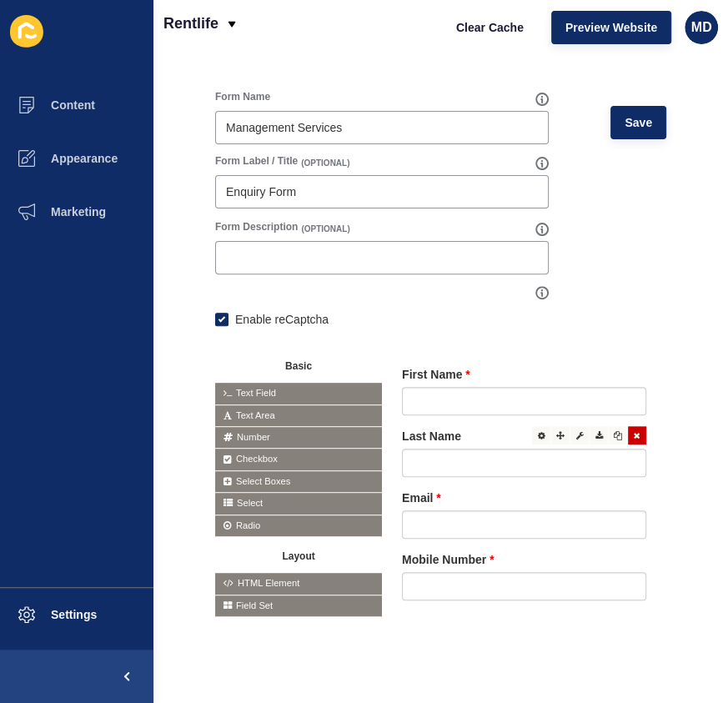
scroll to position [126, 0]
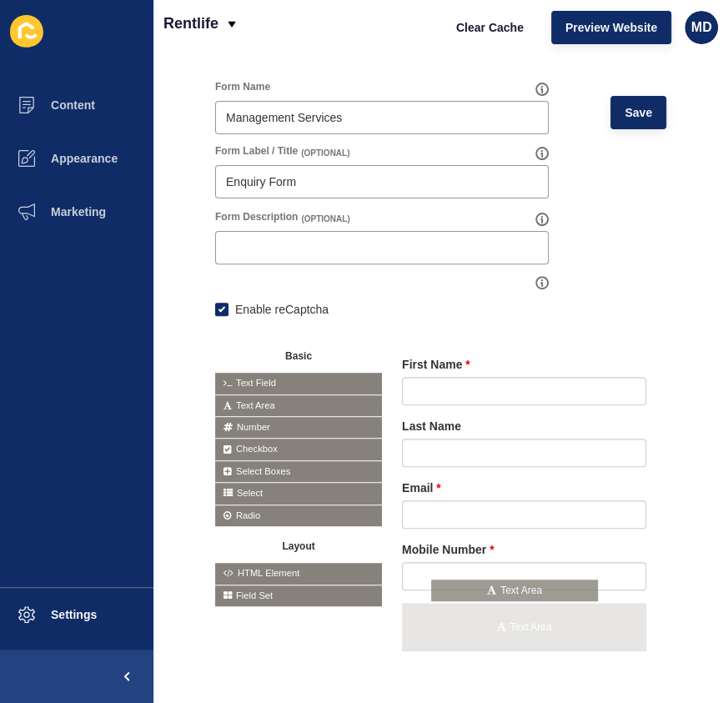
drag, startPoint x: 262, startPoint y: 425, endPoint x: 462, endPoint y: 587, distance: 258.0
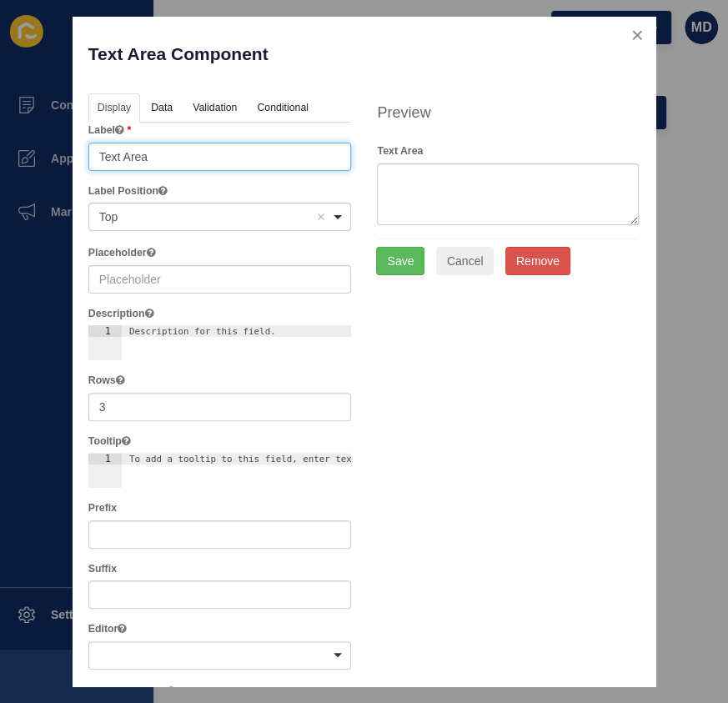
drag, startPoint x: 240, startPoint y: 153, endPoint x: -68, endPoint y: 149, distance: 308.7
click at [0, 149] on html "Content Appearance Marketing Settings Rentlife Clear Cache Preview Website MD C…" at bounding box center [364, 351] width 728 height 703
type input "Mobile Number"
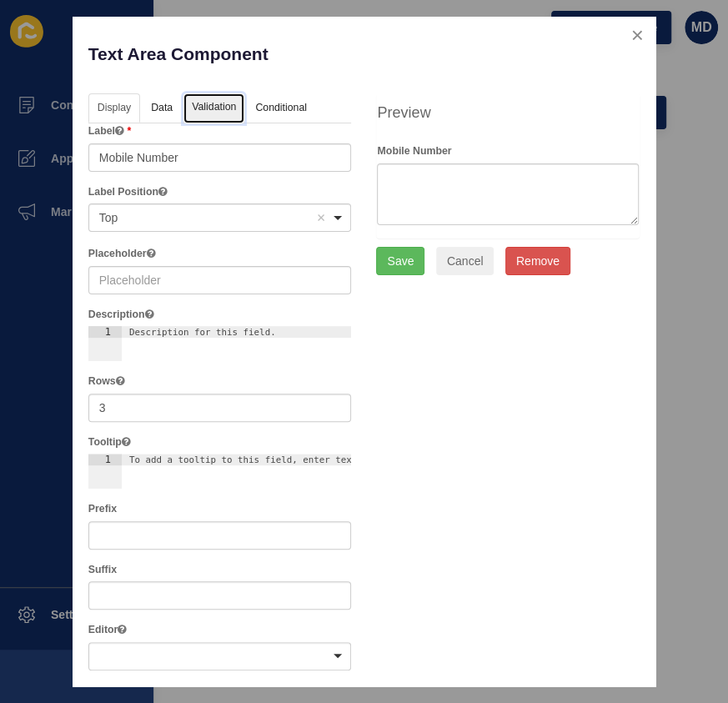
click at [224, 114] on link "Validation" at bounding box center [214, 108] width 61 height 31
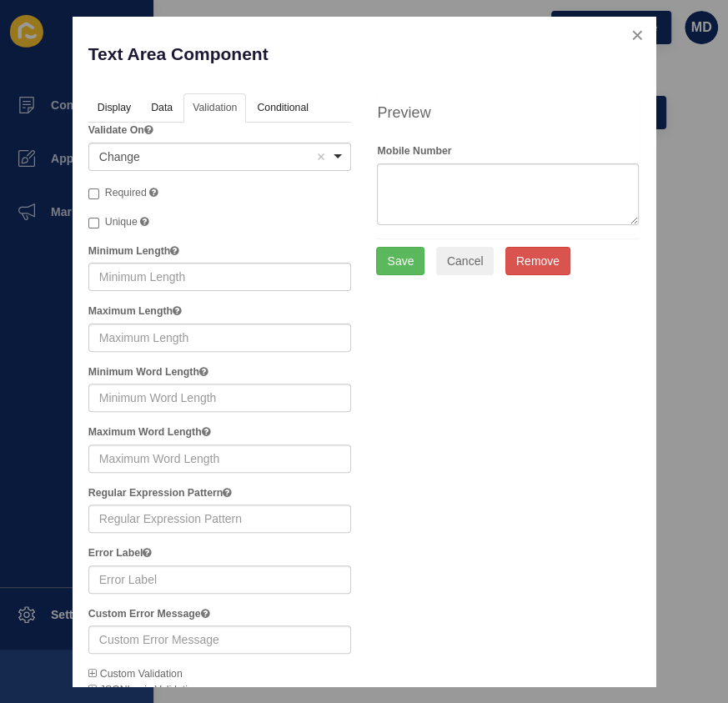
click at [103, 186] on label "Required" at bounding box center [123, 193] width 70 height 17
click at [99, 189] on input "Required" at bounding box center [93, 194] width 11 height 11
checkbox input "true"
drag, startPoint x: 385, startPoint y: 268, endPoint x: 407, endPoint y: 288, distance: 30.1
click at [385, 269] on button "Save" at bounding box center [400, 261] width 48 height 28
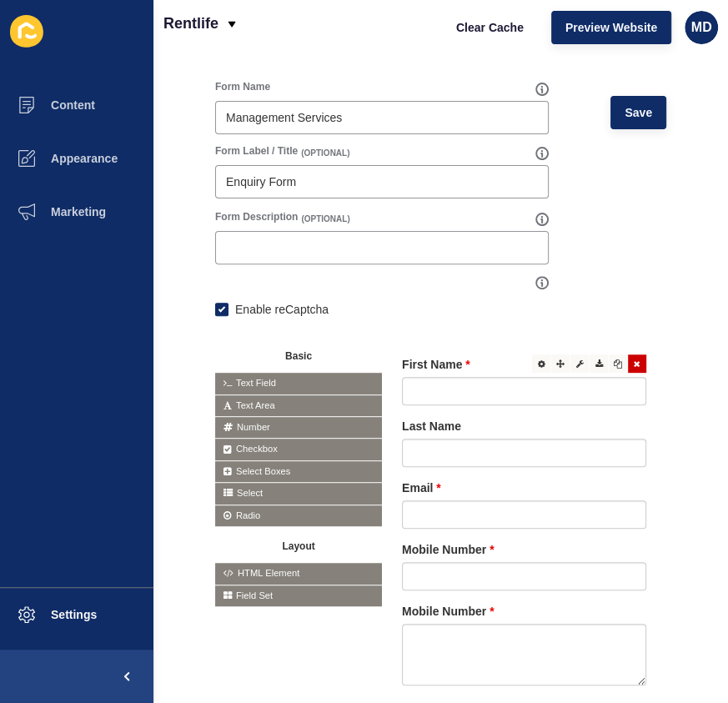
scroll to position [221, 0]
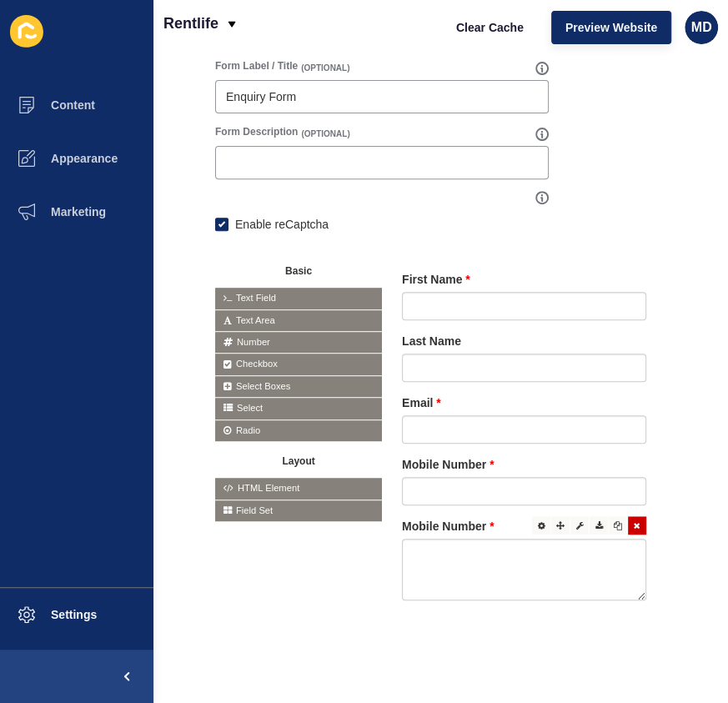
click at [461, 518] on label "Mobile Number" at bounding box center [448, 526] width 92 height 17
click at [532, 519] on div at bounding box center [541, 525] width 18 height 18
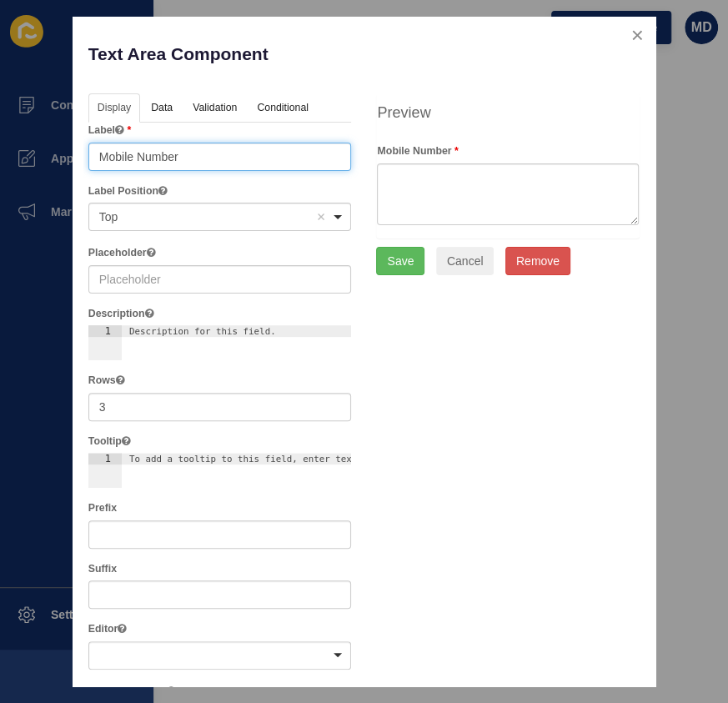
drag, startPoint x: 199, startPoint y: 160, endPoint x: 69, endPoint y: 132, distance: 133.2
click at [0, 134] on html "Content Appearance Marketing Settings Rentlife Clear Cache Preview Website MD C…" at bounding box center [364, 351] width 728 height 703
click at [216, 123] on div "Label Mobile Number" at bounding box center [220, 147] width 264 height 48
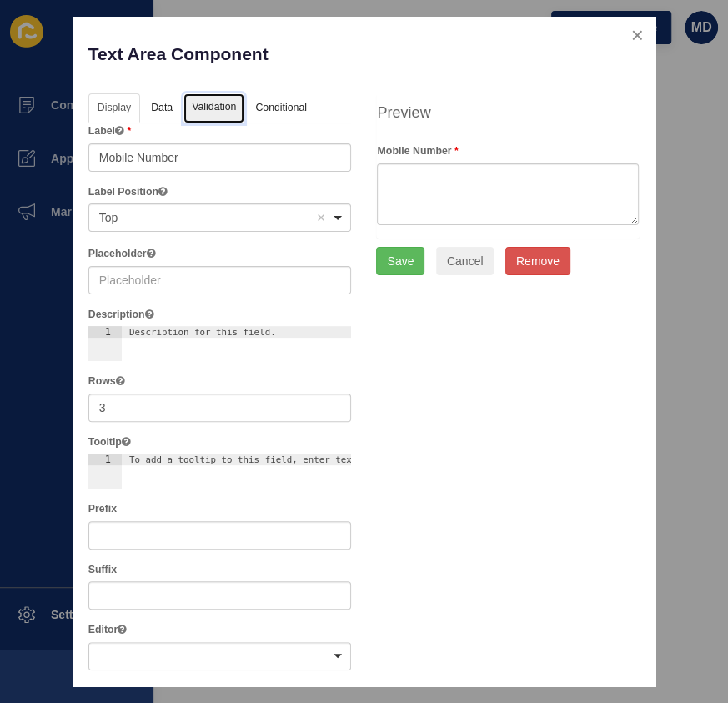
click at [191, 116] on link "Validation" at bounding box center [214, 108] width 61 height 31
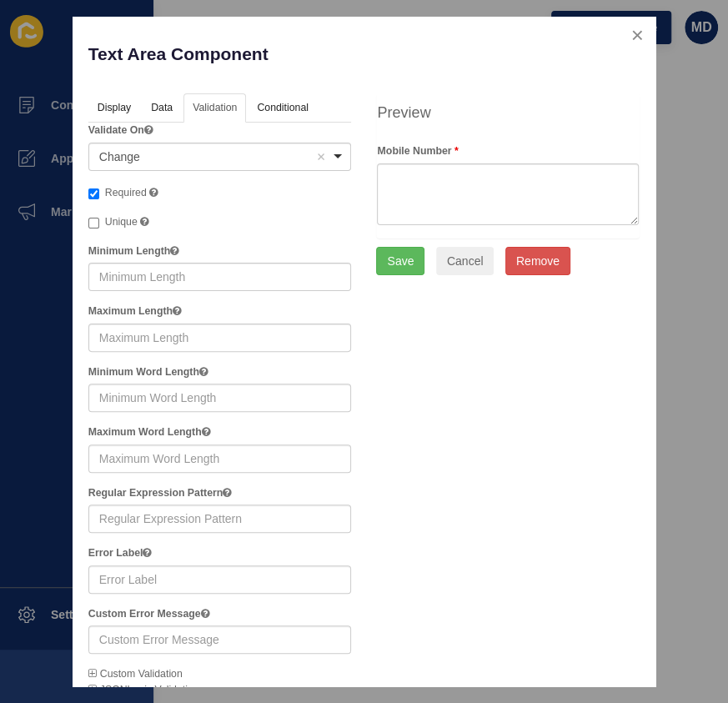
drag, startPoint x: 111, startPoint y: 192, endPoint x: 114, endPoint y: 164, distance: 28.6
click at [112, 192] on span "Required" at bounding box center [126, 193] width 42 height 12
click at [99, 192] on input "Required" at bounding box center [93, 194] width 11 height 11
checkbox input "false"
drag, startPoint x: 108, startPoint y: 112, endPoint x: 119, endPoint y: 158, distance: 47.1
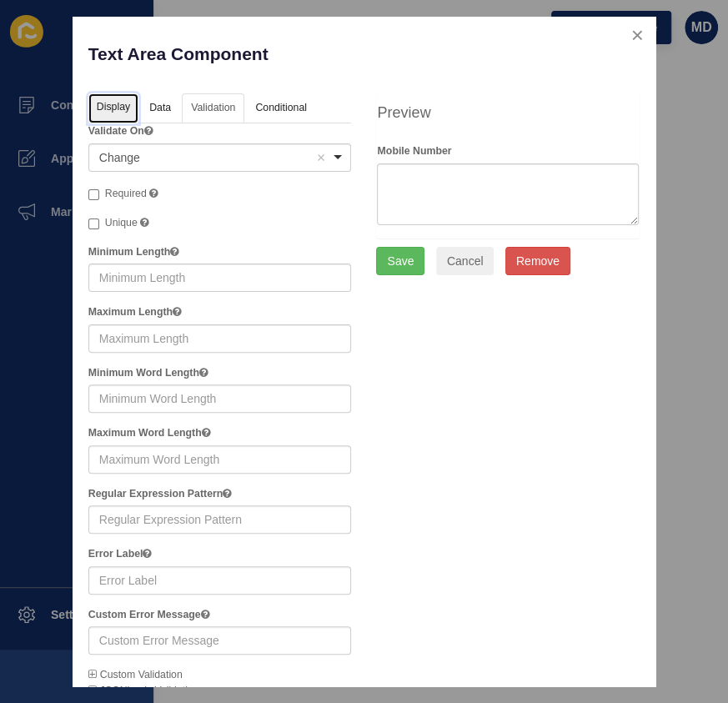
click at [108, 113] on link "Display" at bounding box center [113, 108] width 50 height 31
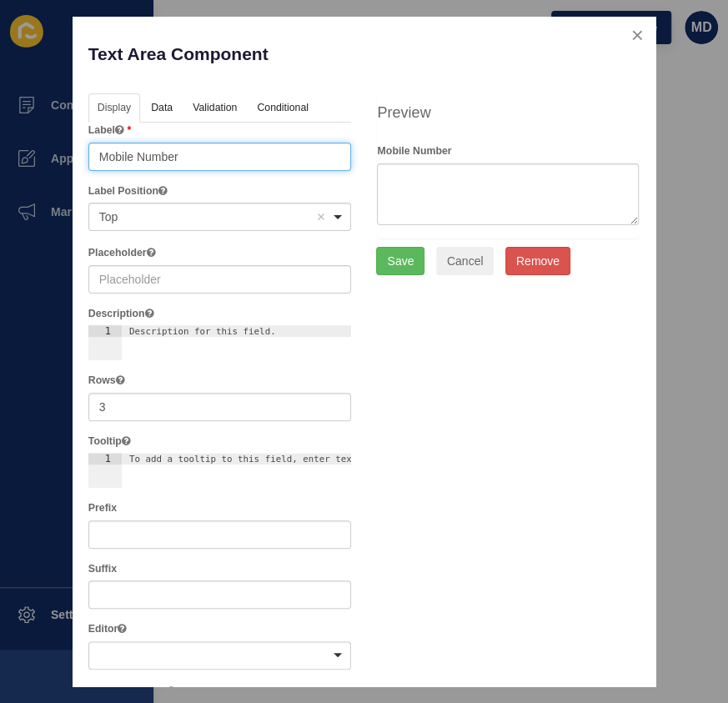
drag, startPoint x: 181, startPoint y: 170, endPoint x: -21, endPoint y: 154, distance: 202.6
click at [0, 154] on html "Content Appearance Marketing Settings Rentlife Clear Cache Preview Website MD C…" at bounding box center [364, 351] width 728 height 703
type input "Message"
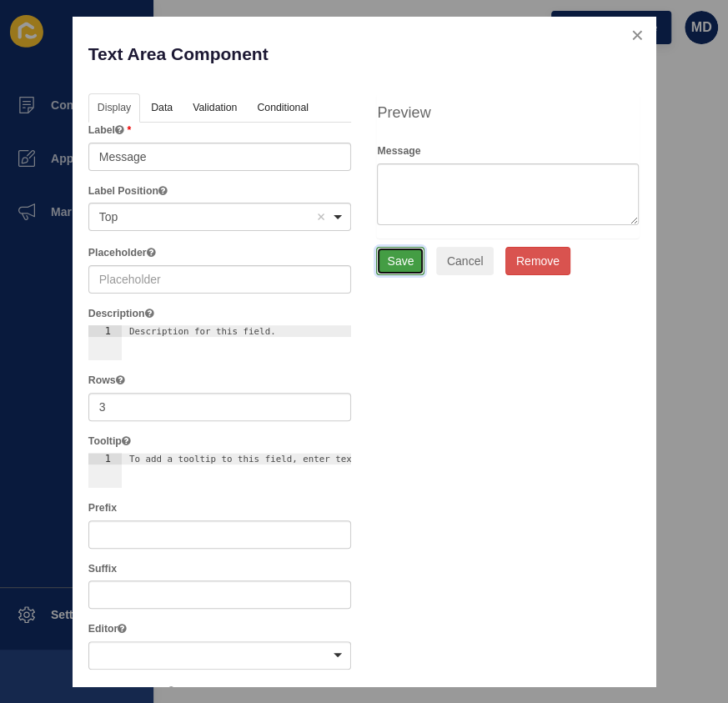
click at [392, 259] on button "Save" at bounding box center [400, 261] width 48 height 28
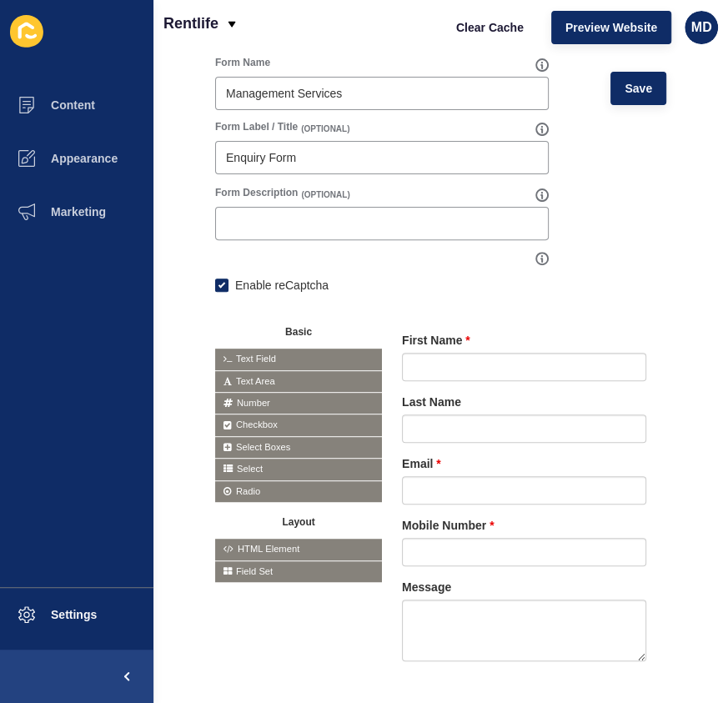
scroll to position [0, 0]
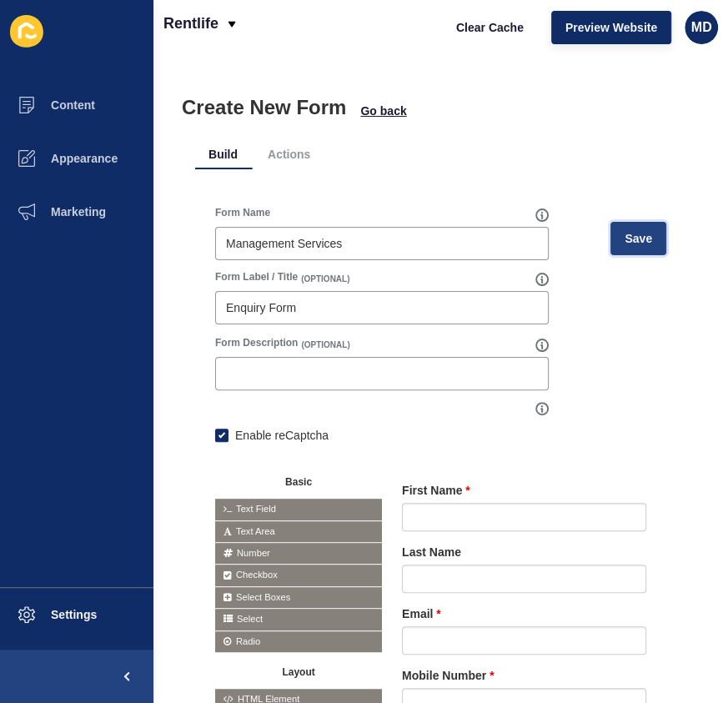
click at [630, 231] on span "Save" at bounding box center [639, 238] width 28 height 17
click at [363, 113] on span "Go back" at bounding box center [383, 111] width 46 height 17
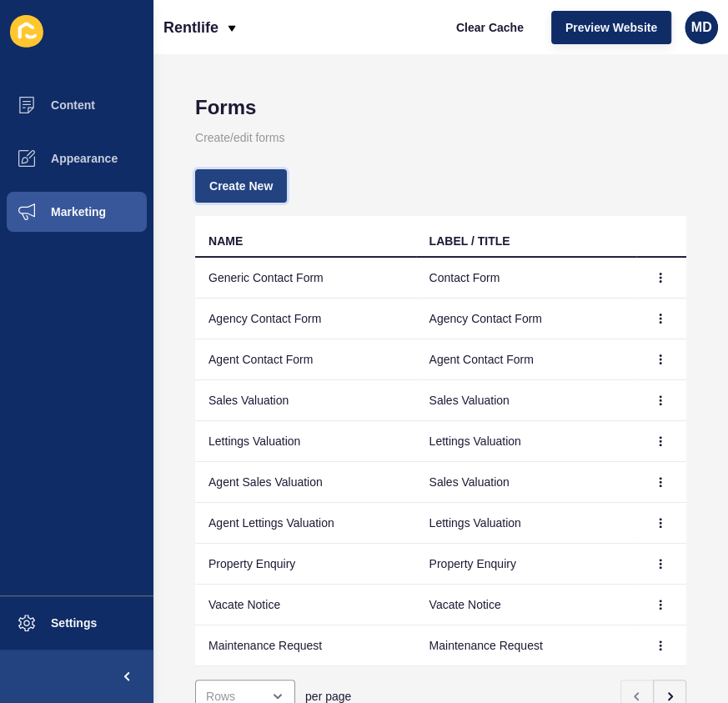
click at [258, 170] on button "Create New" at bounding box center [241, 185] width 92 height 33
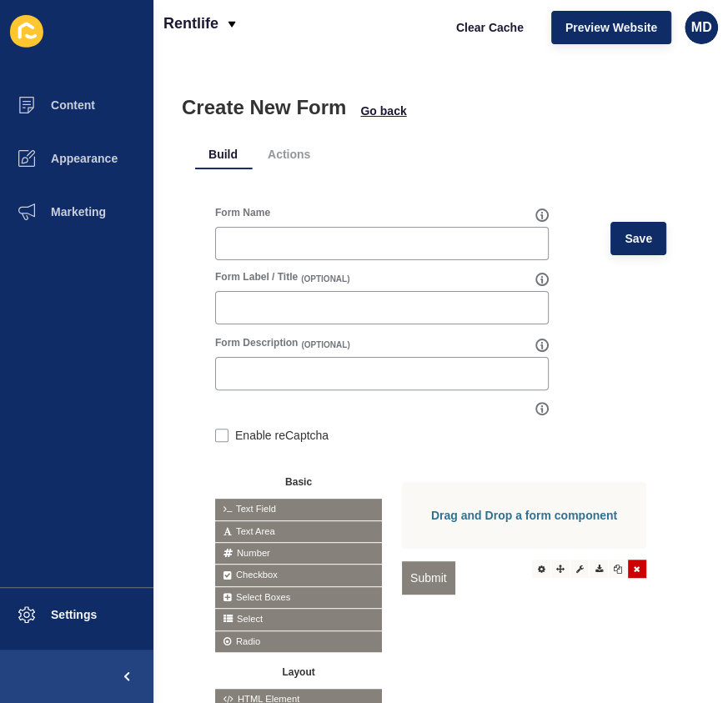
click at [628, 578] on div at bounding box center [637, 569] width 18 height 18
click at [230, 435] on div "Enable reCaptcha" at bounding box center [382, 435] width 334 height 18
click at [218, 430] on label at bounding box center [221, 435] width 13 height 13
click at [218, 432] on input "Enable reCaptcha" at bounding box center [220, 437] width 11 height 11
checkbox input "true"
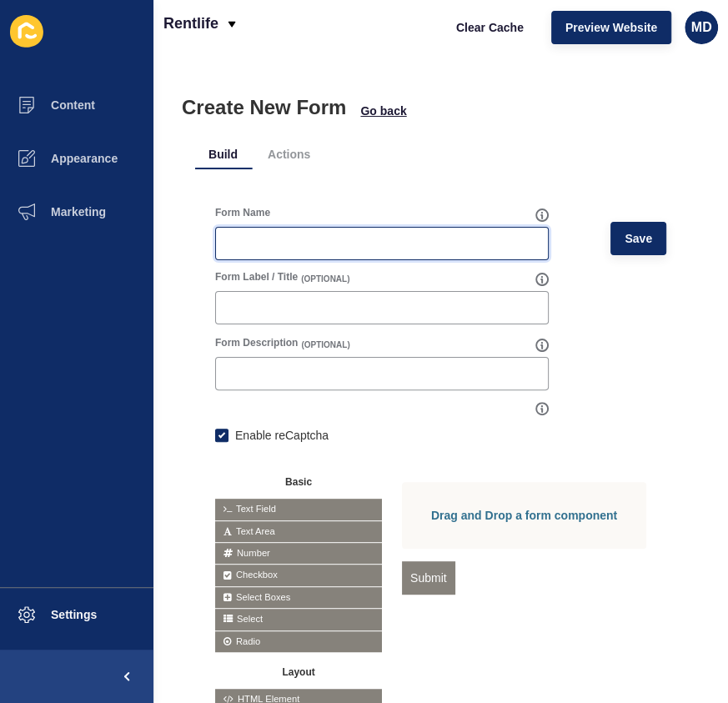
click at [266, 250] on input "Form Name" at bounding box center [382, 243] width 312 height 17
paste input "Landlord Insurance"
type input "Landlord Insurance"
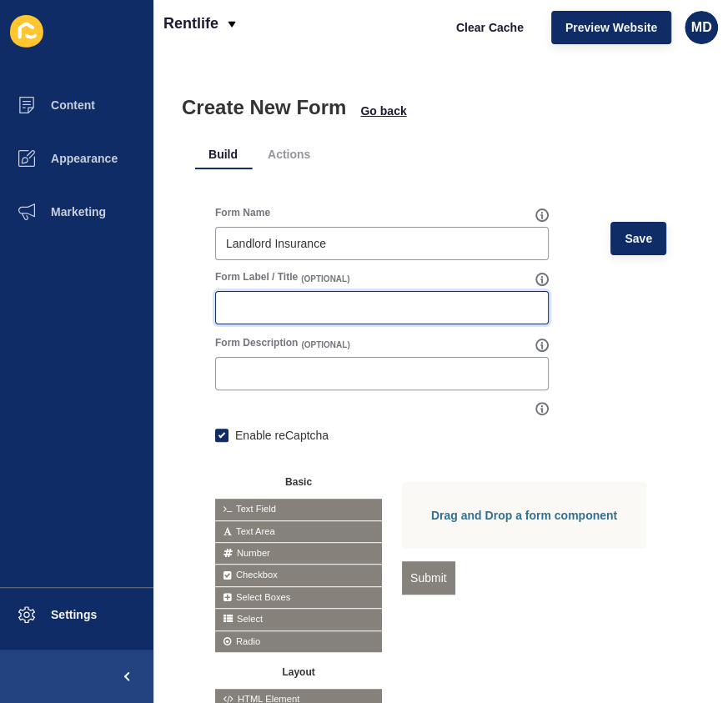
click at [271, 310] on input "Form Label / Title" at bounding box center [382, 308] width 312 height 17
click at [447, 310] on input "Form Label / Title" at bounding box center [382, 308] width 312 height 17
paste input "enquiry form"
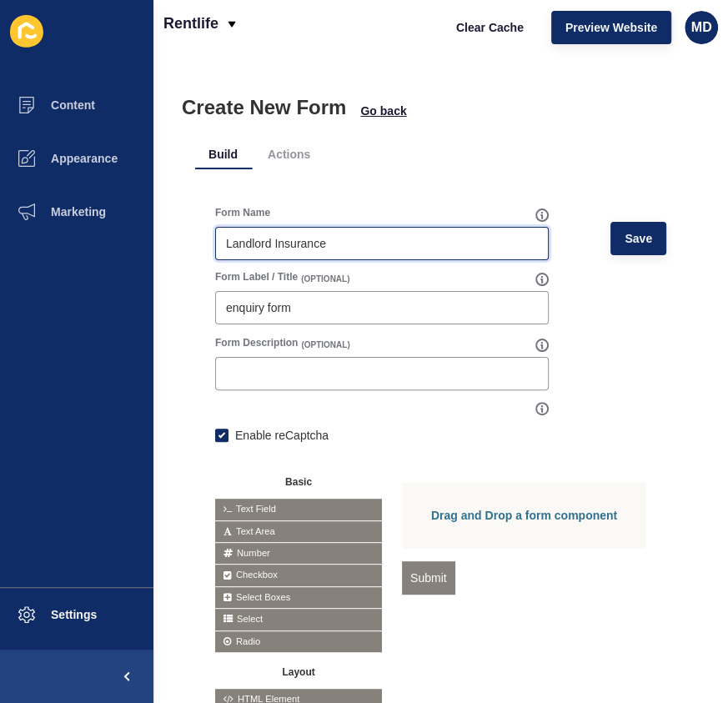
click at [344, 240] on input "Landlord Insurance" at bounding box center [382, 243] width 312 height 17
drag, startPoint x: 276, startPoint y: 244, endPoint x: 147, endPoint y: 263, distance: 130.6
click at [133, 251] on div "Content Appearance Marketing Settings Rentlife Clear Cache Preview Website MD C…" at bounding box center [364, 351] width 728 height 703
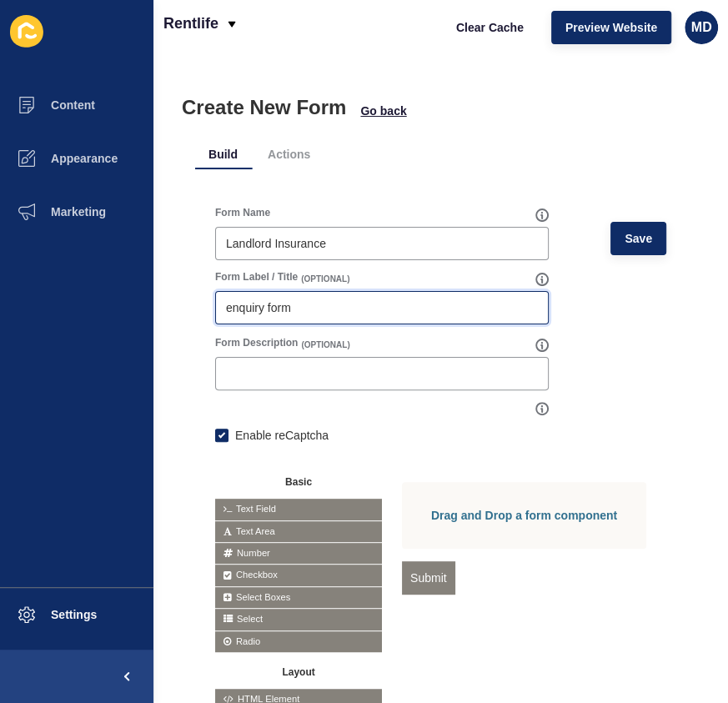
click at [229, 310] on input "enquiry form" at bounding box center [382, 308] width 312 height 17
paste input "Landlord Insurance"
click at [336, 310] on input "Landlord Insurance enquiry form" at bounding box center [382, 308] width 312 height 17
click at [628, 578] on div at bounding box center [637, 569] width 18 height 18
type input "Landlord Insurance Enquiry Form"
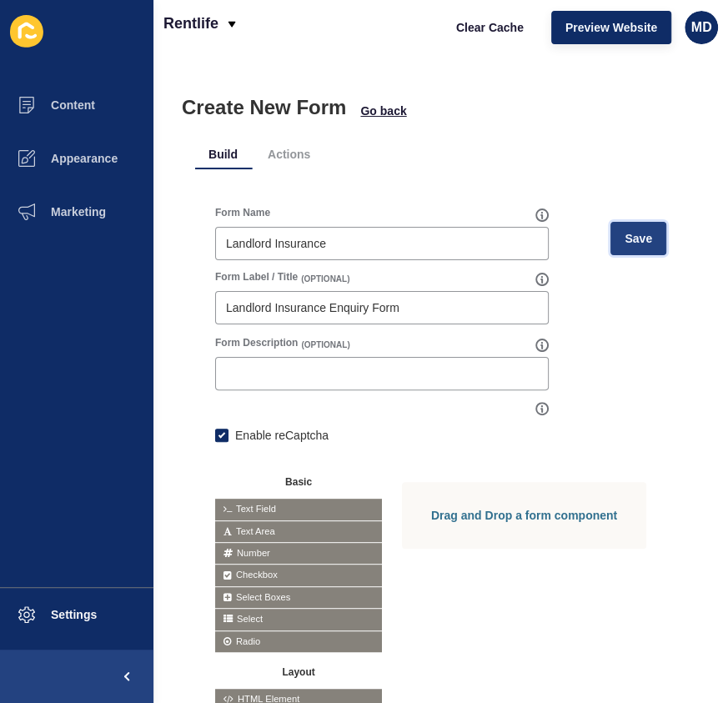
drag, startPoint x: 618, startPoint y: 238, endPoint x: 657, endPoint y: 234, distance: 38.6
click at [625, 238] on span "Save" at bounding box center [639, 238] width 28 height 17
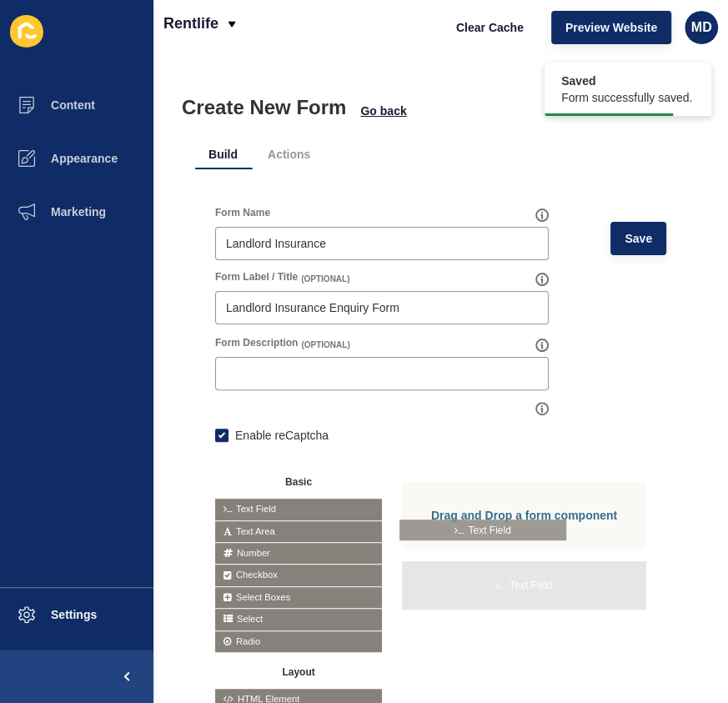
drag, startPoint x: 286, startPoint y: 505, endPoint x: 474, endPoint y: 541, distance: 191.3
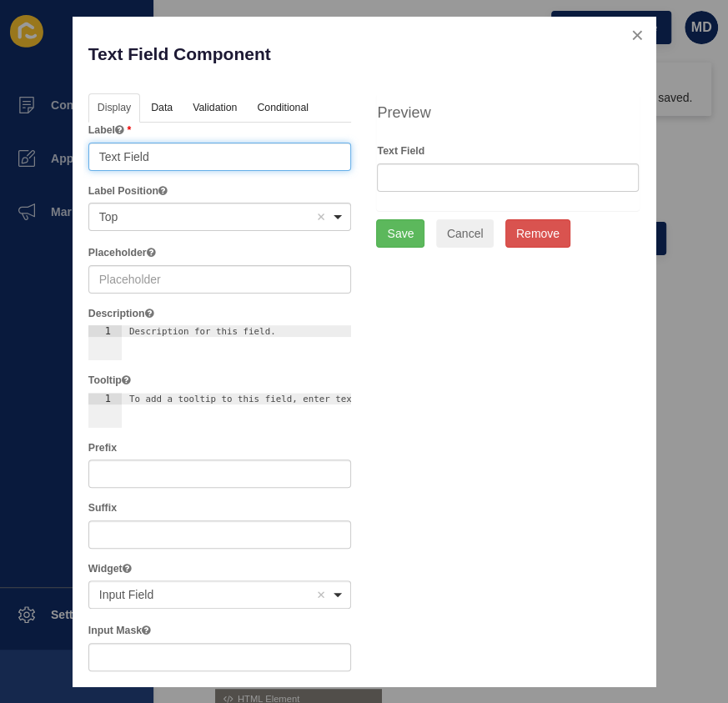
drag, startPoint x: 174, startPoint y: 156, endPoint x: 52, endPoint y: 154, distance: 122.6
click at [52, 154] on div "Text Field Component Help Display Data Validation API Conditional Logic Layout …" at bounding box center [364, 351] width 728 height 703
type input "First Name"
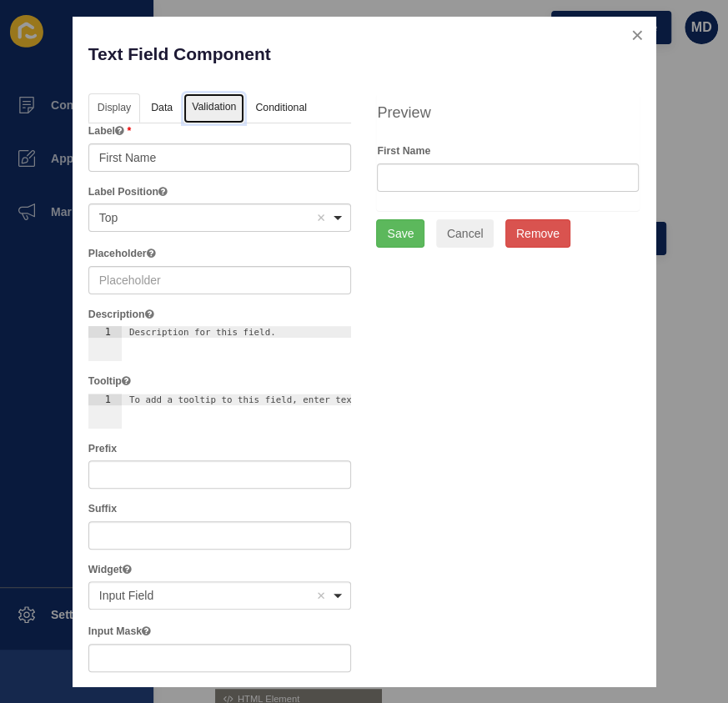
click at [224, 112] on link "Validation" at bounding box center [214, 108] width 61 height 31
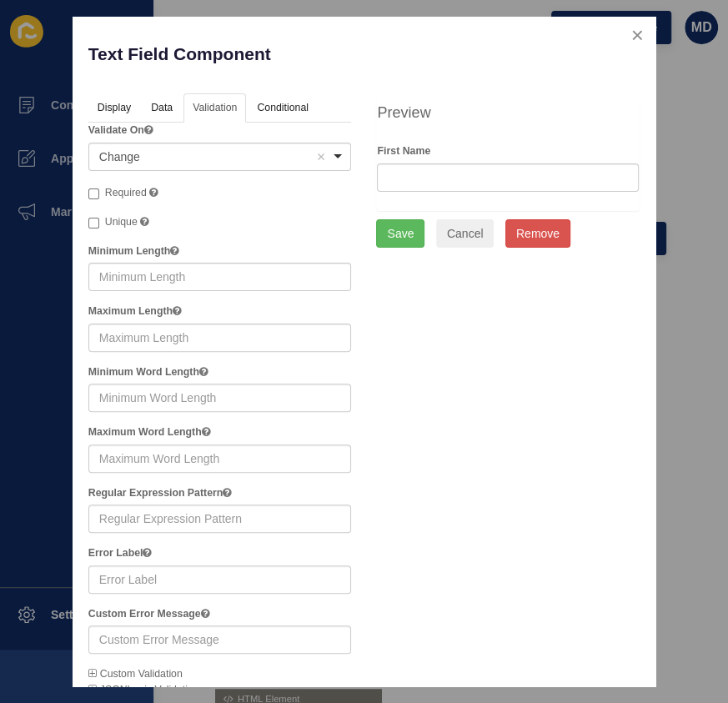
click at [128, 189] on span "Required" at bounding box center [126, 193] width 42 height 12
click at [99, 189] on input "Required" at bounding box center [93, 194] width 11 height 11
checkbox input "true"
click at [383, 236] on button "Save" at bounding box center [400, 233] width 48 height 28
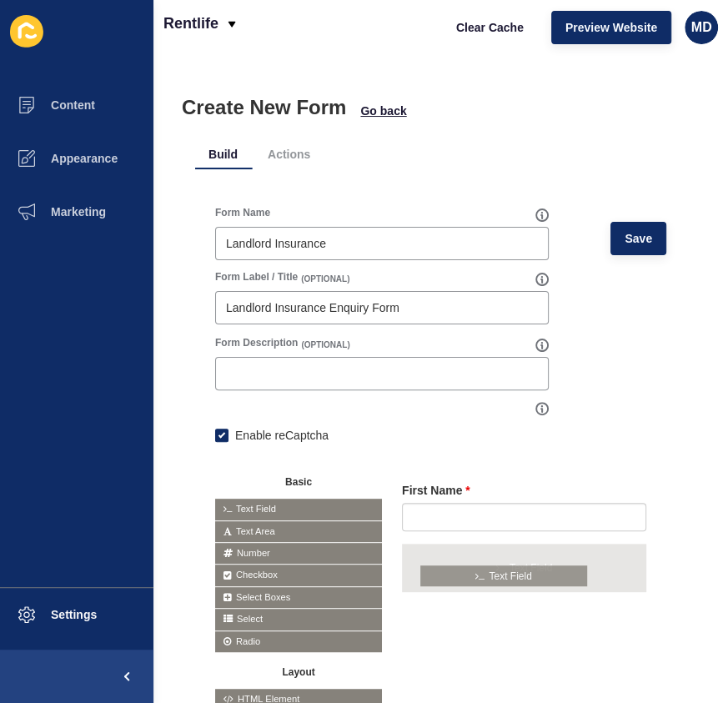
drag, startPoint x: 290, startPoint y: 501, endPoint x: 496, endPoint y: 568, distance: 216.1
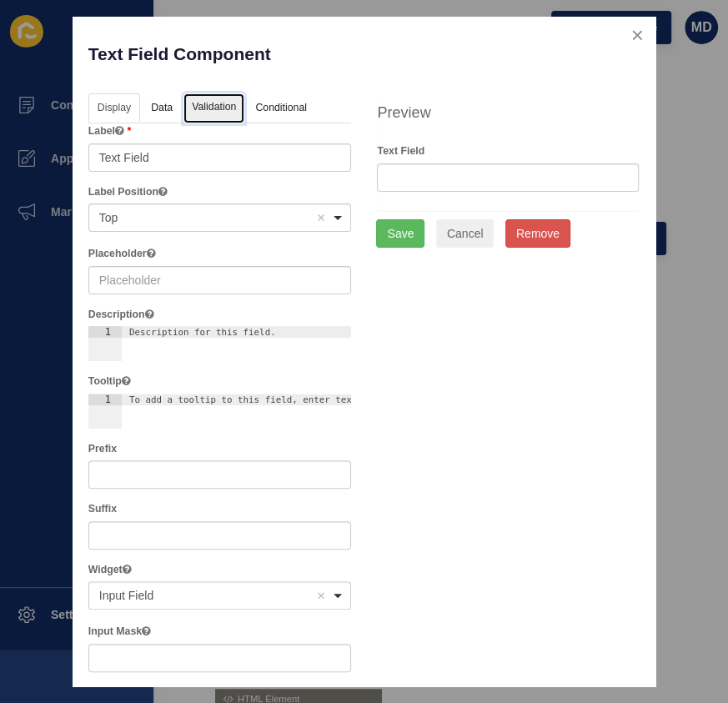
click at [223, 113] on link "Validation" at bounding box center [214, 108] width 61 height 31
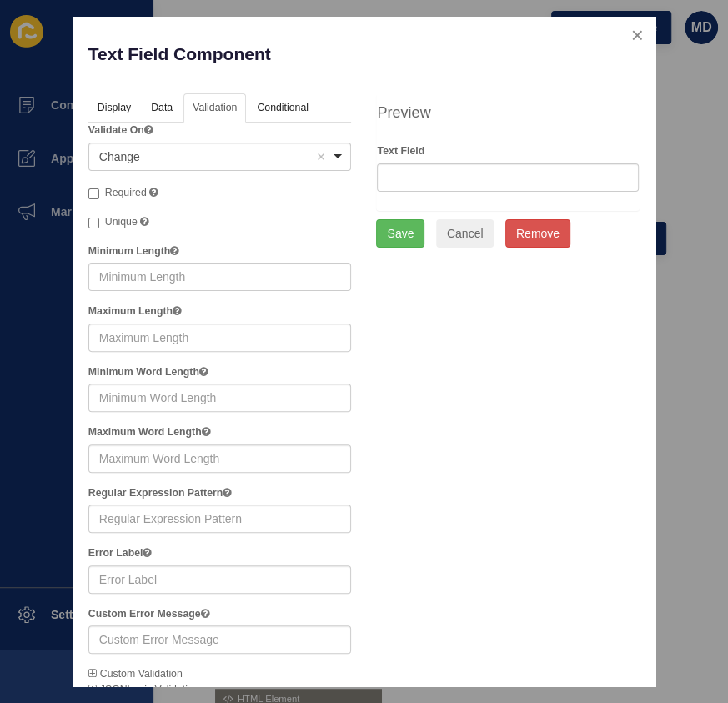
click at [115, 192] on span "Required" at bounding box center [126, 193] width 42 height 12
click at [99, 192] on input "Required" at bounding box center [93, 194] width 11 height 11
checkbox input "true"
click at [118, 107] on link "Display" at bounding box center [113, 108] width 50 height 31
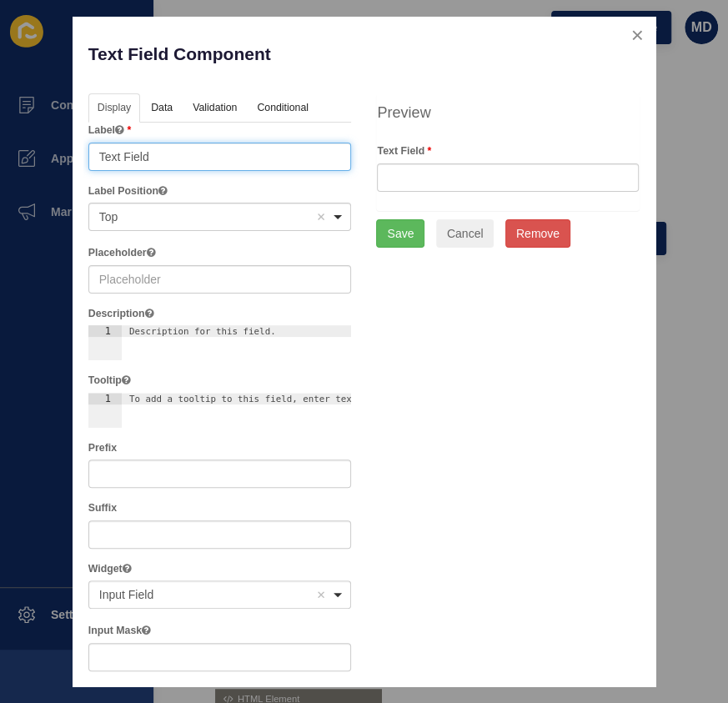
drag, startPoint x: 158, startPoint y: 167, endPoint x: -23, endPoint y: 140, distance: 182.2
click at [0, 140] on html "Content Appearance Marketing Settings Rentlife Clear Cache Preview Website MD C…" at bounding box center [364, 351] width 728 height 703
type input "Last Name"
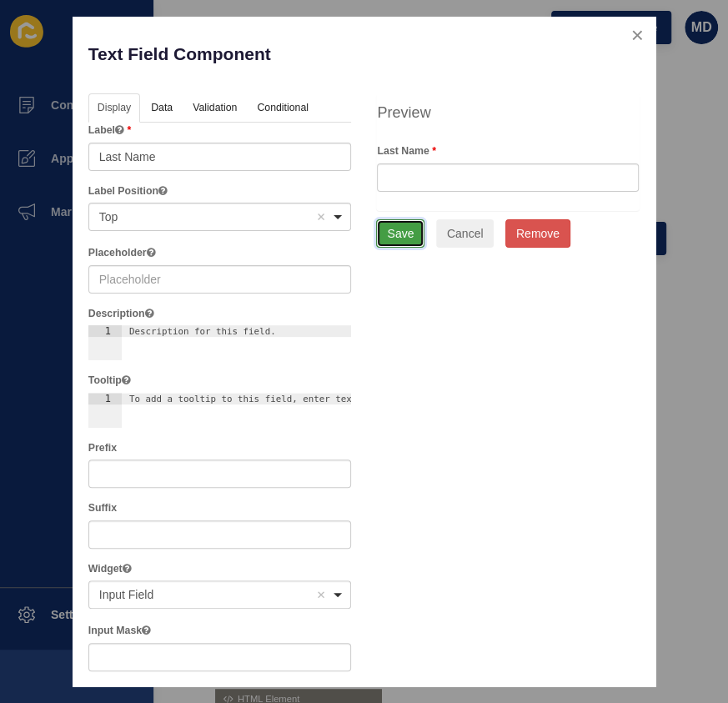
click at [405, 229] on button "Save" at bounding box center [400, 233] width 48 height 28
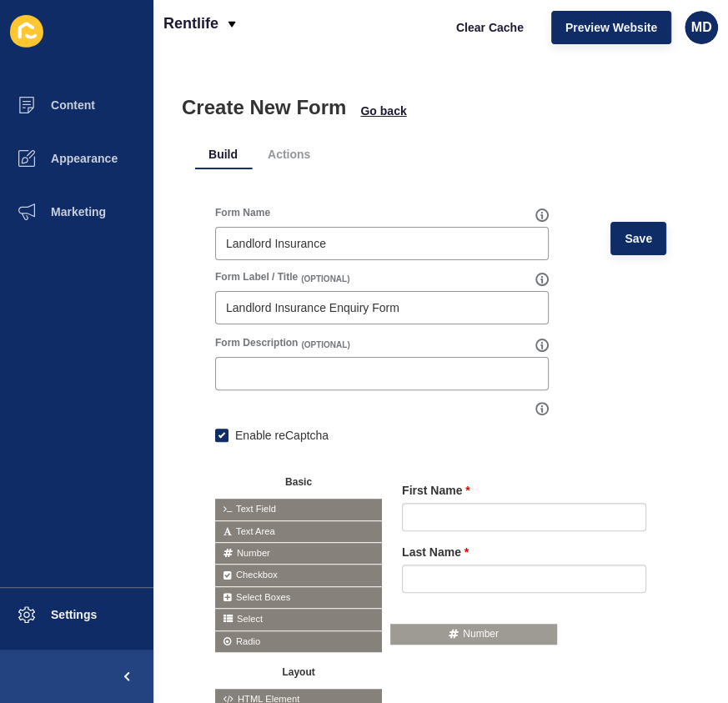
drag, startPoint x: 265, startPoint y: 549, endPoint x: 439, endPoint y: 616, distance: 185.9
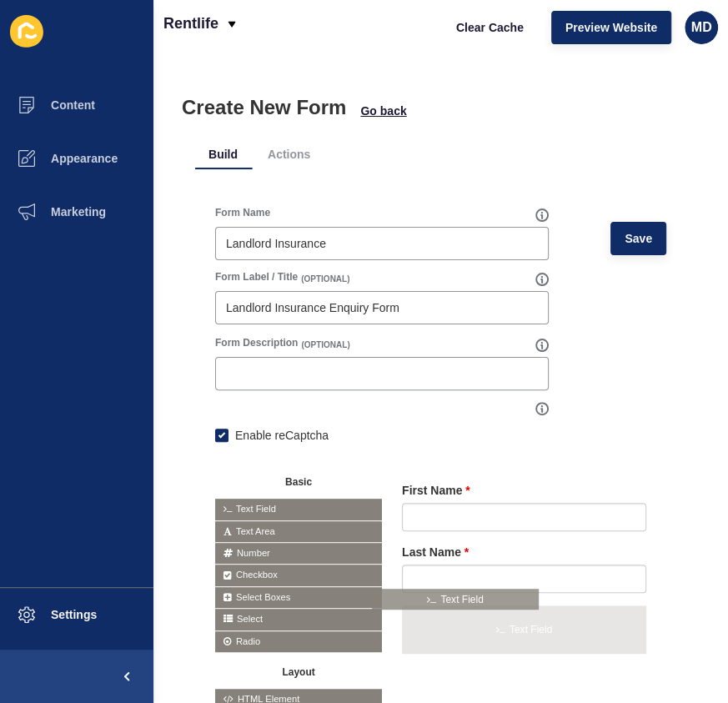
drag, startPoint x: 259, startPoint y: 505, endPoint x: 417, endPoint y: 595, distance: 181.6
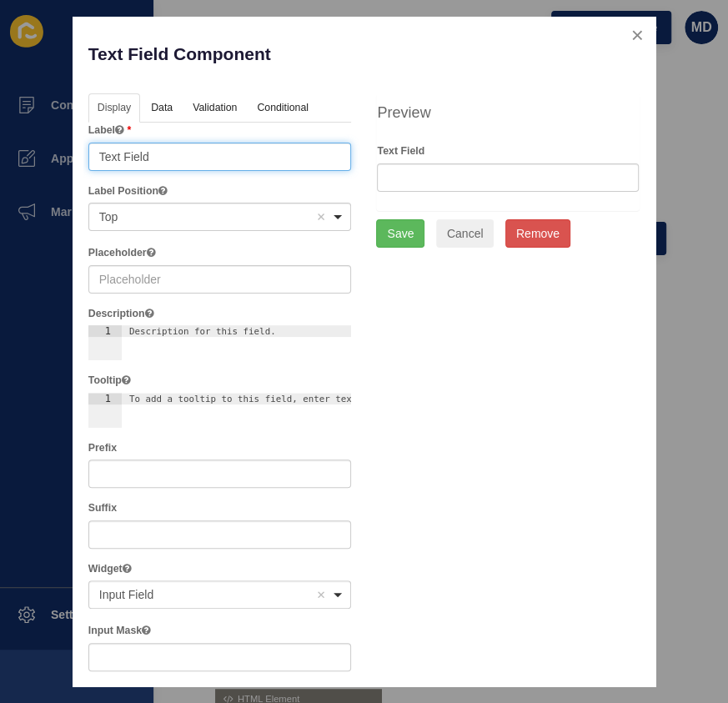
drag, startPoint x: 133, startPoint y: 158, endPoint x: -65, endPoint y: 143, distance: 198.2
click at [0, 143] on html "Content Appearance Marketing Settings Rentlife Clear Cache Preview Website MD C…" at bounding box center [364, 351] width 728 height 703
type input "Email"
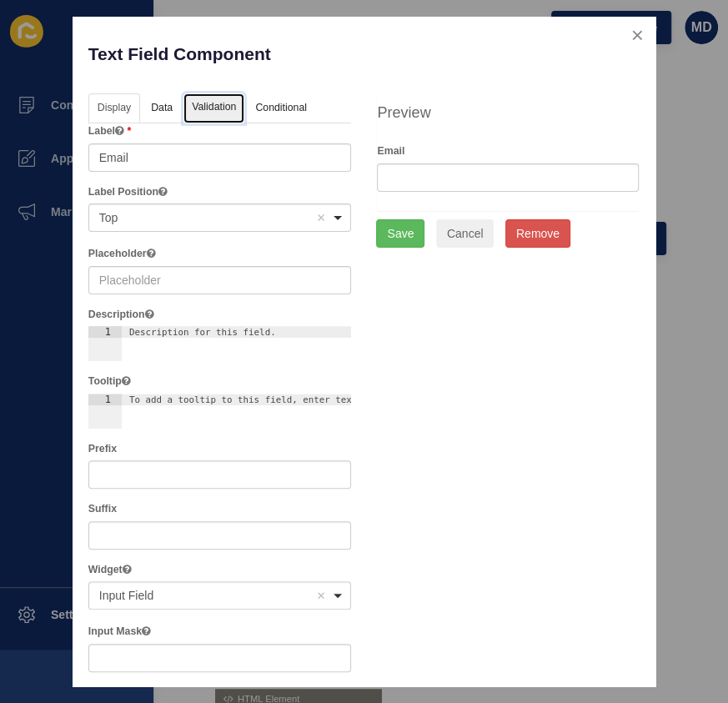
drag, startPoint x: 222, startPoint y: 105, endPoint x: 205, endPoint y: 138, distance: 37.3
click at [220, 105] on link "Validation" at bounding box center [214, 108] width 61 height 31
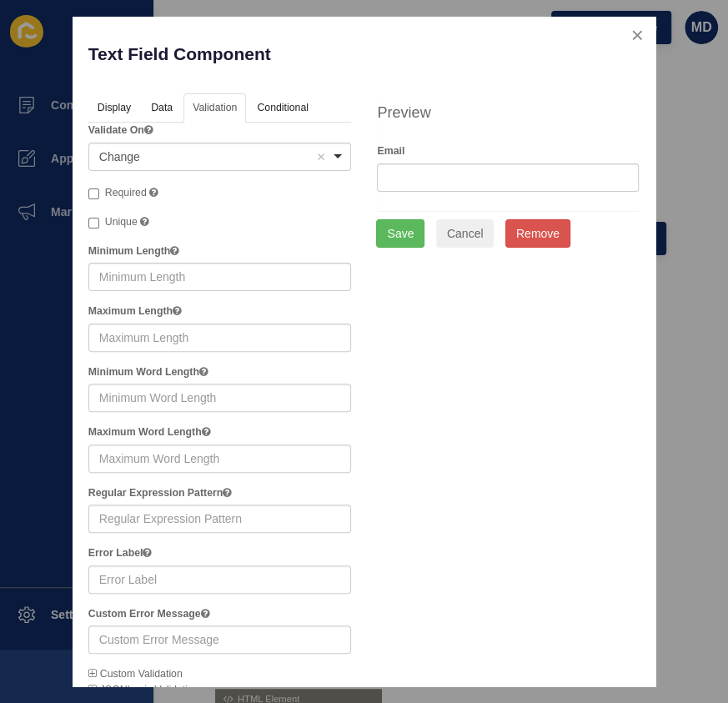
drag, startPoint x: 128, startPoint y: 186, endPoint x: 250, endPoint y: 224, distance: 128.3
click at [128, 187] on span "Required" at bounding box center [126, 193] width 42 height 12
click at [99, 189] on input "Required" at bounding box center [93, 194] width 11 height 11
checkbox input "true"
click at [382, 229] on button "Save" at bounding box center [400, 233] width 48 height 28
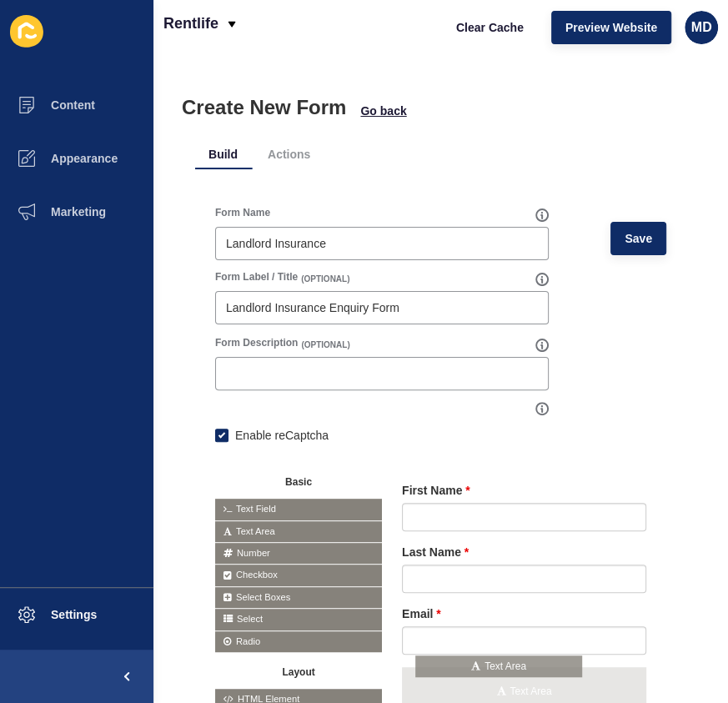
drag, startPoint x: 279, startPoint y: 534, endPoint x: 484, endPoint y: 670, distance: 245.5
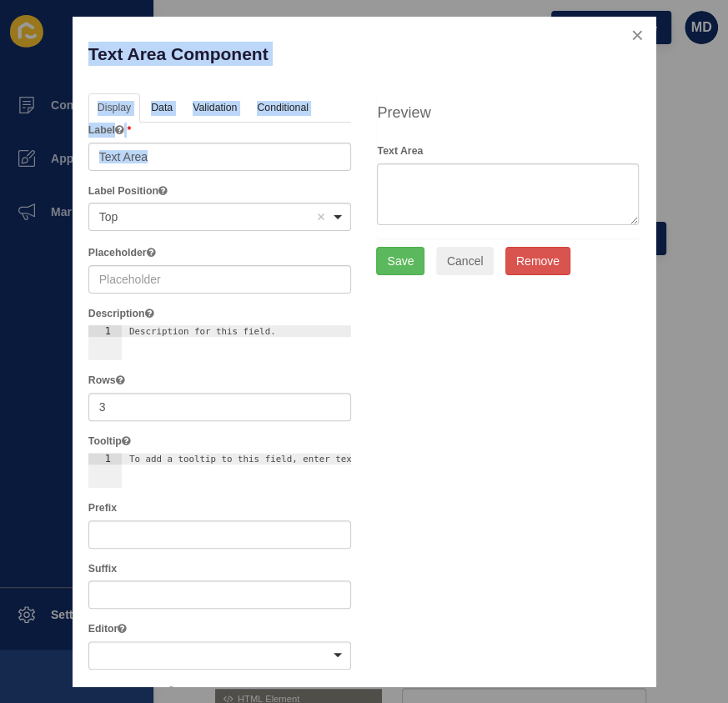
drag, startPoint x: 169, startPoint y: 171, endPoint x: 115, endPoint y: 179, distance: 54.0
click at [17, 161] on div "Text Area Component Help Display Data Validation API Conditional Logic Layout L…" at bounding box center [364, 351] width 728 height 703
click at [183, 164] on input "Text Area" at bounding box center [220, 157] width 264 height 28
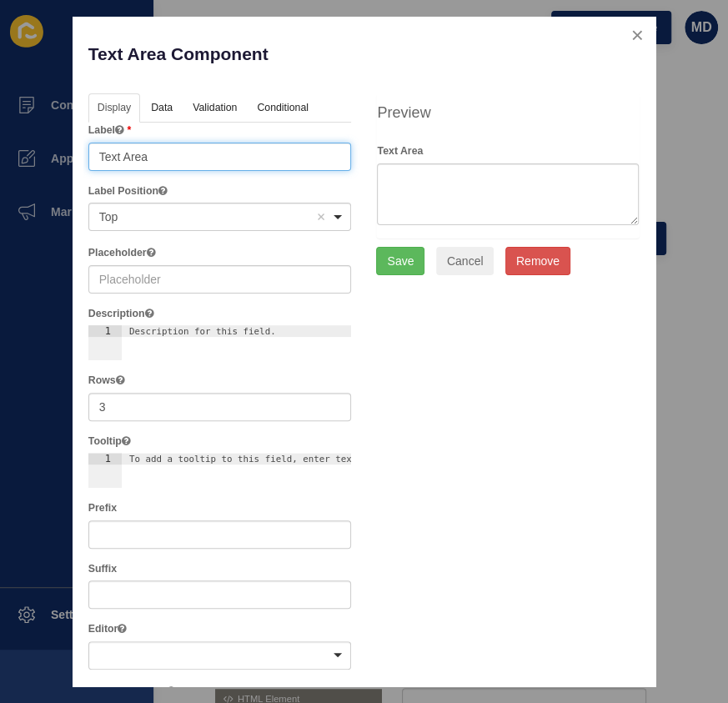
drag, startPoint x: 181, startPoint y: 164, endPoint x: -83, endPoint y: 148, distance: 265.0
click at [0, 148] on html "Content Appearance Marketing Settings Rentlife Clear Cache Preview Website MD C…" at bounding box center [364, 351] width 728 height 703
type input "Message"
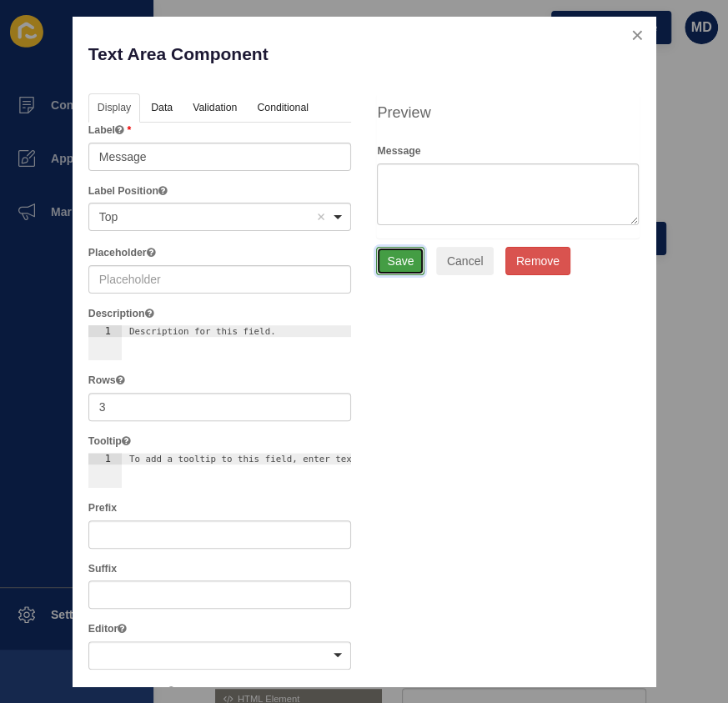
click at [391, 266] on button "Save" at bounding box center [400, 261] width 48 height 28
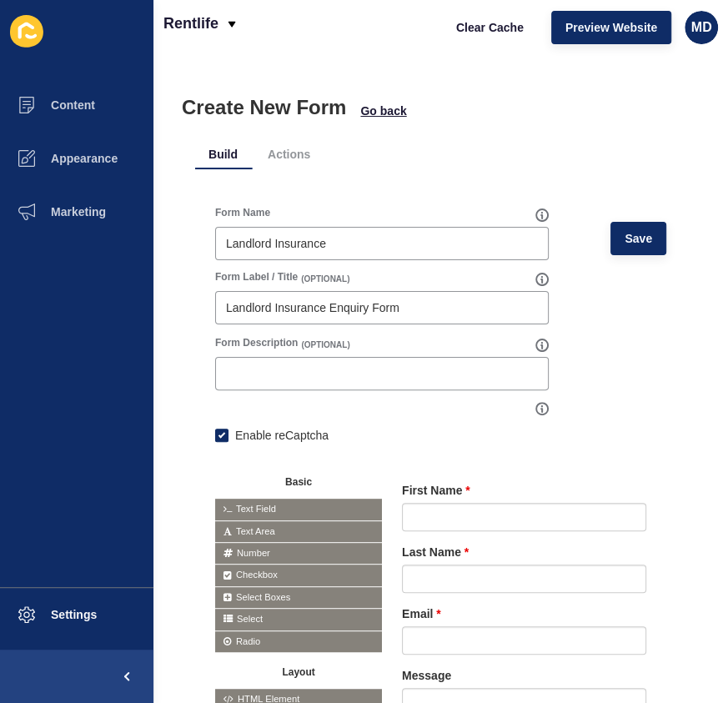
scroll to position [151, 0]
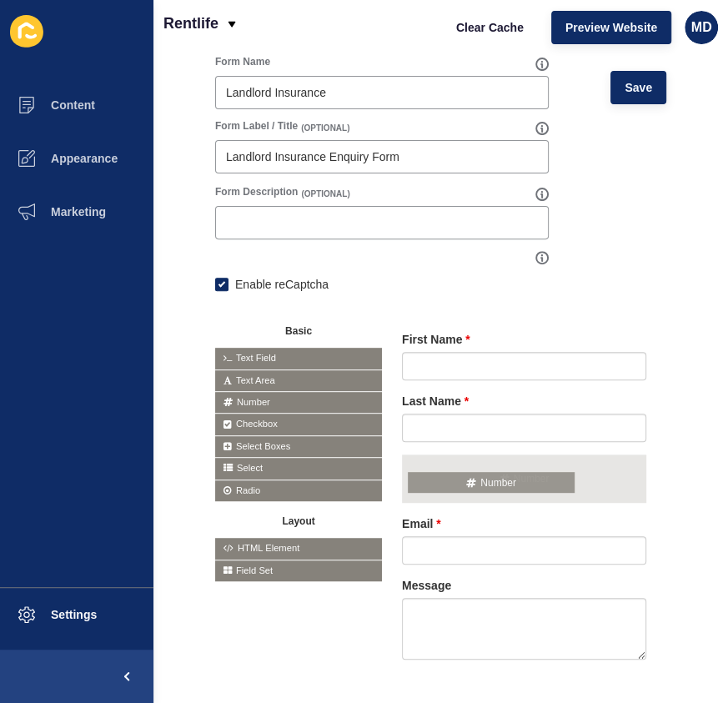
drag, startPoint x: 290, startPoint y: 395, endPoint x: 484, endPoint y: 476, distance: 209.8
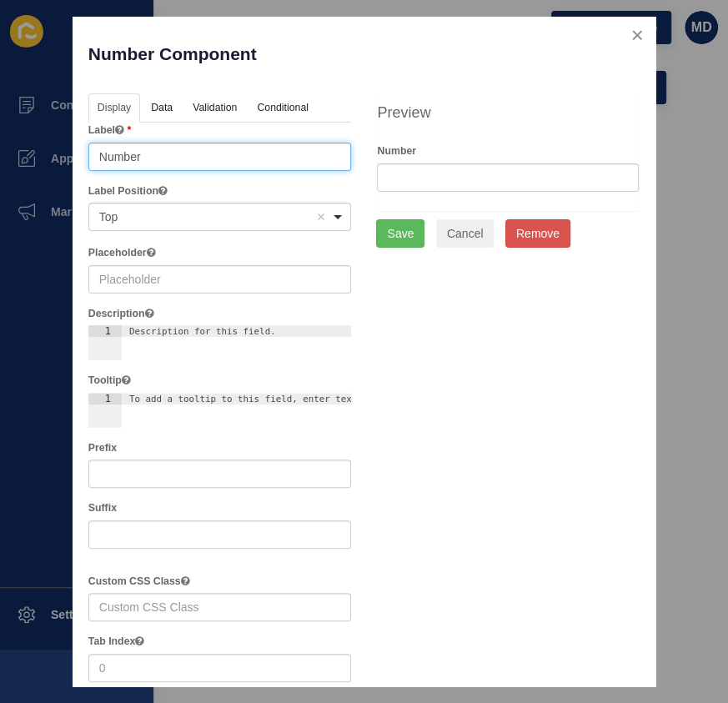
drag, startPoint x: 189, startPoint y: 153, endPoint x: 15, endPoint y: 162, distance: 173.8
click at [15, 162] on div "Number Component Help Display Data Validation API Conditional Logic Layout Labe…" at bounding box center [364, 351] width 728 height 703
type input "Mobile Number"
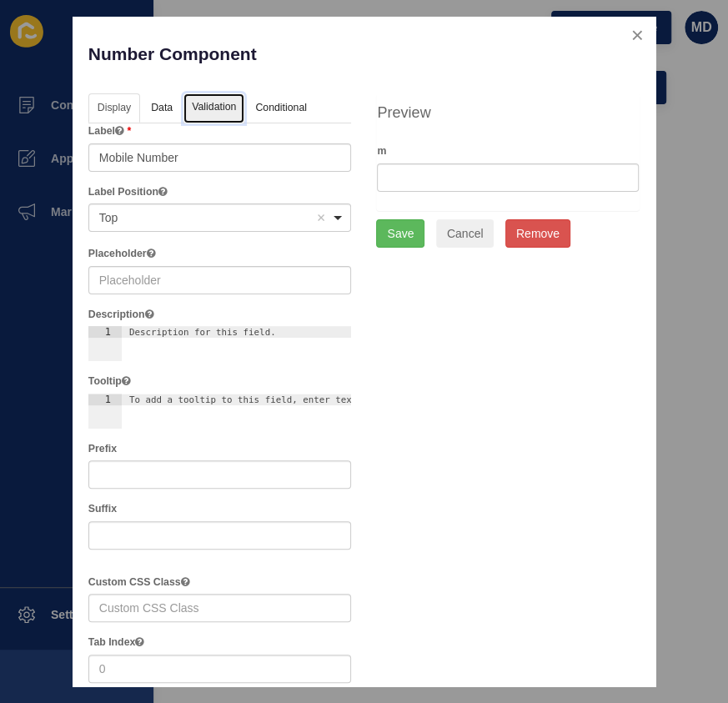
click at [193, 108] on link "Validation" at bounding box center [214, 108] width 61 height 31
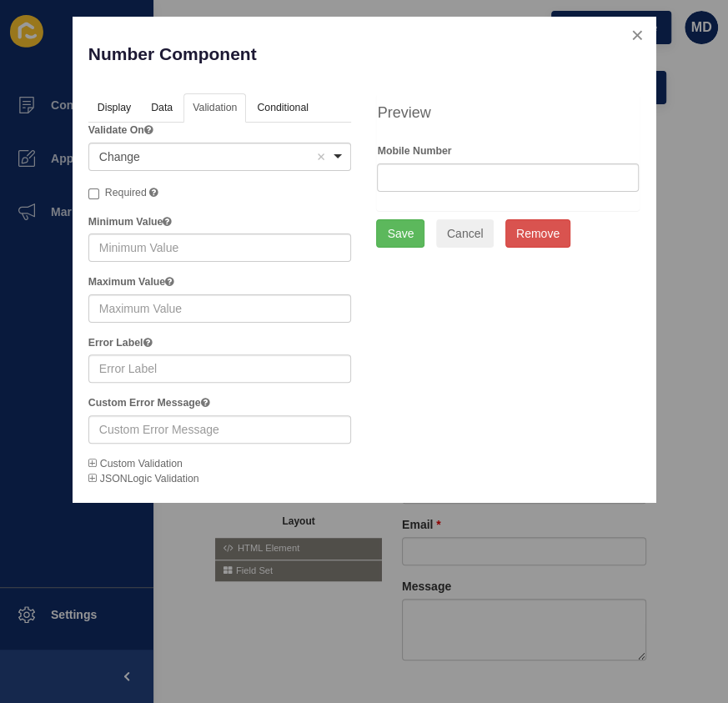
click at [123, 194] on span "Required" at bounding box center [126, 193] width 42 height 12
click at [99, 194] on input "Required" at bounding box center [93, 194] width 11 height 11
checkbox input "true"
click at [391, 235] on button "Save" at bounding box center [400, 233] width 48 height 28
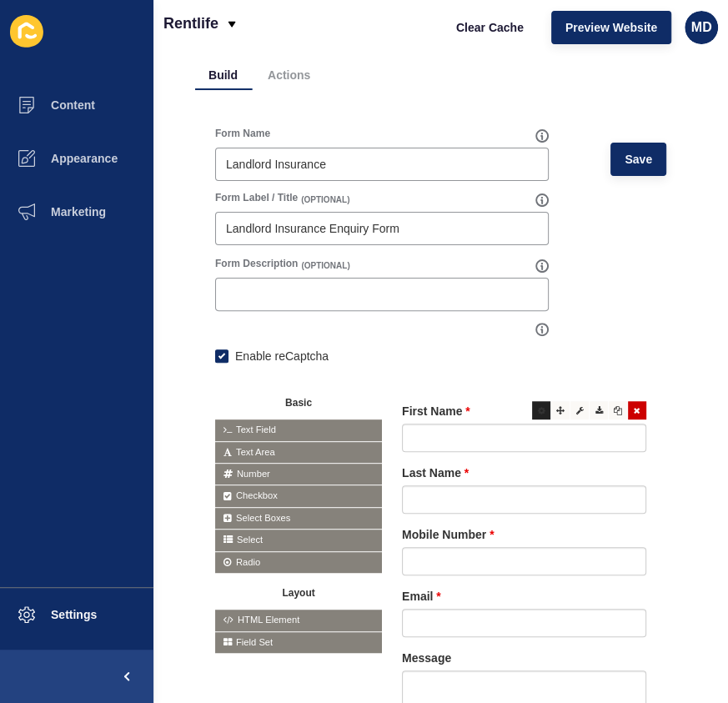
scroll to position [0, 0]
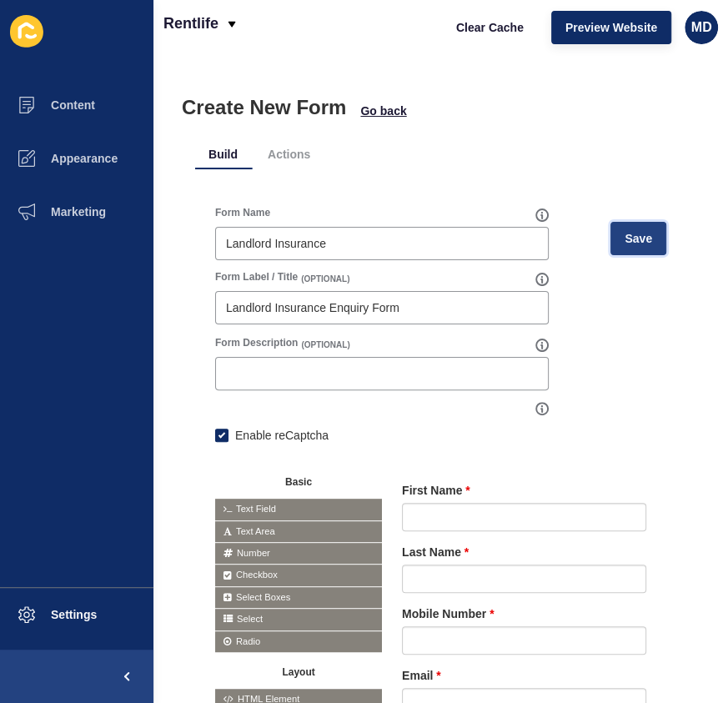
click at [625, 239] on span "Save" at bounding box center [639, 238] width 28 height 17
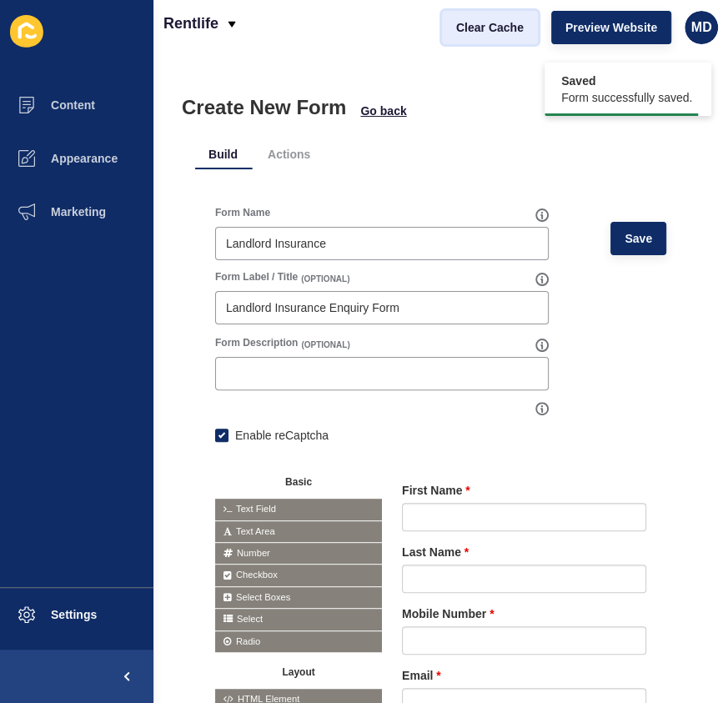
click at [476, 27] on span "Clear Cache" at bounding box center [490, 27] width 68 height 17
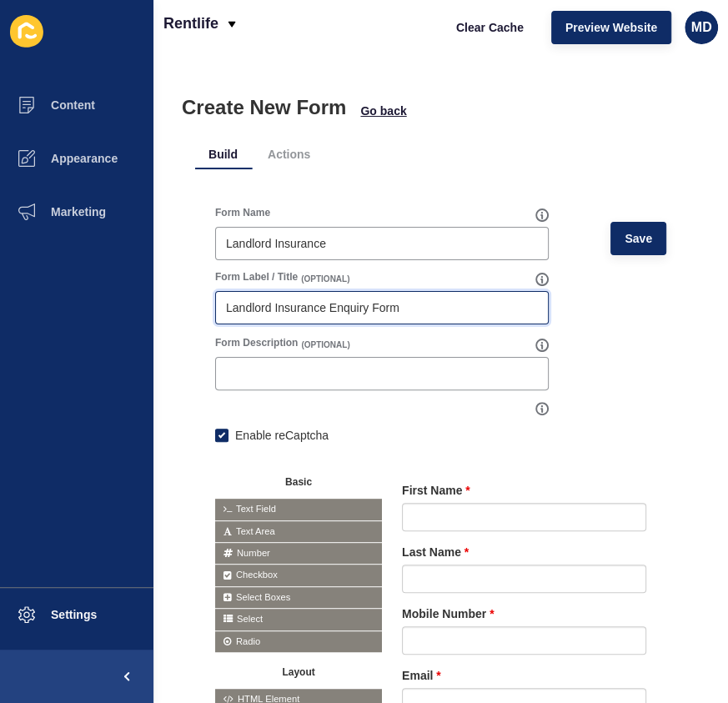
click at [348, 310] on input "Landlord Insurance Enquiry Form" at bounding box center [382, 308] width 312 height 17
drag, startPoint x: 348, startPoint y: 310, endPoint x: 412, endPoint y: 318, distance: 64.8
click at [412, 318] on div "Landlord Insurance Enquiry Form" at bounding box center [382, 307] width 334 height 33
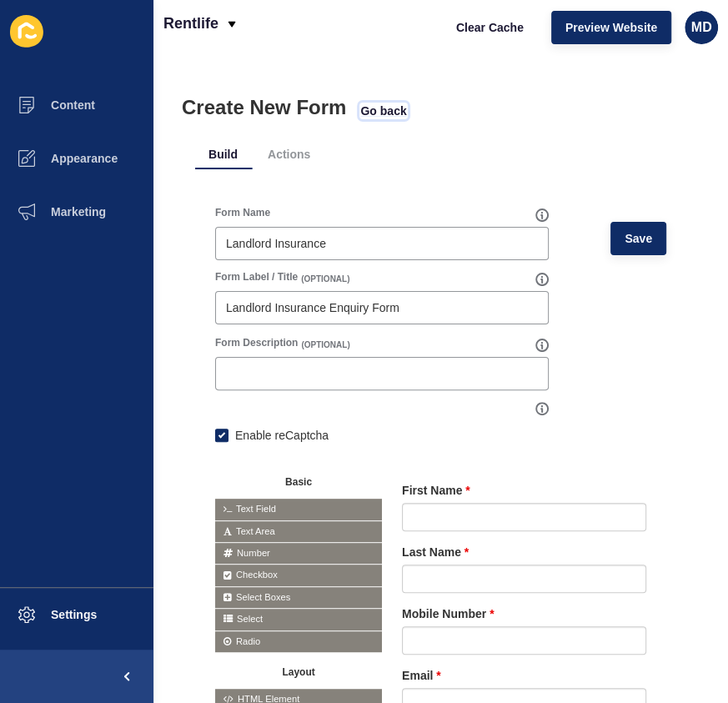
click at [392, 108] on span "Go back" at bounding box center [383, 111] width 46 height 17
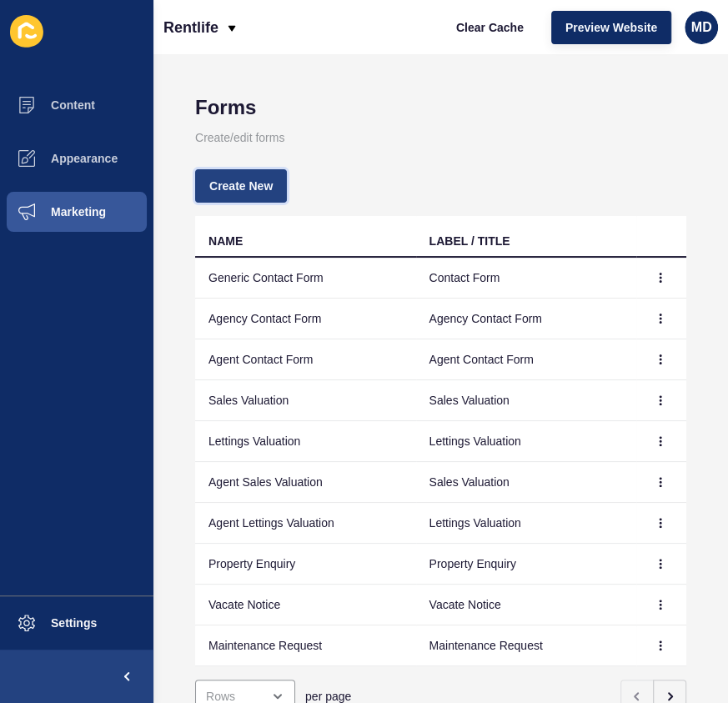
click at [258, 183] on span "Create New" at bounding box center [240, 186] width 63 height 17
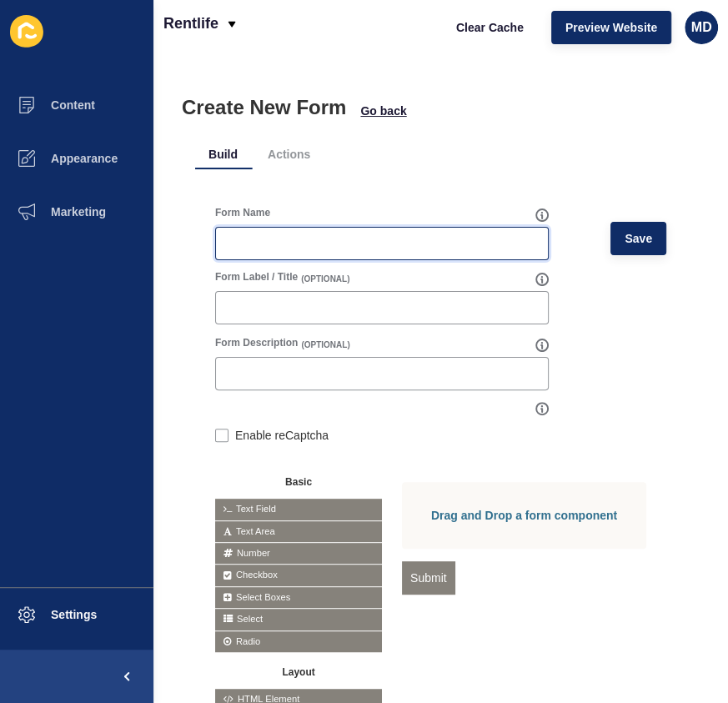
click at [293, 236] on input "Form Name" at bounding box center [382, 243] width 312 height 17
paste input "International Landlord Services"
type input "International Landlord Services"
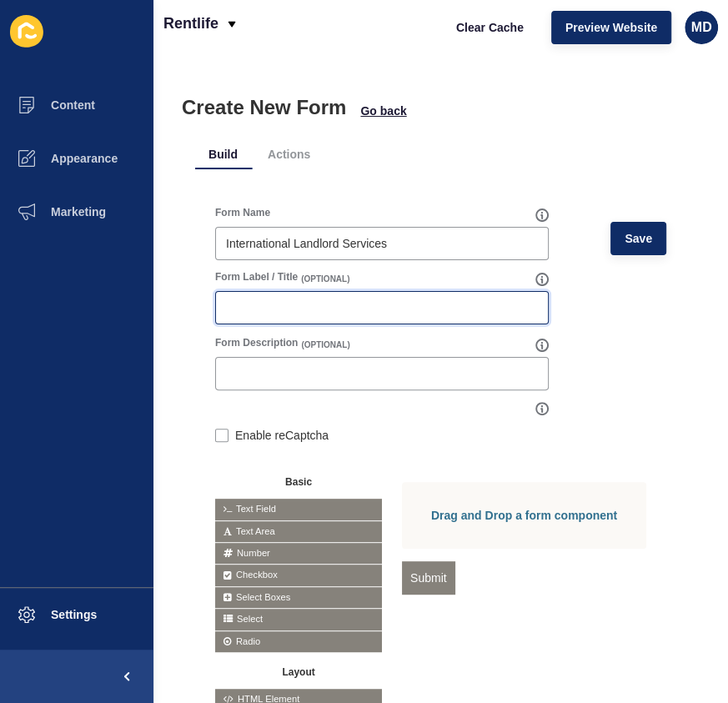
click at [286, 304] on input "Form Label / Title" at bounding box center [382, 308] width 312 height 17
paste input "International Landlord Services"
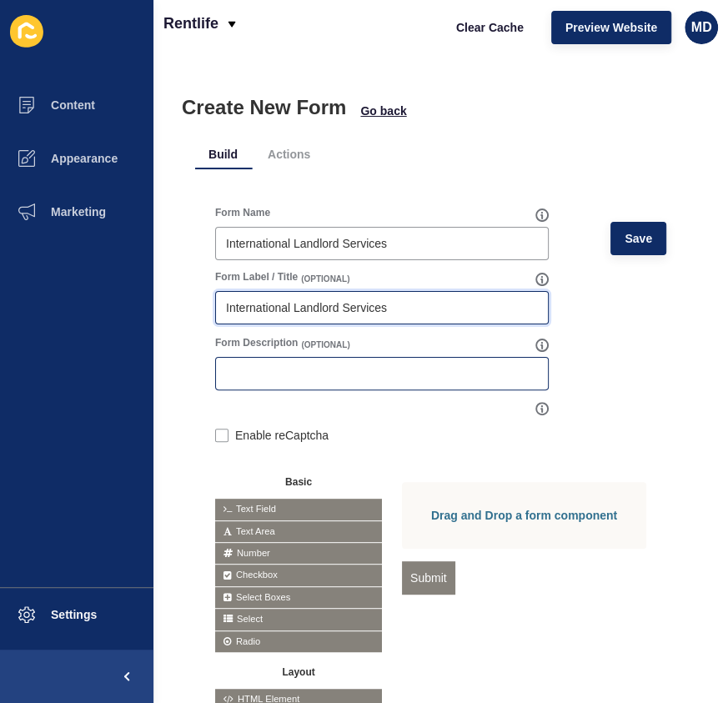
paste input "Enquiry Form"
click at [385, 310] on input "International Landlord ServicesEnquiry Form" at bounding box center [382, 308] width 312 height 17
type input "International Landlord Services Enquiry Form"
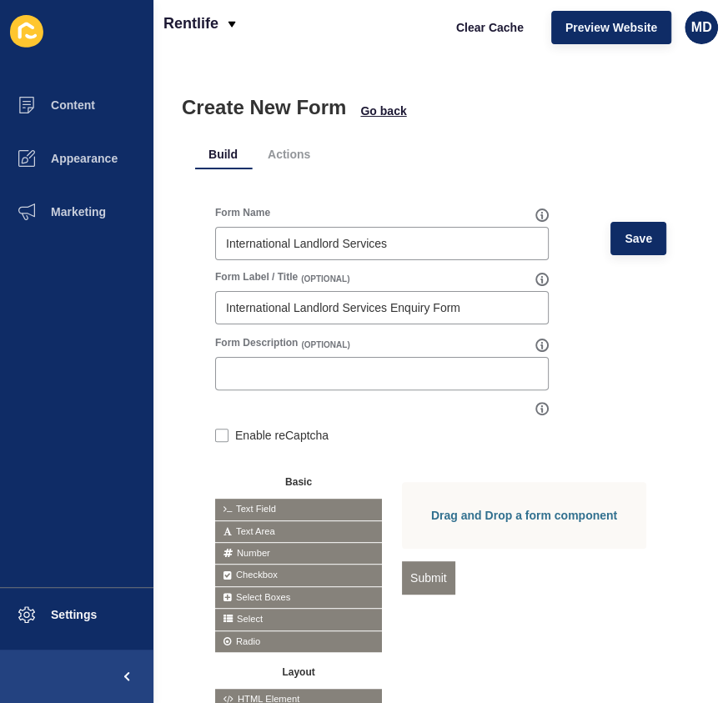
click at [227, 427] on div "Enable reCaptcha" at bounding box center [382, 435] width 334 height 18
click at [220, 434] on label at bounding box center [221, 435] width 13 height 13
click at [220, 434] on input "Enable reCaptcha" at bounding box center [220, 437] width 11 height 11
checkbox input "true"
click at [628, 578] on div at bounding box center [637, 569] width 18 height 18
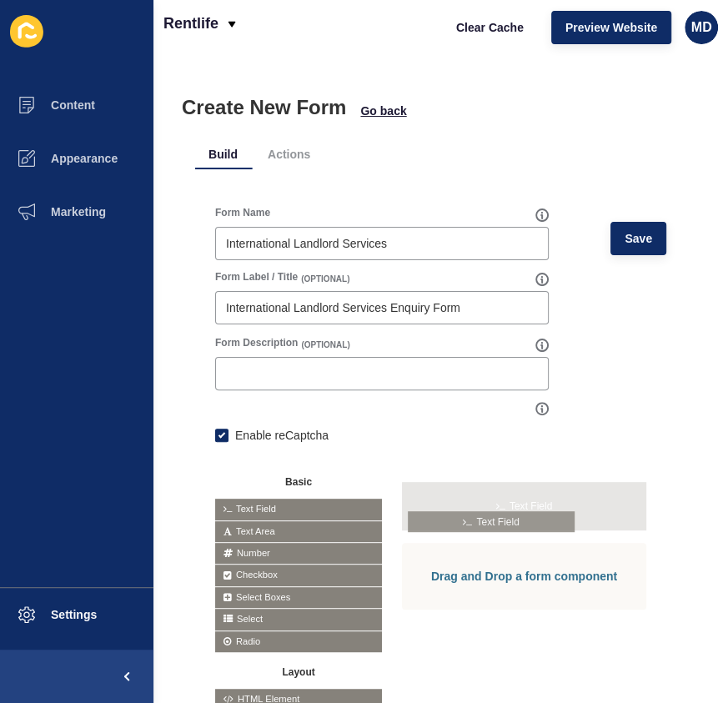
drag, startPoint x: 265, startPoint y: 502, endPoint x: 459, endPoint y: 515, distance: 194.0
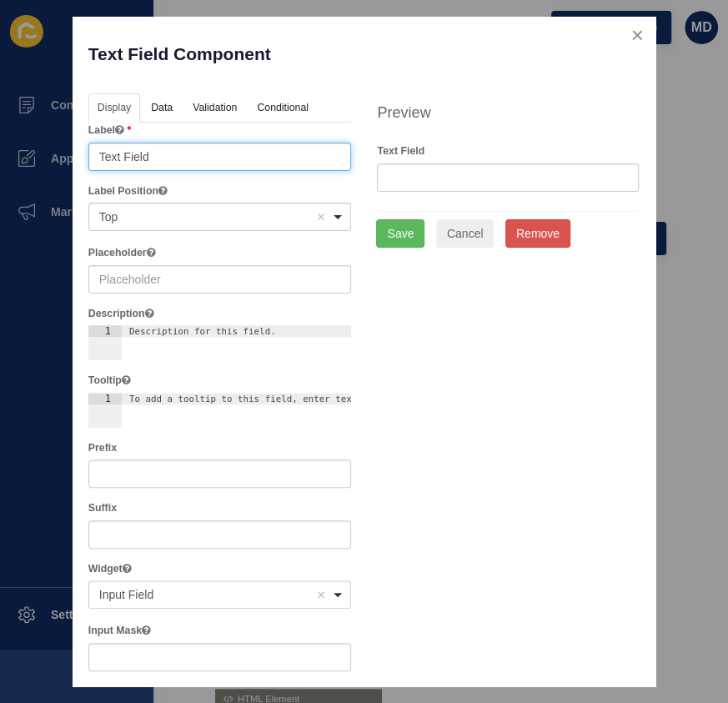
drag, startPoint x: 185, startPoint y: 163, endPoint x: -30, endPoint y: 137, distance: 216.8
click at [0, 137] on html "Content Appearance Marketing Settings Rentlife Clear Cache Preview Website MD C…" at bounding box center [364, 351] width 728 height 703
type input "First Name"
click at [225, 86] on div "Text Field Component" at bounding box center [220, 62] width 289 height 61
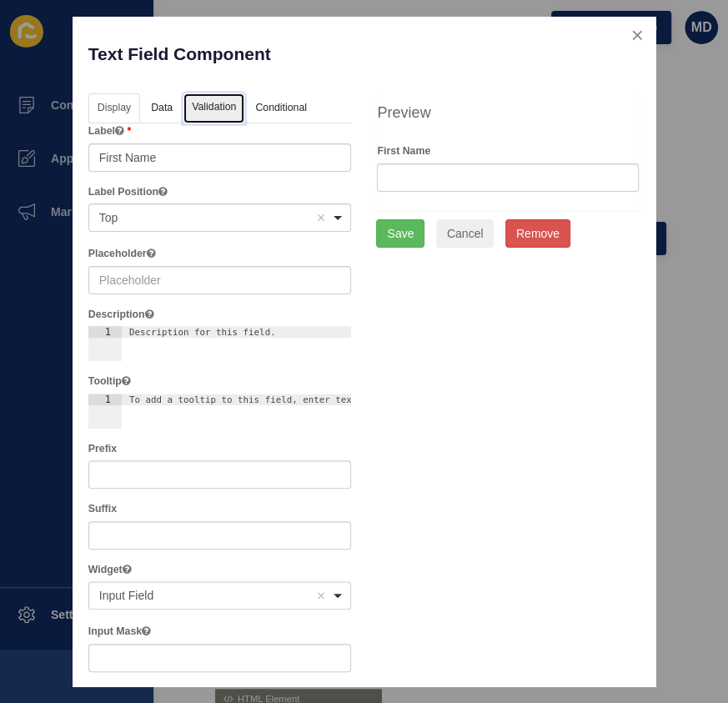
click at [220, 109] on link "Validation" at bounding box center [214, 108] width 61 height 31
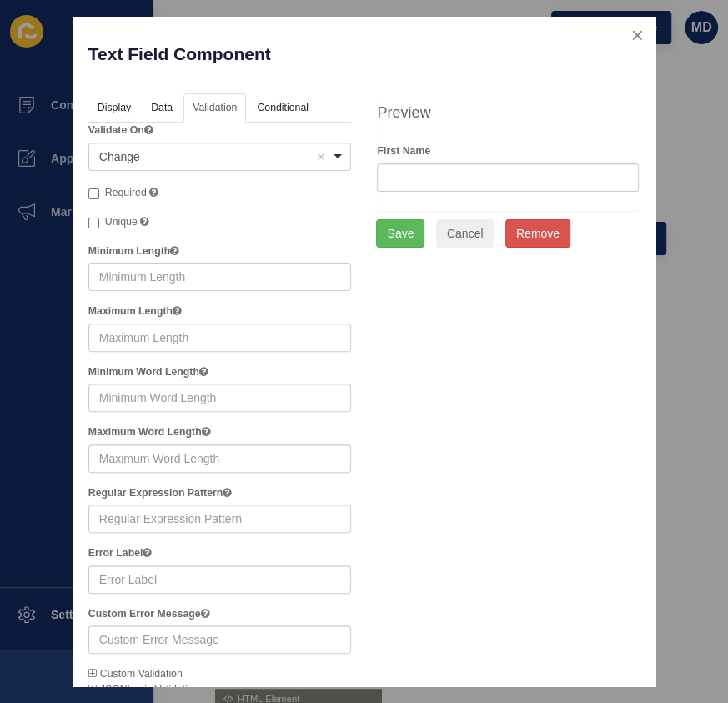
click at [105, 185] on label "Required" at bounding box center [123, 193] width 70 height 17
click at [99, 189] on input "Required" at bounding box center [93, 194] width 11 height 11
checkbox input "true"
click at [400, 225] on button "Save" at bounding box center [400, 233] width 48 height 28
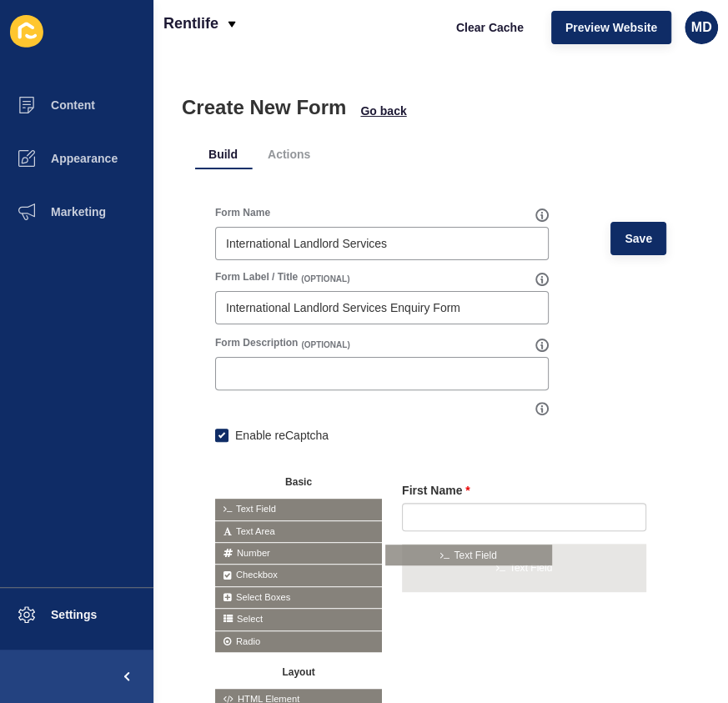
drag, startPoint x: 255, startPoint y: 515, endPoint x: 426, endPoint y: 560, distance: 176.9
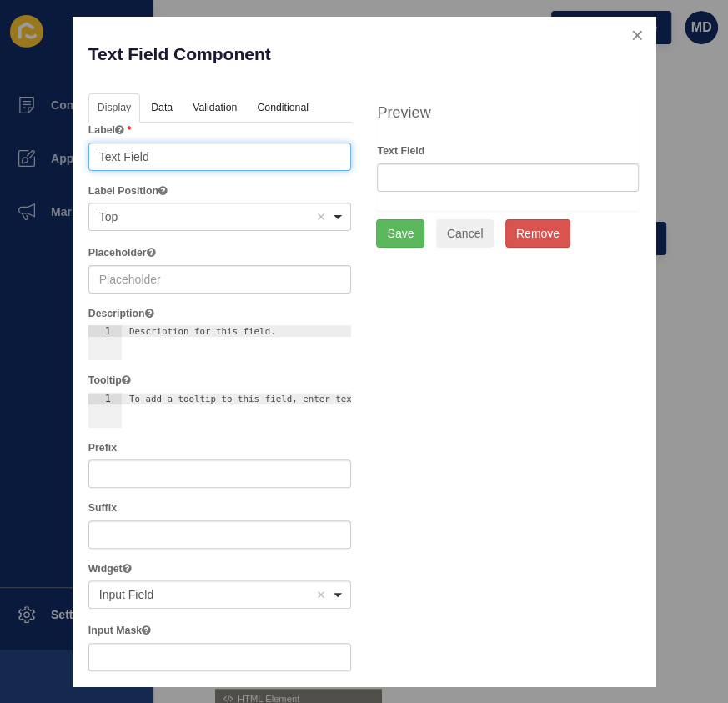
drag, startPoint x: 163, startPoint y: 154, endPoint x: -58, endPoint y: 141, distance: 221.4
click at [0, 141] on html "Content Appearance Marketing Settings Rentlife Clear Cache Preview Website MD C…" at bounding box center [364, 351] width 728 height 703
type input "Last Name"
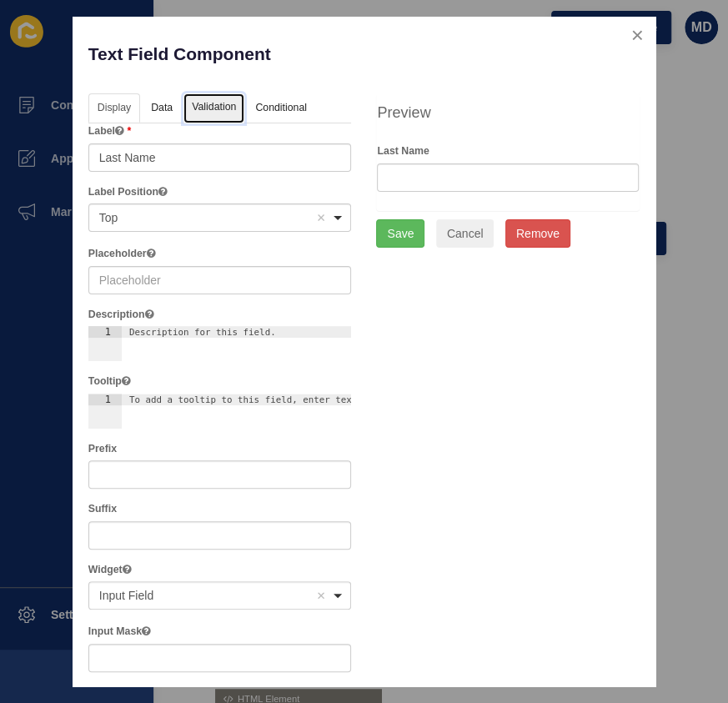
drag, startPoint x: 202, startPoint y: 103, endPoint x: 194, endPoint y: 125, distance: 23.2
click at [202, 105] on link "Validation" at bounding box center [214, 108] width 61 height 31
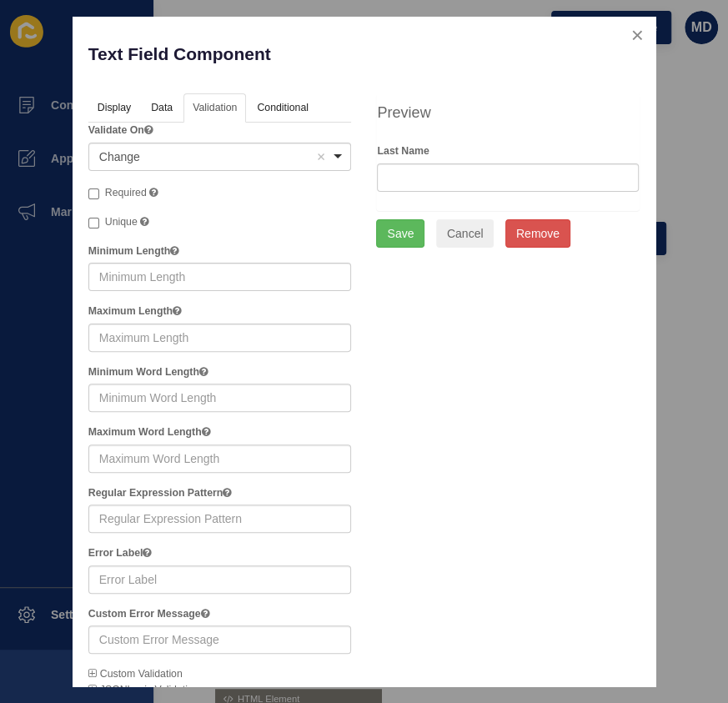
click at [121, 179] on div "Validate On <span>Change</span> Change Remove item Change Blur Required Unique …" at bounding box center [220, 410] width 264 height 575
click at [120, 194] on span "Required" at bounding box center [126, 193] width 42 height 12
click at [99, 194] on input "Required" at bounding box center [93, 194] width 11 height 11
checkbox input "true"
click at [376, 232] on button "Save" at bounding box center [400, 233] width 48 height 28
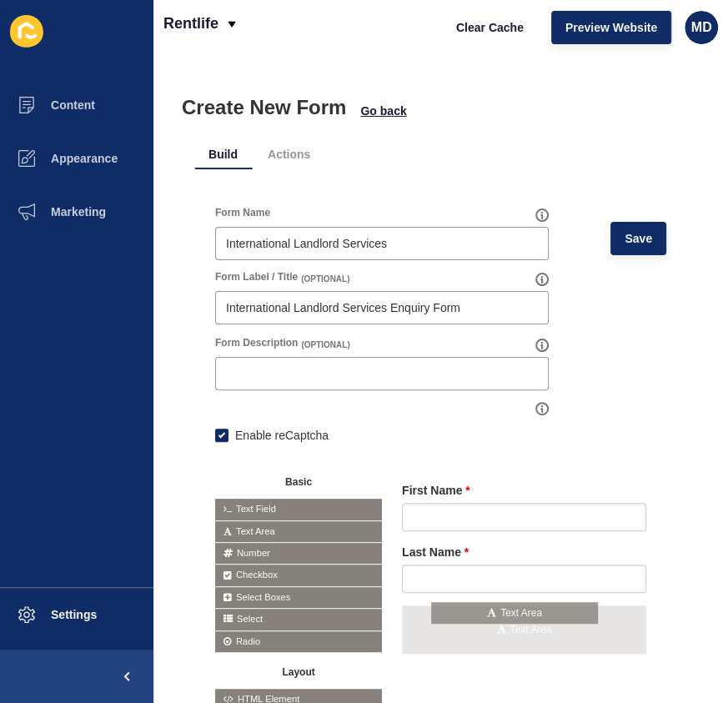
drag, startPoint x: 268, startPoint y: 525, endPoint x: 484, endPoint y: 609, distance: 231.9
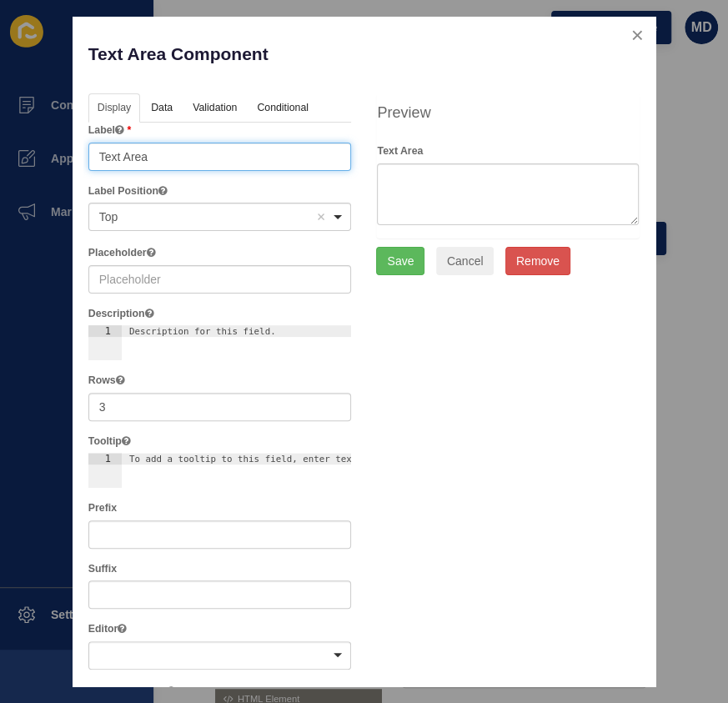
drag, startPoint x: 176, startPoint y: 164, endPoint x: -125, endPoint y: 143, distance: 302.0
click at [0, 143] on html "Content Appearance Marketing Settings Rentlife Clear Cache Preview Website MD C…" at bounding box center [364, 351] width 728 height 703
type input "Message"
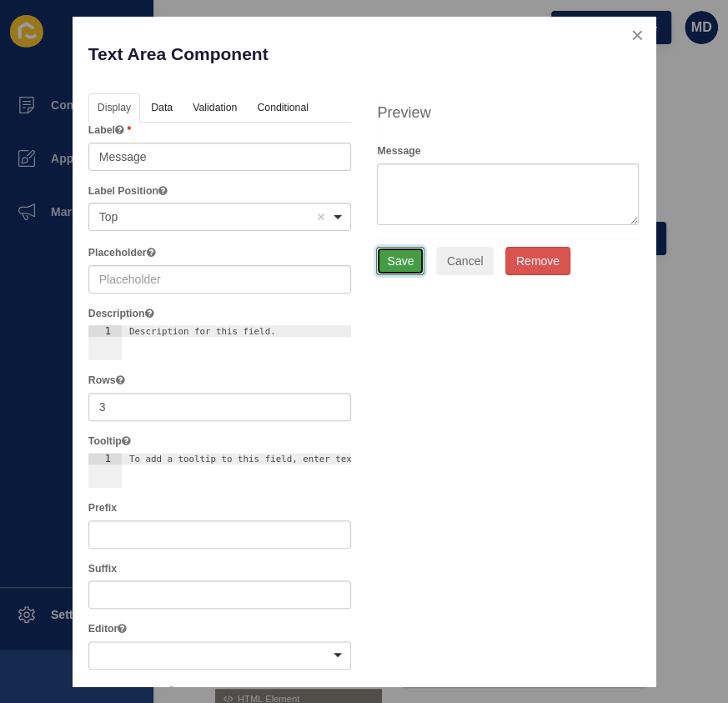
click at [400, 259] on button "Save" at bounding box center [400, 261] width 48 height 28
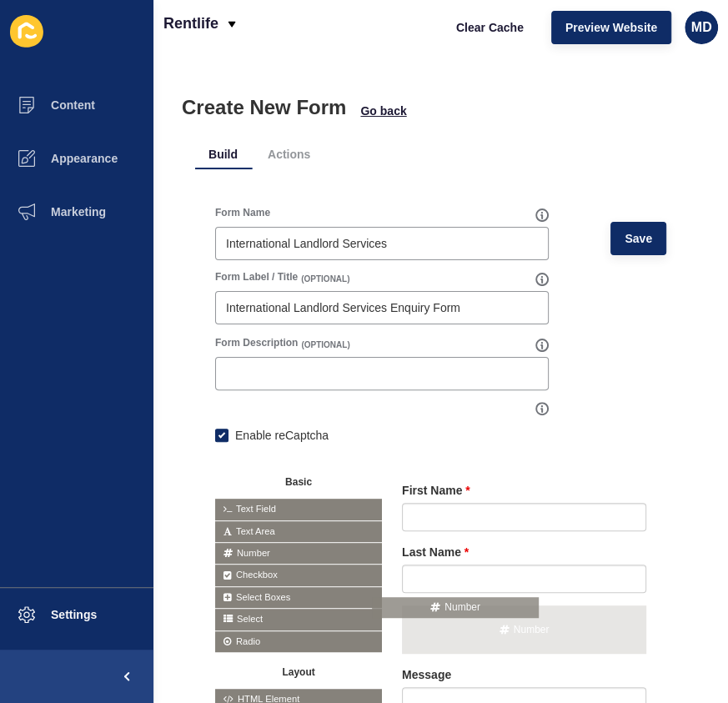
drag, startPoint x: 256, startPoint y: 546, endPoint x: 420, endPoint y: 602, distance: 172.8
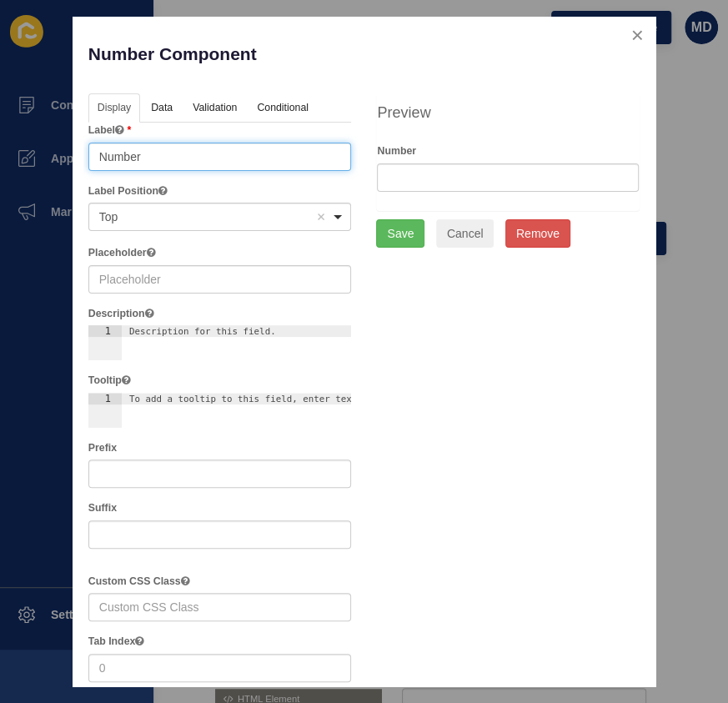
drag, startPoint x: 199, startPoint y: 158, endPoint x: -87, endPoint y: 138, distance: 286.9
click at [0, 138] on html "Content Appearance Marketing Settings Rentlife Clear Cache Preview Website MD C…" at bounding box center [364, 351] width 728 height 703
type input ","
type input "Mobile Number"
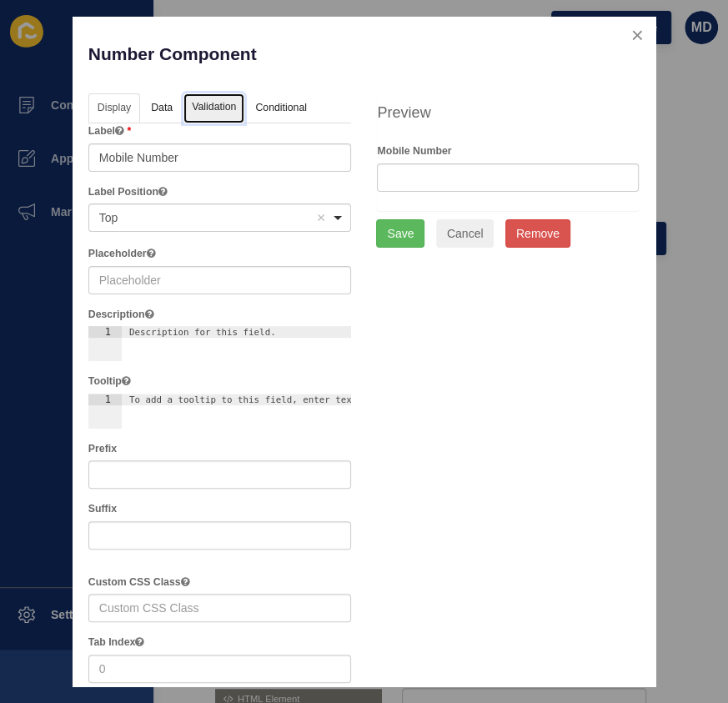
click at [219, 111] on link "Validation" at bounding box center [214, 108] width 61 height 31
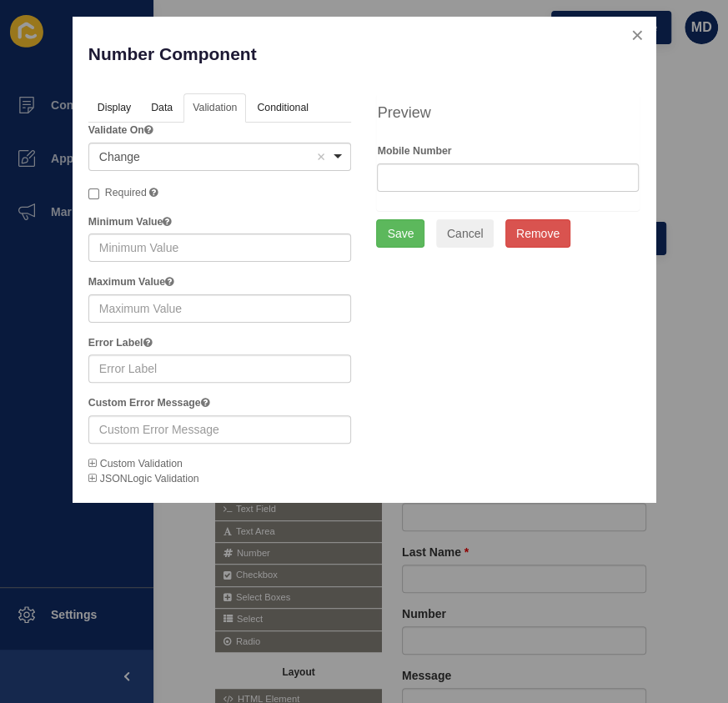
click at [126, 190] on span "Required" at bounding box center [126, 193] width 42 height 12
click at [99, 190] on input "Required A required field must be filled in before the form can be submitted." at bounding box center [93, 194] width 11 height 11
checkbox input "true"
click at [396, 230] on button "Save" at bounding box center [400, 233] width 48 height 28
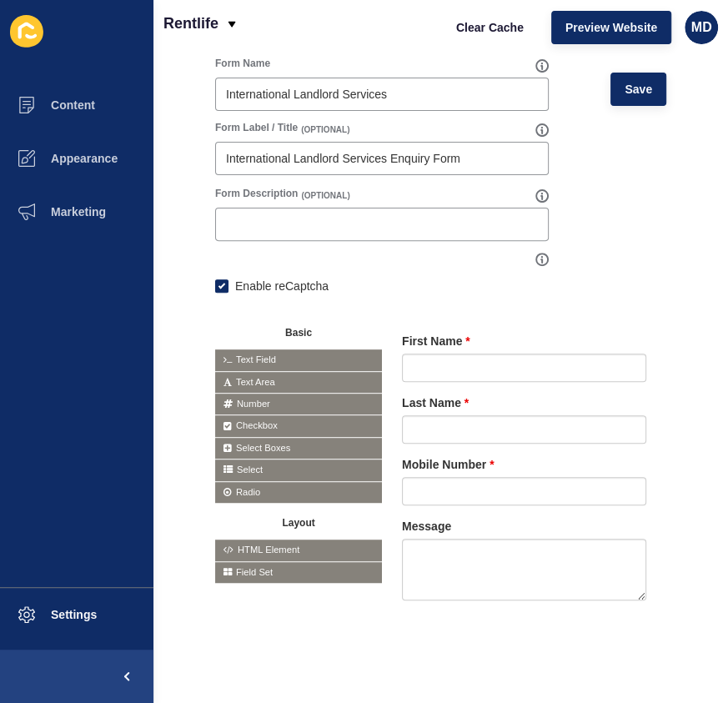
scroll to position [159, 0]
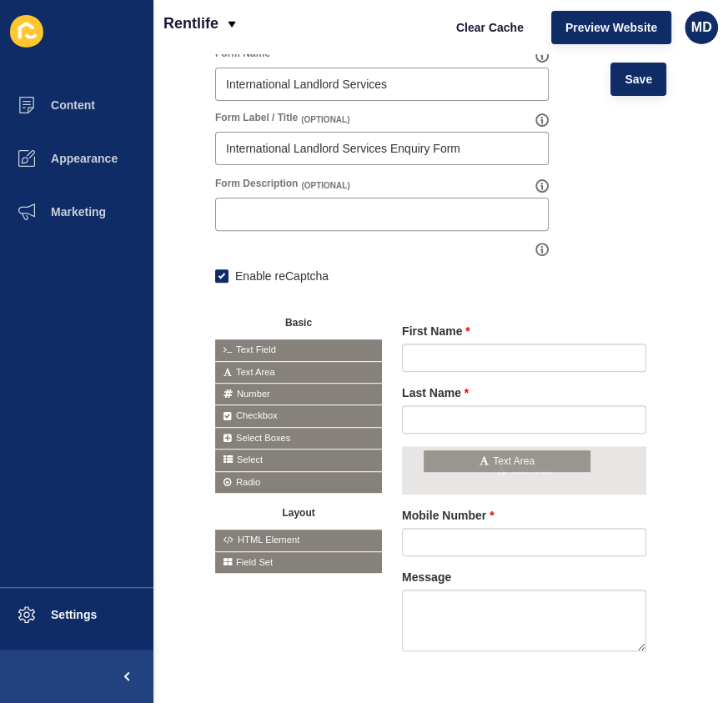
drag, startPoint x: 238, startPoint y: 364, endPoint x: 448, endPoint y: 454, distance: 228.7
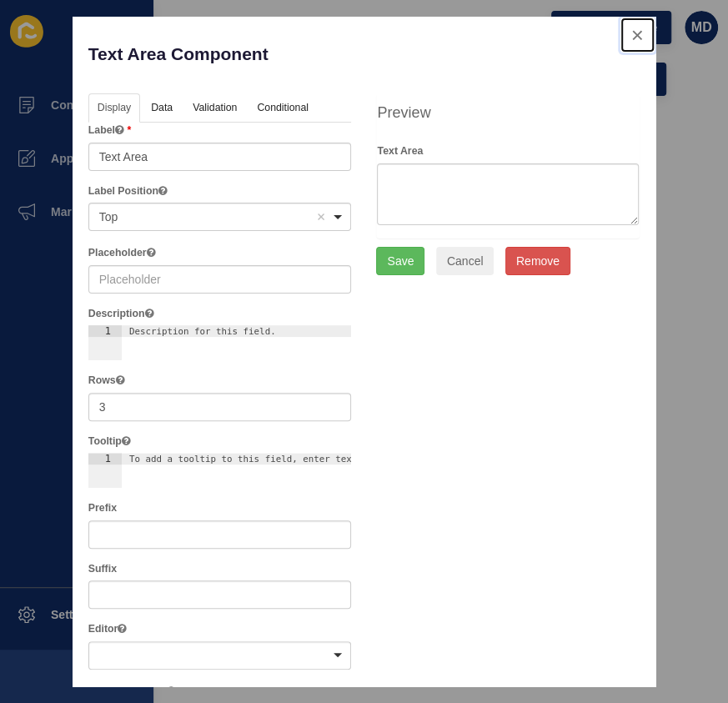
click at [627, 23] on button "close" at bounding box center [638, 35] width 34 height 35
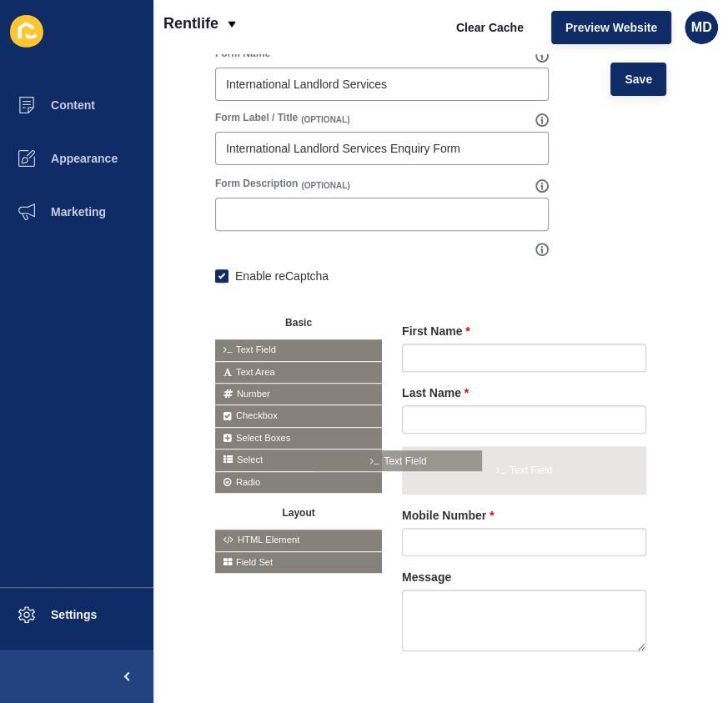
drag, startPoint x: 336, startPoint y: 345, endPoint x: 466, endPoint y: 475, distance: 182.9
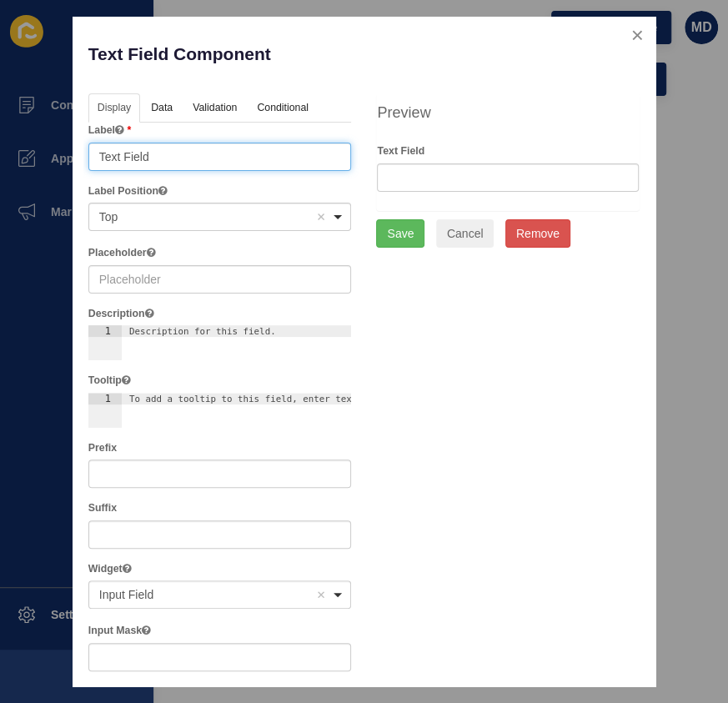
drag, startPoint x: 181, startPoint y: 147, endPoint x: -51, endPoint y: 146, distance: 231.9
click at [0, 146] on html "Content Appearance Marketing Settings Rentlife Clear Cache Preview Website MD C…" at bounding box center [364, 351] width 728 height 703
type input "Email"
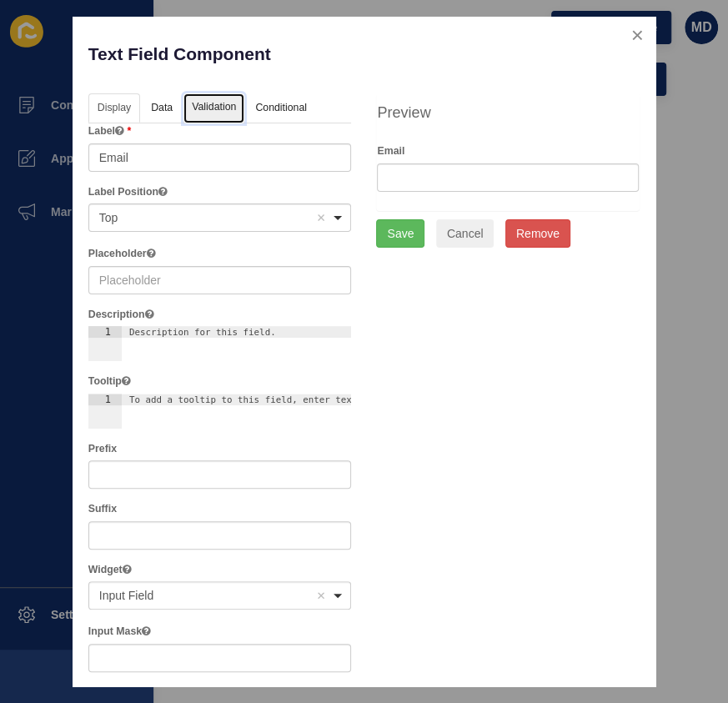
click at [203, 108] on link "Validation" at bounding box center [214, 108] width 61 height 31
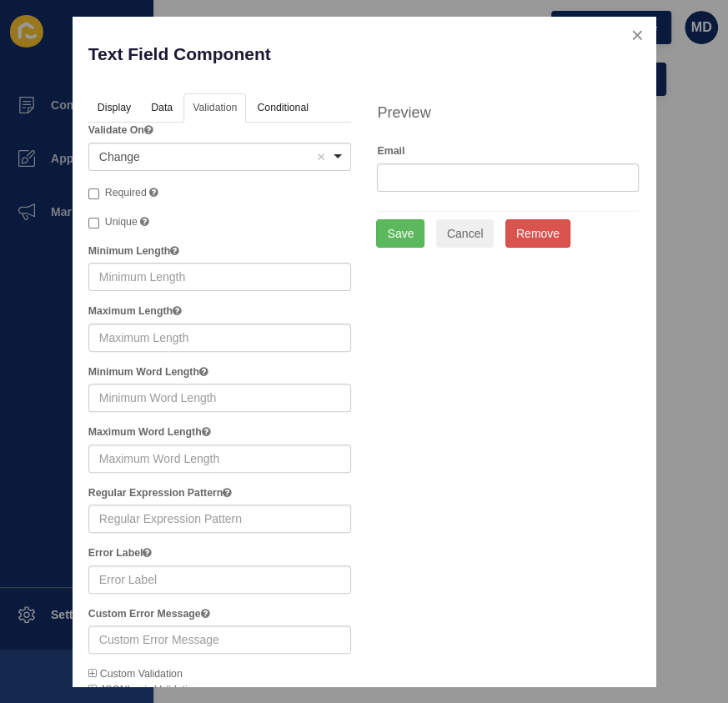
click at [128, 187] on span "Required" at bounding box center [126, 193] width 42 height 12
click at [99, 189] on input "Required A required field must be filled in before the form can be submitted." at bounding box center [93, 194] width 11 height 11
checkbox input "true"
click at [376, 234] on button "Save" at bounding box center [400, 233] width 48 height 28
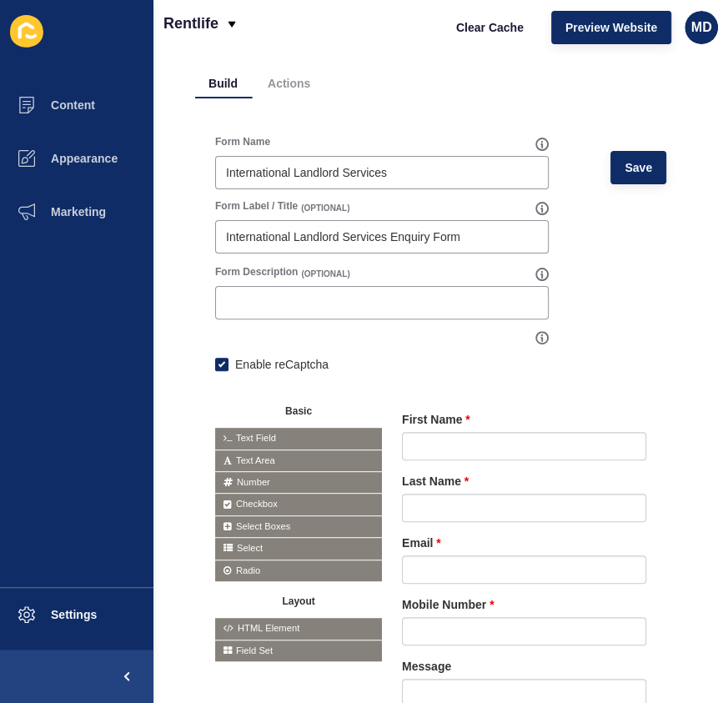
scroll to position [0, 0]
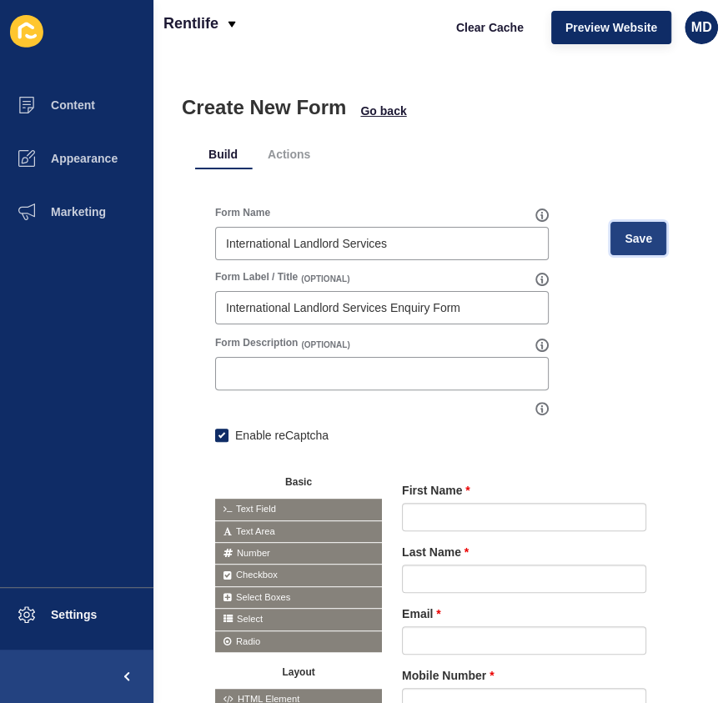
click at [626, 246] on button "Save" at bounding box center [639, 238] width 56 height 33
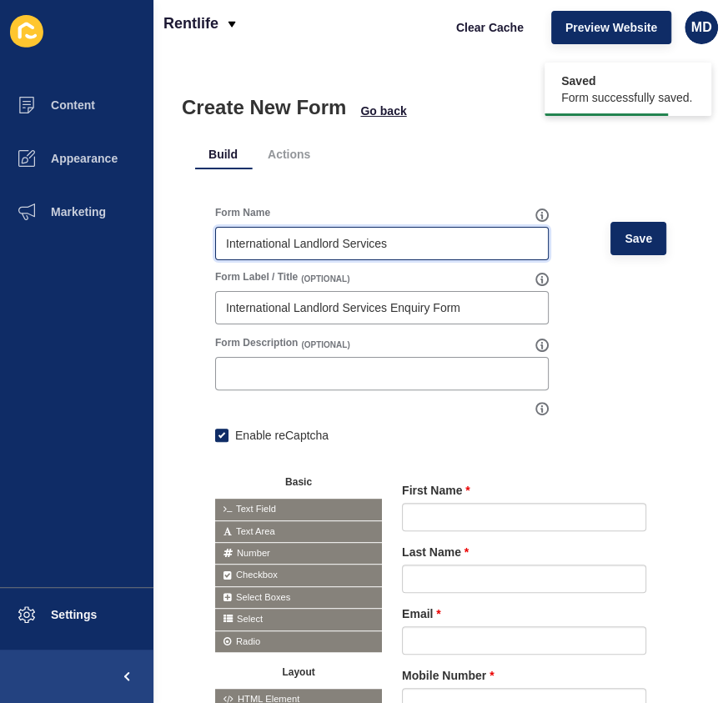
drag, startPoint x: 400, startPoint y: 243, endPoint x: -7, endPoint y: 209, distance: 407.7
click at [0, 209] on html "Saved Form successfully saved. Content Appearance Marketing Settings Rentlife C…" at bounding box center [364, 351] width 728 height 703
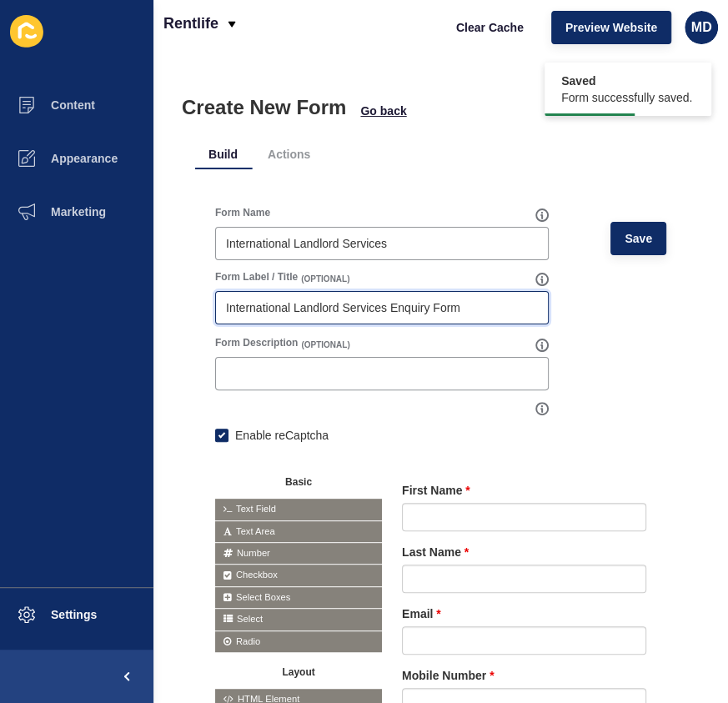
click at [463, 309] on input "International Landlord Services Enquiry Form" at bounding box center [382, 308] width 312 height 17
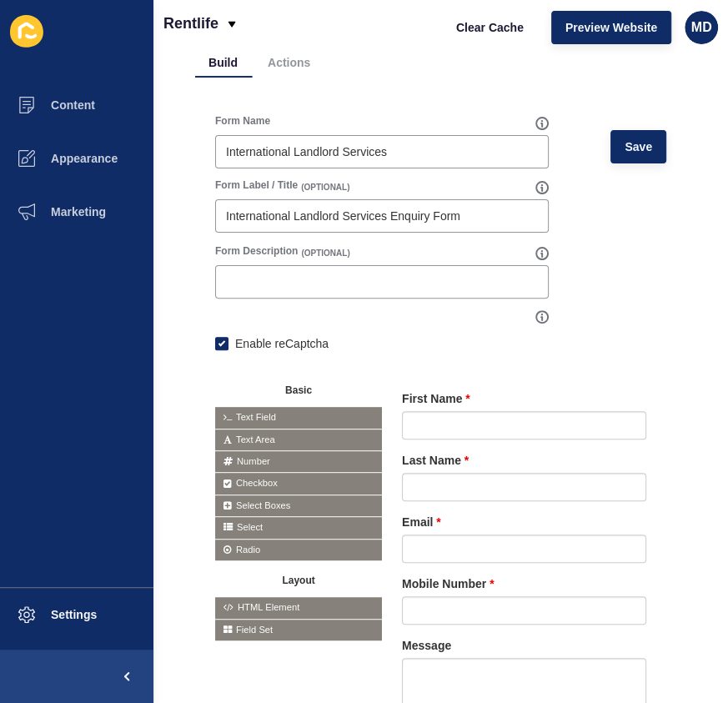
scroll to position [221, 0]
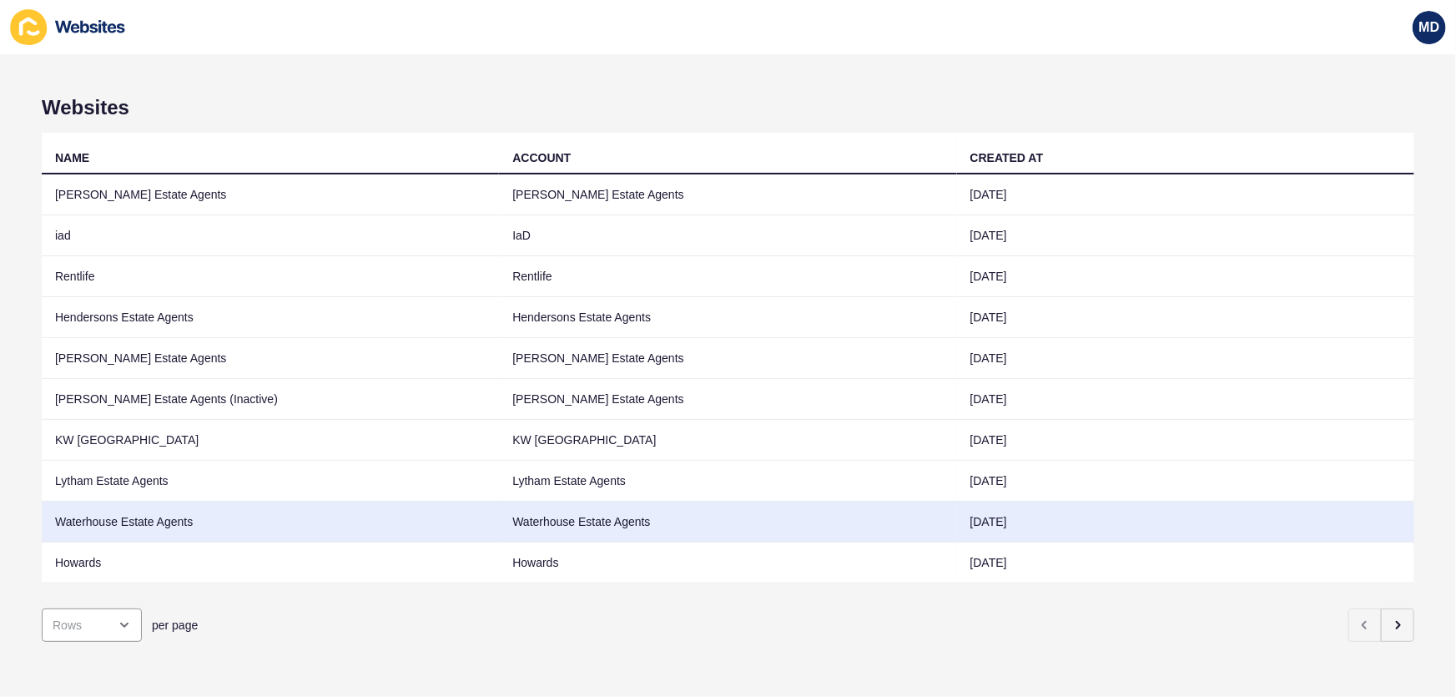
click at [358, 515] on td "Waterhouse Estate Agents" at bounding box center [270, 521] width 457 height 41
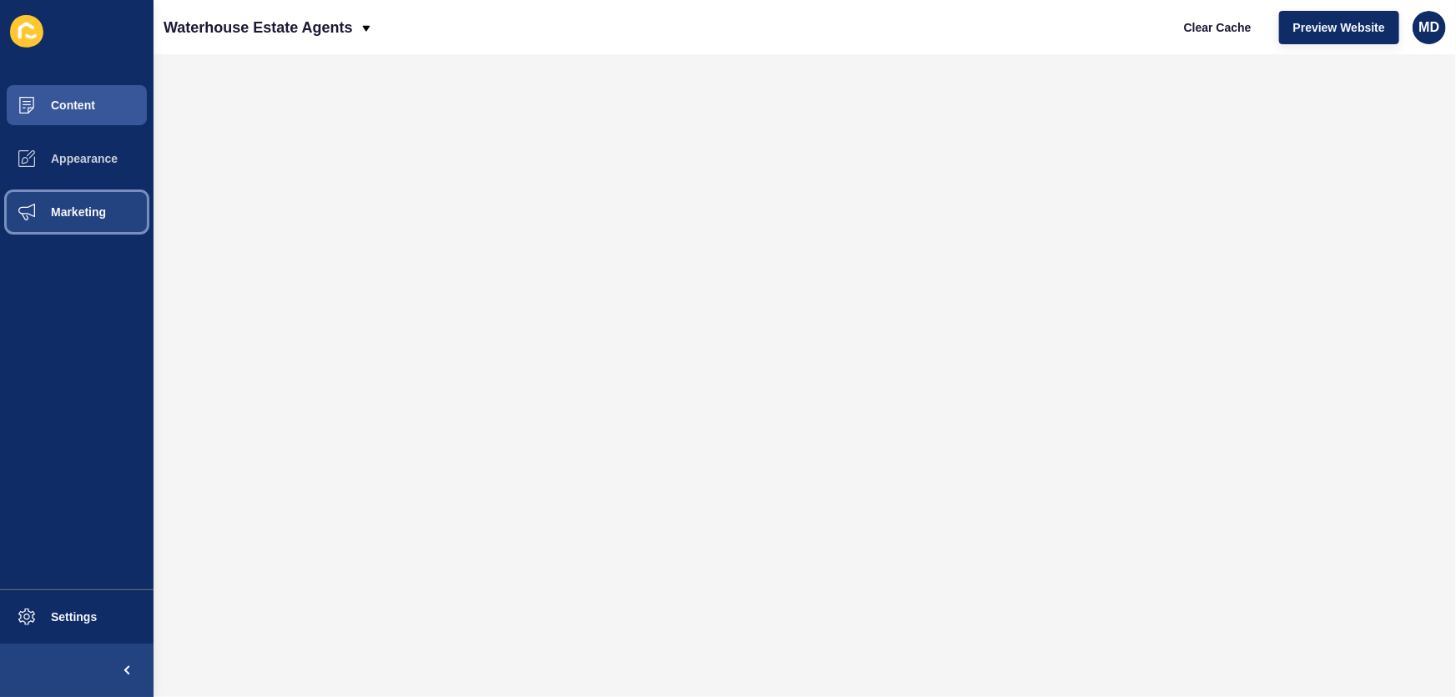
click at [46, 200] on span at bounding box center [26, 211] width 53 height 53
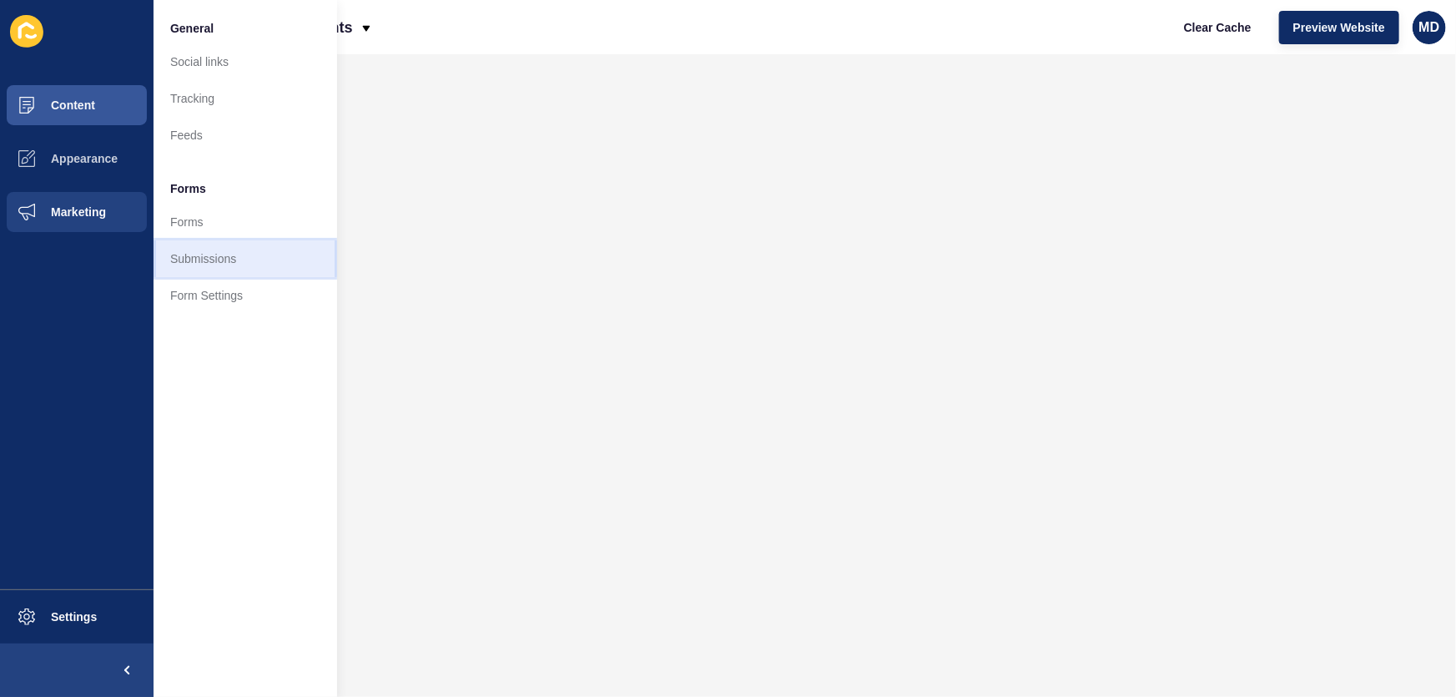
click at [236, 259] on link "Submissions" at bounding box center [246, 258] width 184 height 37
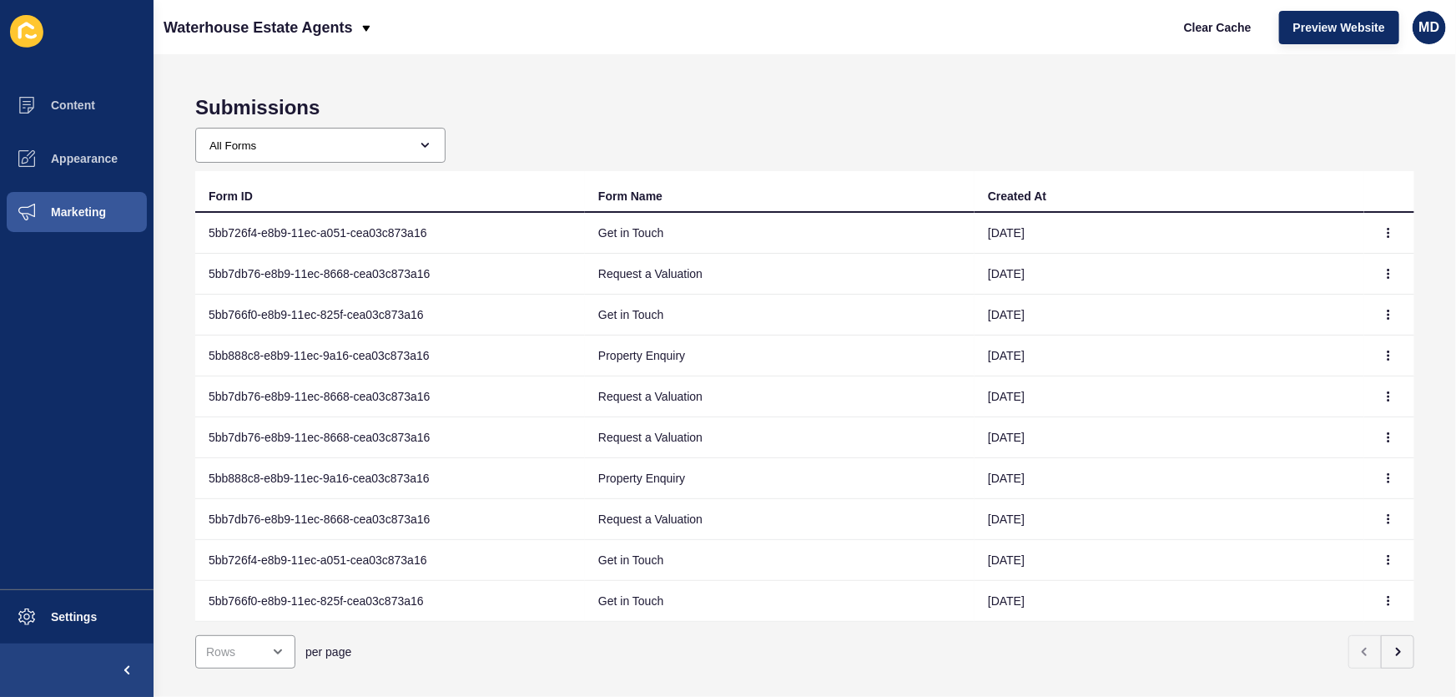
scroll to position [36, 0]
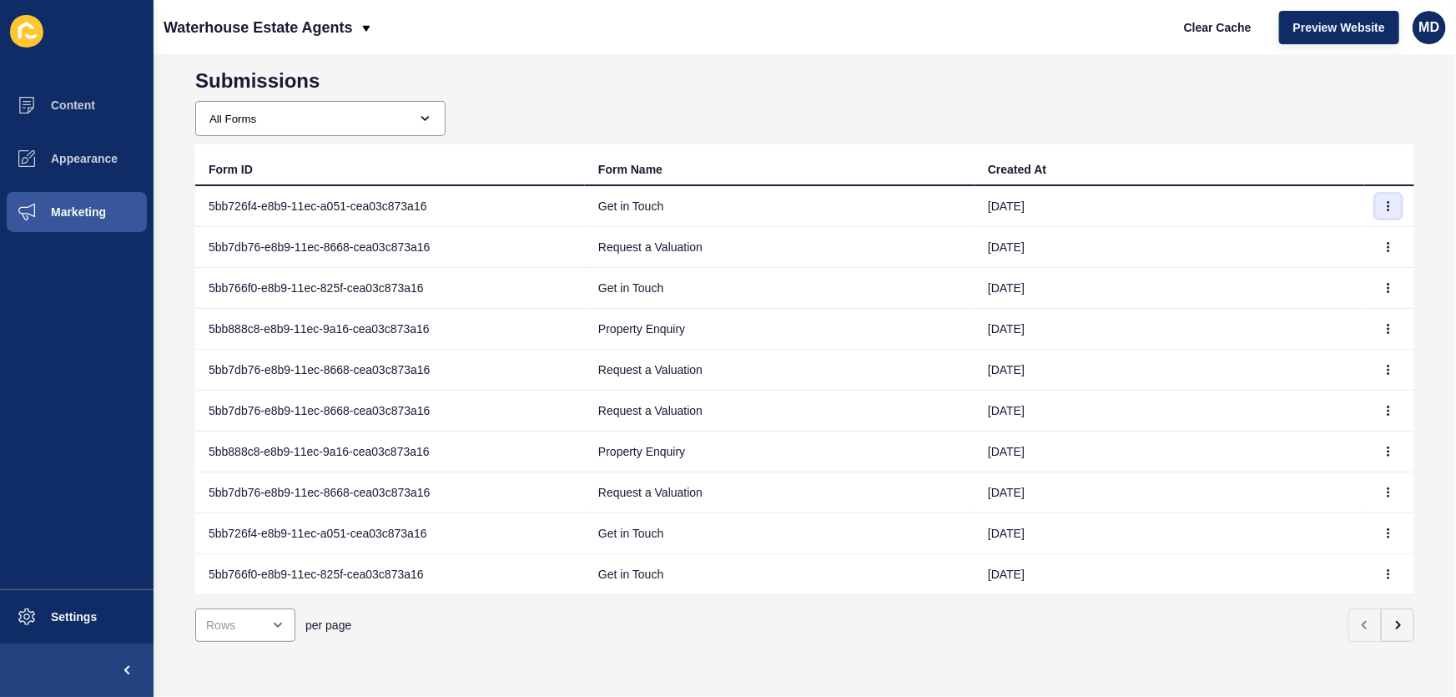
click at [1383, 201] on icon "button" at bounding box center [1388, 206] width 10 height 10
click at [1350, 220] on link "View" at bounding box center [1330, 229] width 117 height 37
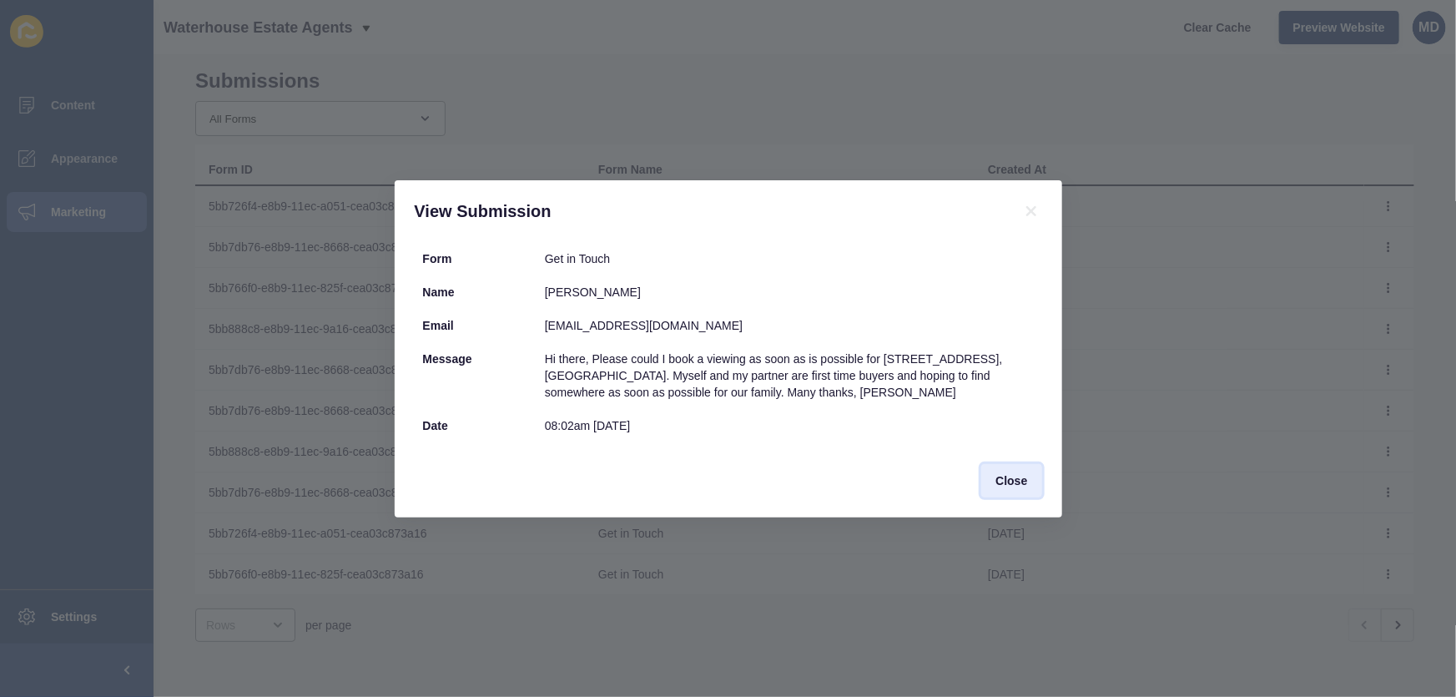
click at [1019, 476] on span "Close" at bounding box center [1011, 480] width 32 height 17
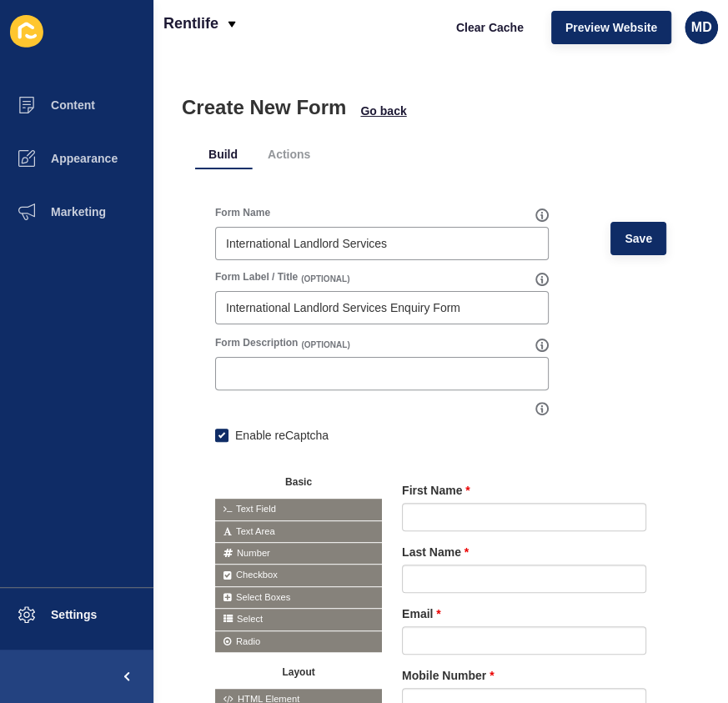
click at [665, 359] on div "Form Name International Landlord Services Save Form Label / Title (OPTIONAL) In…" at bounding box center [440, 529] width 491 height 687
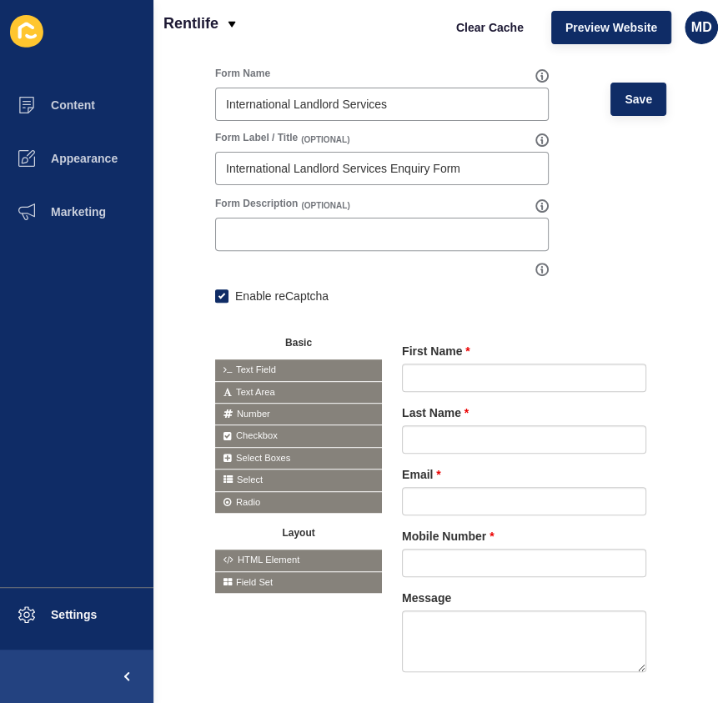
scroll to position [221, 0]
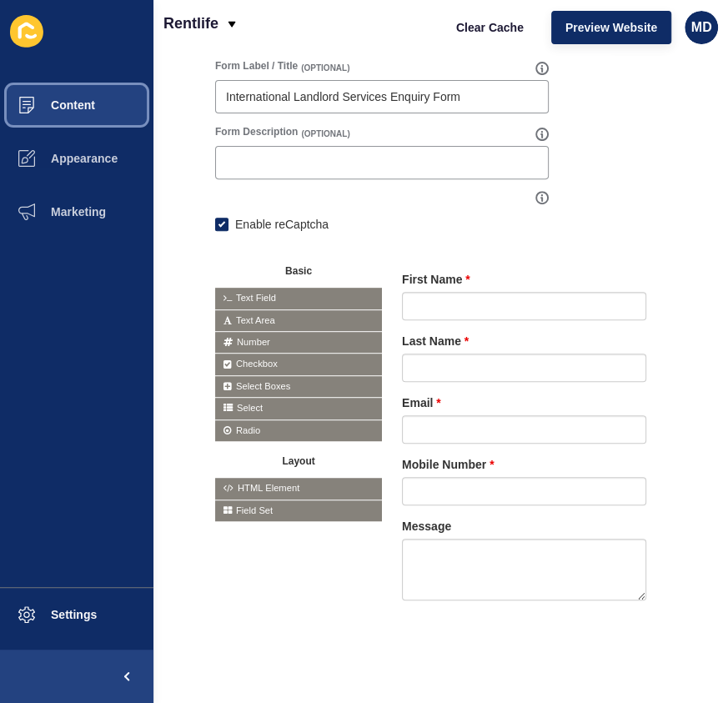
click at [83, 101] on span "Content" at bounding box center [46, 104] width 98 height 13
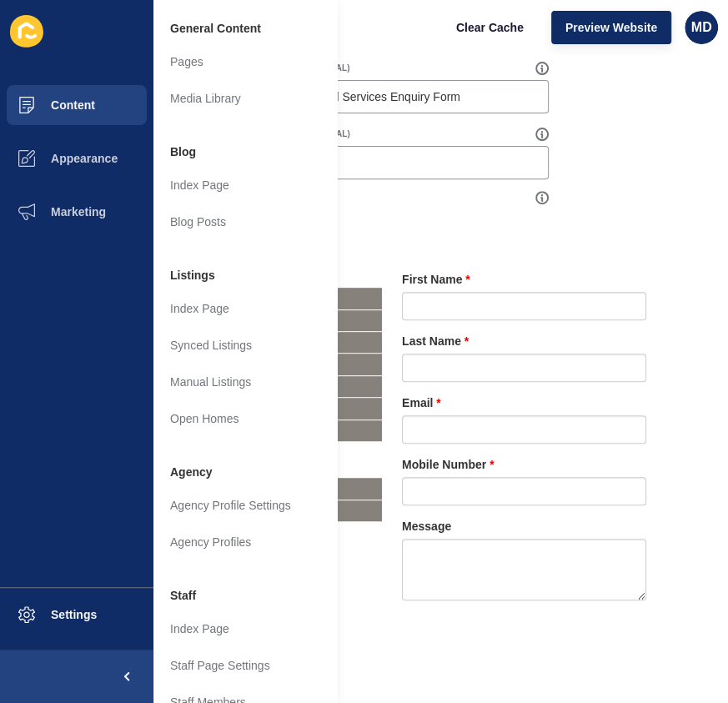
click at [544, 216] on div "Enable reCaptcha" at bounding box center [382, 224] width 334 height 18
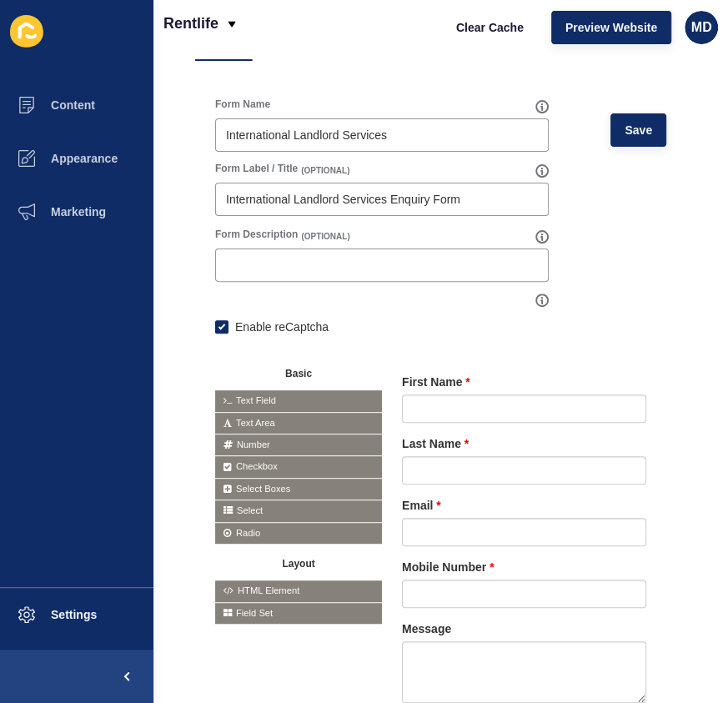
scroll to position [0, 0]
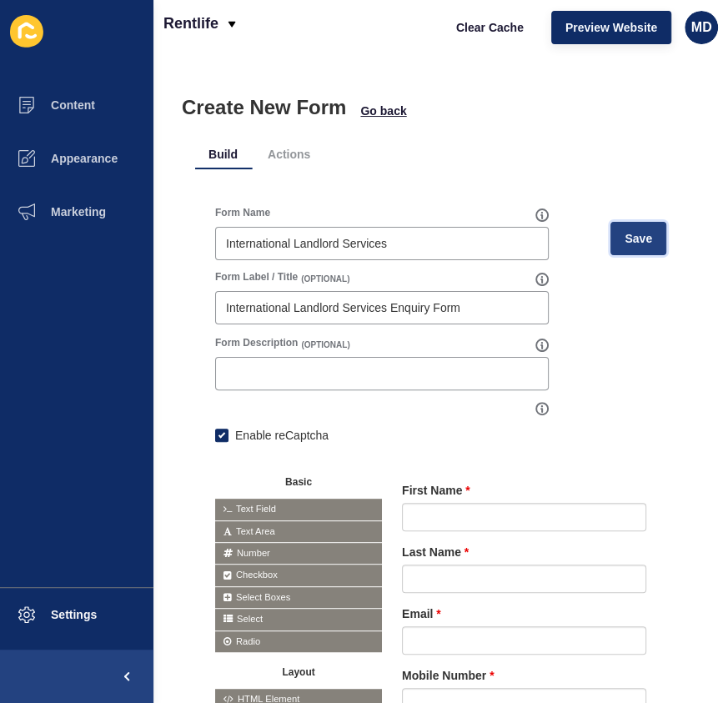
click at [645, 242] on button "Save" at bounding box center [639, 238] width 56 height 33
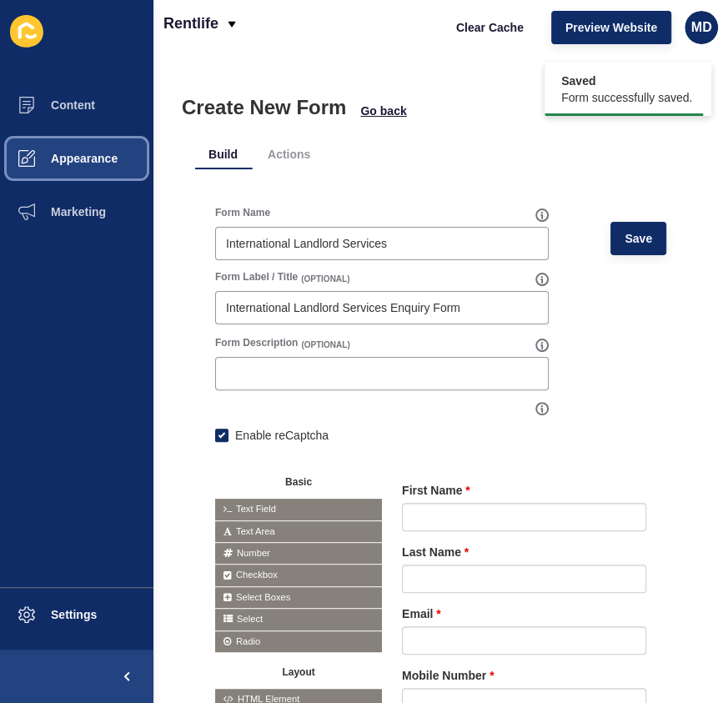
click at [63, 150] on button "Appearance" at bounding box center [77, 158] width 154 height 53
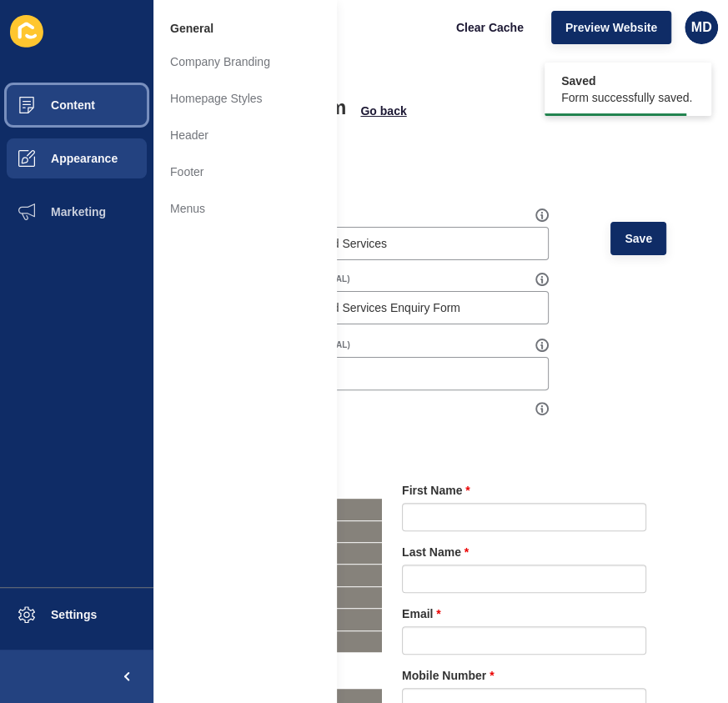
click at [63, 106] on span "Content" at bounding box center [46, 104] width 98 height 13
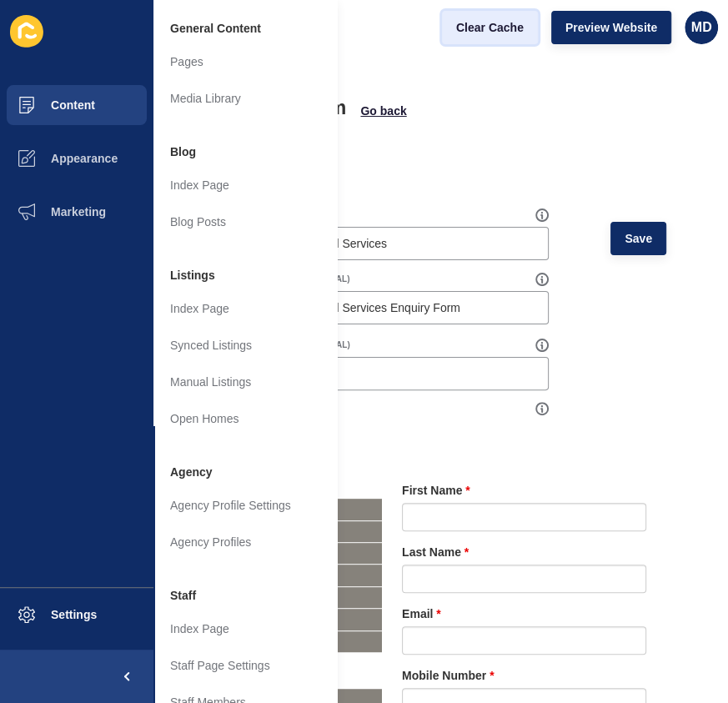
click at [461, 34] on span "Clear Cache" at bounding box center [490, 27] width 68 height 17
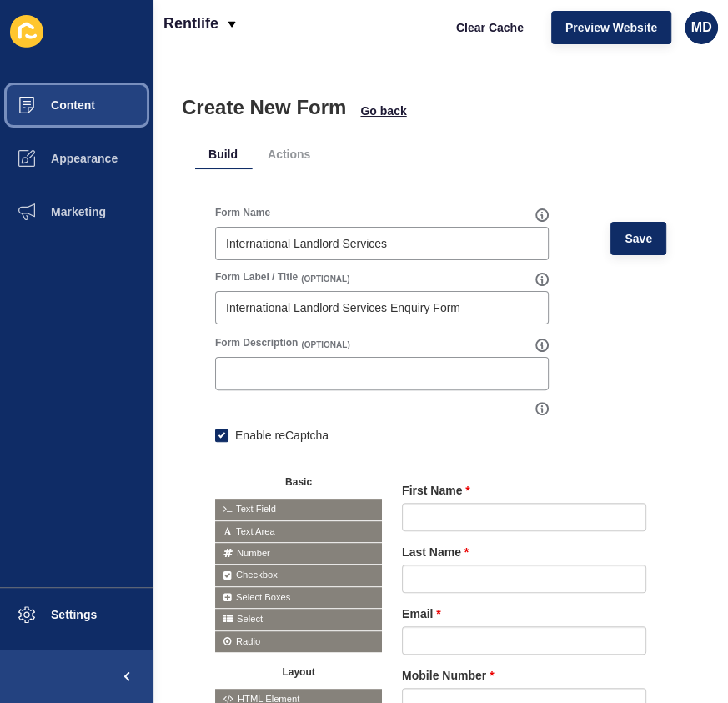
click at [94, 112] on button "Content" at bounding box center [77, 104] width 154 height 53
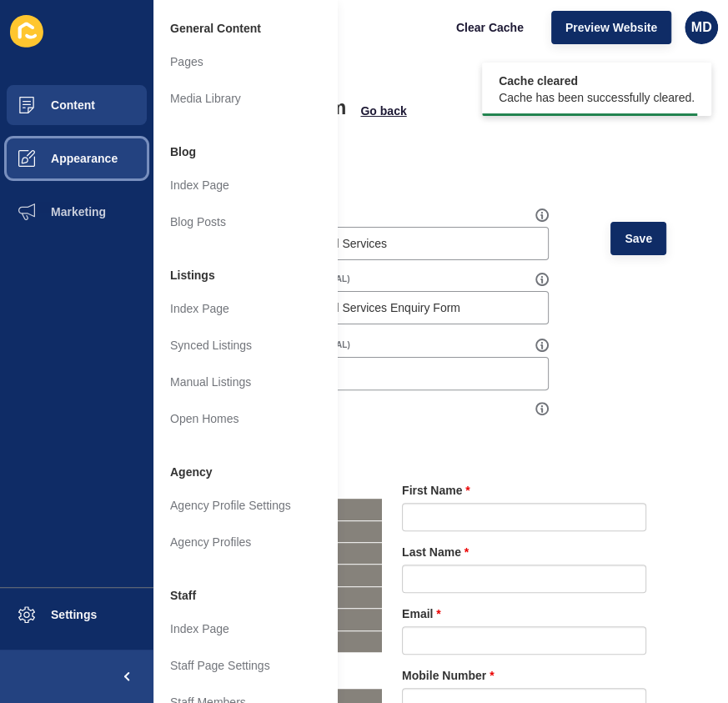
click at [86, 170] on button "Appearance" at bounding box center [77, 158] width 154 height 53
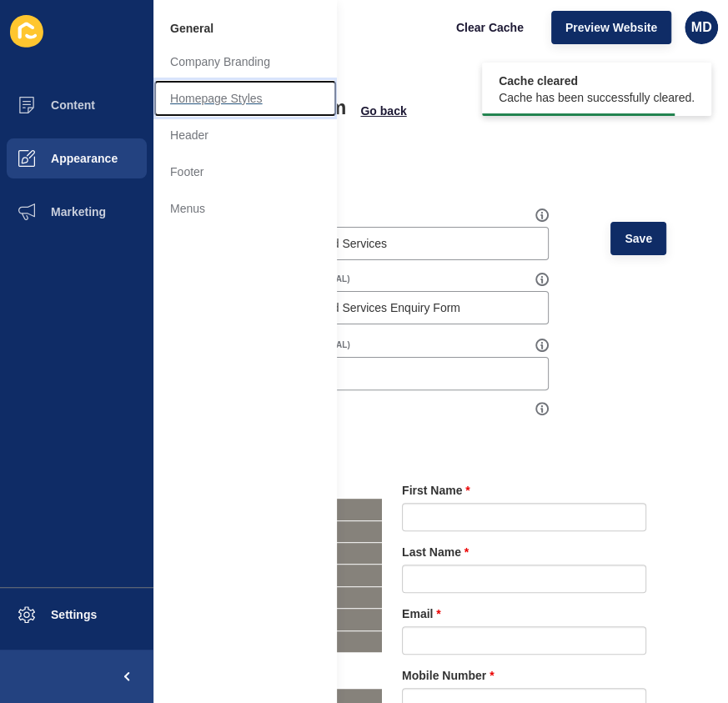
click at [215, 96] on link "Homepage Styles" at bounding box center [246, 98] width 184 height 37
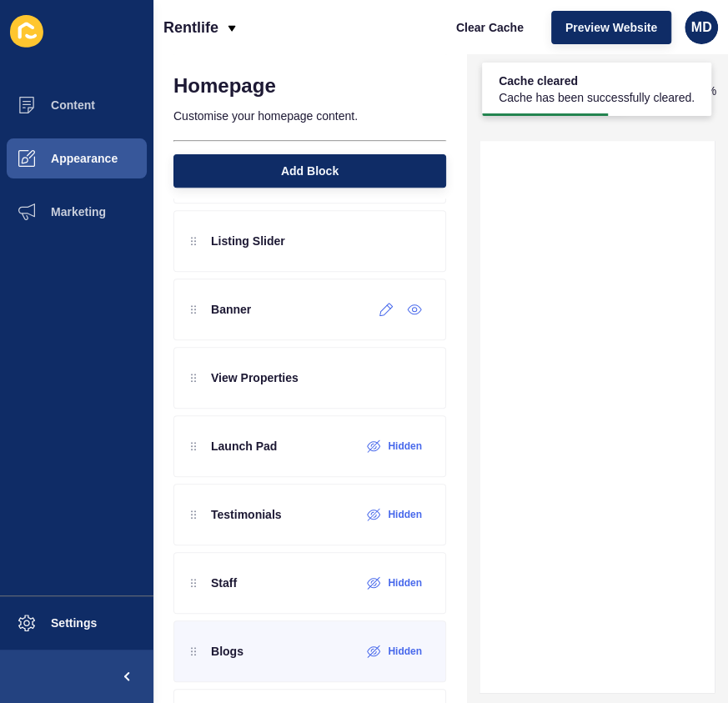
scroll to position [425, 0]
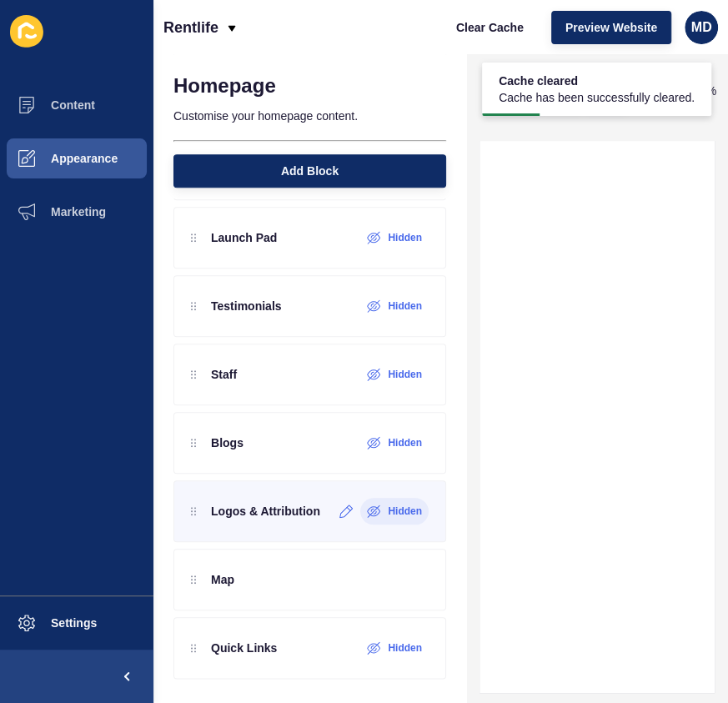
click at [363, 516] on div "Hidden" at bounding box center [394, 511] width 68 height 27
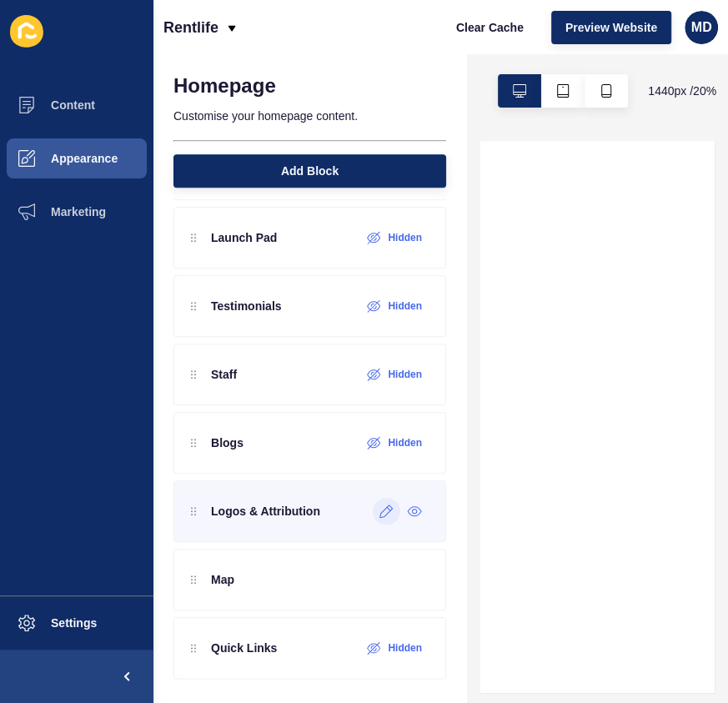
click at [331, 510] on div "Logos & Attribution" at bounding box center [310, 512] width 273 height 62
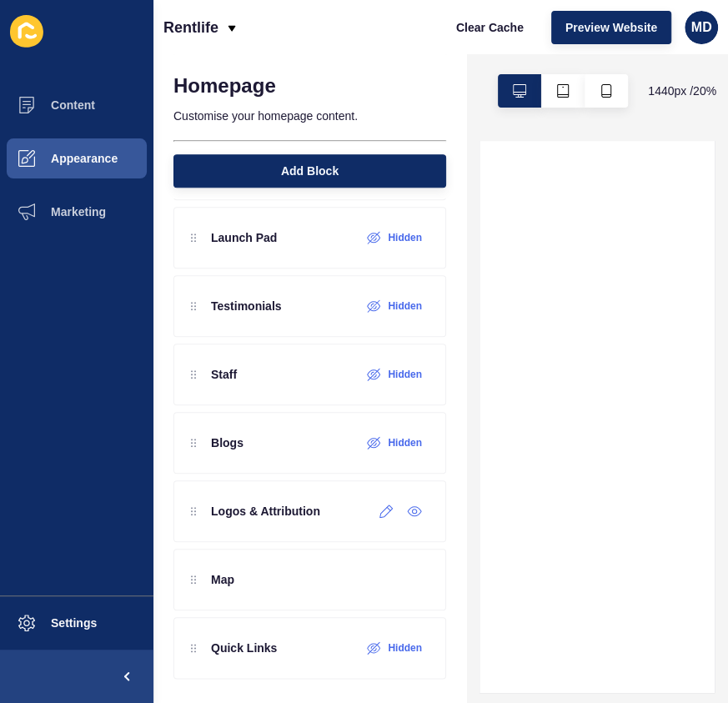
click at [380, 511] on icon at bounding box center [387, 511] width 14 height 13
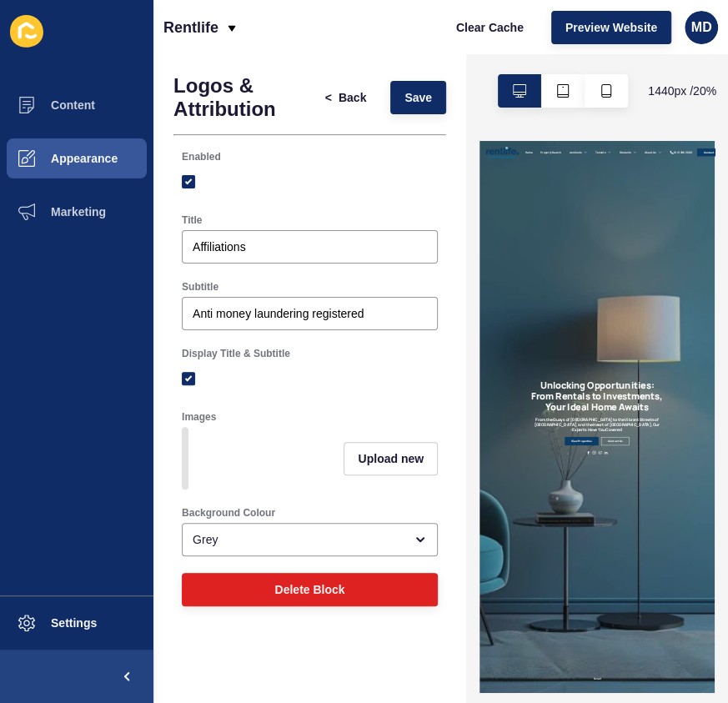
scroll to position [0, 0]
click at [391, 467] on span "Upload new" at bounding box center [391, 459] width 66 height 17
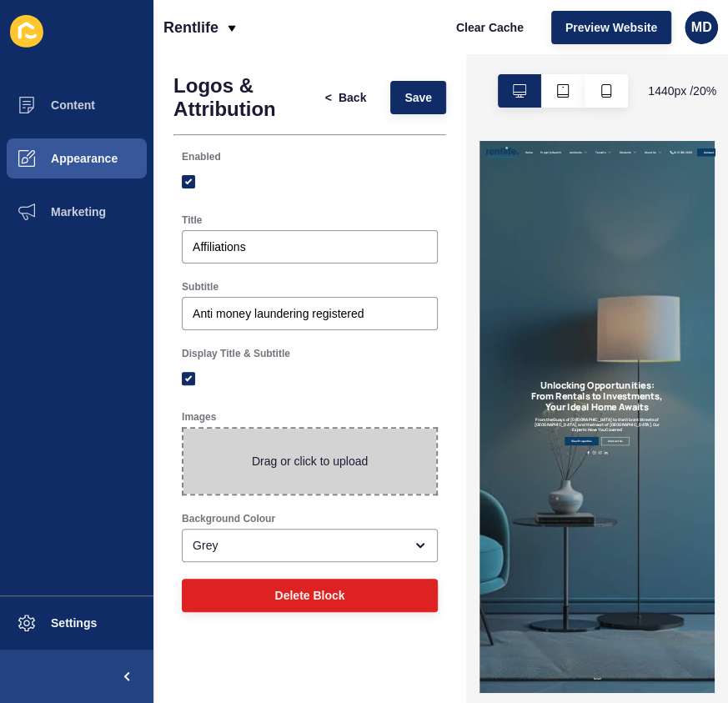
click at [296, 461] on span at bounding box center [310, 461] width 253 height 65
click at [184, 429] on input "Drag or click to upload" at bounding box center [184, 429] width 0 height 0
type input "C:\fakepath\Homes of Choice - Homepage (9).png"
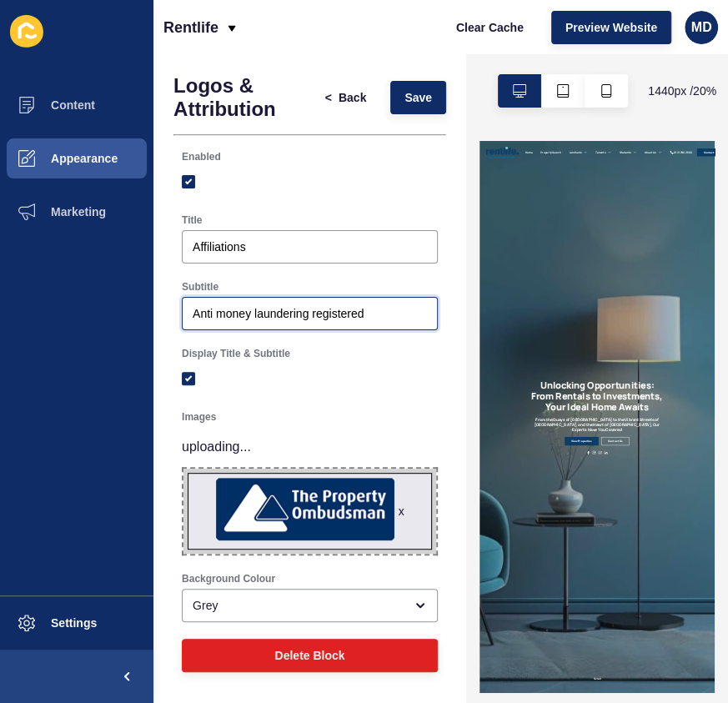
drag, startPoint x: 383, startPoint y: 313, endPoint x: 36, endPoint y: 296, distance: 347.5
click at [36, 296] on div "Content Appearance Marketing Settings Rentlife Clear Cache Preview Website MD L…" at bounding box center [364, 351] width 728 height 703
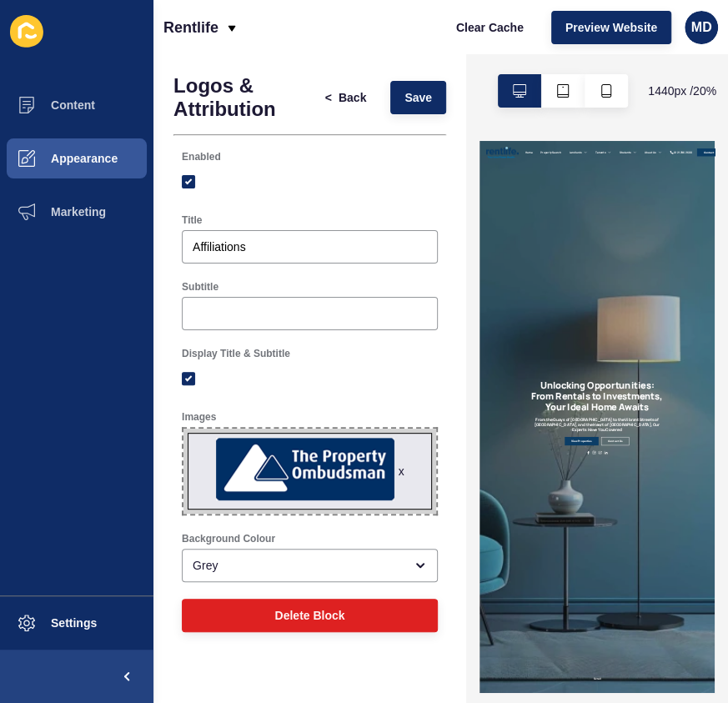
click at [333, 463] on span "x" at bounding box center [310, 471] width 253 height 85
click at [184, 429] on input "x Drag or click to upload" at bounding box center [184, 429] width 0 height 0
type input "C:\fakepath\Property Ombudsman.png"
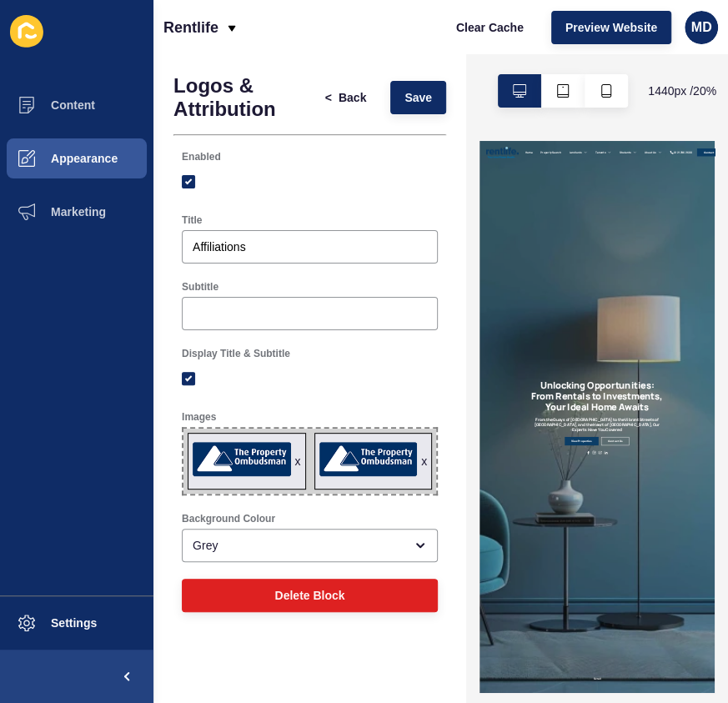
click at [293, 461] on span "x x" at bounding box center [310, 461] width 253 height 65
click at [184, 429] on input "x x Drag or click to upload" at bounding box center [184, 429] width 0 height 0
click at [297, 466] on div "x" at bounding box center [298, 461] width 6 height 17
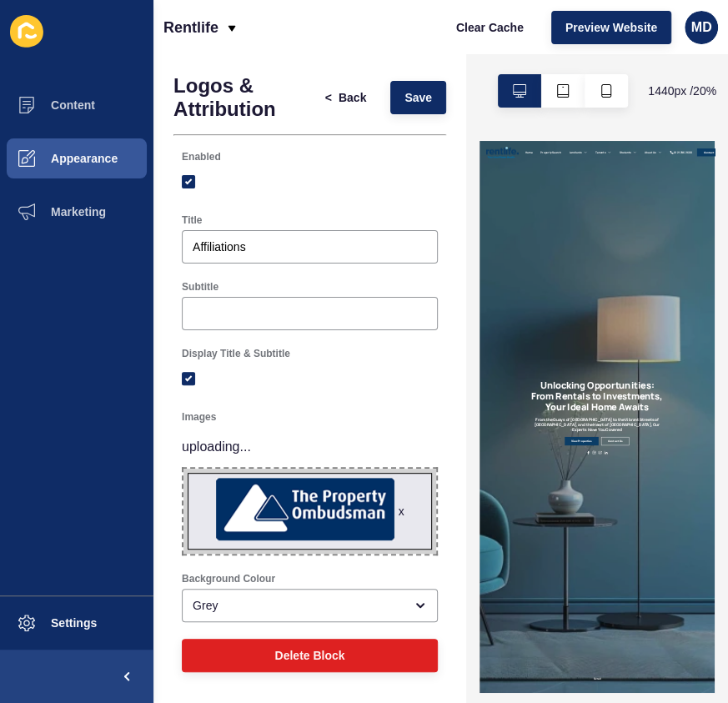
click at [380, 415] on div "Images" at bounding box center [310, 416] width 256 height 13
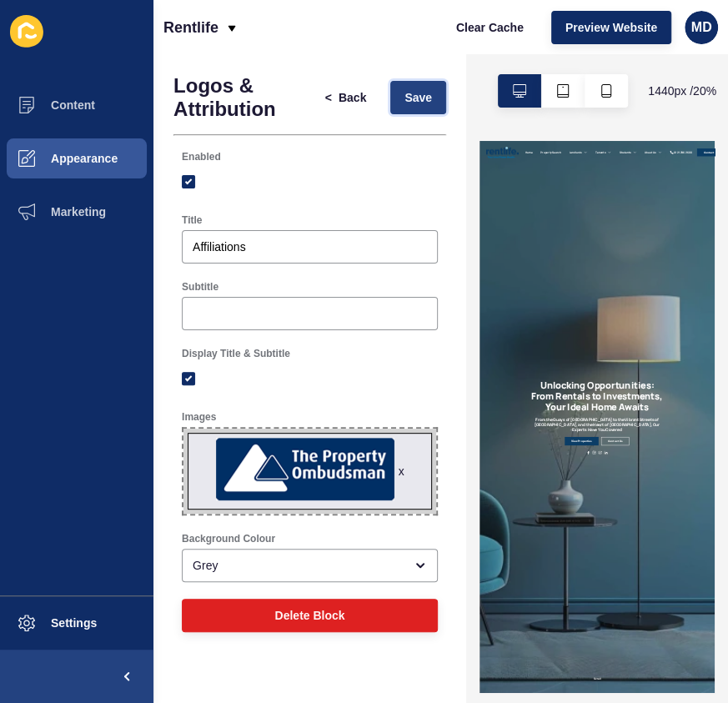
click at [429, 93] on span "Save" at bounding box center [419, 97] width 28 height 17
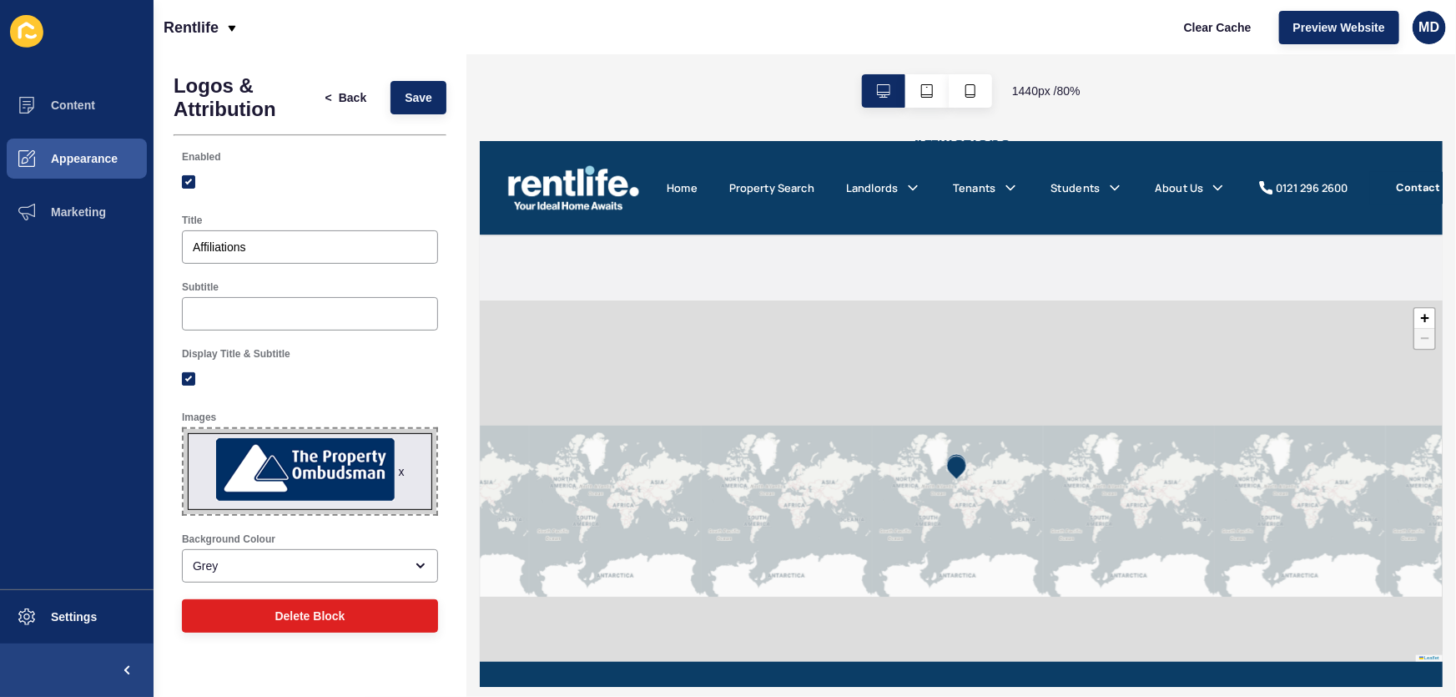
scroll to position [2486, 0]
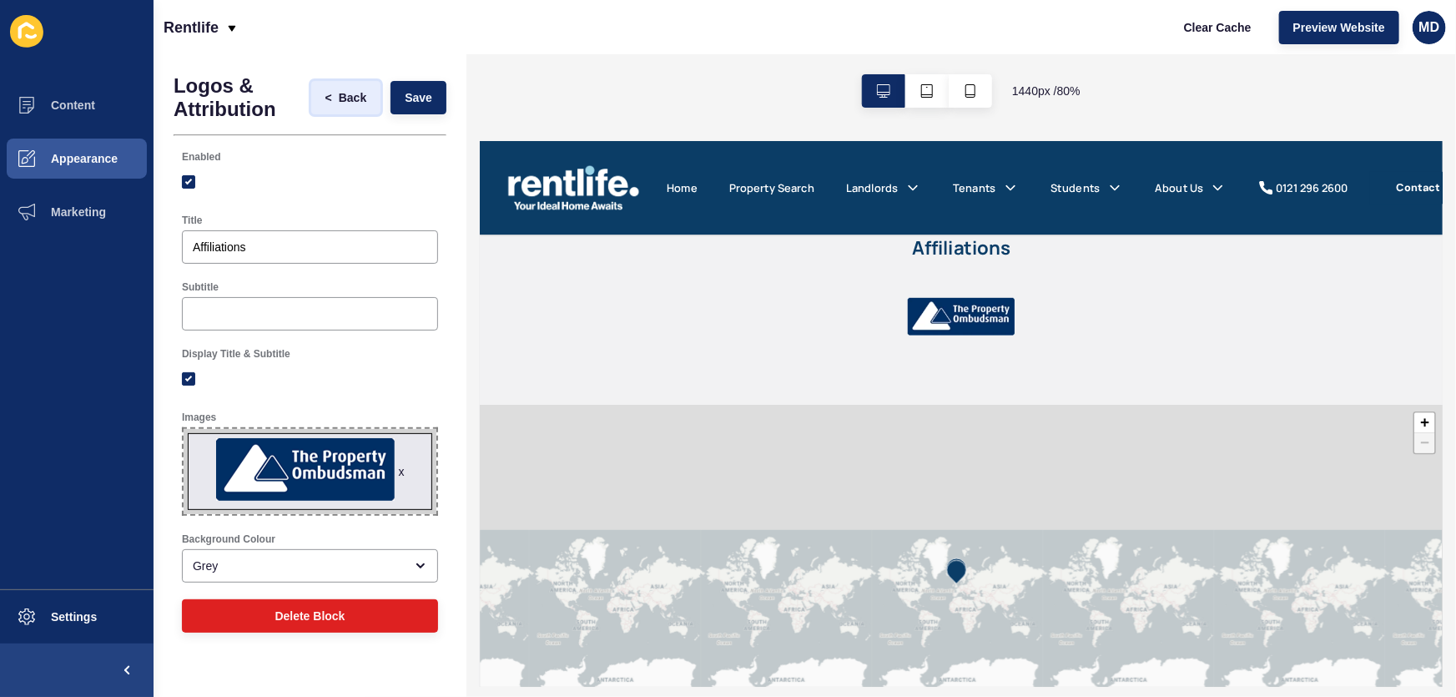
click at [360, 94] on span "Back" at bounding box center [353, 97] width 28 height 17
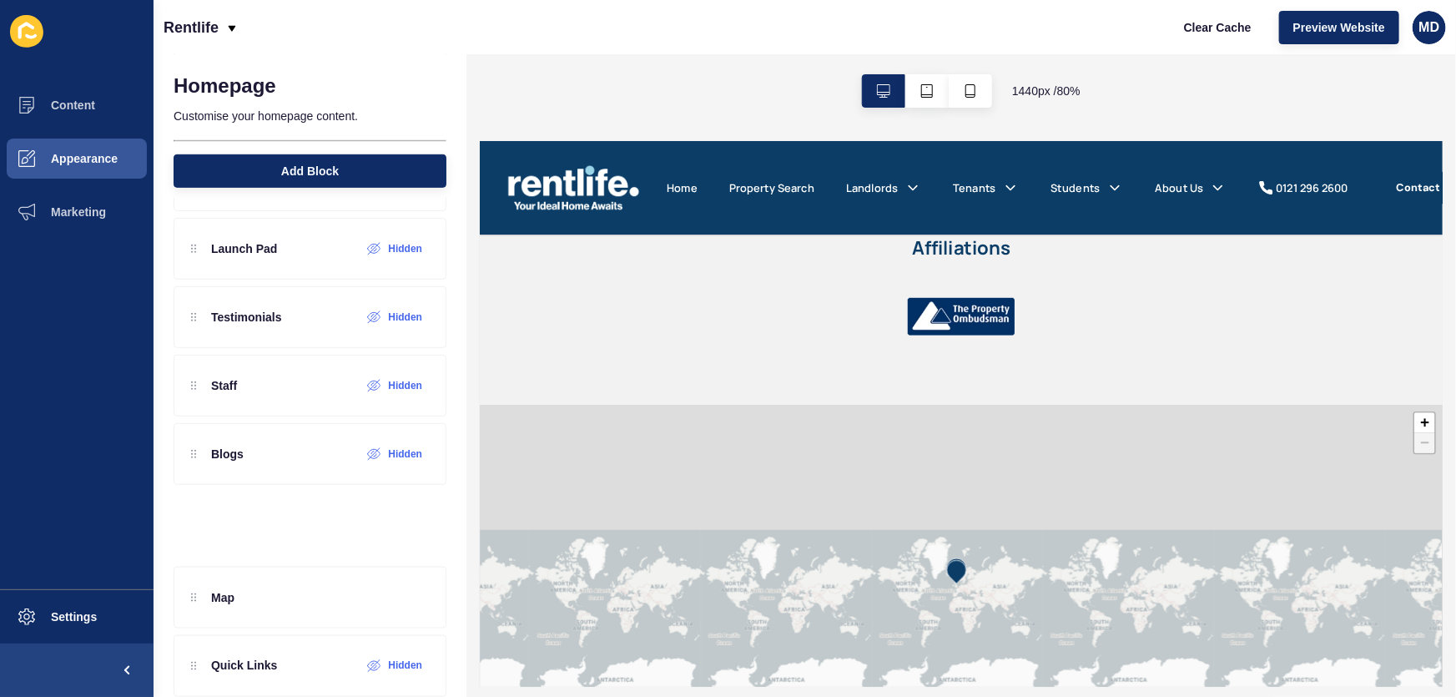
scroll to position [410, 0]
drag, startPoint x: 208, startPoint y: 517, endPoint x: 222, endPoint y: 594, distance: 78.1
click at [219, 613] on div "Website under construction Hidden Content Block Listing Slider Banner View Prop…" at bounding box center [310, 248] width 273 height 753
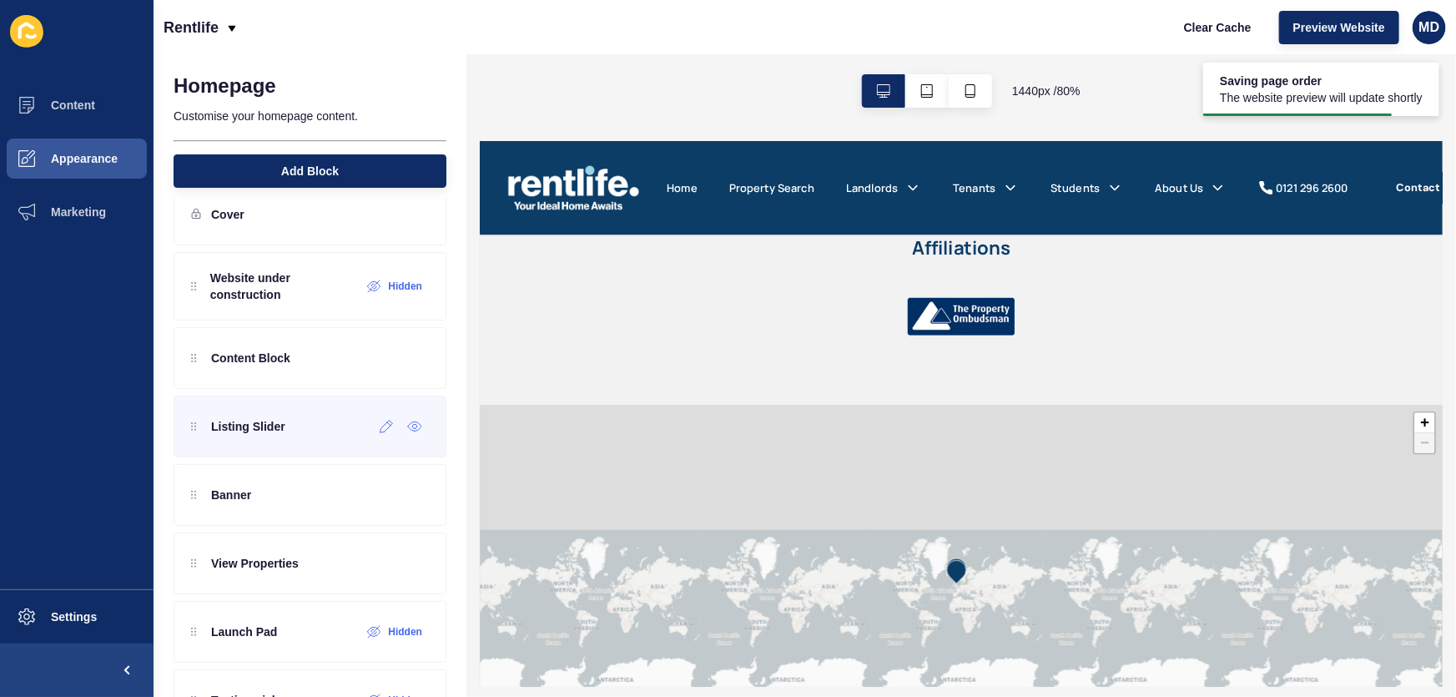
scroll to position [0, 0]
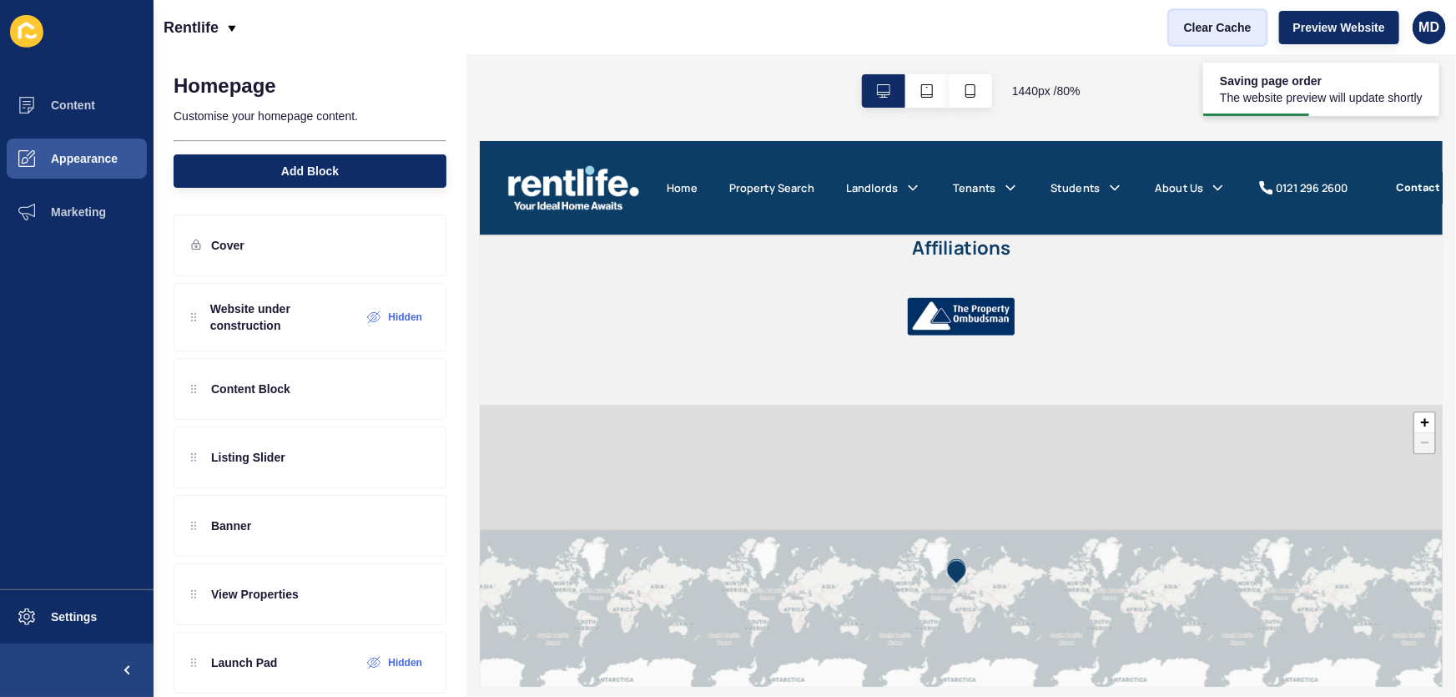
click at [727, 24] on span "Clear Cache" at bounding box center [1218, 27] width 68 height 17
